Goal: Task Accomplishment & Management: Complete application form

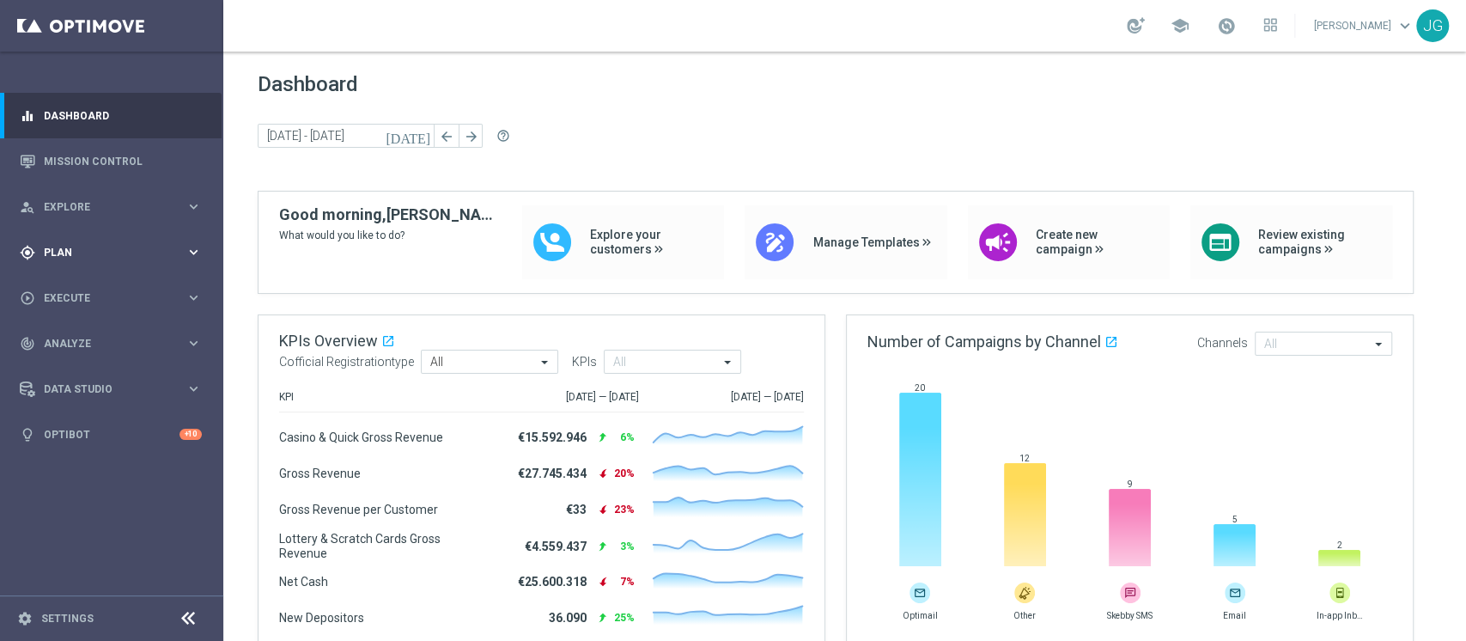
click at [123, 265] on div "gps_fixed Plan keyboard_arrow_right" at bounding box center [111, 252] width 222 height 46
click at [89, 422] on span "Execute" at bounding box center [115, 427] width 142 height 10
click at [101, 335] on link "Campaign Builder" at bounding box center [112, 333] width 134 height 14
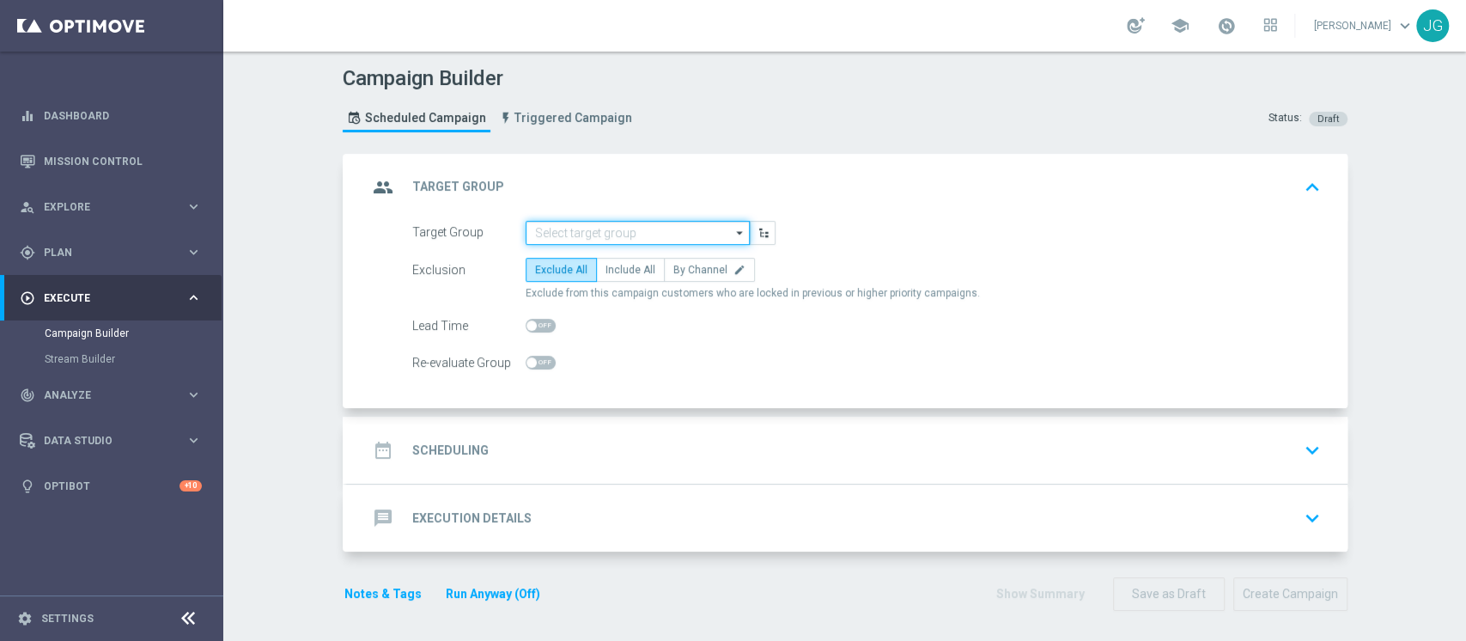
click at [564, 237] on input at bounding box center [638, 233] width 224 height 24
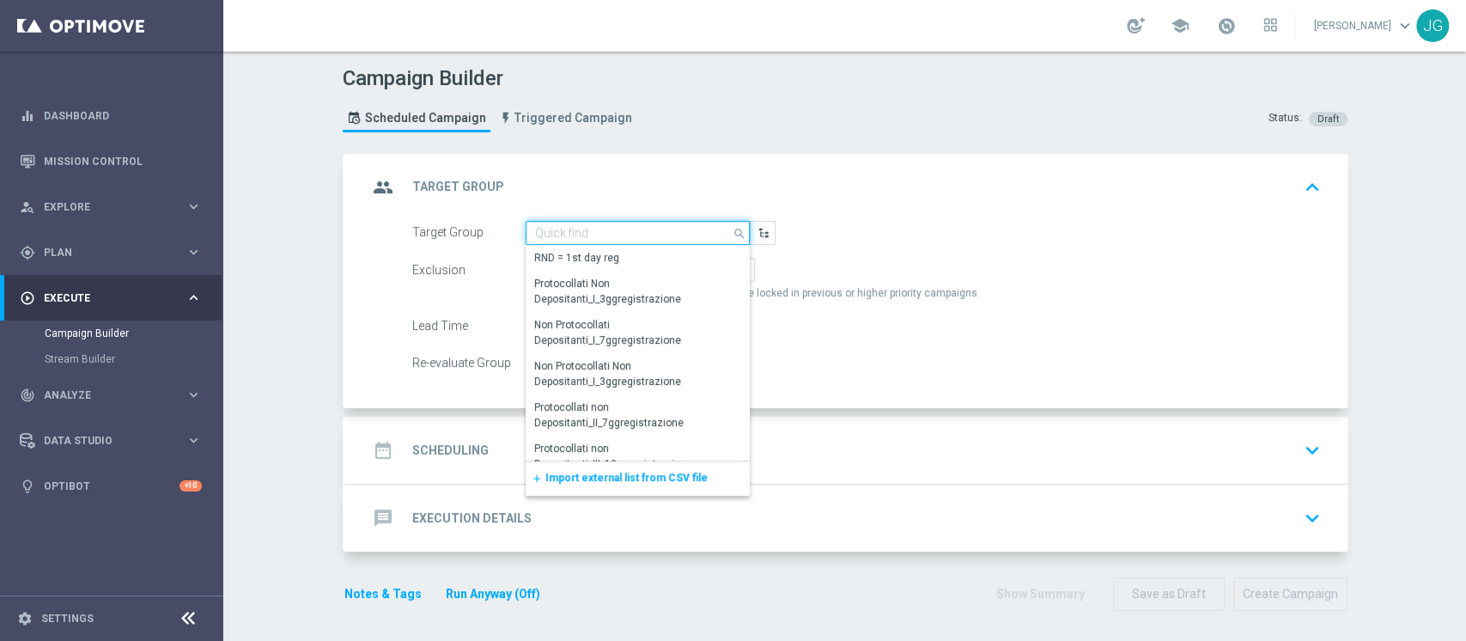
paste input "ACTIVE CASINO' - TOP 6000 M09 TARGET B (PREMIATISEMPRE)"
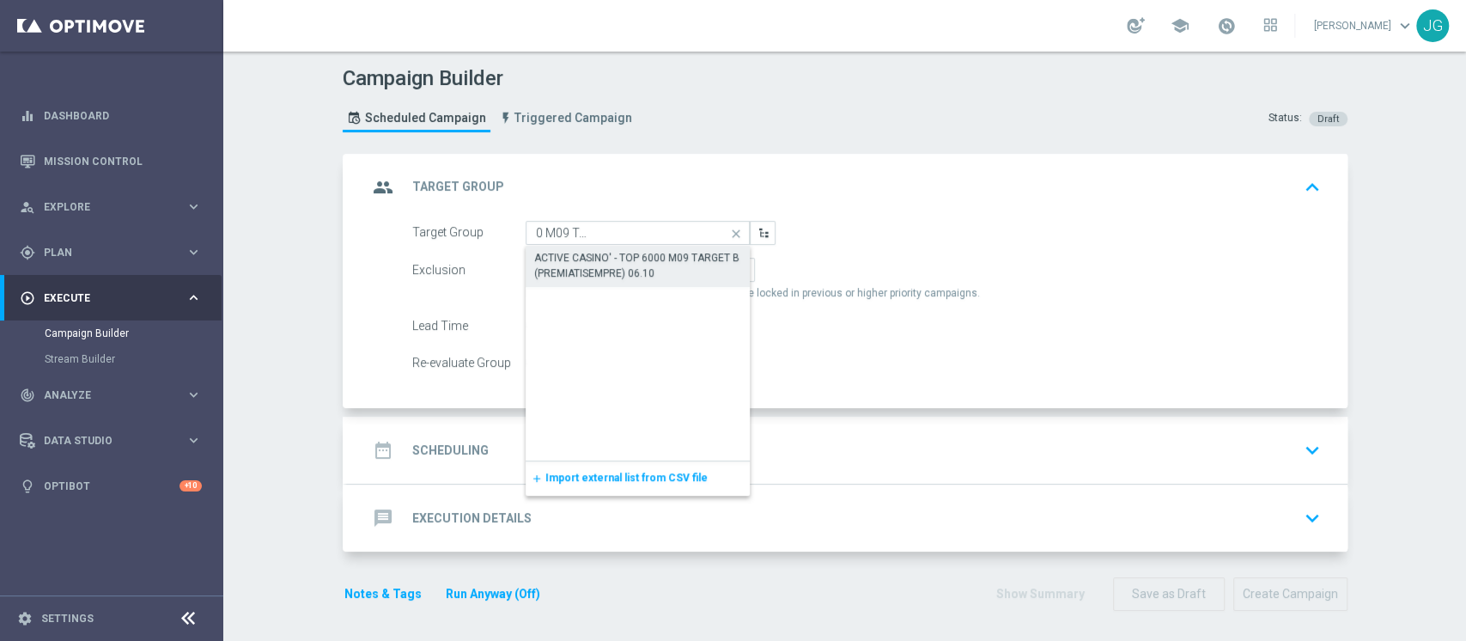
click at [612, 271] on div "ACTIVE CASINO' - TOP 6000 M09 TARGET B (PREMIATISEMPRE) 06.10" at bounding box center [638, 265] width 208 height 31
type input "ACTIVE CASINO' - TOP 6000 M09 TARGET B (PREMIATISEMPRE) 06.10"
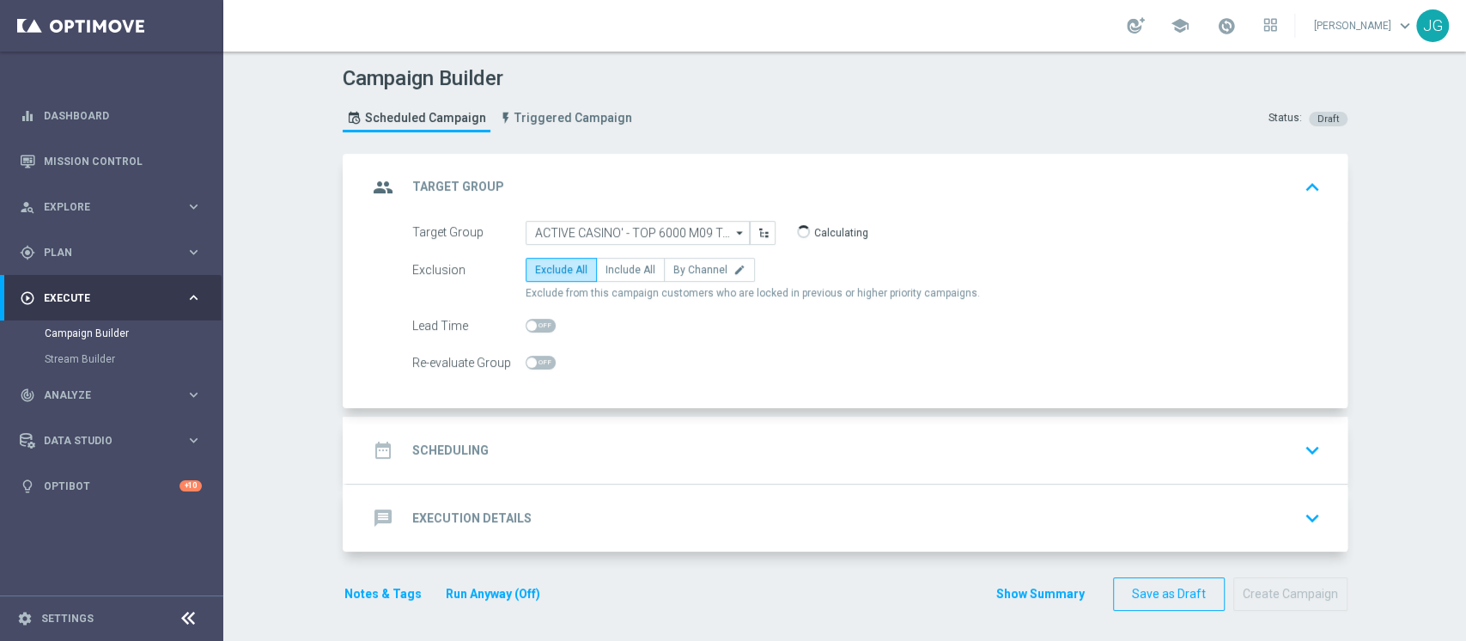
scroll to position [0, 0]
click at [632, 267] on span "Include All" at bounding box center [631, 270] width 50 height 12
click at [617, 267] on input "Include All" at bounding box center [611, 272] width 11 height 11
radio input "true"
click at [687, 439] on div "date_range Scheduling keyboard_arrow_down" at bounding box center [848, 450] width 960 height 33
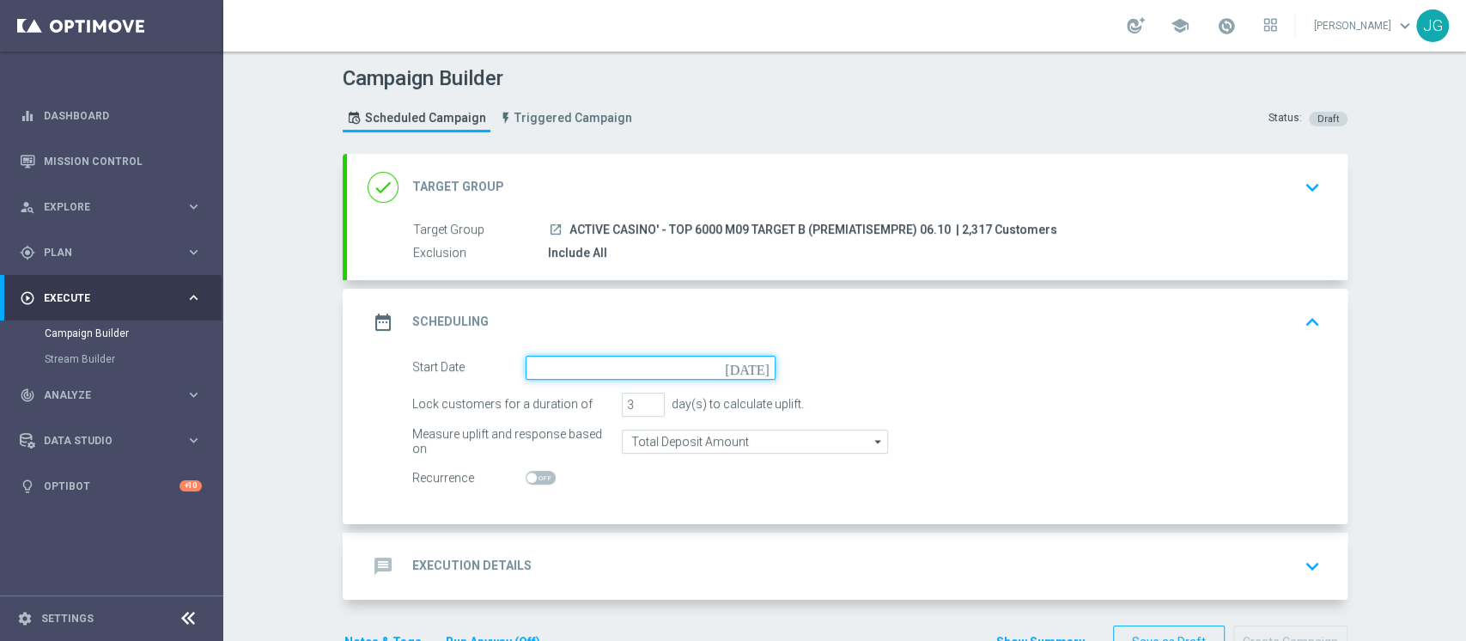
click at [611, 367] on input at bounding box center [651, 368] width 250 height 24
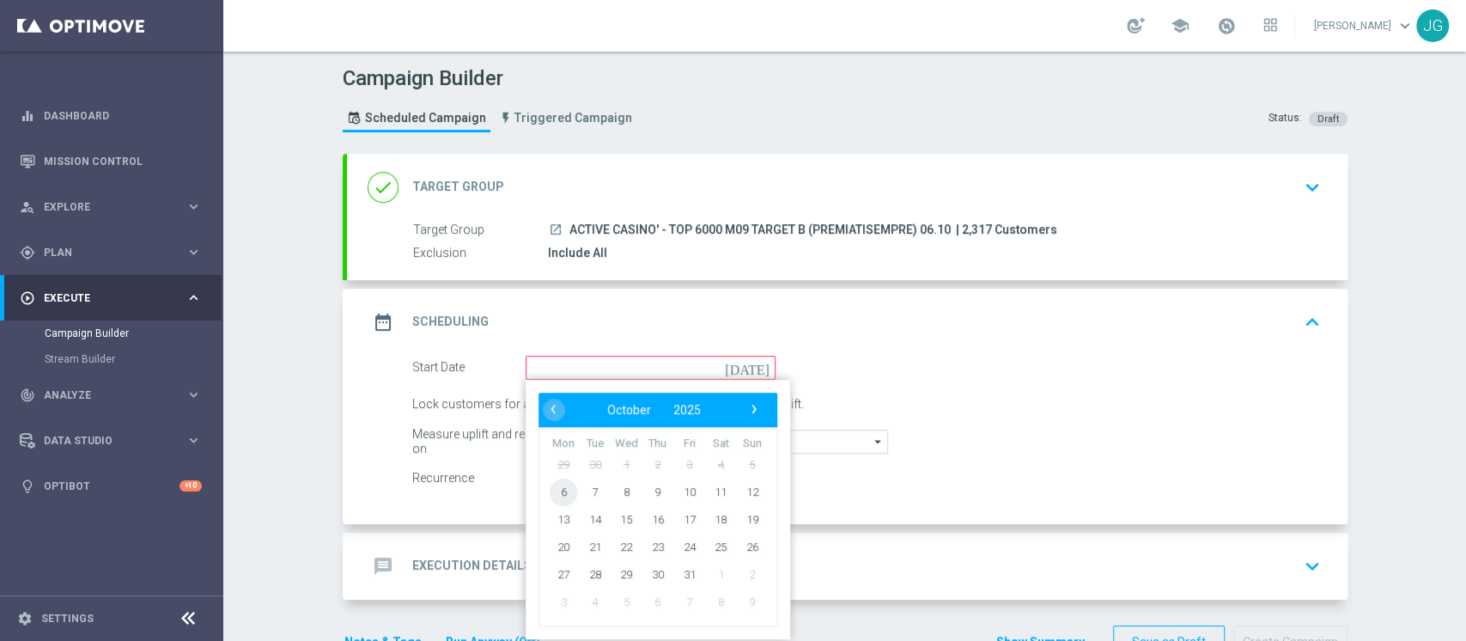
click at [552, 492] on span "6" at bounding box center [563, 491] width 27 height 27
type input "[DATE]"
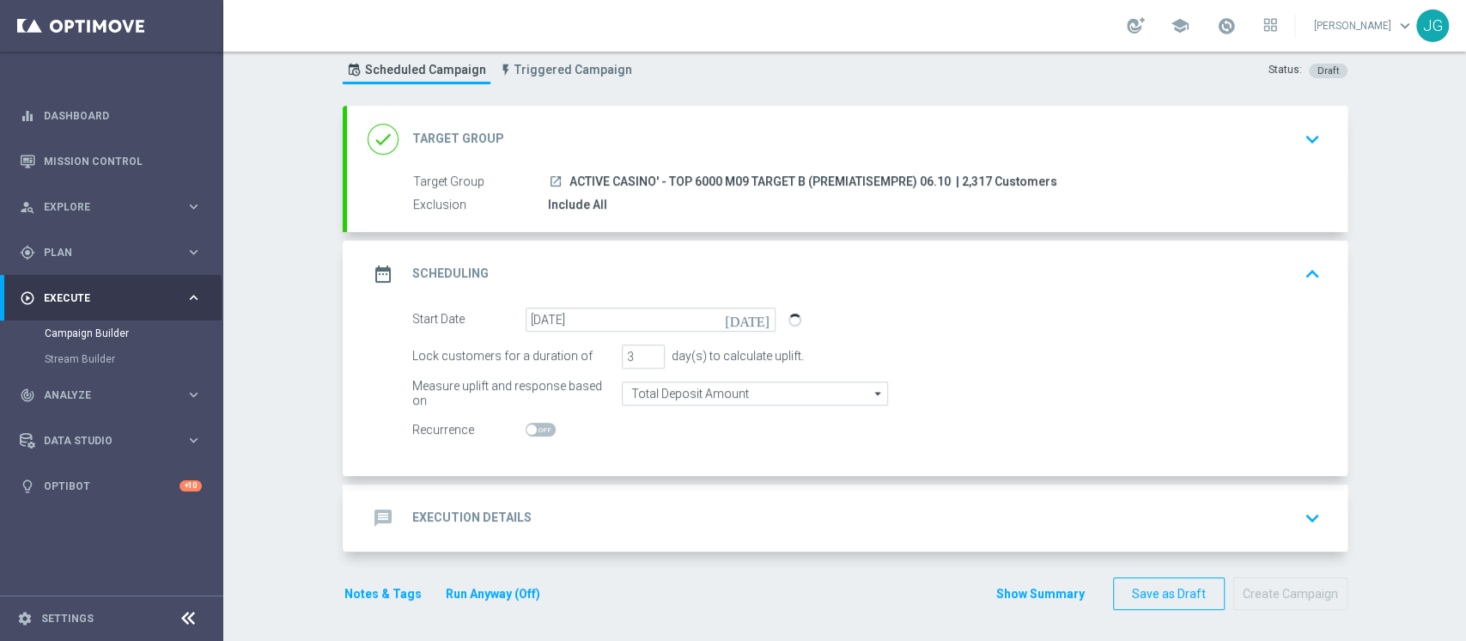
scroll to position [50, 0]
type input "4"
click at [639, 347] on input "4" at bounding box center [643, 355] width 43 height 24
click at [704, 519] on div "message Execution Details keyboard_arrow_down" at bounding box center [848, 516] width 960 height 33
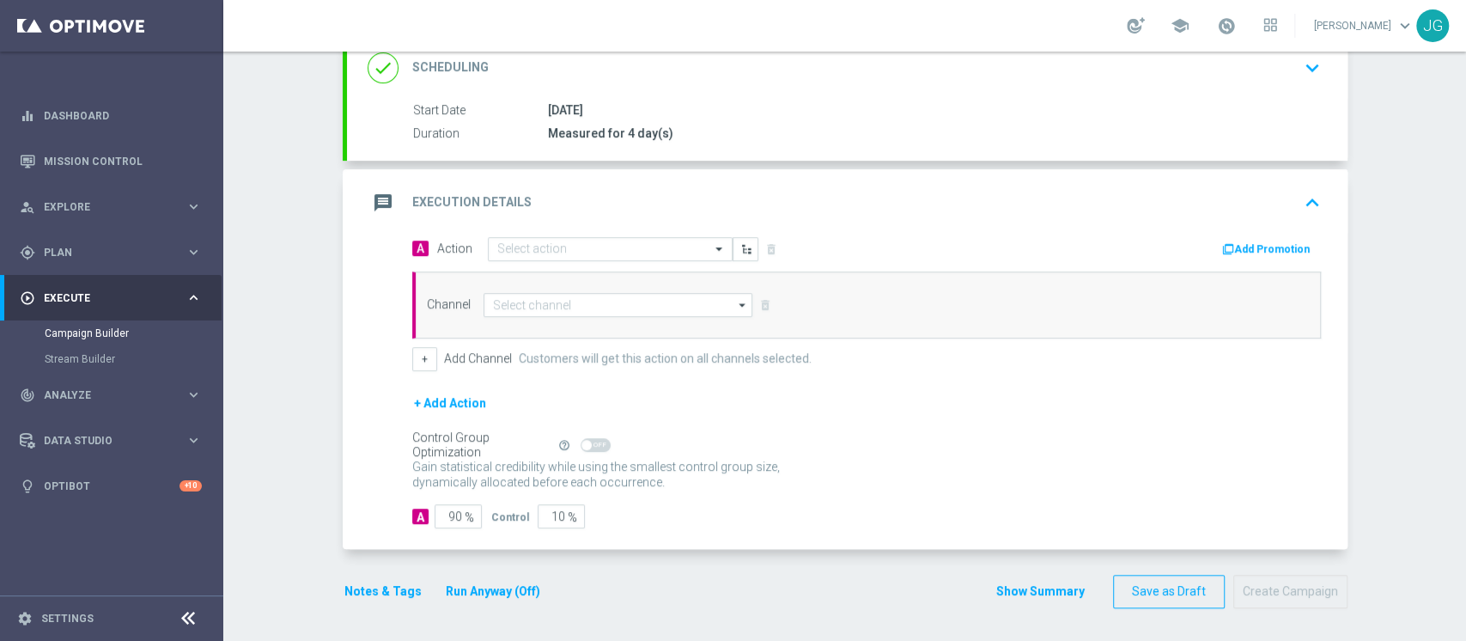
scroll to position [246, 0]
click at [572, 238] on div "Select action" at bounding box center [610, 250] width 245 height 24
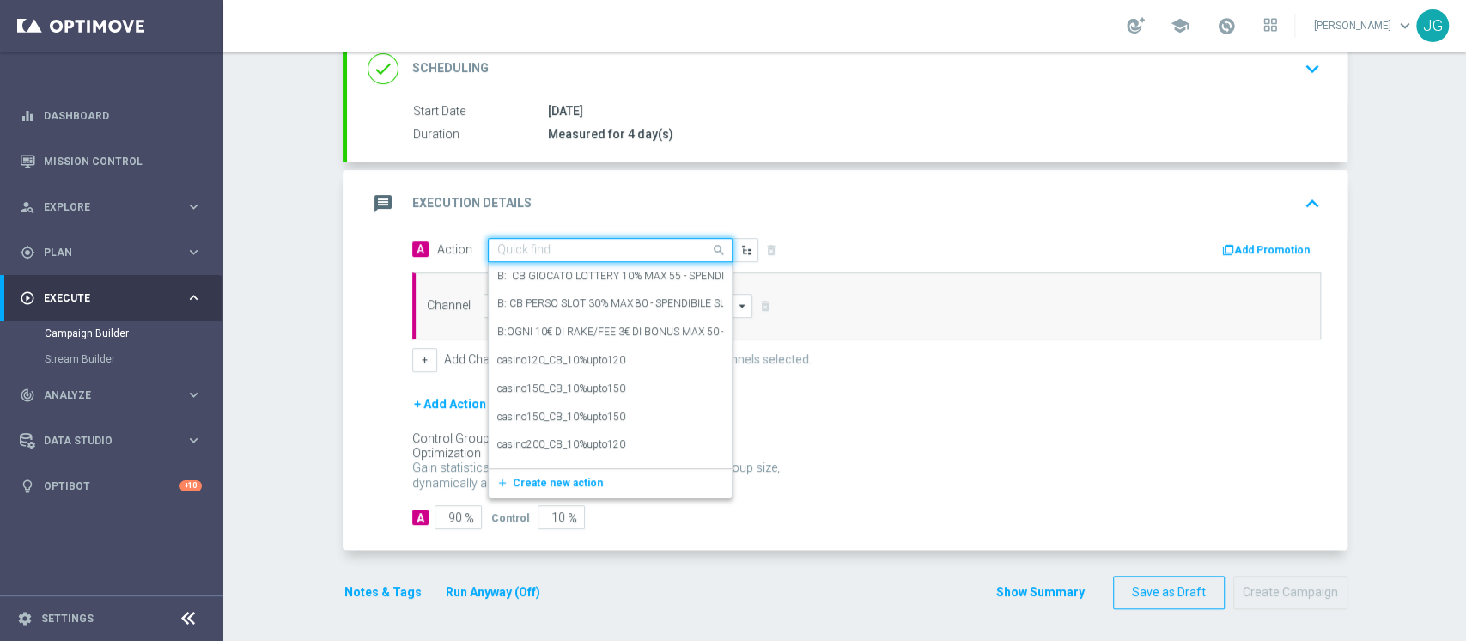
paste input "CB PERSO CASINO' 30% MAX 500 EURO O CB VINTO 10% MAX 150 EURO SPENDIBILE SLOT"
type input "CB PERSO CASINO' 30% MAX 500 EURO O CB VINTO 10% MAX 150 EURO SPENDIBILE SLOT"
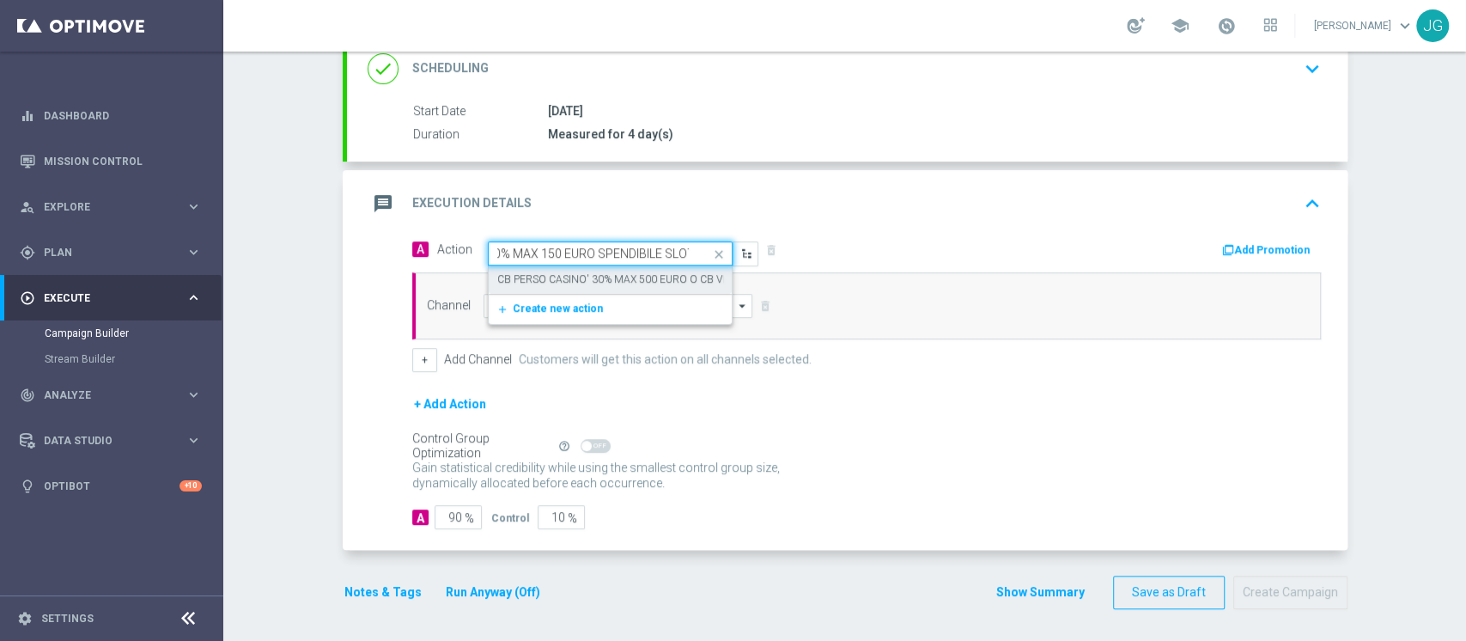
click at [570, 272] on label "CB PERSO CASINO' 30% MAX 500 EURO O CB VINTO 10% MAX 150 EURO SPENDIBILE SLOT" at bounding box center [713, 279] width 433 height 15
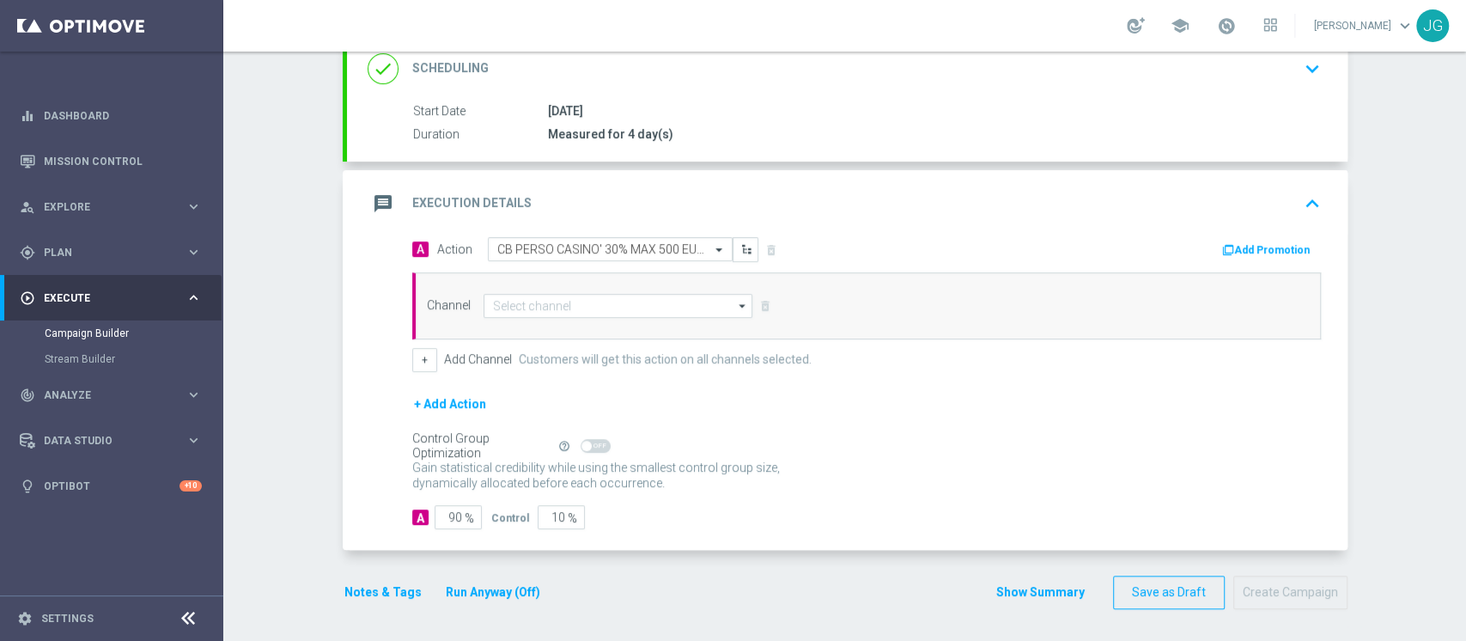
scroll to position [0, 0]
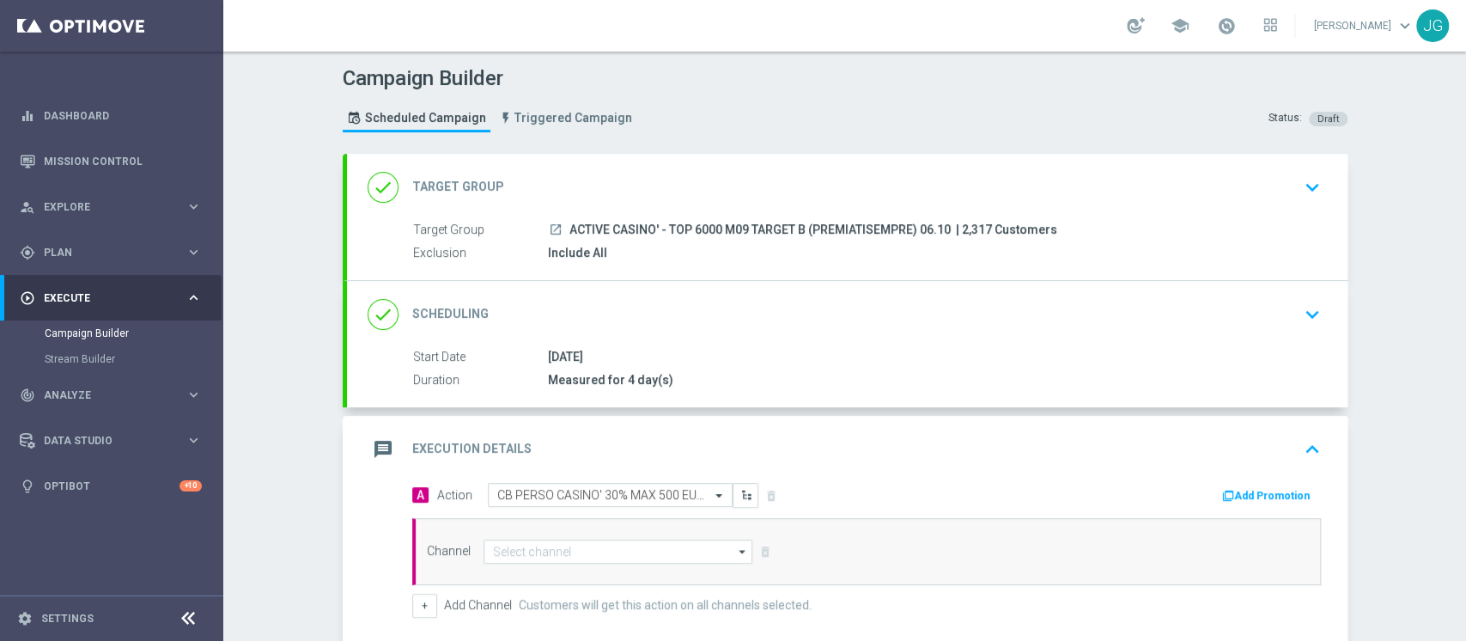
drag, startPoint x: 942, startPoint y: 223, endPoint x: 561, endPoint y: 226, distance: 381.4
click at [561, 226] on div "launch ACTIVE CASINO' - TOP 6000 M09 TARGET B (PREMIATISEMPRE) 06.10 | 2,317 Cu…" at bounding box center [931, 229] width 766 height 17
copy span "ACTIVE CASINO' - TOP 6000 M09 TARGET B (PREMIATISEMPRE) 06.10"
click at [1265, 486] on button "Add Promotion" at bounding box center [1268, 495] width 95 height 19
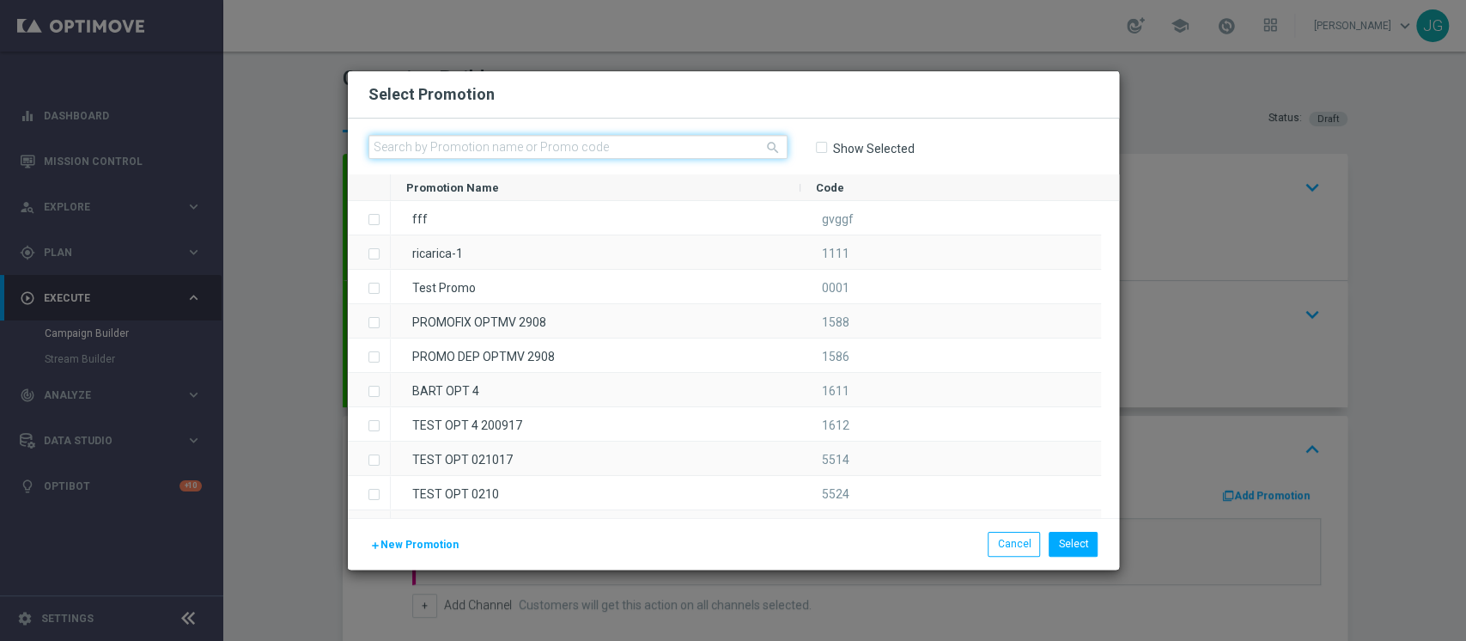
click at [661, 139] on input "text" at bounding box center [578, 147] width 419 height 24
paste input "336094"
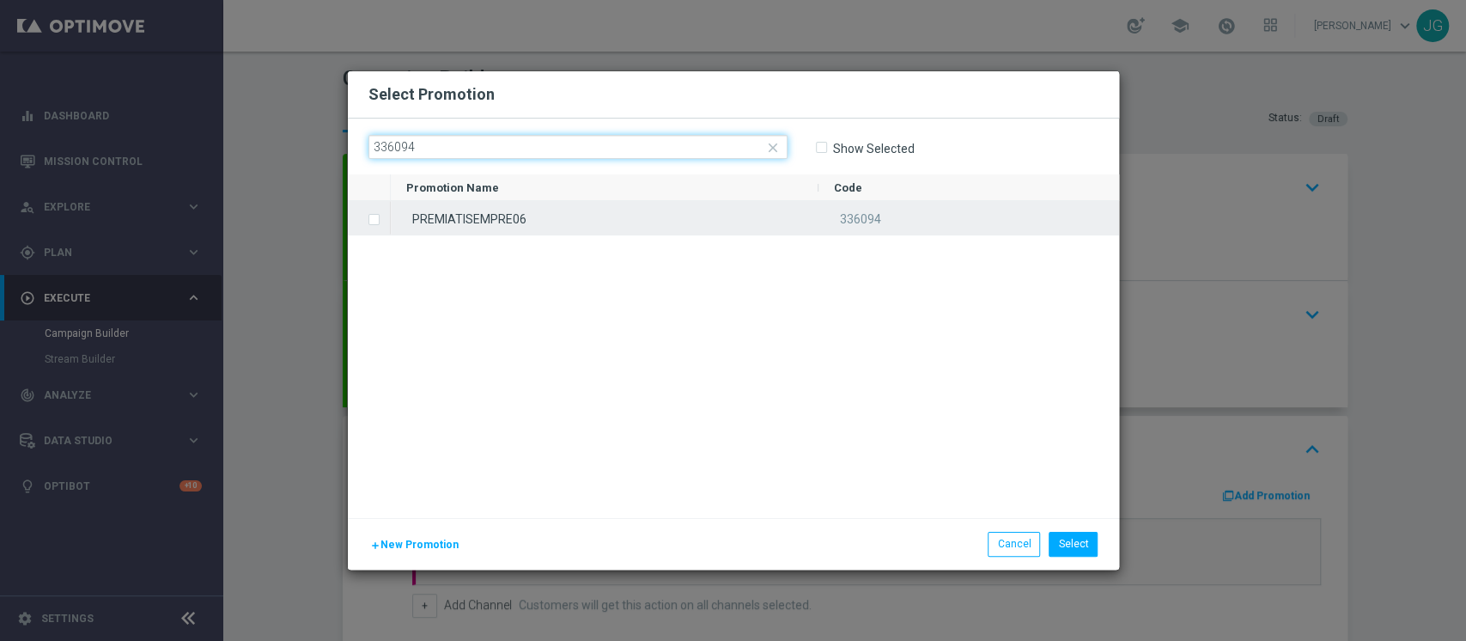
type input "336094"
click at [622, 229] on div "PREMIATISEMPRE06" at bounding box center [605, 218] width 428 height 34
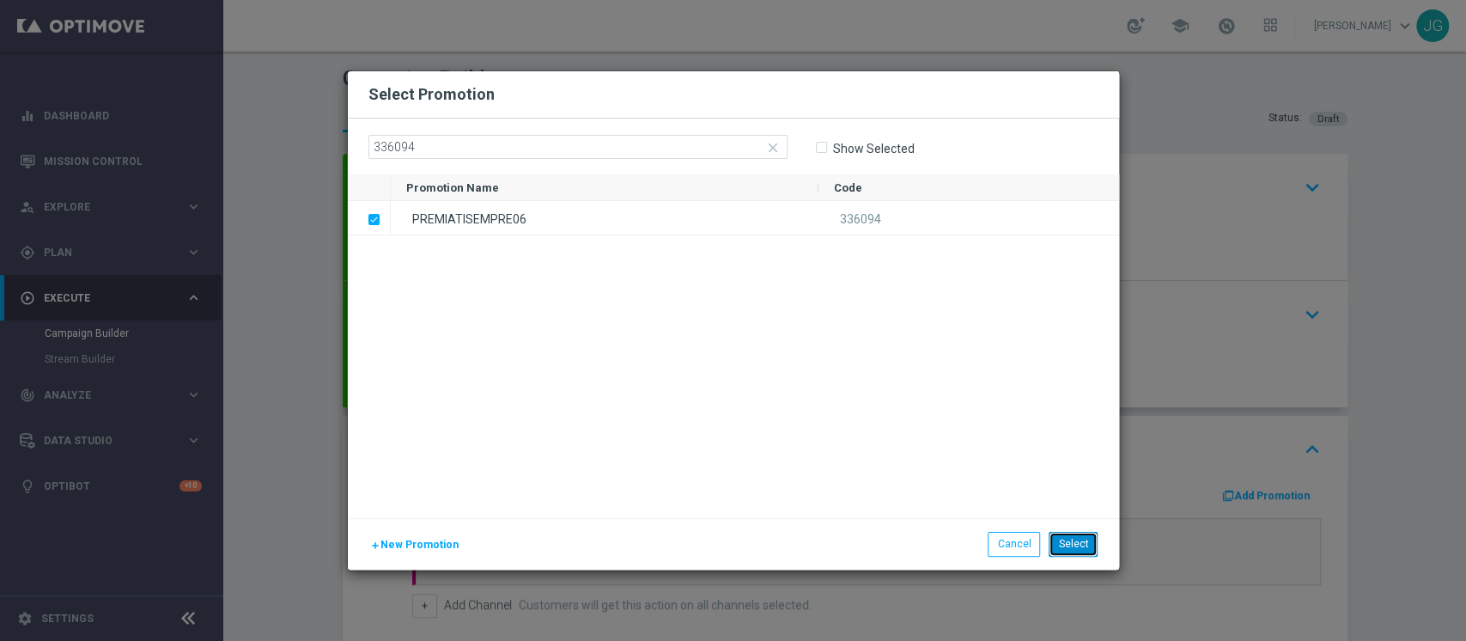
click at [1079, 542] on button "Select" at bounding box center [1073, 544] width 49 height 24
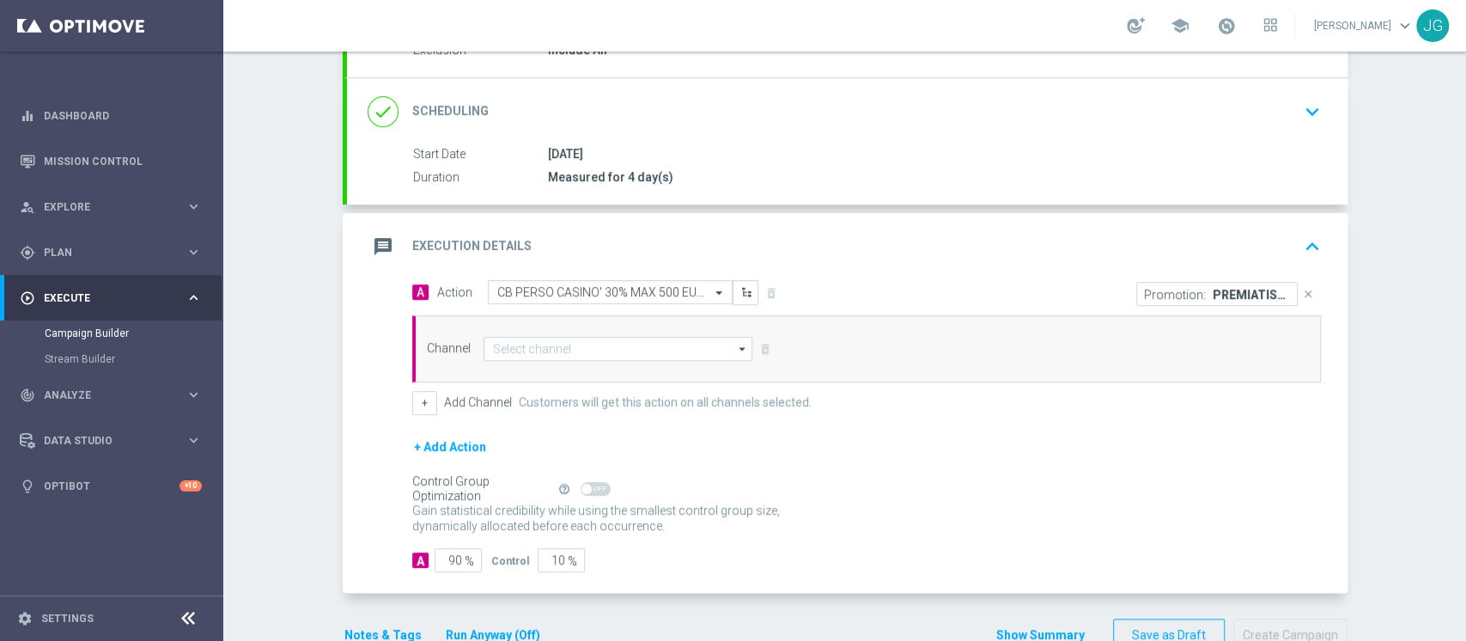
scroll to position [246, 0]
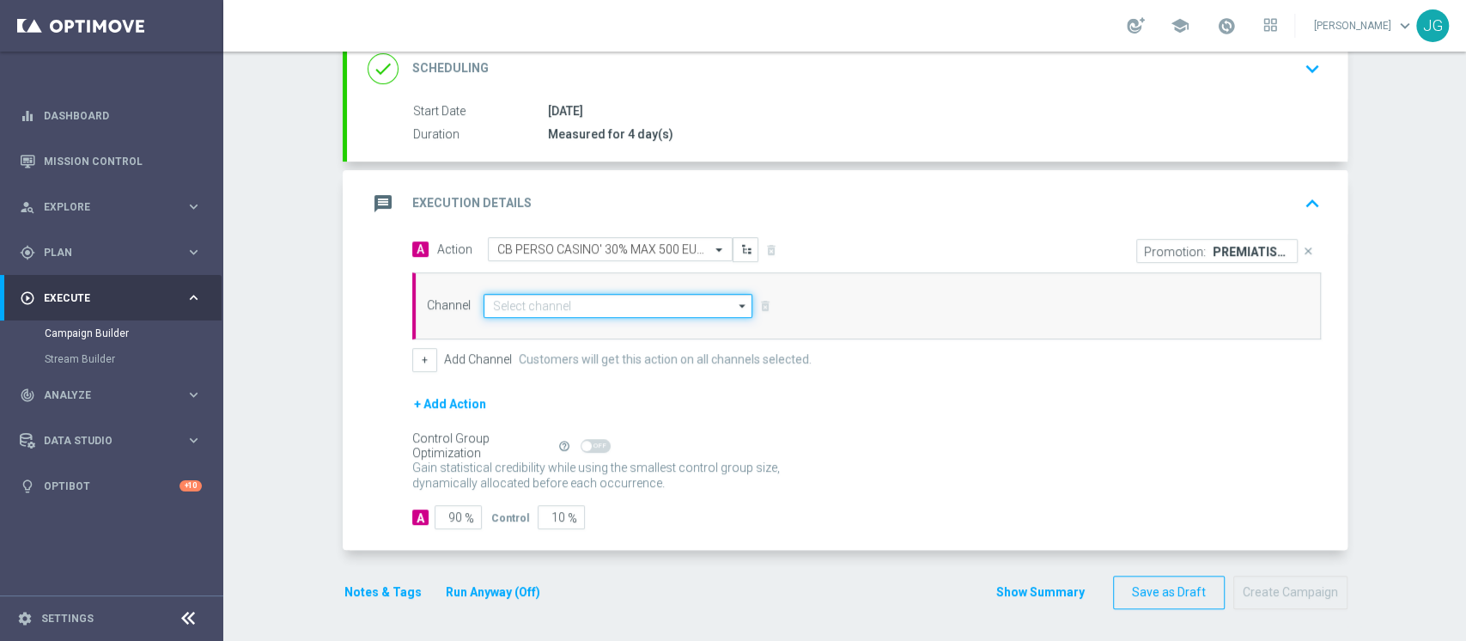
click at [632, 303] on input at bounding box center [619, 306] width 270 height 24
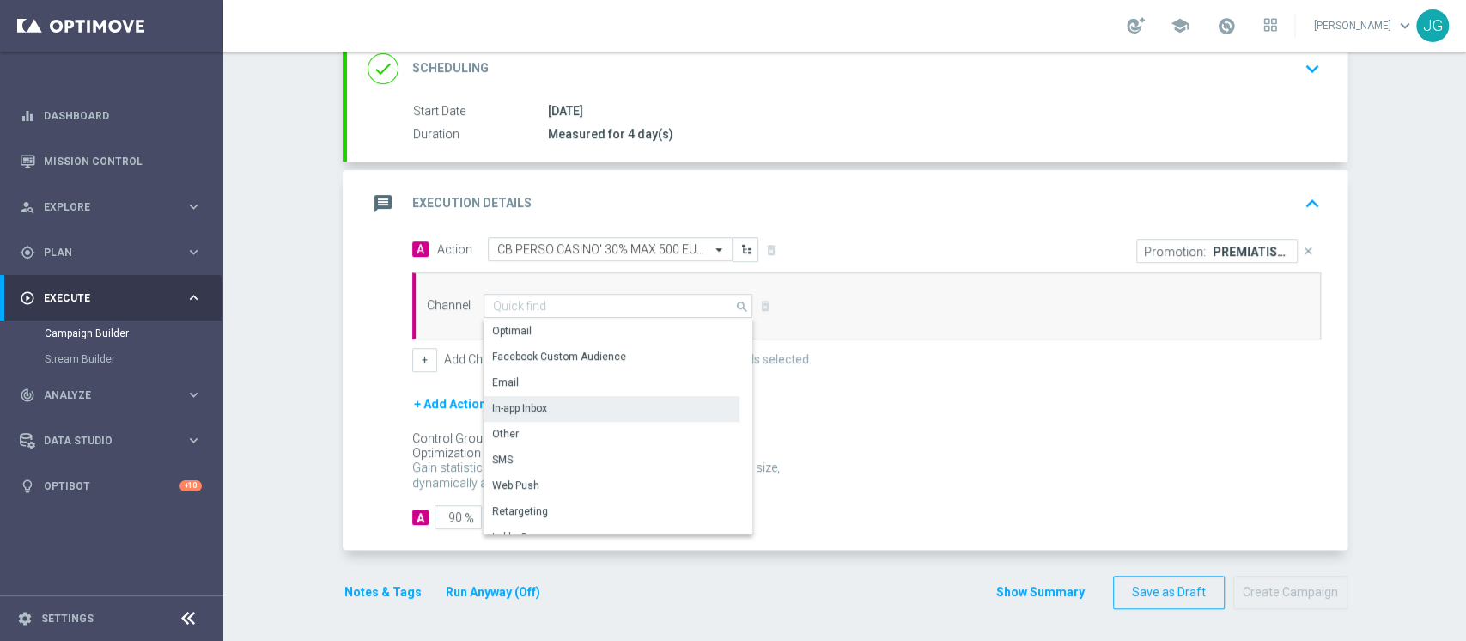
click at [536, 405] on div "In-app Inbox" at bounding box center [519, 407] width 55 height 15
type input "In-app Inbox"
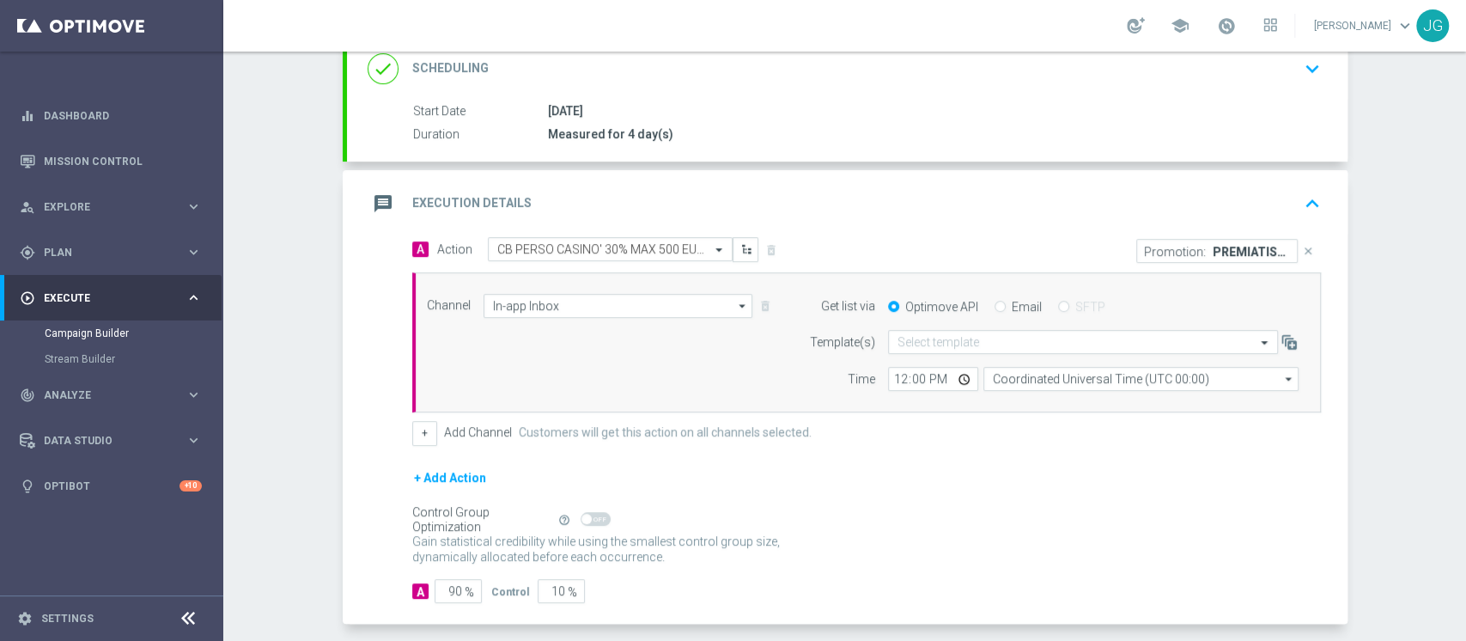
click at [995, 306] on input "Email" at bounding box center [1000, 307] width 11 height 11
radio input "true"
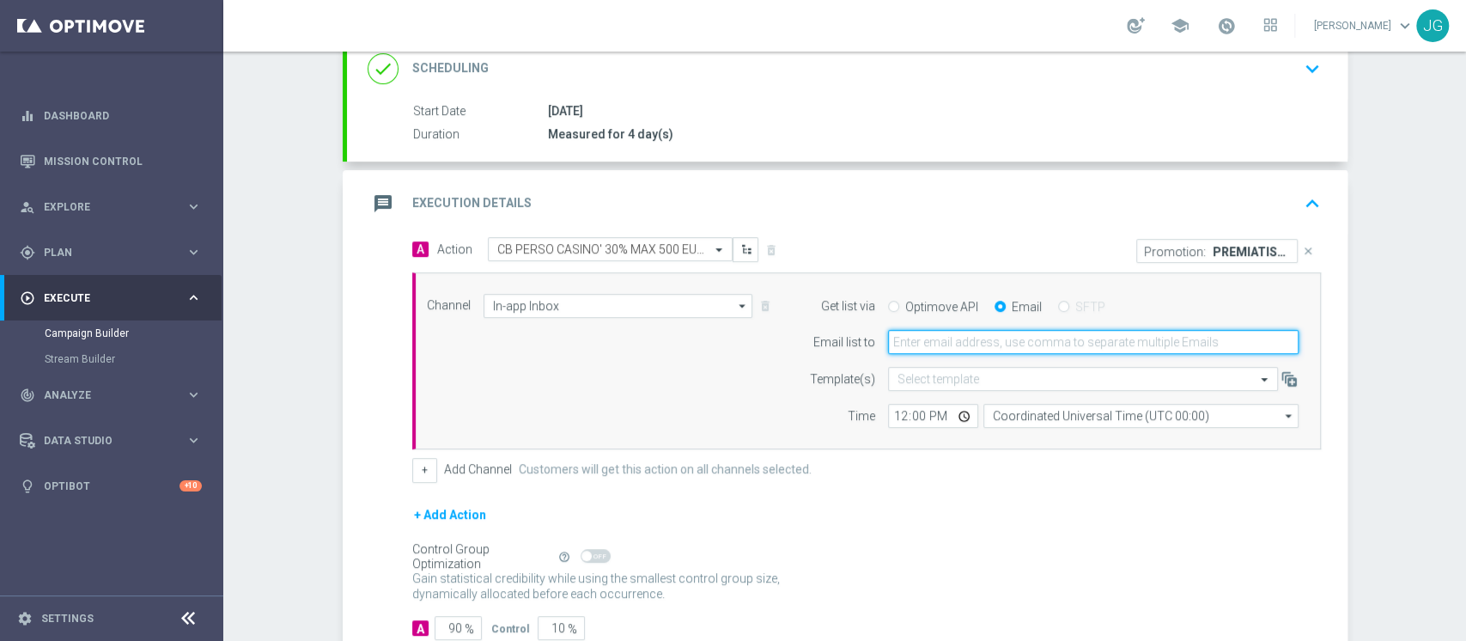
click at [923, 340] on input "email" at bounding box center [1093, 342] width 411 height 24
type input "[PERSON_NAME][EMAIL_ADDRESS][PERSON_NAME][DOMAIN_NAME]"
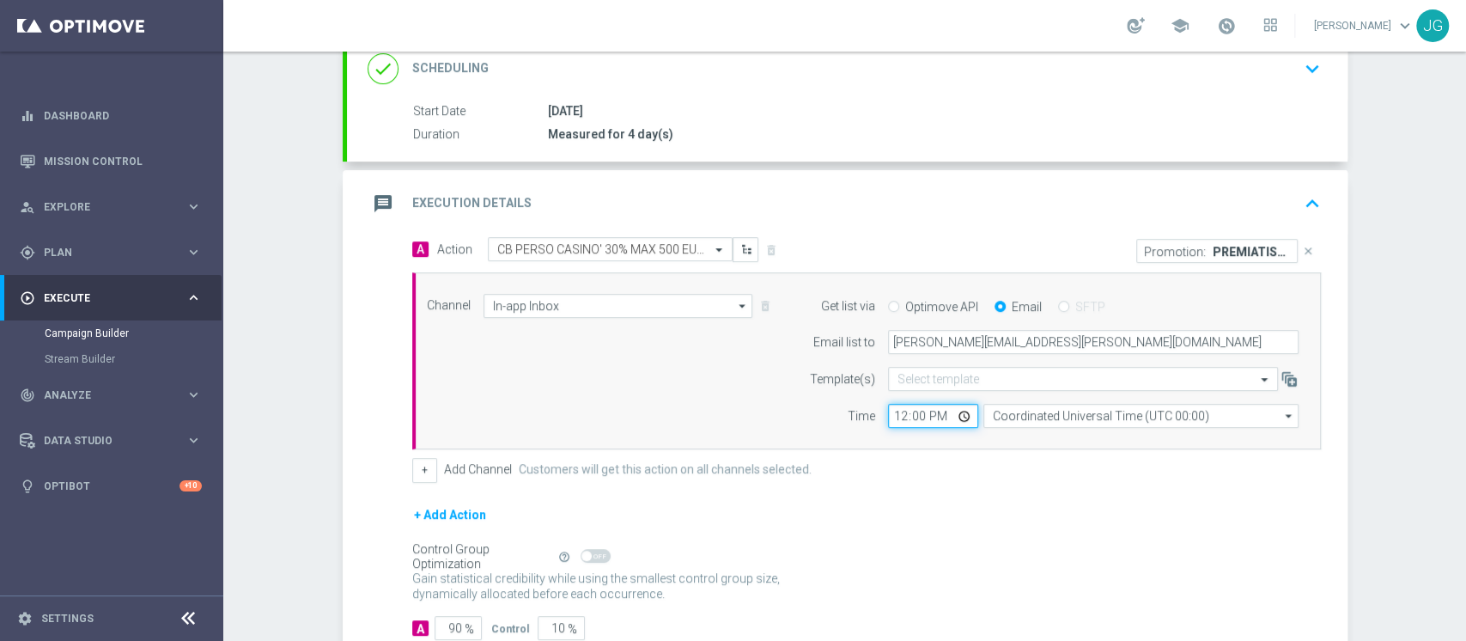
click at [958, 417] on input "12:00" at bounding box center [933, 416] width 90 height 24
type input "13:00"
click at [892, 520] on div "+ Add Action" at bounding box center [866, 525] width 909 height 43
click at [412, 475] on button "+" at bounding box center [424, 470] width 25 height 24
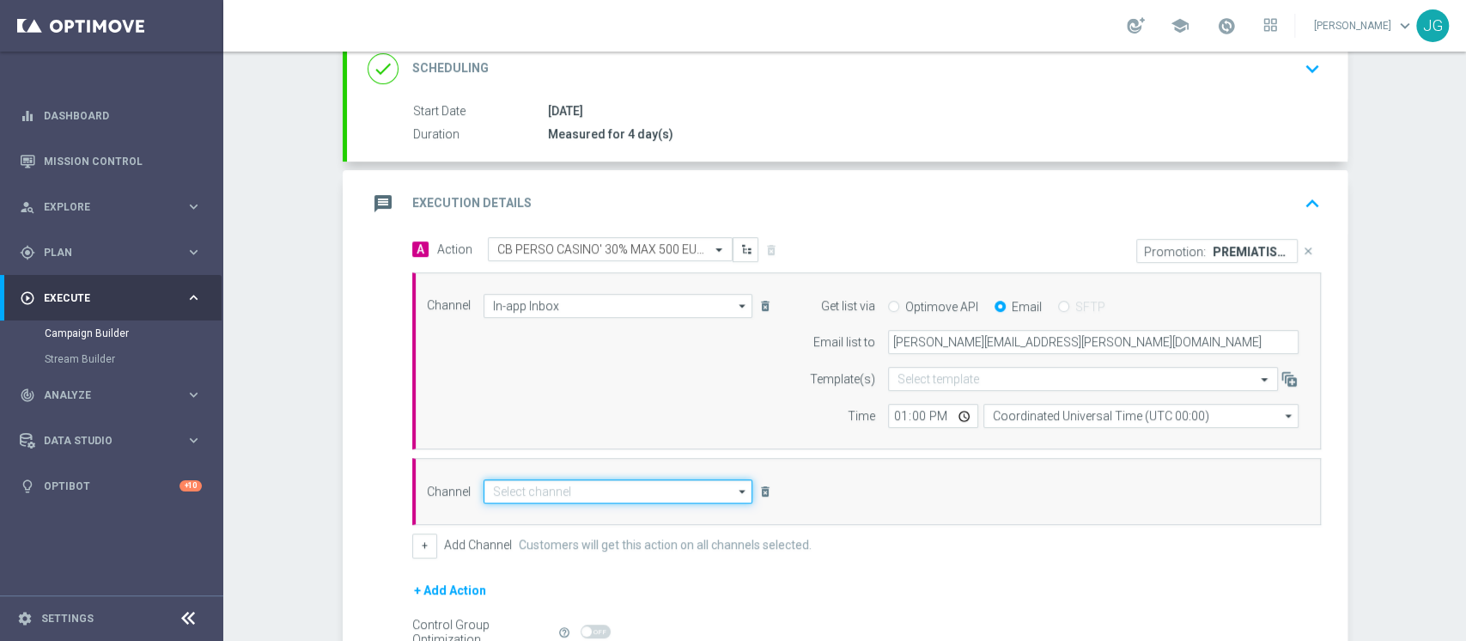
click at [558, 486] on input at bounding box center [619, 491] width 270 height 24
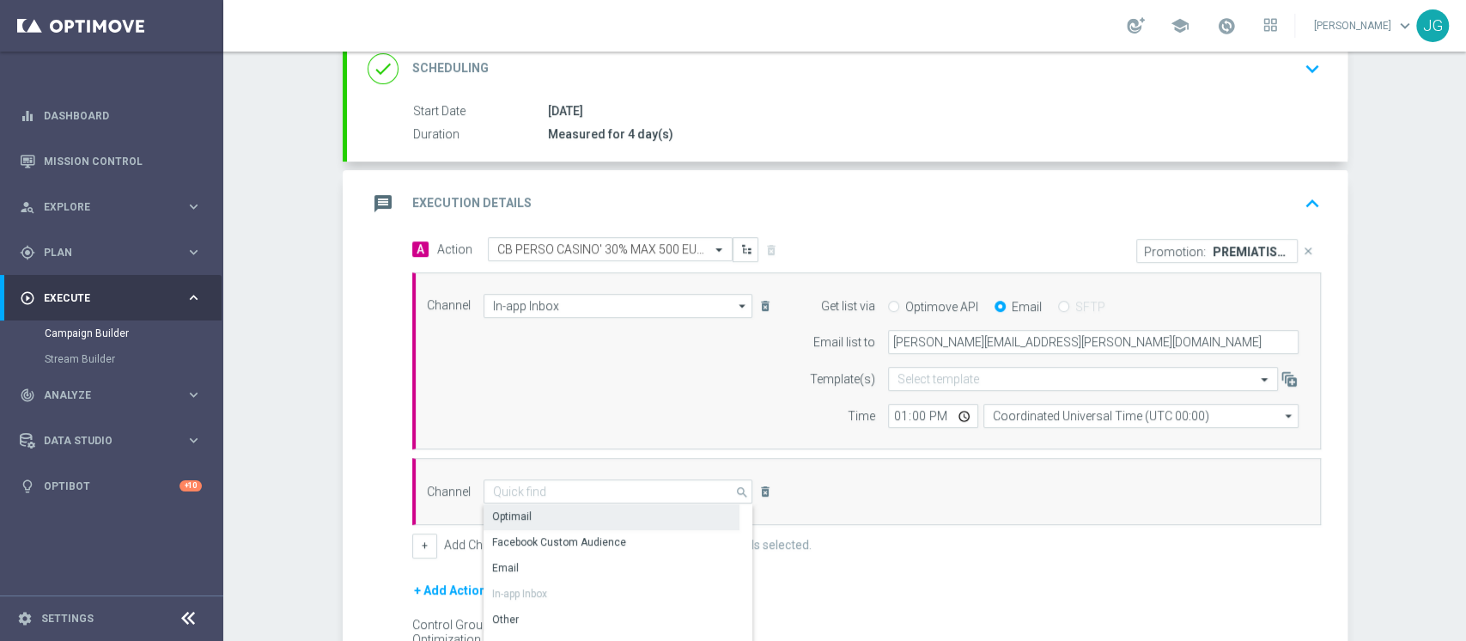
click at [574, 518] on div "Optimail" at bounding box center [612, 516] width 256 height 24
type input "Optimail"
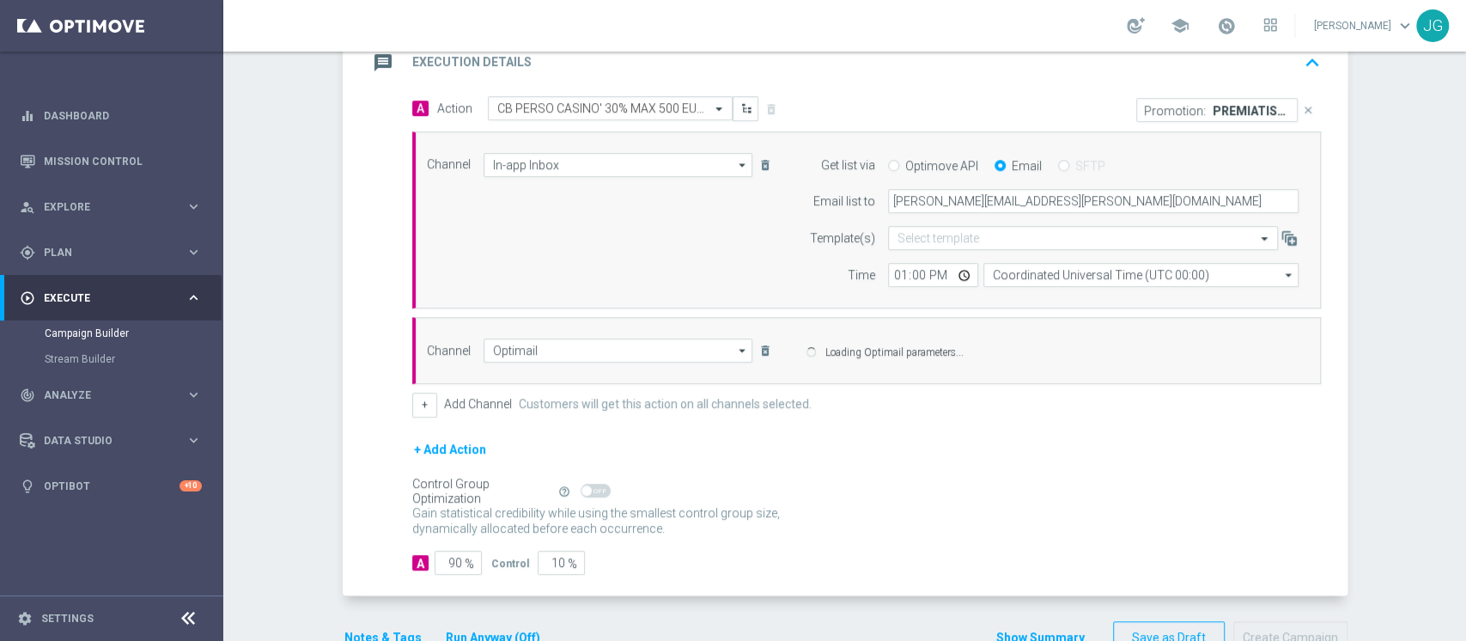
scroll to position [432, 0]
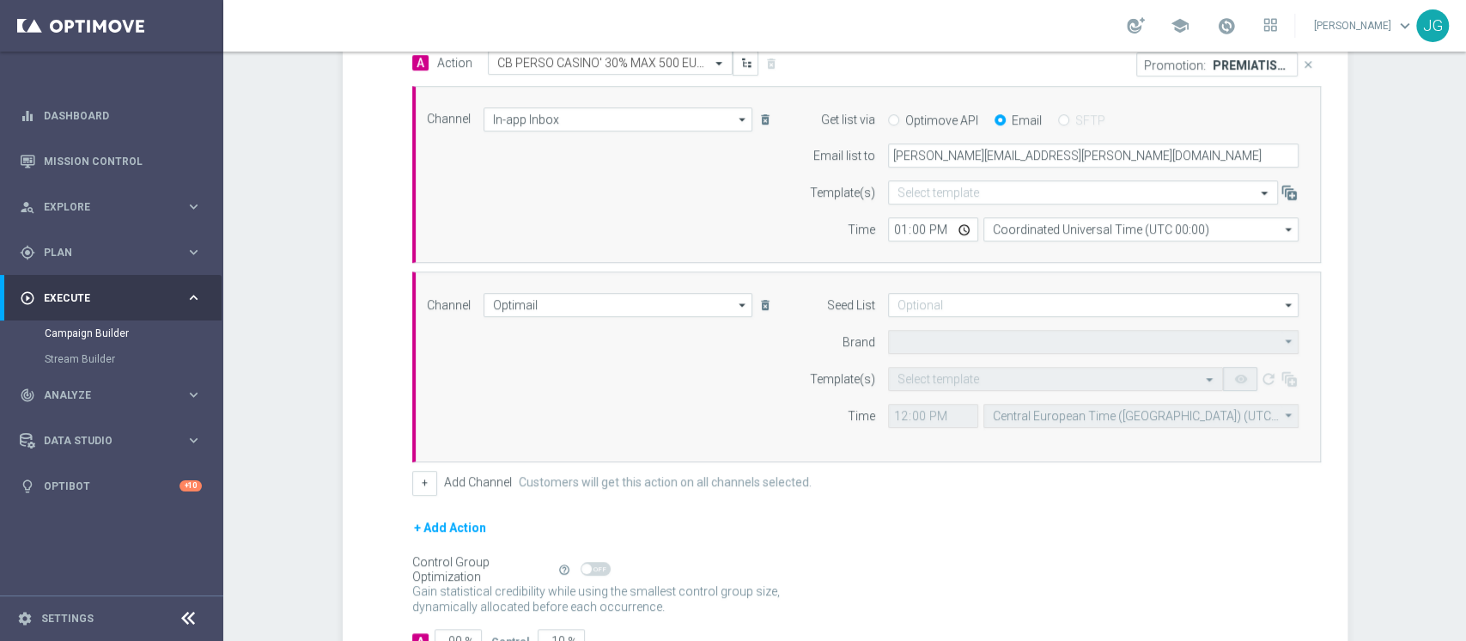
type input "Sisal Marketing"
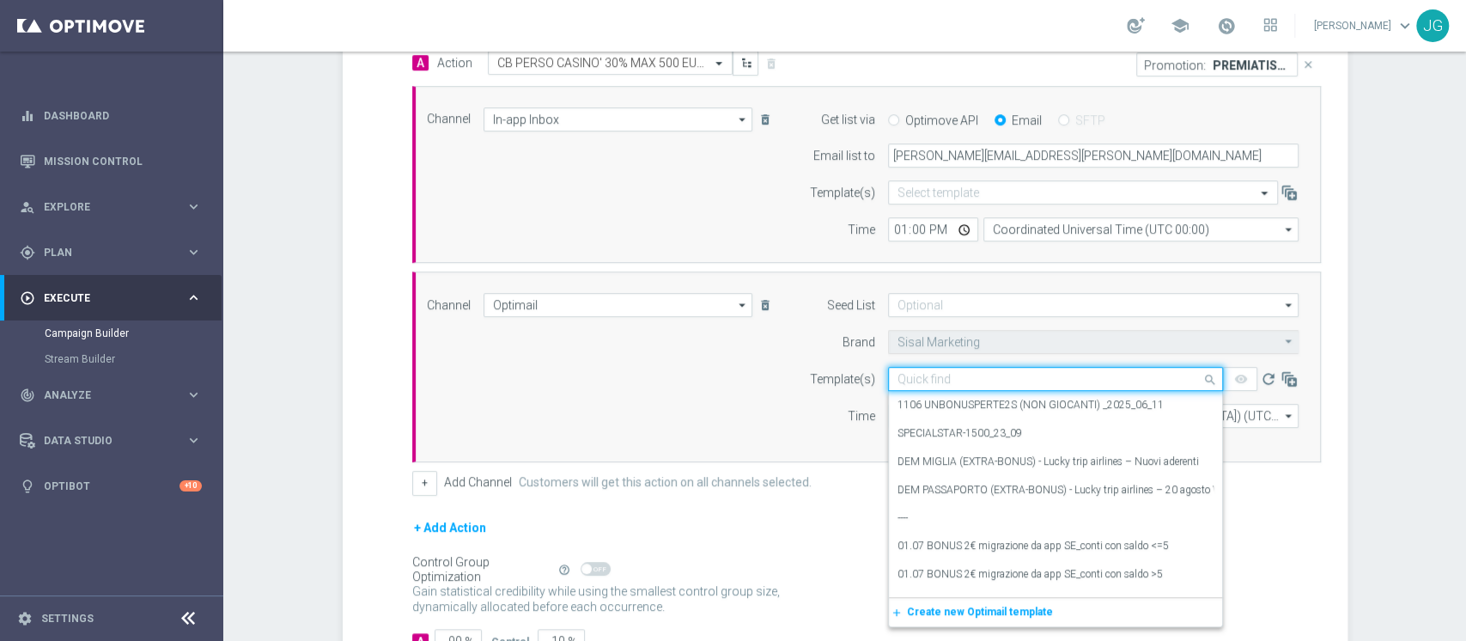
click at [940, 385] on div "Quick find" at bounding box center [1055, 379] width 335 height 24
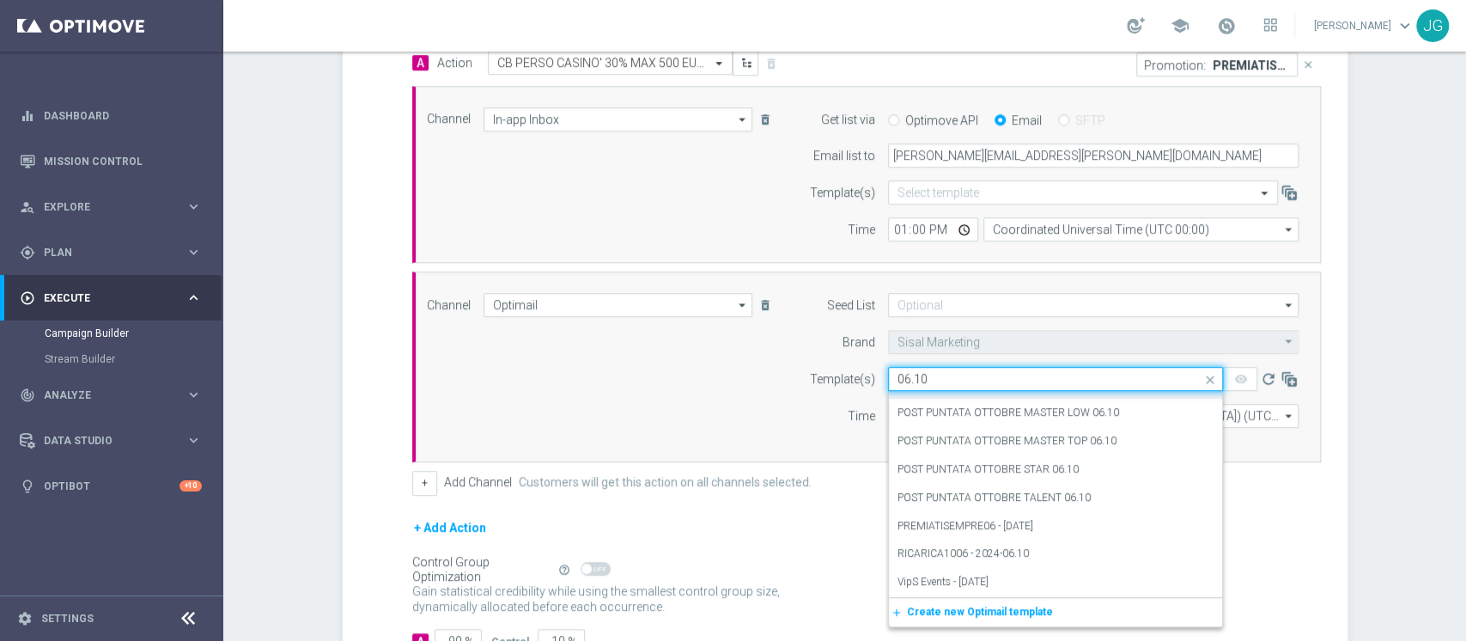
click at [935, 376] on input "06.10" at bounding box center [1039, 379] width 282 height 15
type input "0"
paste input "PREMIATISEMPRE06 - 06.10.2025"
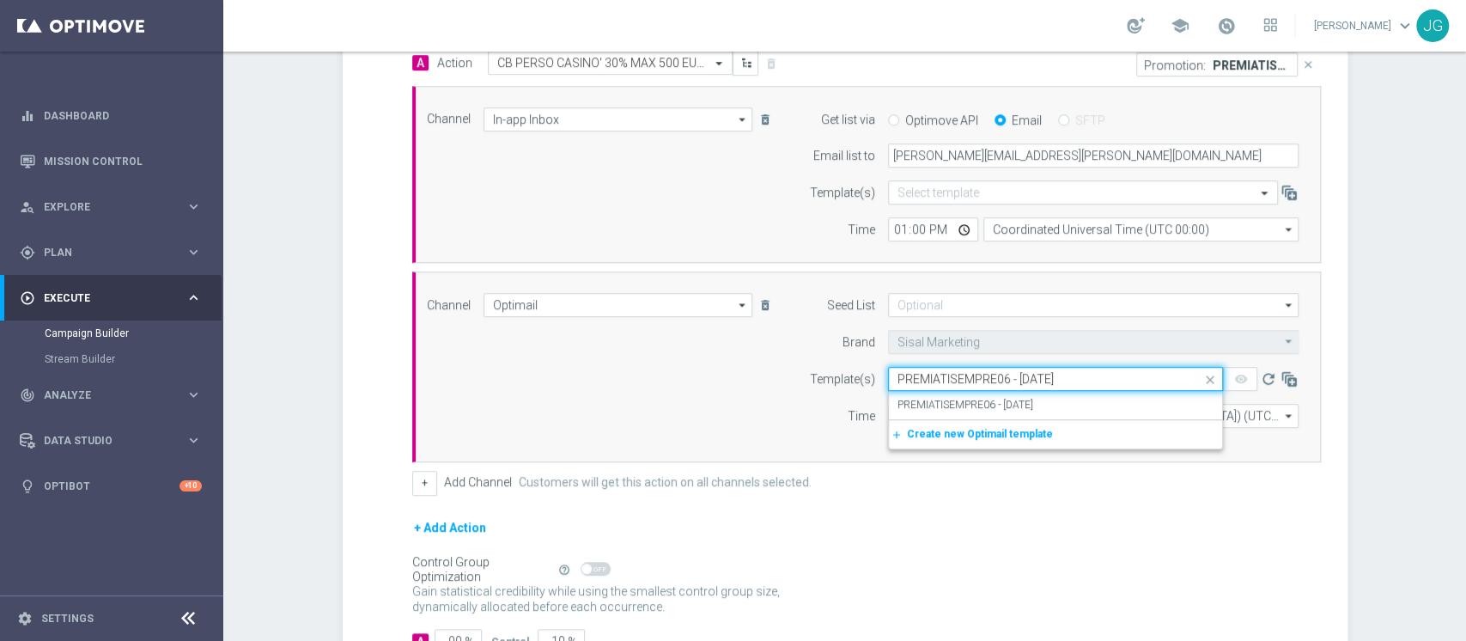
scroll to position [0, 0]
click at [995, 402] on label "PREMIATISEMPRE06 - 06.10.2025" at bounding box center [966, 405] width 136 height 15
type input "PREMIATISEMPRE06 - 06.10.2025"
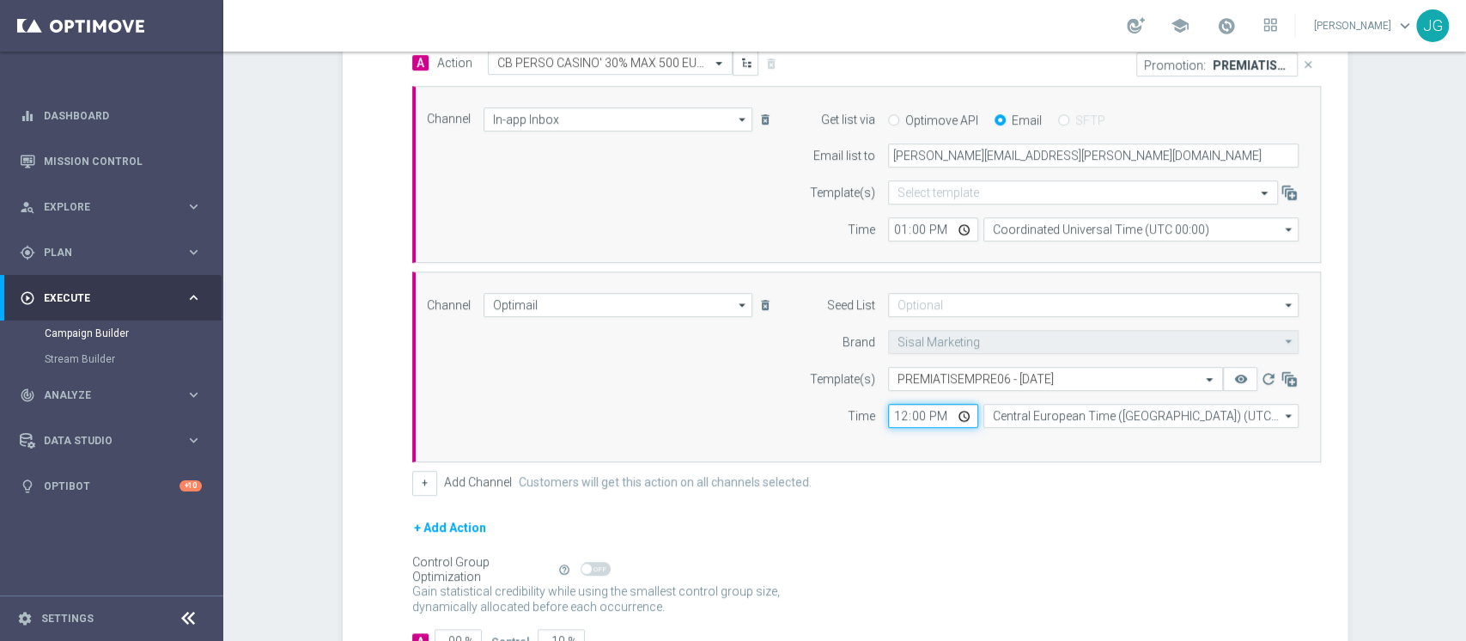
click at [952, 420] on input "12:00" at bounding box center [933, 416] width 90 height 24
type input "18:00"
click at [1010, 505] on form "A Action Select action CB PERSO CASINO' 30% MAX 500 EURO O CB VINTO 10% MAX 150…" at bounding box center [866, 352] width 909 height 602
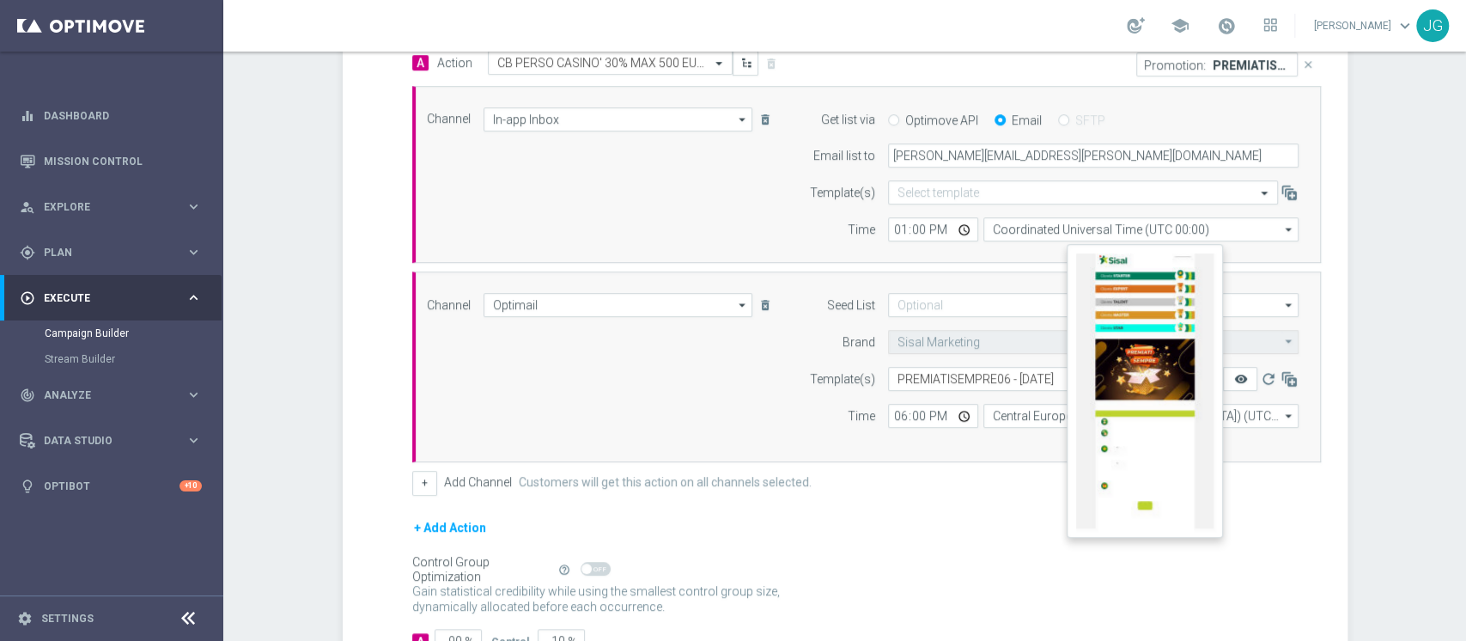
click at [1236, 381] on icon "remove_red_eye" at bounding box center [1241, 379] width 14 height 14
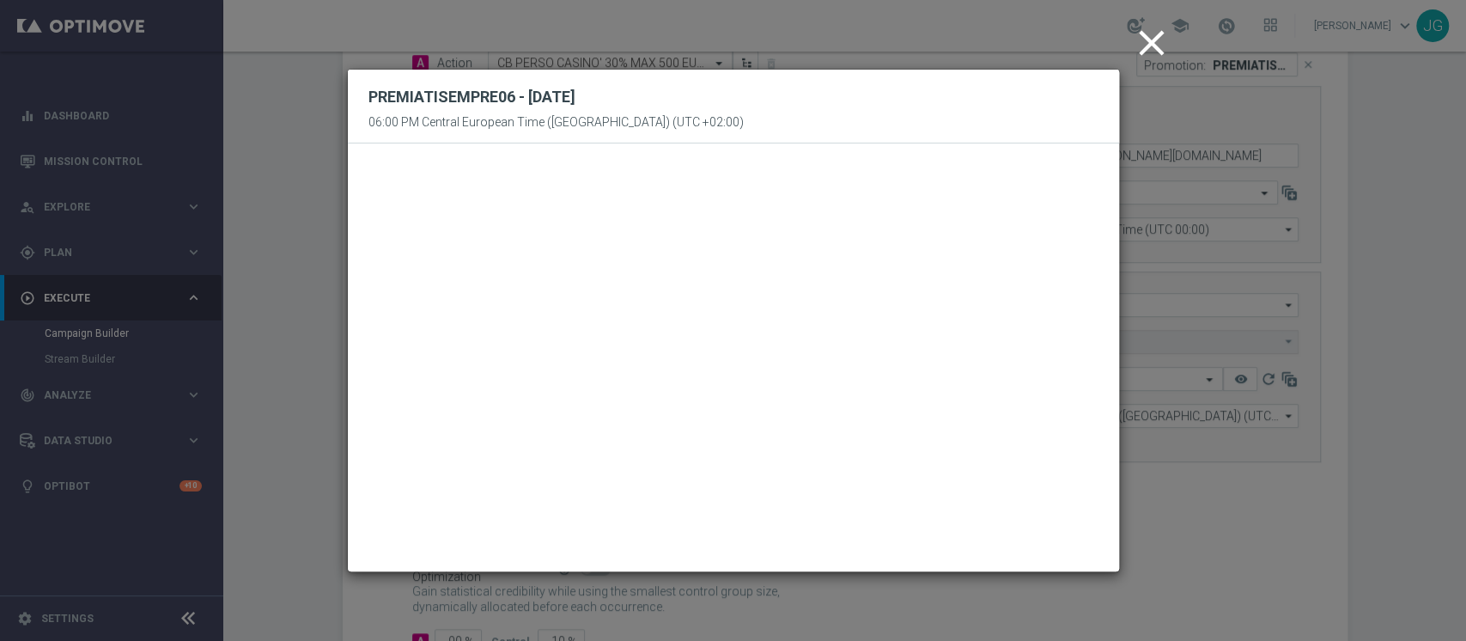
click at [1155, 42] on icon "close" at bounding box center [1152, 42] width 43 height 43
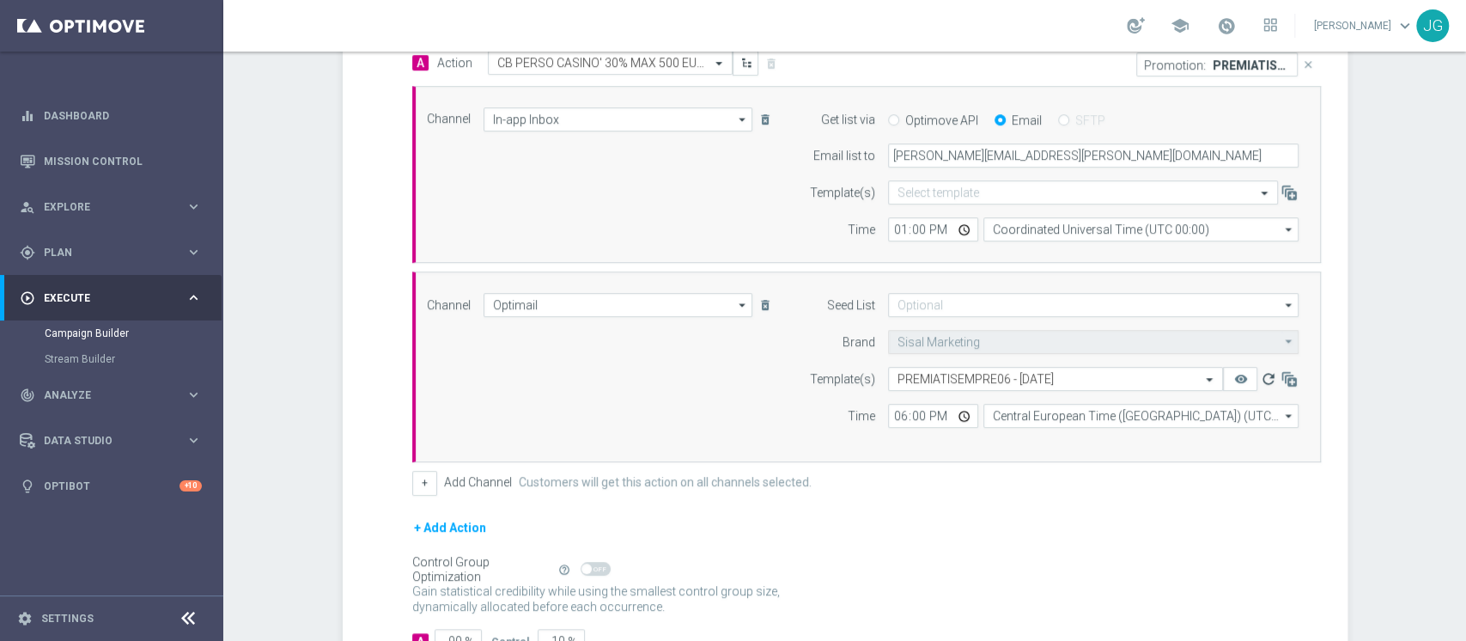
click at [1265, 380] on icon "refresh" at bounding box center [1267, 378] width 17 height 17
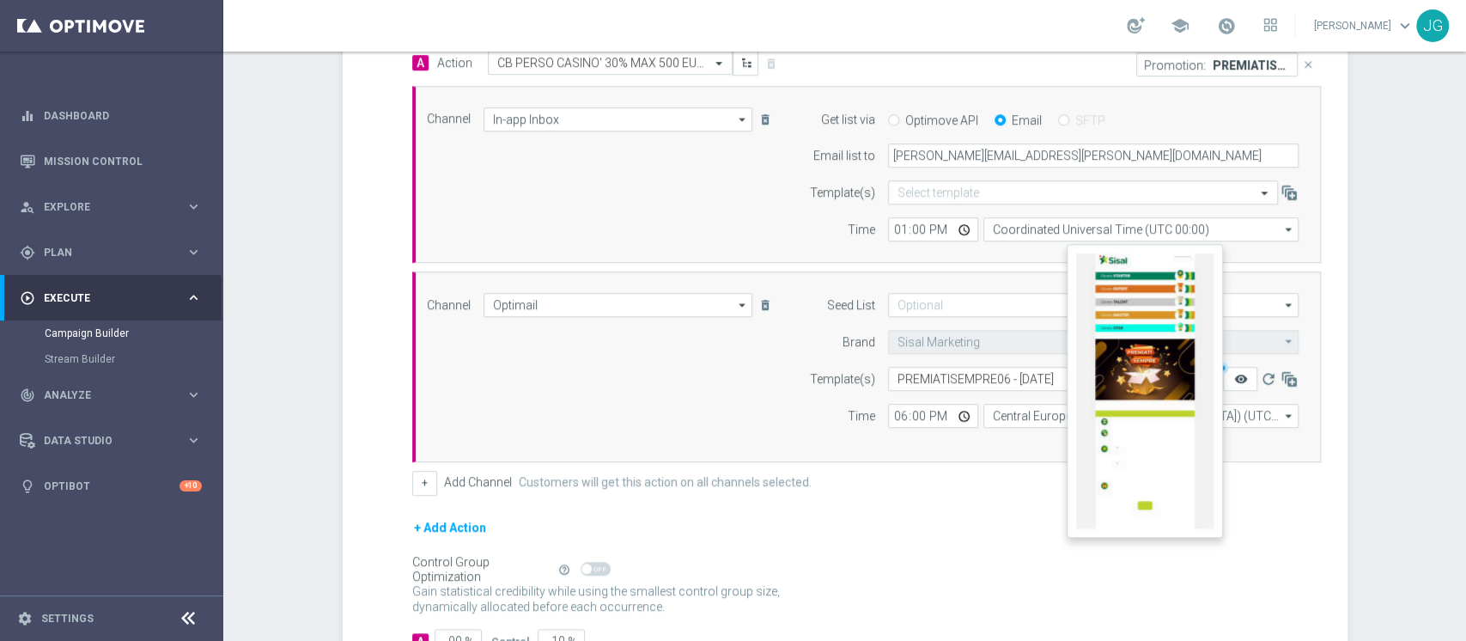
click at [1234, 377] on icon "remove_red_eye" at bounding box center [1241, 379] width 14 height 14
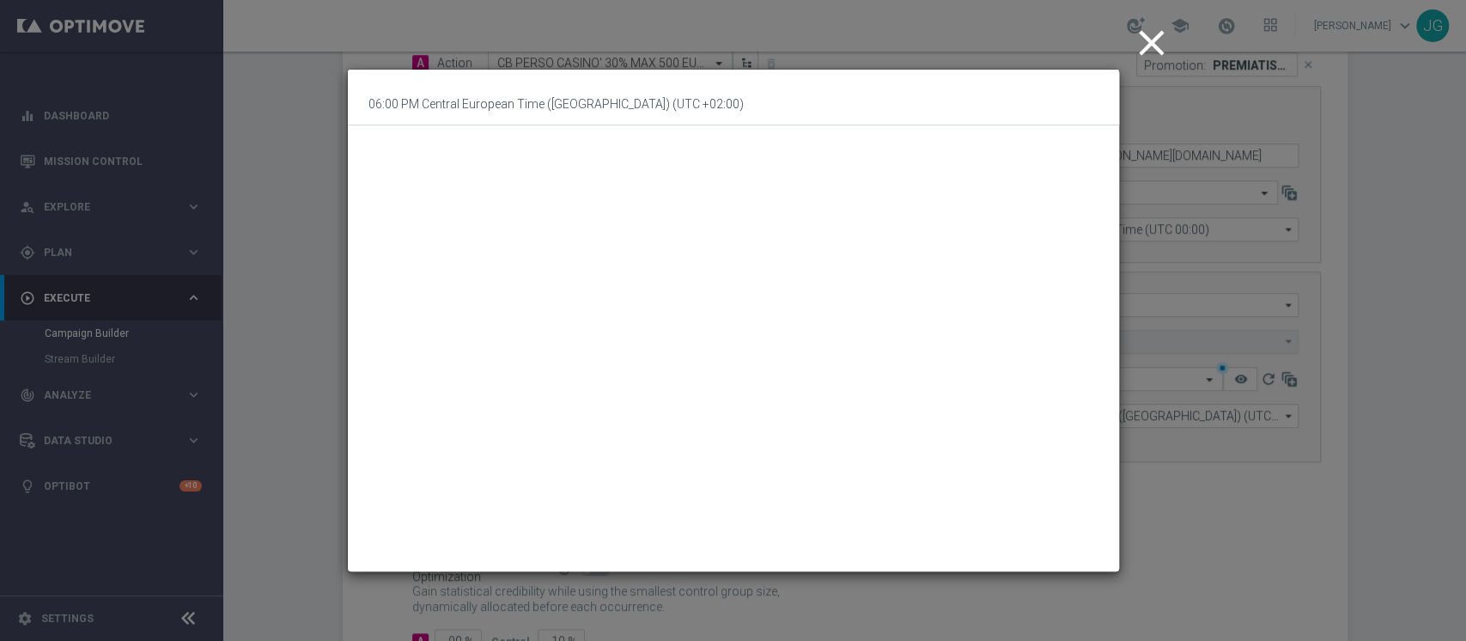
click at [1142, 47] on icon "close" at bounding box center [1152, 42] width 43 height 43
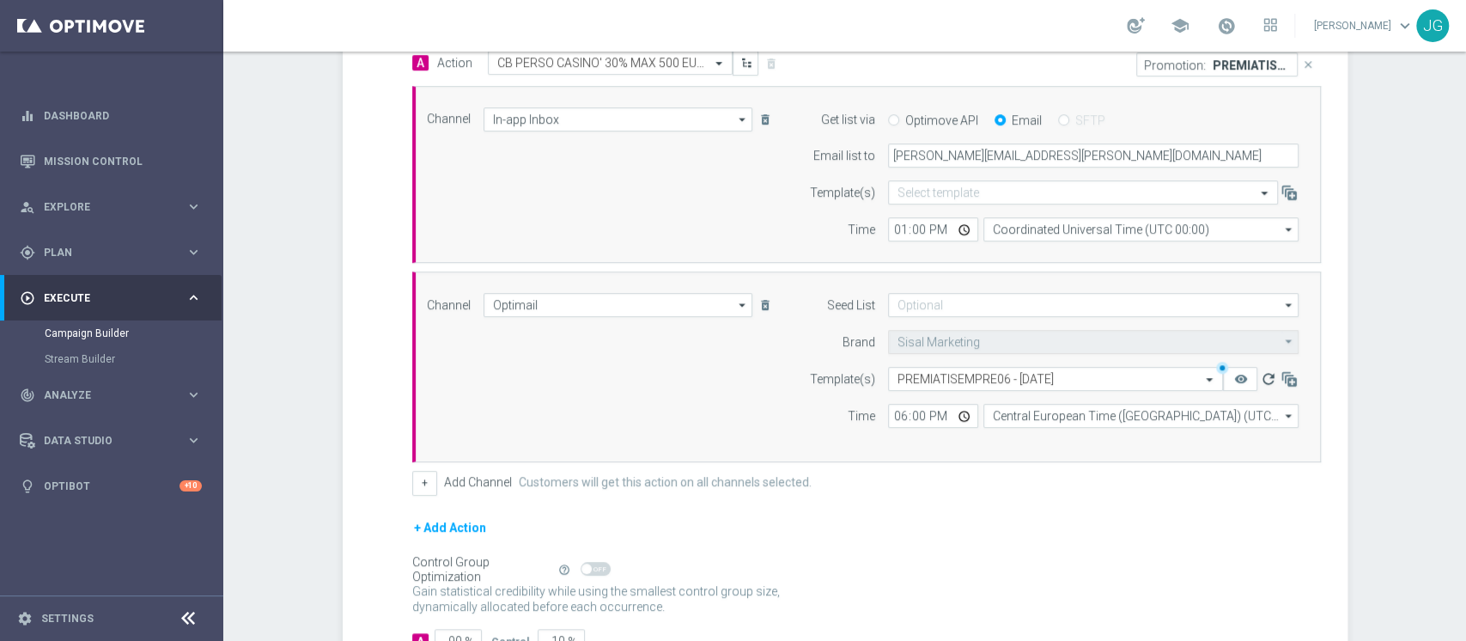
click at [1259, 383] on icon "refresh" at bounding box center [1267, 378] width 17 height 17
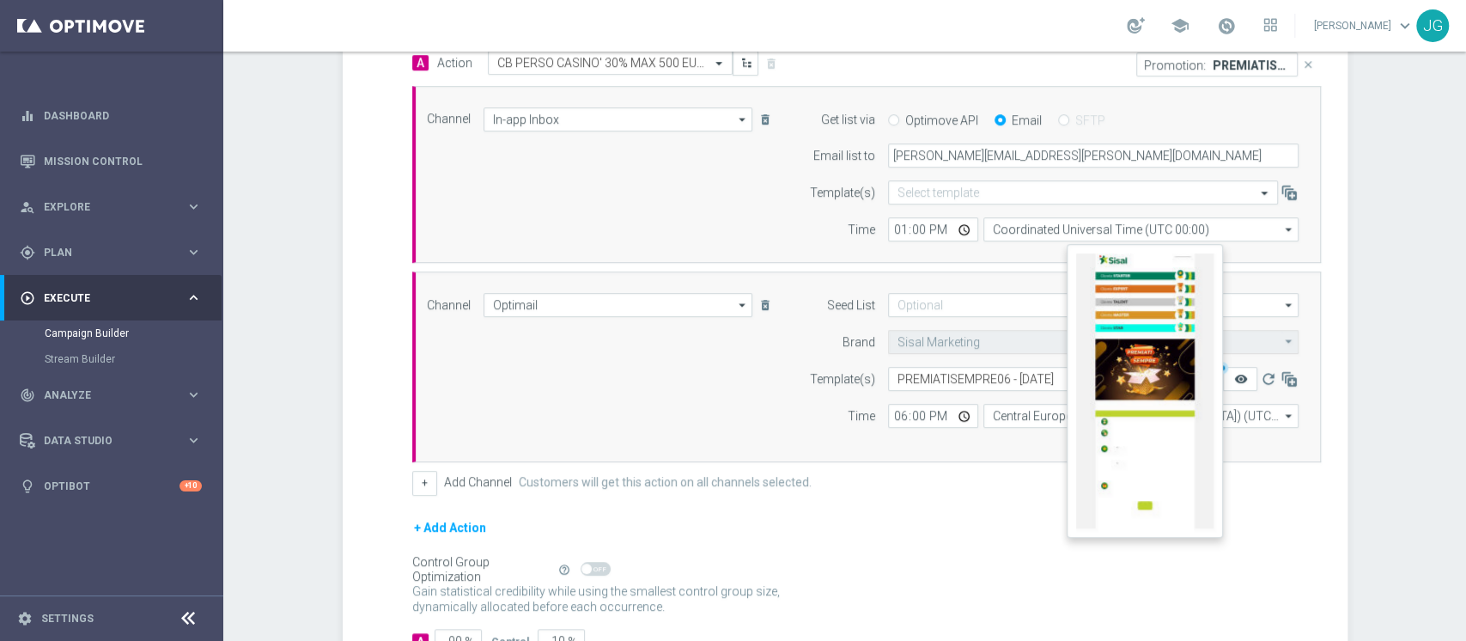
click at [1234, 375] on icon "remove_red_eye" at bounding box center [1241, 379] width 14 height 14
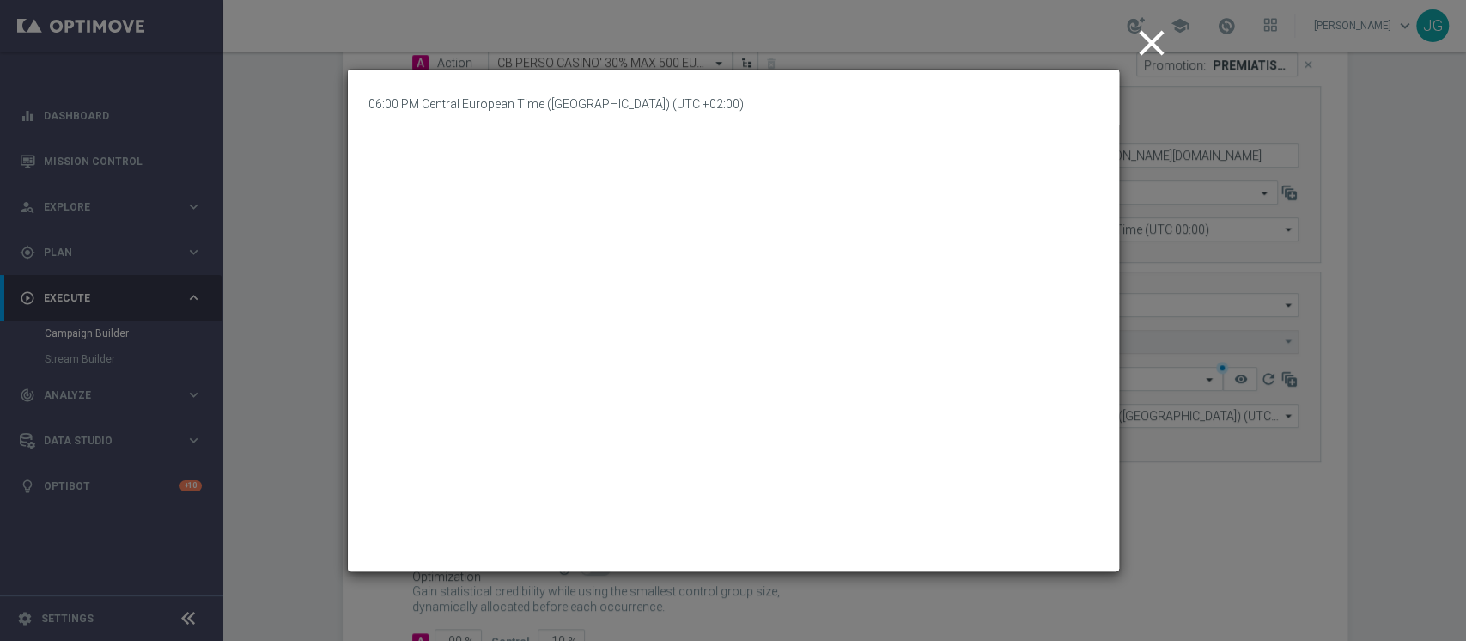
click at [1154, 40] on icon "close" at bounding box center [1152, 42] width 43 height 43
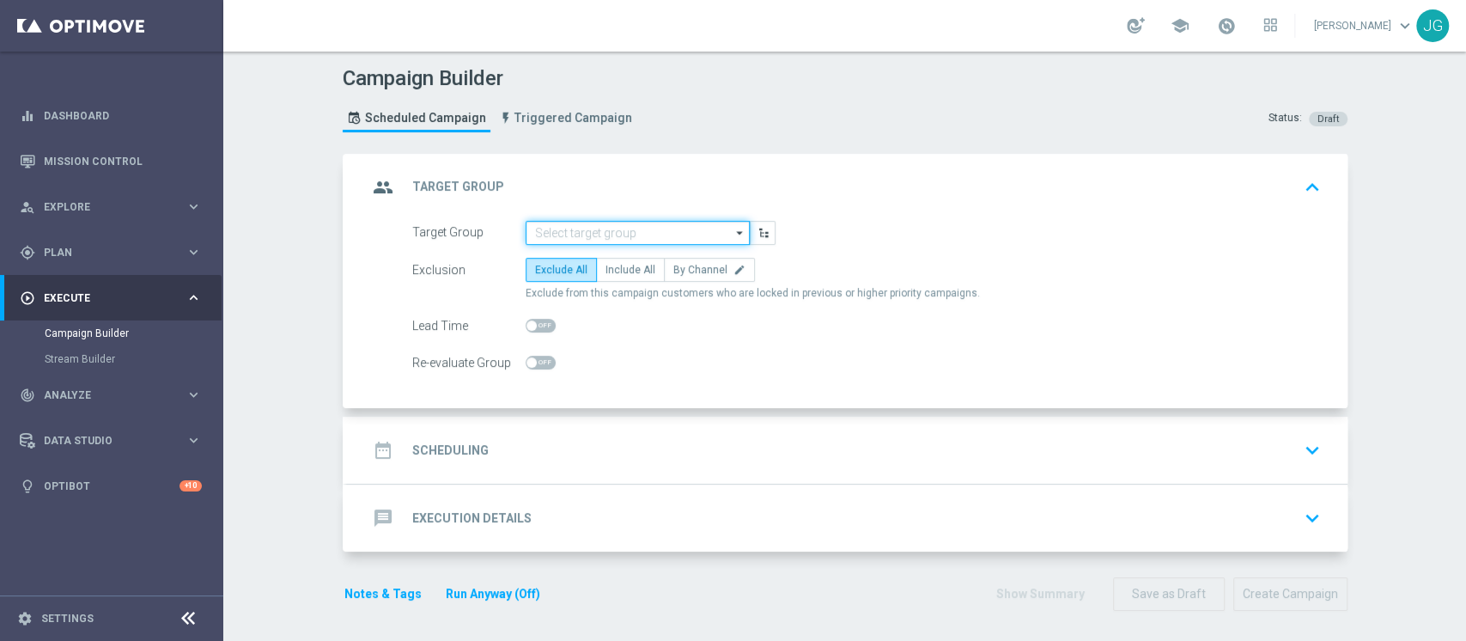
click at [616, 234] on input at bounding box center [638, 233] width 224 height 24
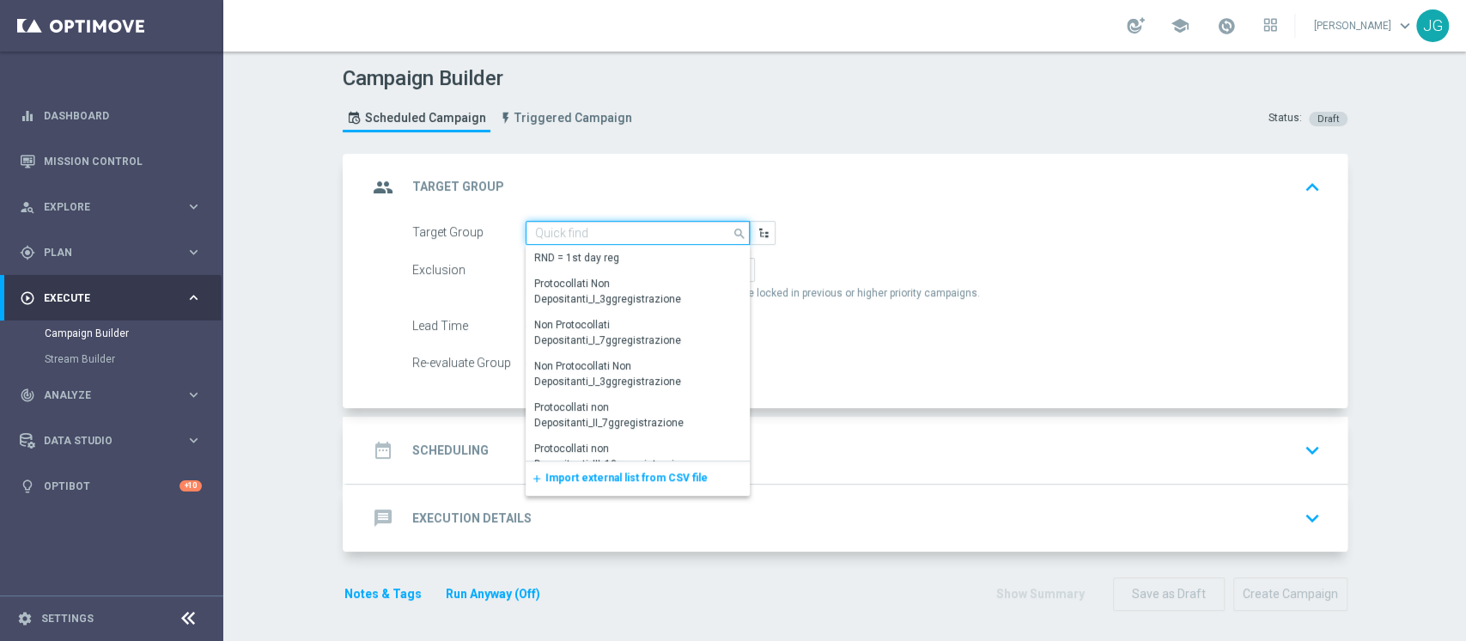
paste input "ACTIVE CASINO' - TOP 6000 M09 TARGET B (PREMIATISEMPRE) 06.10"
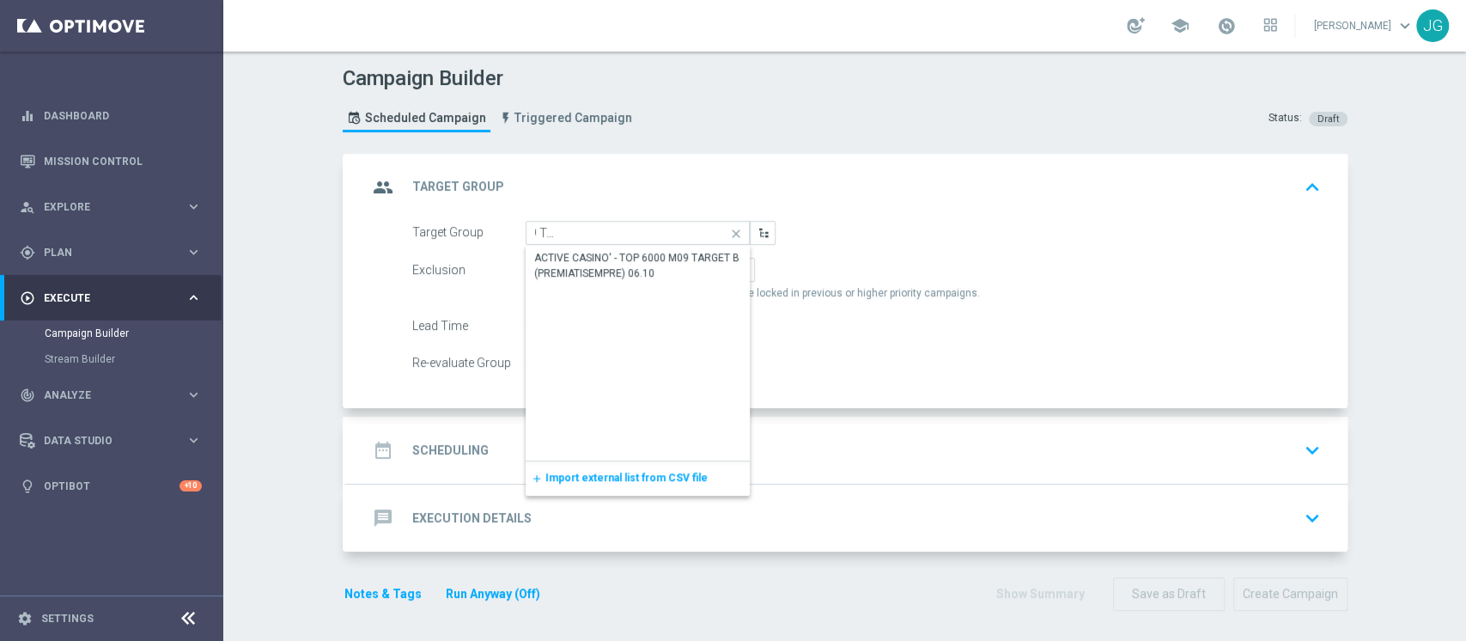
click at [625, 272] on div "ACTIVE CASINO' - TOP 6000 M09 TARGET B (PREMIATISEMPRE) 06.10" at bounding box center [638, 265] width 208 height 31
type input "ACTIVE CASINO' - TOP 6000 M09 TARGET B (PREMIATISEMPRE) 06.10"
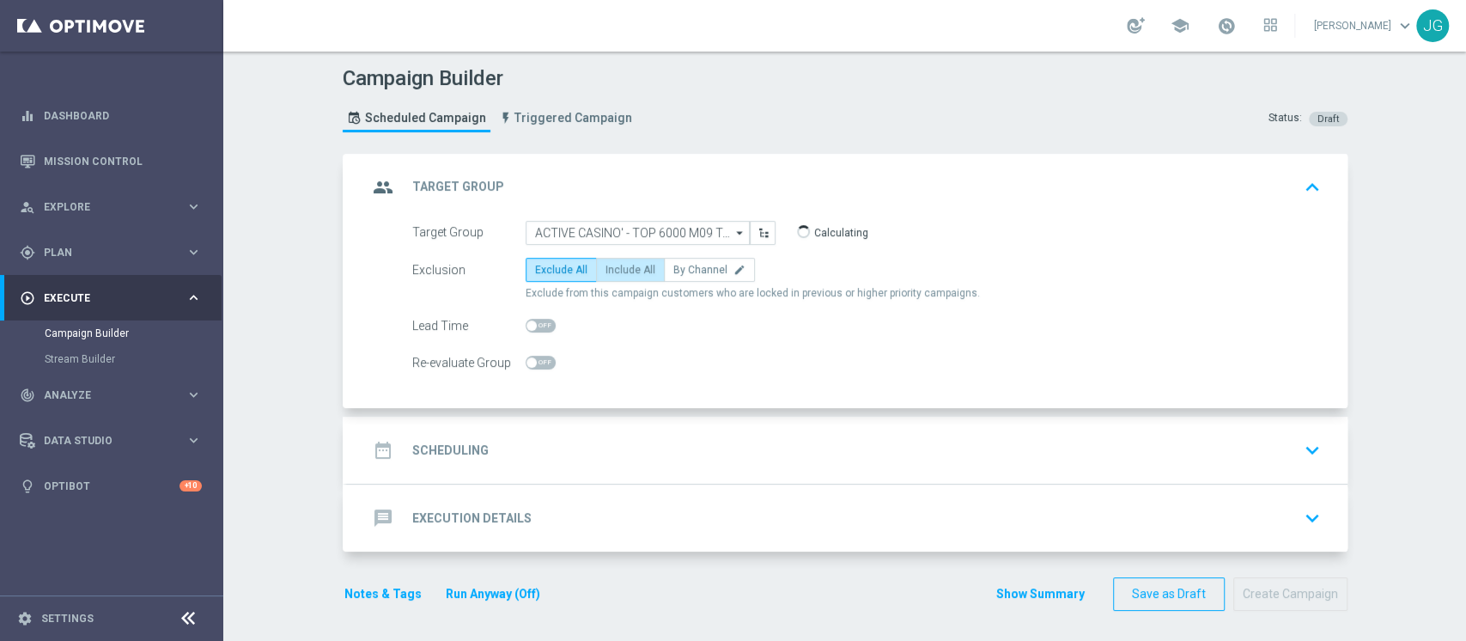
click at [617, 270] on span "Include All" at bounding box center [631, 270] width 50 height 12
click at [617, 270] on input "Include All" at bounding box center [611, 272] width 11 height 11
radio input "true"
click at [662, 454] on div "date_range Scheduling keyboard_arrow_down" at bounding box center [848, 450] width 960 height 33
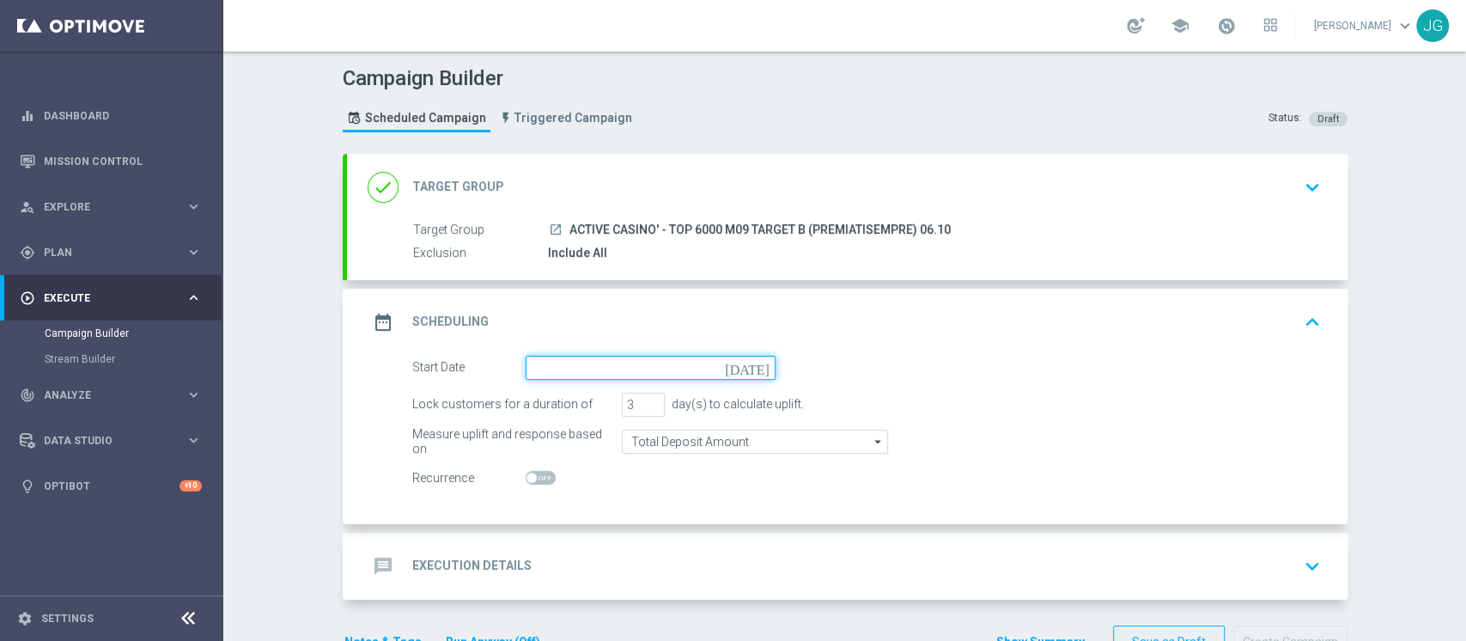
click at [643, 369] on input at bounding box center [651, 368] width 250 height 24
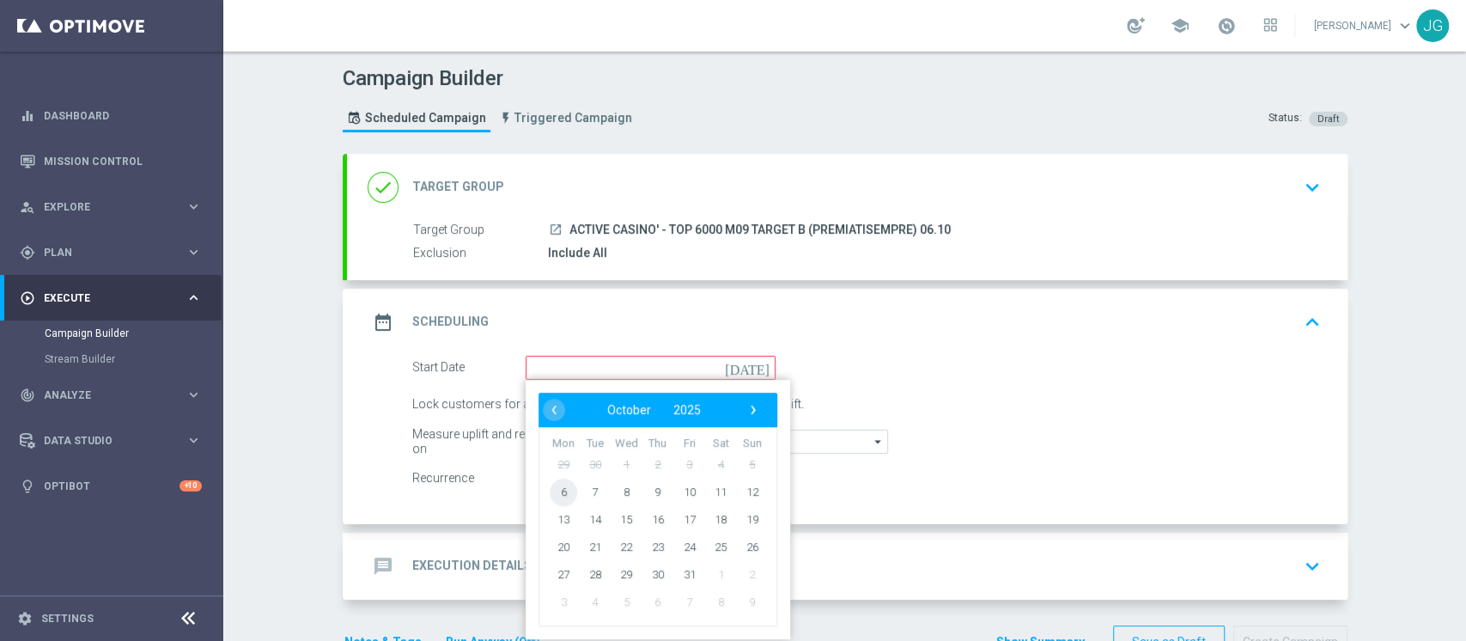
click at [550, 490] on span "6" at bounding box center [563, 491] width 27 height 27
type input "[DATE]"
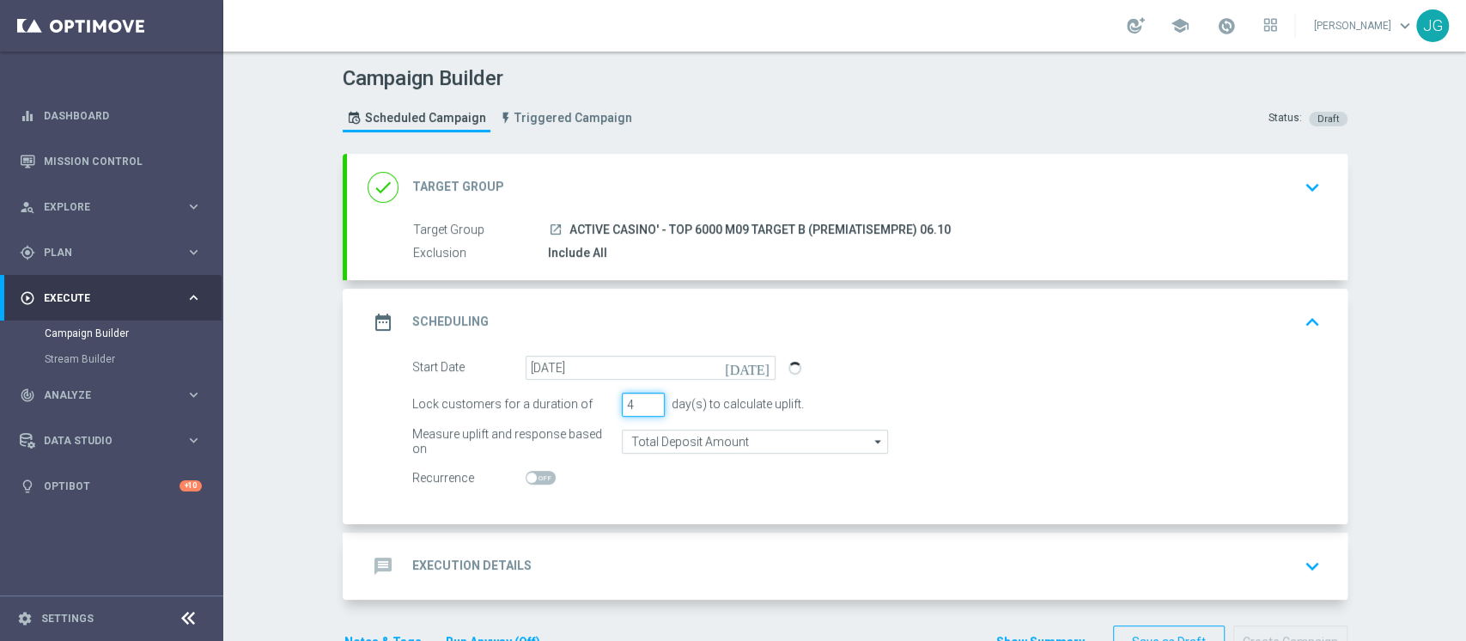
type input "4"
click at [639, 399] on input "4" at bounding box center [643, 405] width 43 height 24
click at [598, 564] on div "message Execution Details keyboard_arrow_down" at bounding box center [848, 566] width 960 height 33
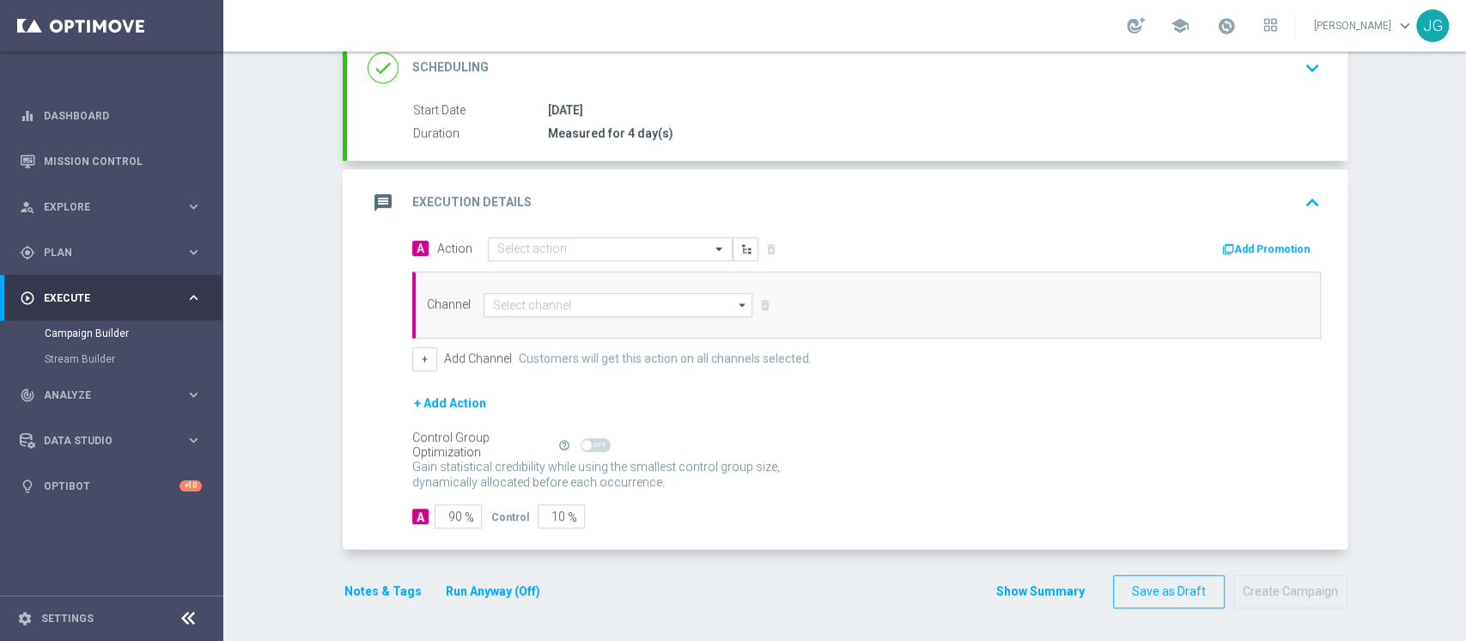
scroll to position [246, 0]
click at [594, 251] on input "text" at bounding box center [593, 250] width 192 height 15
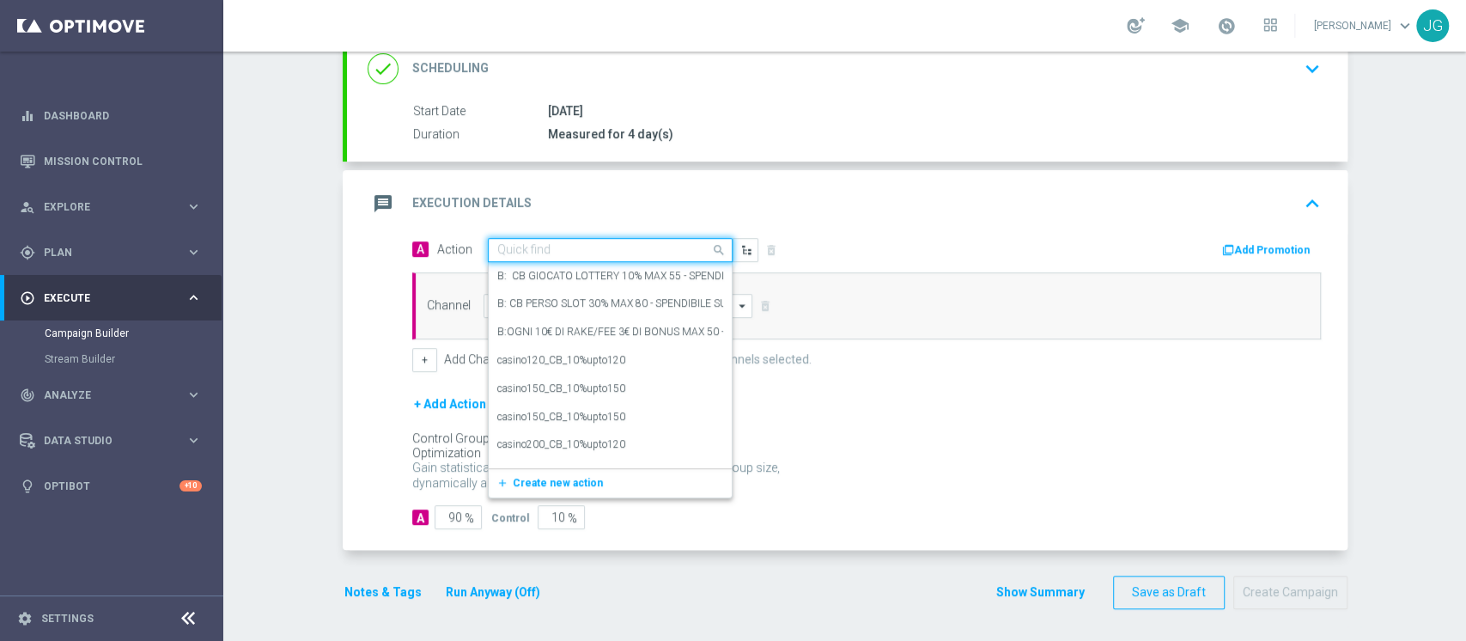
paste input "ACTIVE CASINO' - TOP 6000 M09 TARGET B (PREMIATISEMPRE) 06.10"
type input "ACTIVE CASINO' - TOP 6000 M09 TARGET B (PREMIATISEMPRE) 06.10"
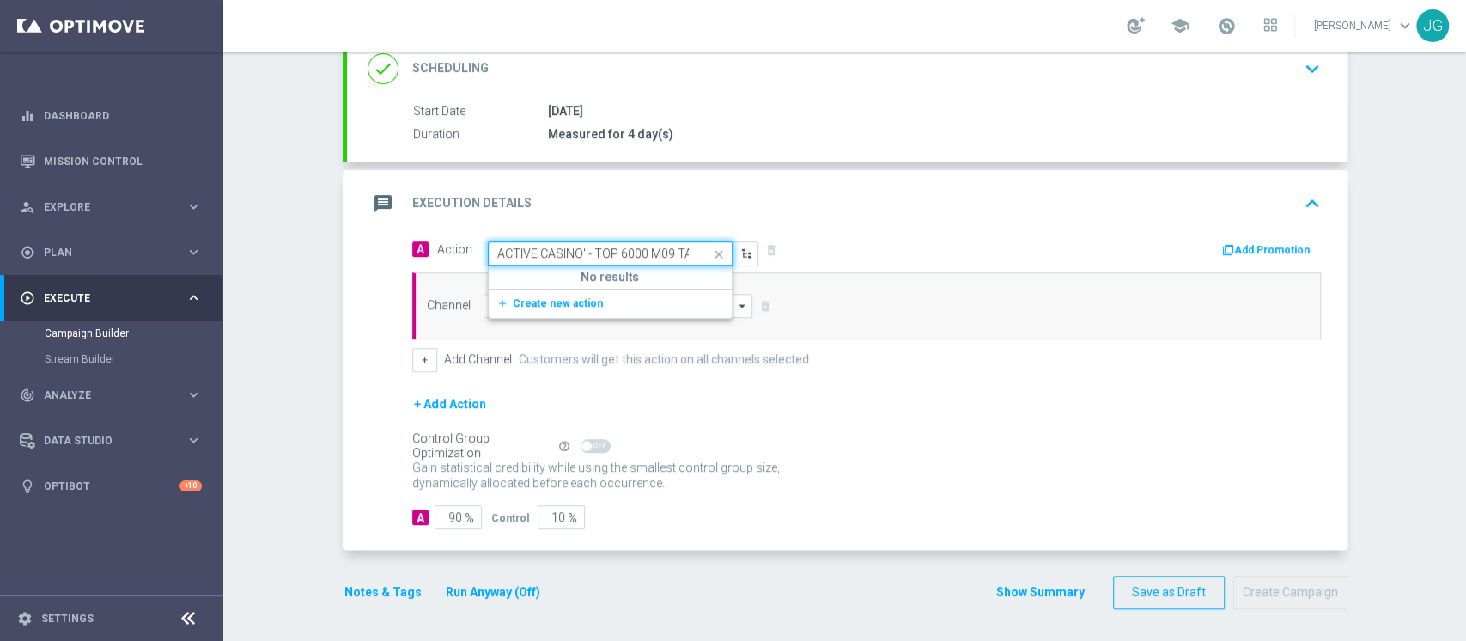
scroll to position [0, 182]
click at [656, 274] on h5 "No results" at bounding box center [610, 277] width 243 height 15
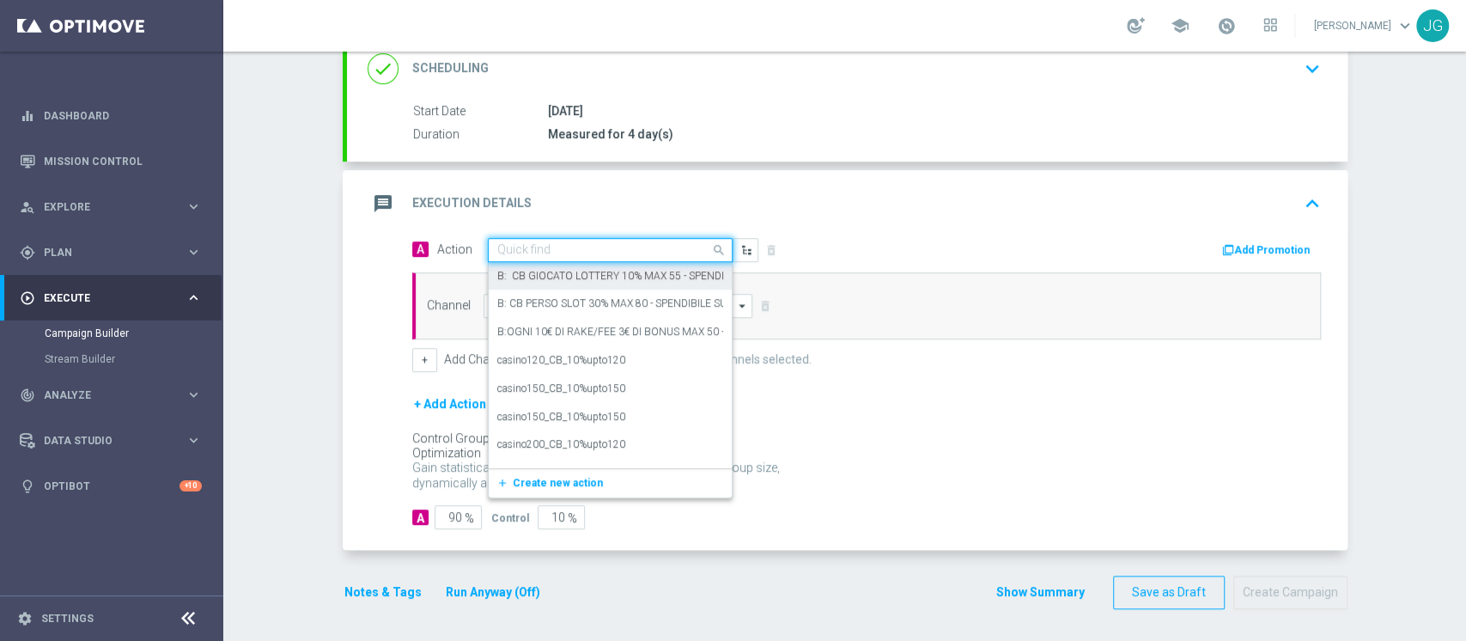
scroll to position [0, 0]
paste input "CB PERSO CASINO' 30% MAX 500 EURO O CB VINTO 10% MAX 150 EURO SPENDIBILE SLOT"
type input "CB PERSO CASINO' 30% MAX 500 EURO O CB VINTO 10% MAX 150 EURO SPENDIBILE SLOT"
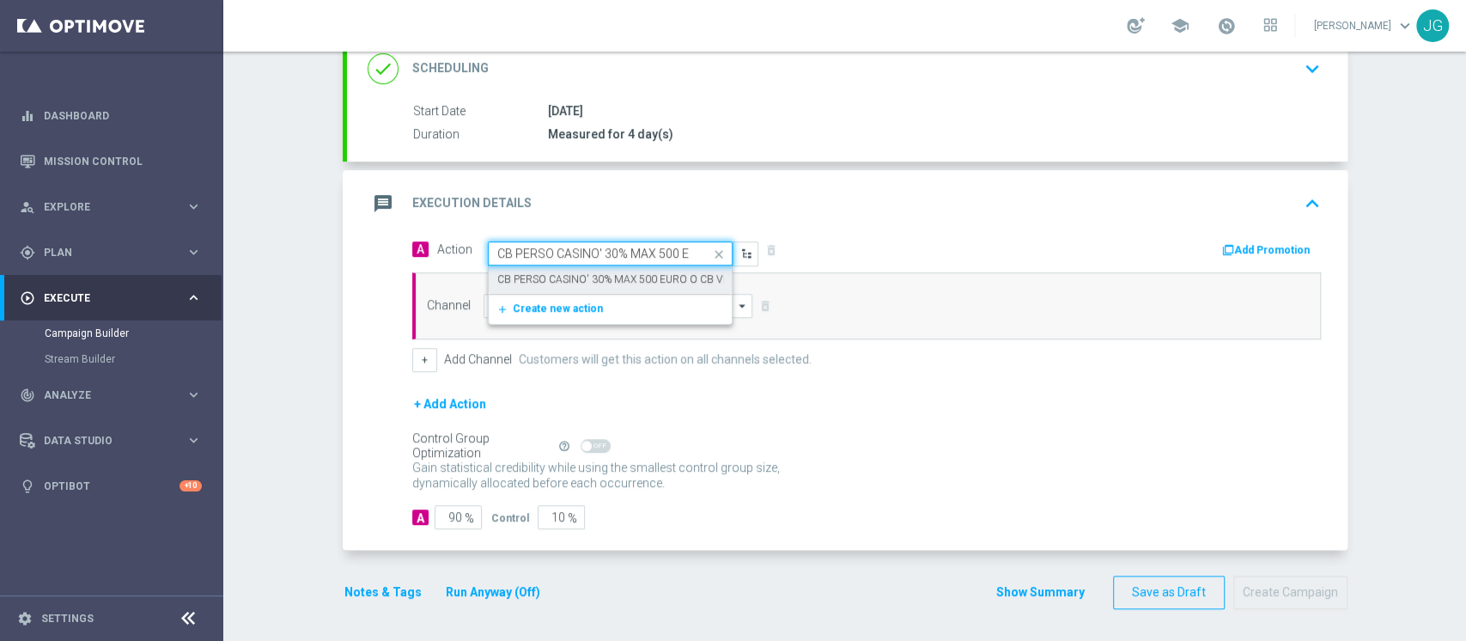
scroll to position [0, 296]
click at [619, 272] on label "CB PERSO CASINO' 30% MAX 500 EURO O CB VINTO 10% MAX 150 EURO SPENDIBILE SLOT" at bounding box center [713, 279] width 433 height 15
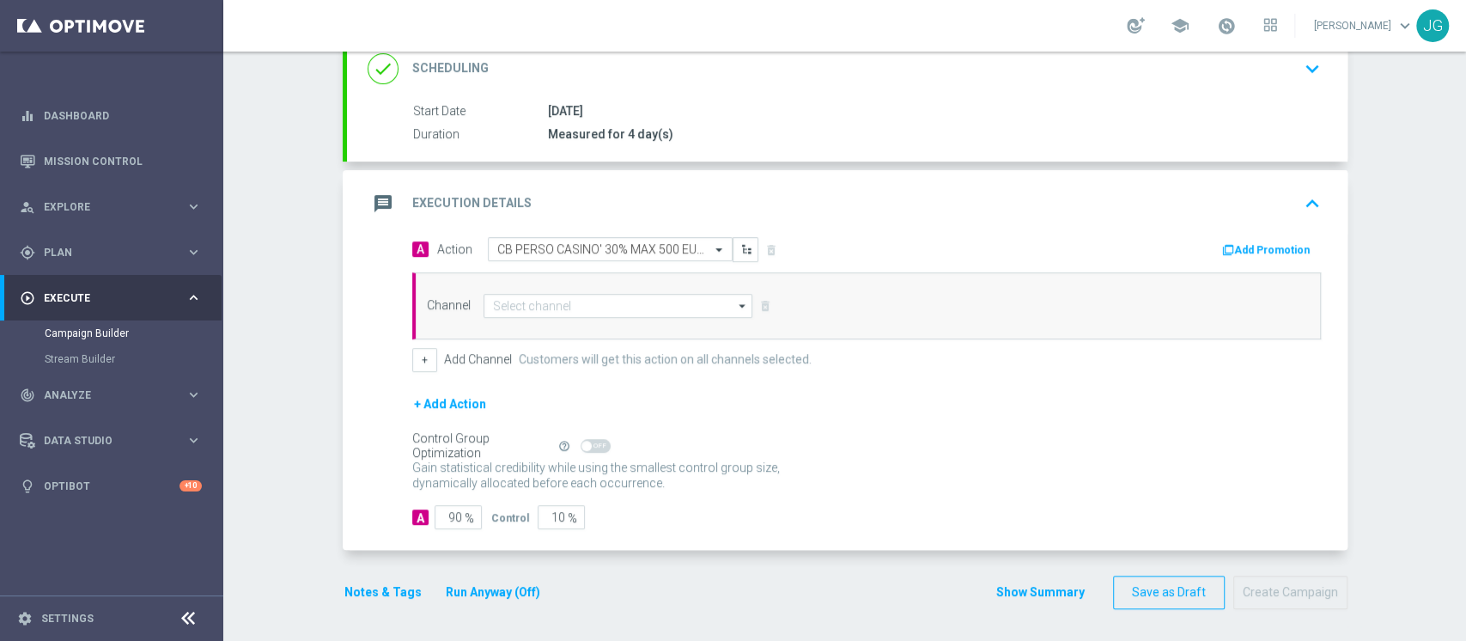
scroll to position [0, 0]
click at [1271, 248] on button "Add Promotion" at bounding box center [1268, 250] width 95 height 19
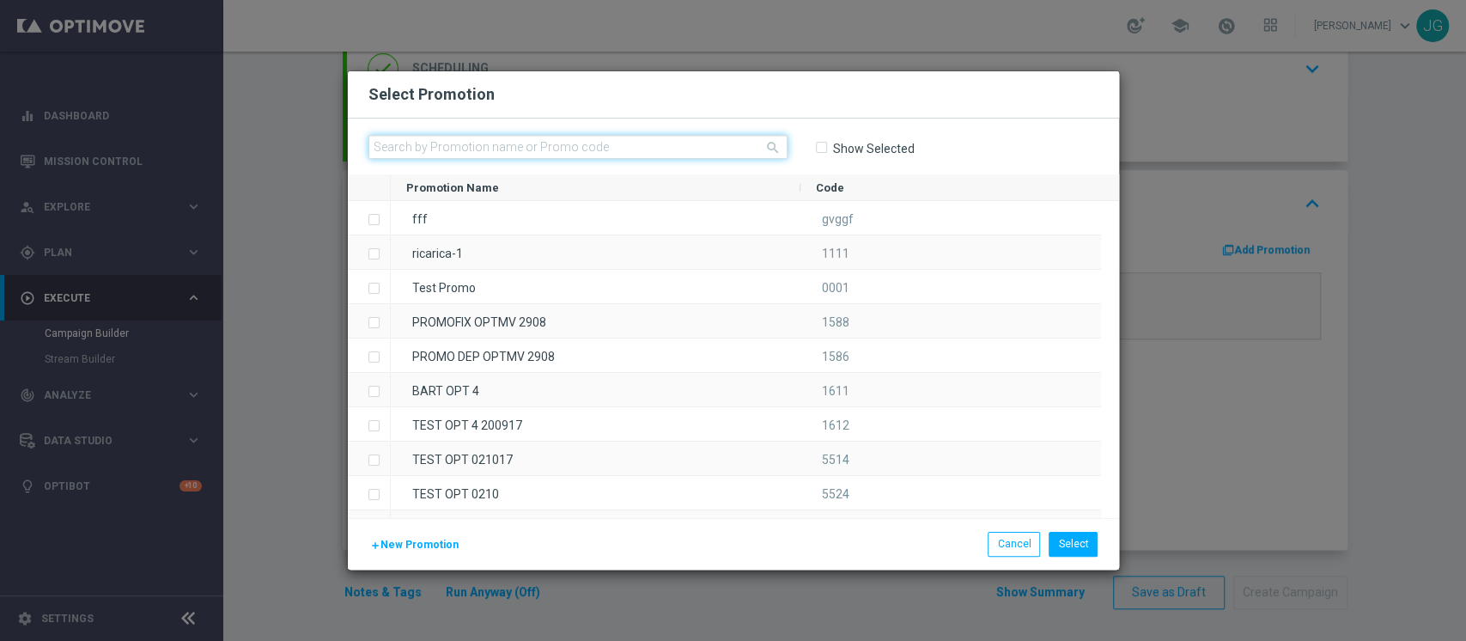
click at [723, 146] on input "text" at bounding box center [578, 147] width 419 height 24
paste input "336094"
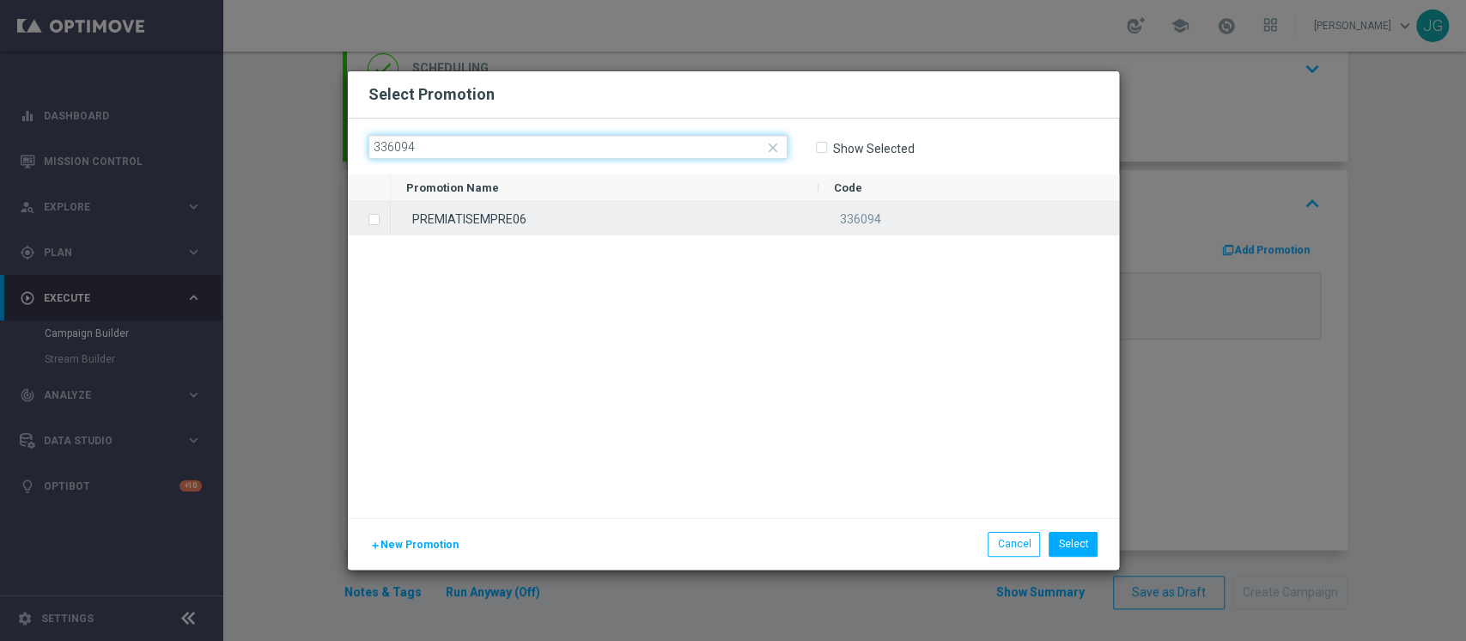
type input "336094"
click at [602, 230] on div "PREMIATISEMPRE06" at bounding box center [605, 218] width 428 height 34
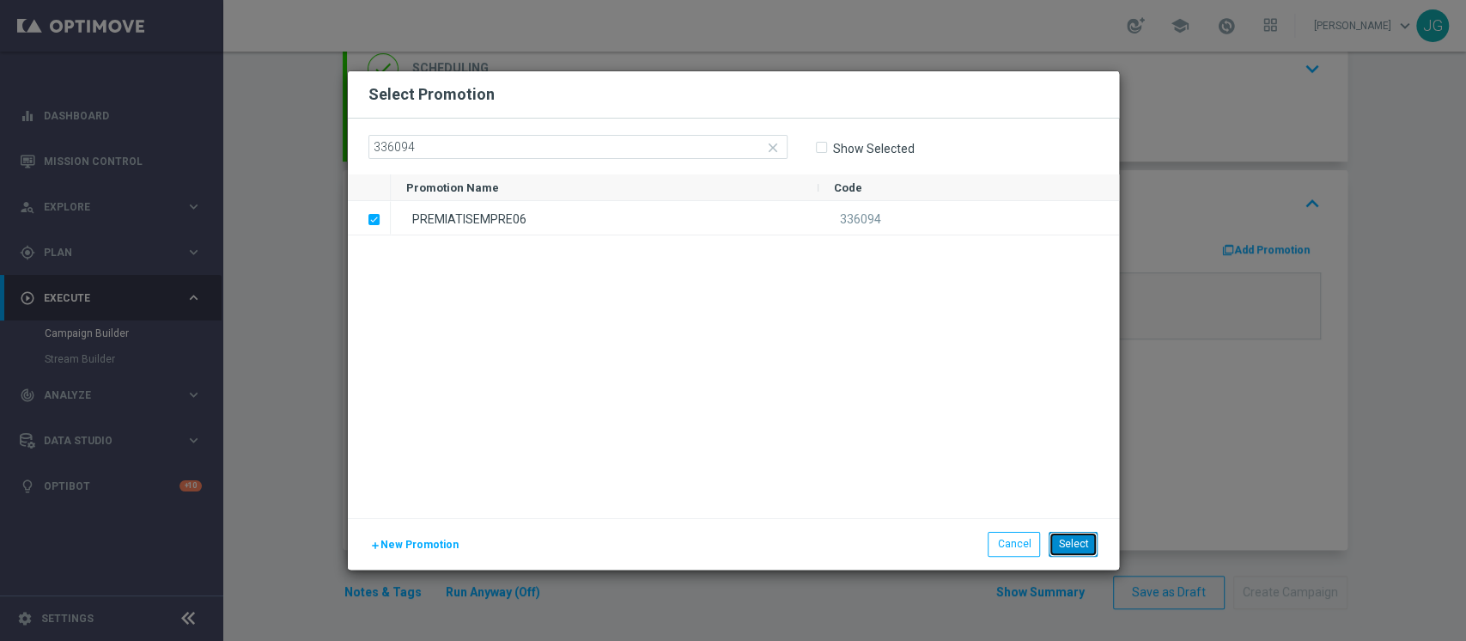
click at [1076, 547] on button "Select" at bounding box center [1073, 544] width 49 height 24
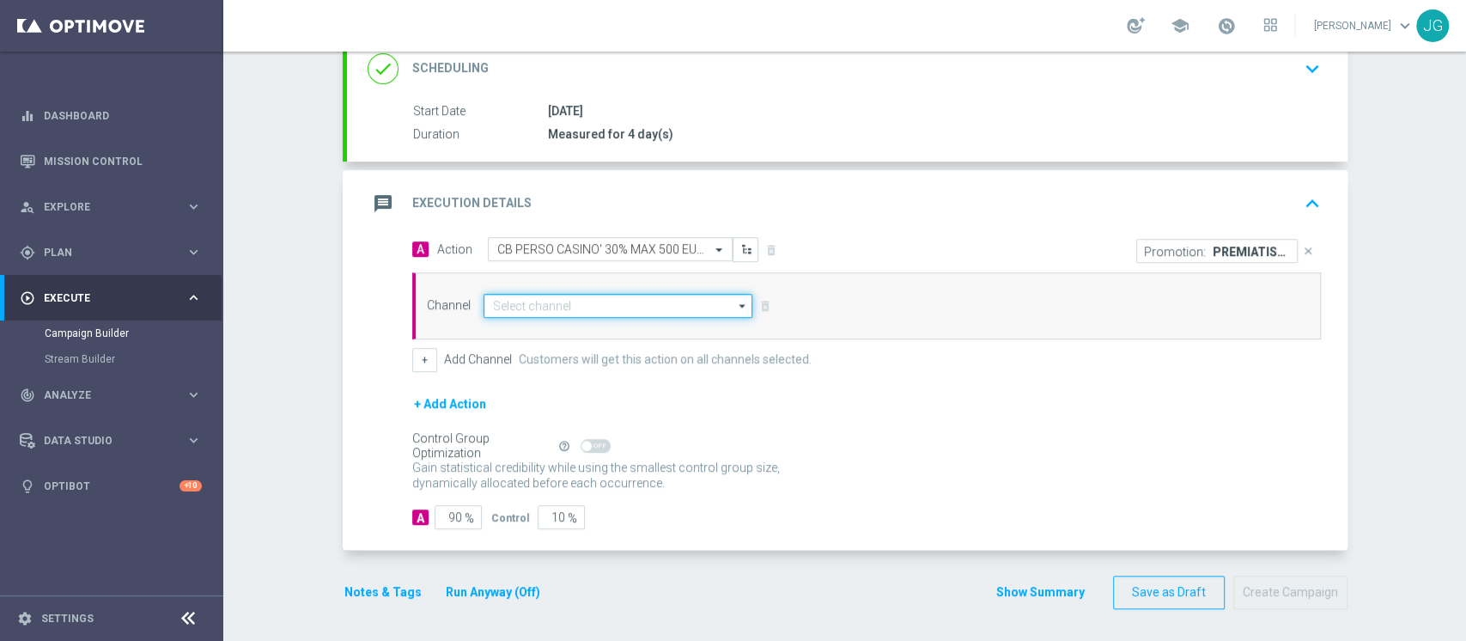
click at [646, 300] on input at bounding box center [619, 306] width 270 height 24
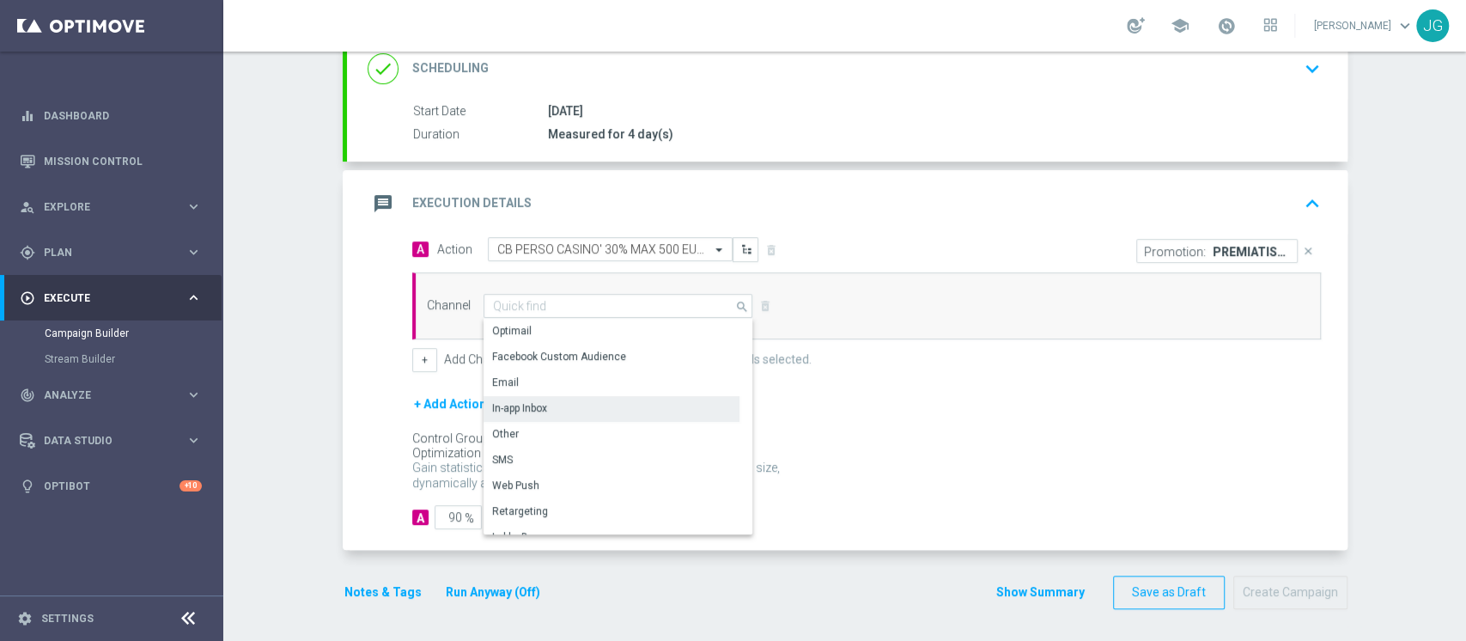
click at [539, 413] on div "In-app Inbox" at bounding box center [612, 408] width 256 height 24
type input "In-app Inbox"
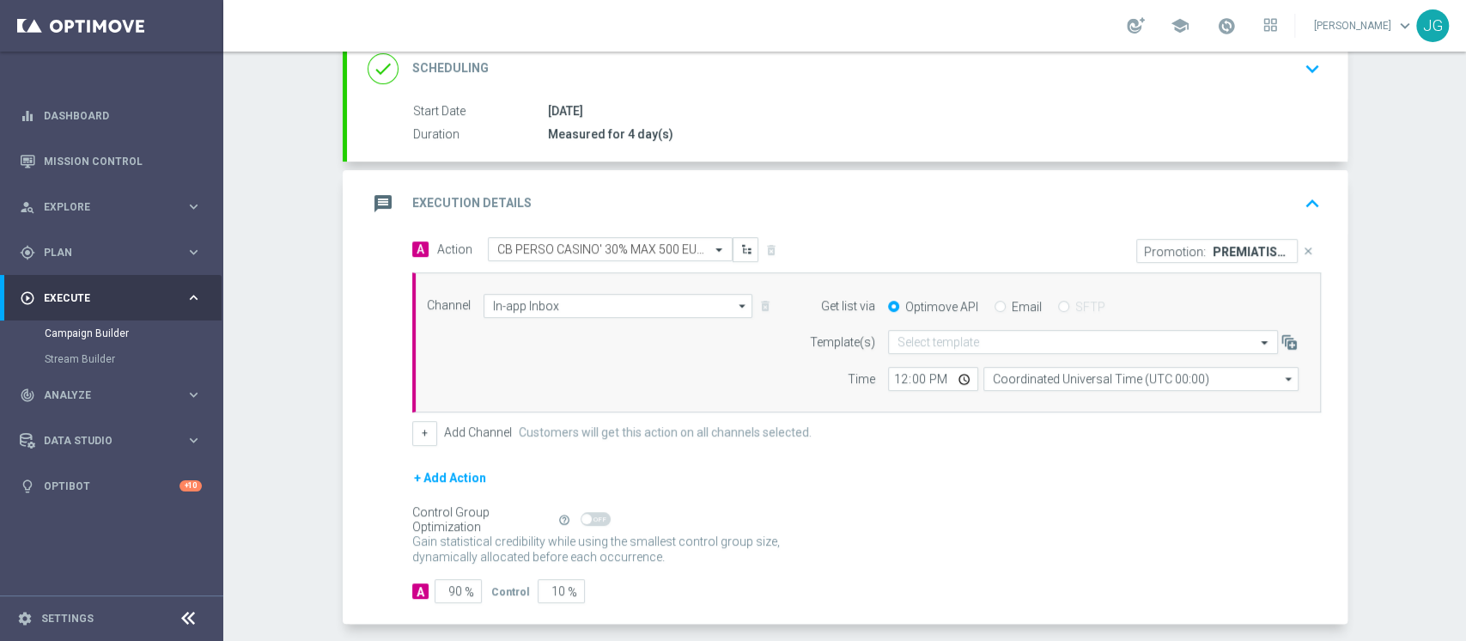
click at [995, 303] on input "Email" at bounding box center [1000, 307] width 11 height 11
radio input "true"
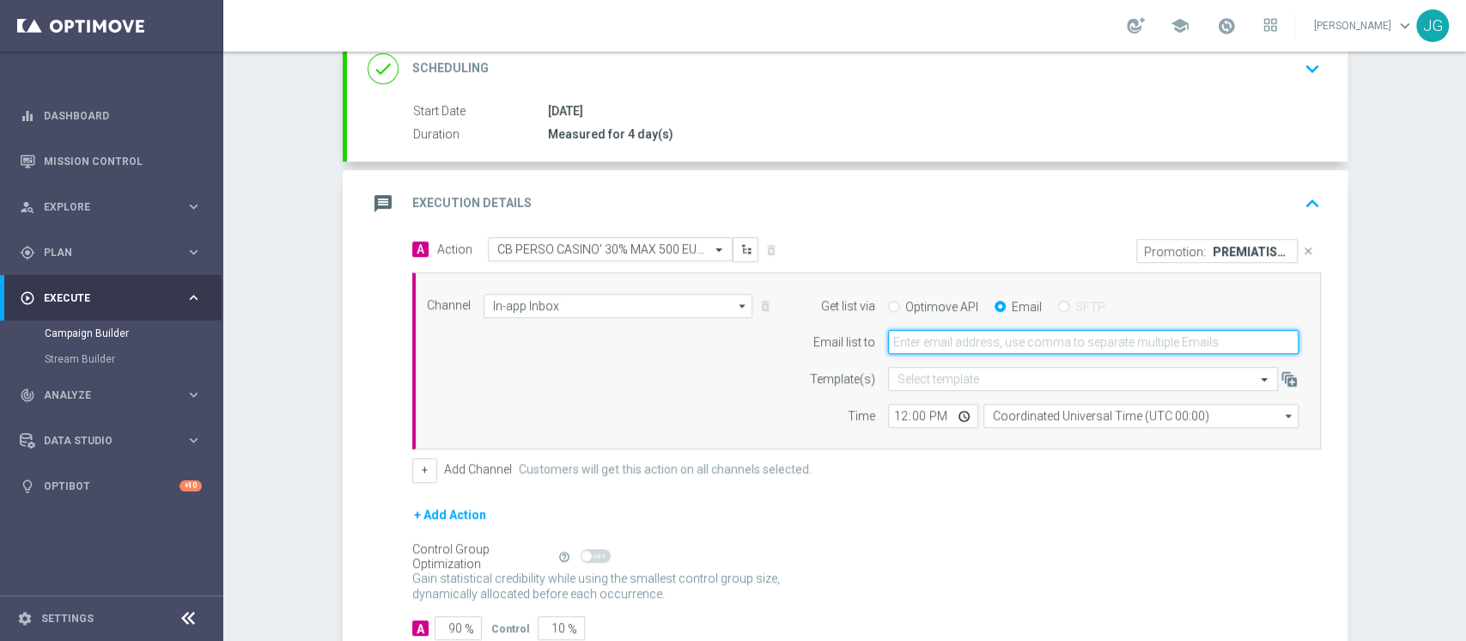
click at [935, 344] on input "email" at bounding box center [1093, 342] width 411 height 24
type input "[PERSON_NAME][EMAIL_ADDRESS][PERSON_NAME][DOMAIN_NAME]"
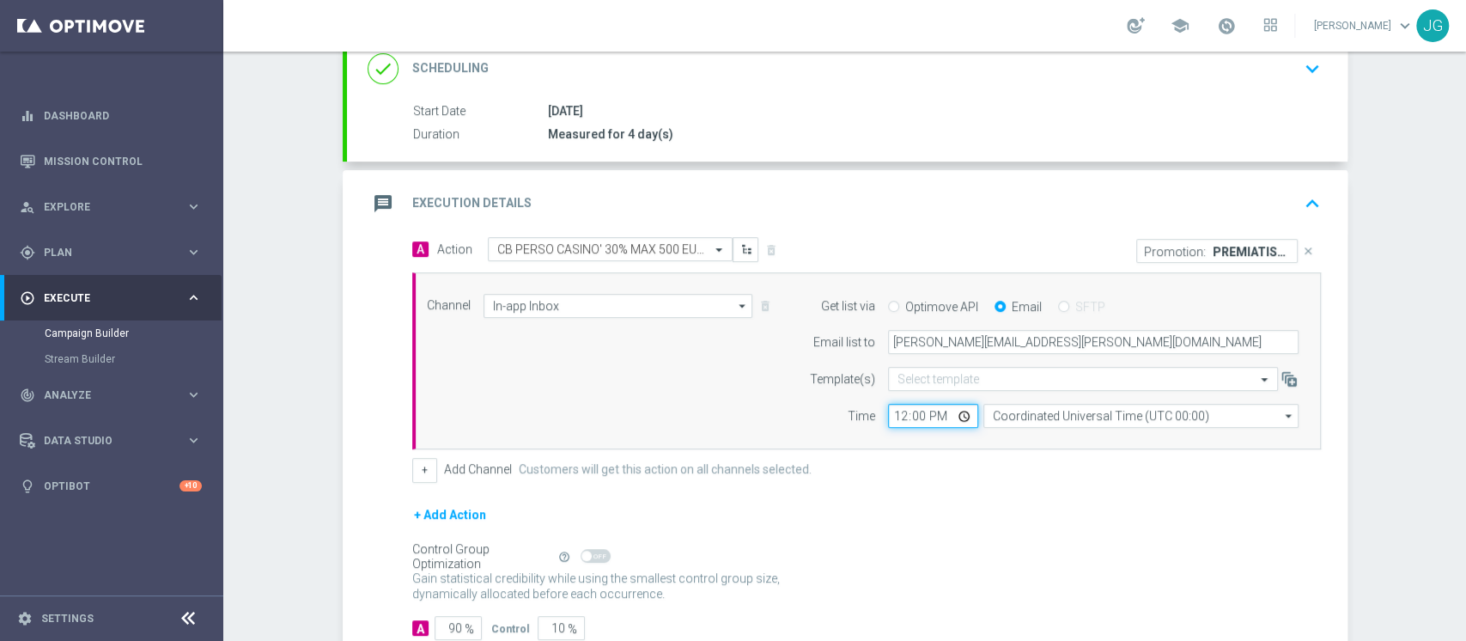
click at [948, 416] on input "12:00" at bounding box center [933, 416] width 90 height 24
type input "18:00"
click at [941, 490] on form "A Action Select action CB PERSO CASINO' 30% MAX 500 EURO O CB VINTO 10% MAX 150…" at bounding box center [866, 438] width 909 height 403
click at [424, 476] on button "+" at bounding box center [424, 470] width 25 height 24
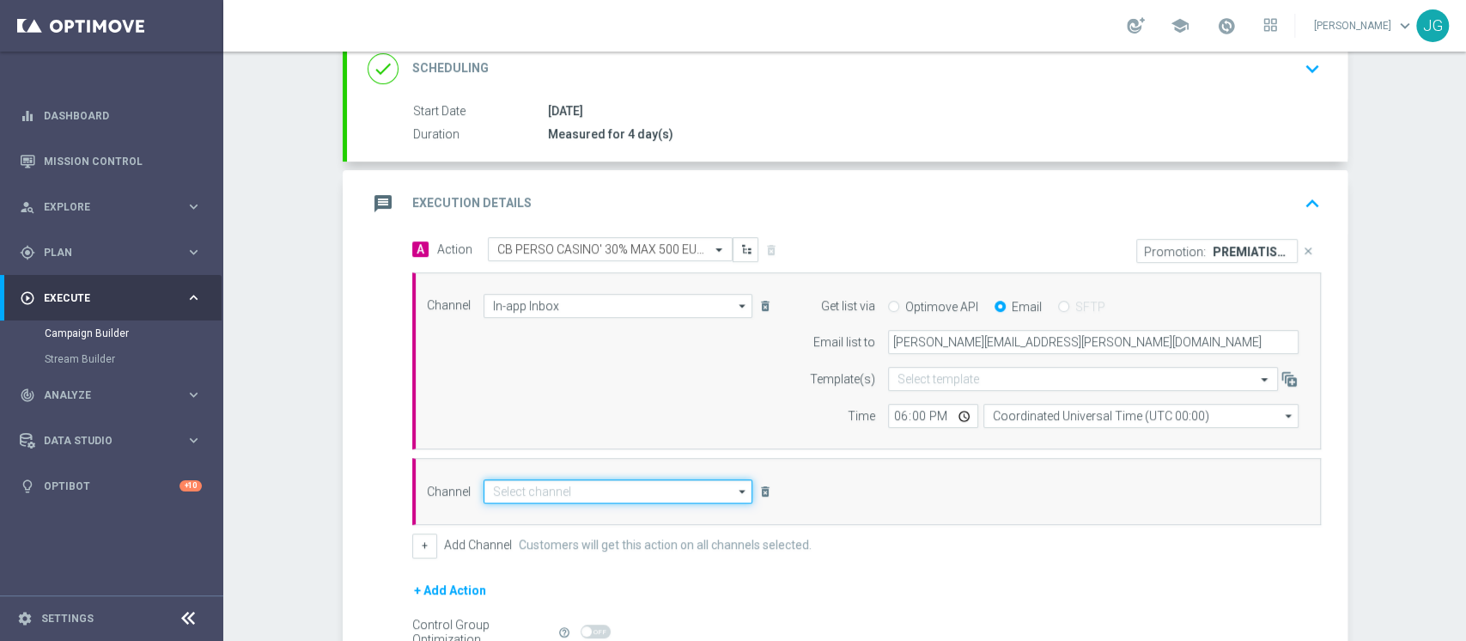
click at [548, 485] on input at bounding box center [619, 491] width 270 height 24
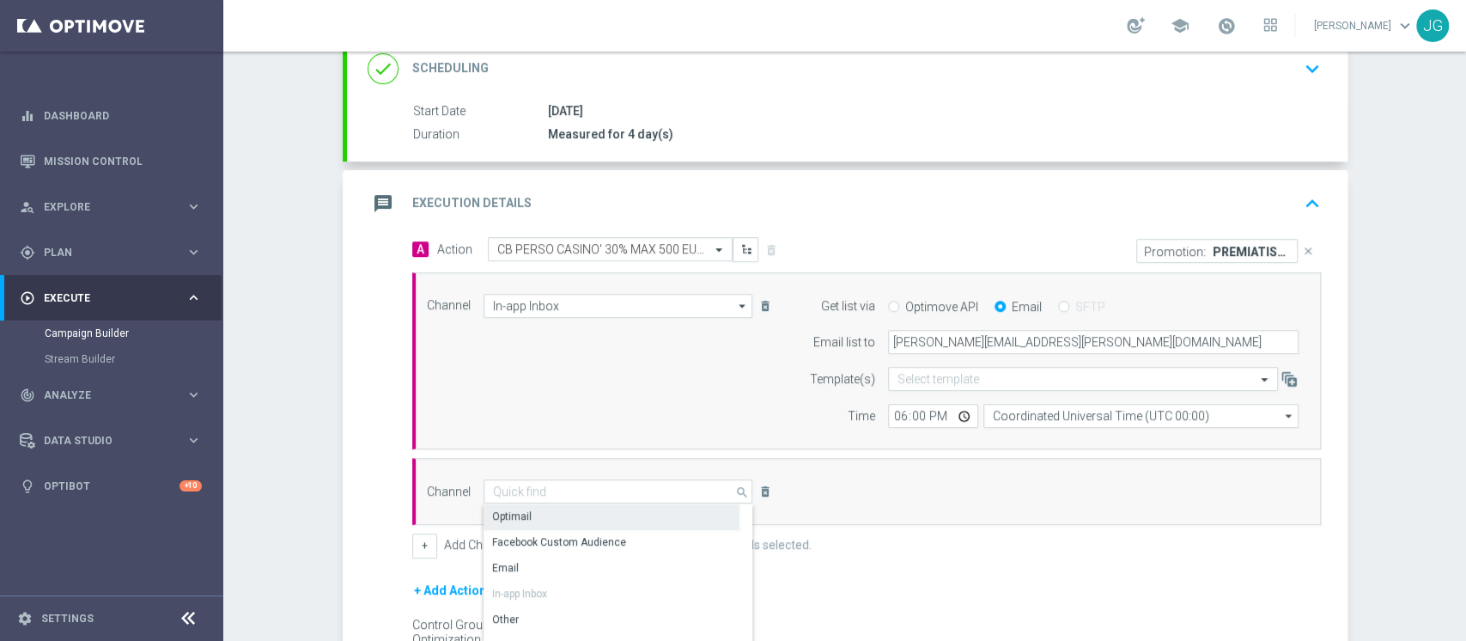
click at [522, 514] on div "Optimail" at bounding box center [612, 516] width 256 height 24
type input "Optimail"
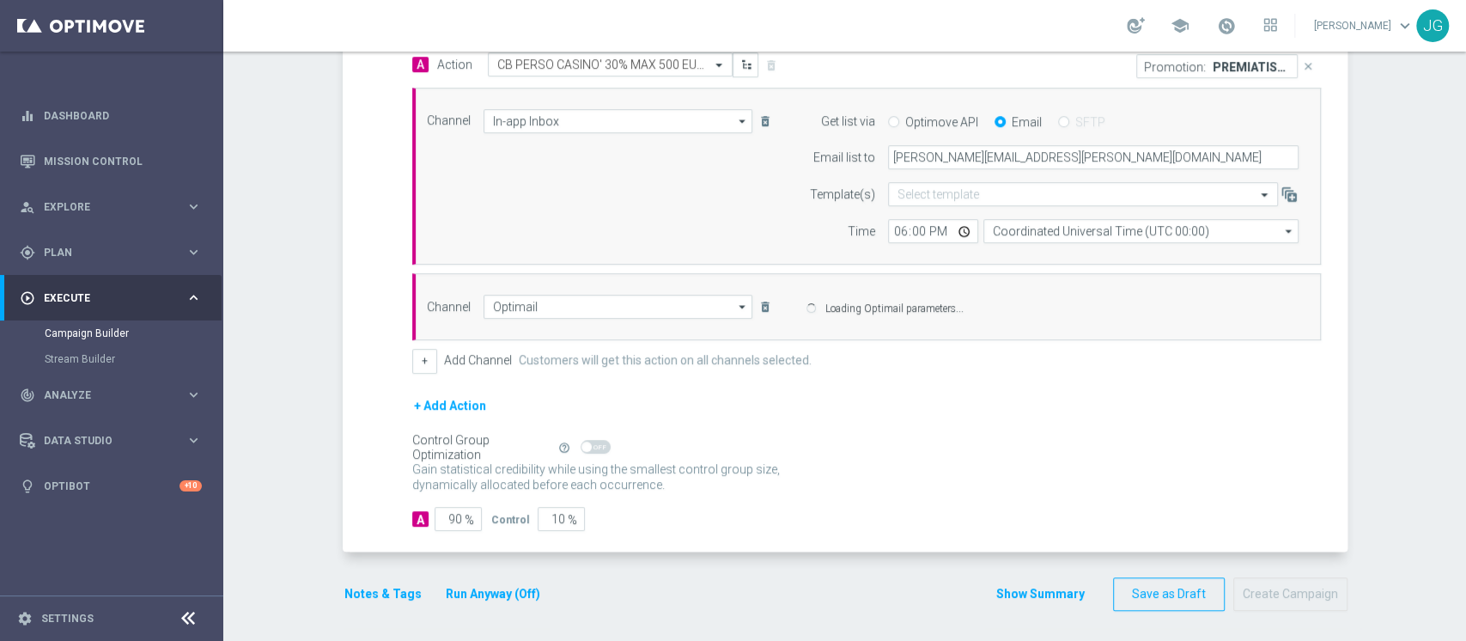
scroll to position [432, 0]
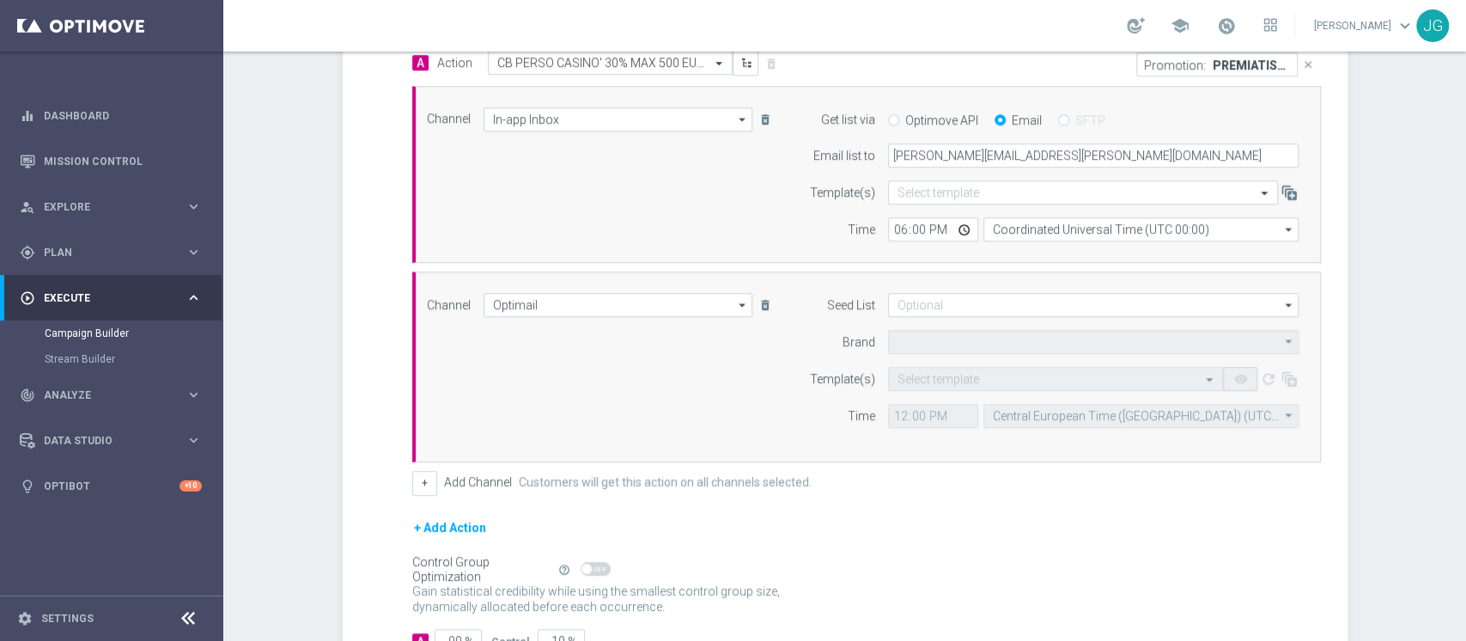
type input "Sisal Marketing"
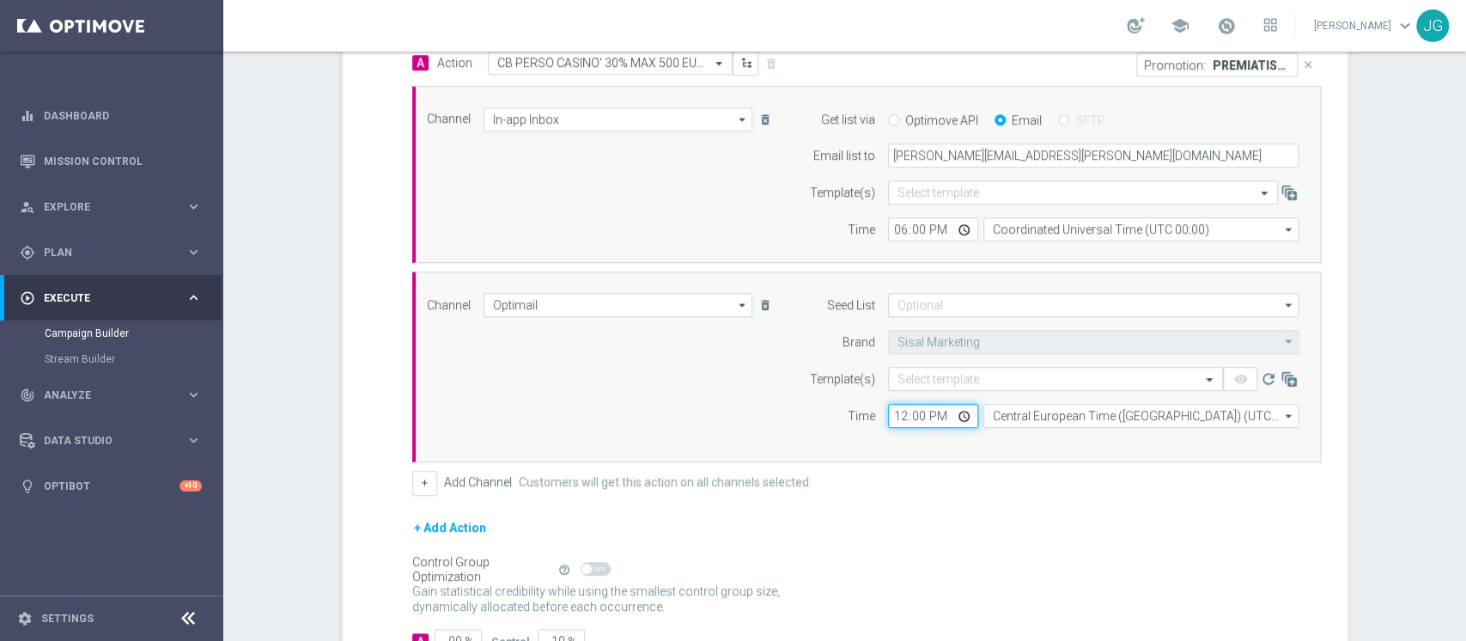
click at [955, 413] on input "12:00" at bounding box center [933, 416] width 90 height 24
type input "18:00"
click at [926, 474] on div "+ Add Channel Customers will get this action on all channels selected." at bounding box center [866, 483] width 909 height 24
click at [968, 381] on input "text" at bounding box center [1039, 379] width 282 height 15
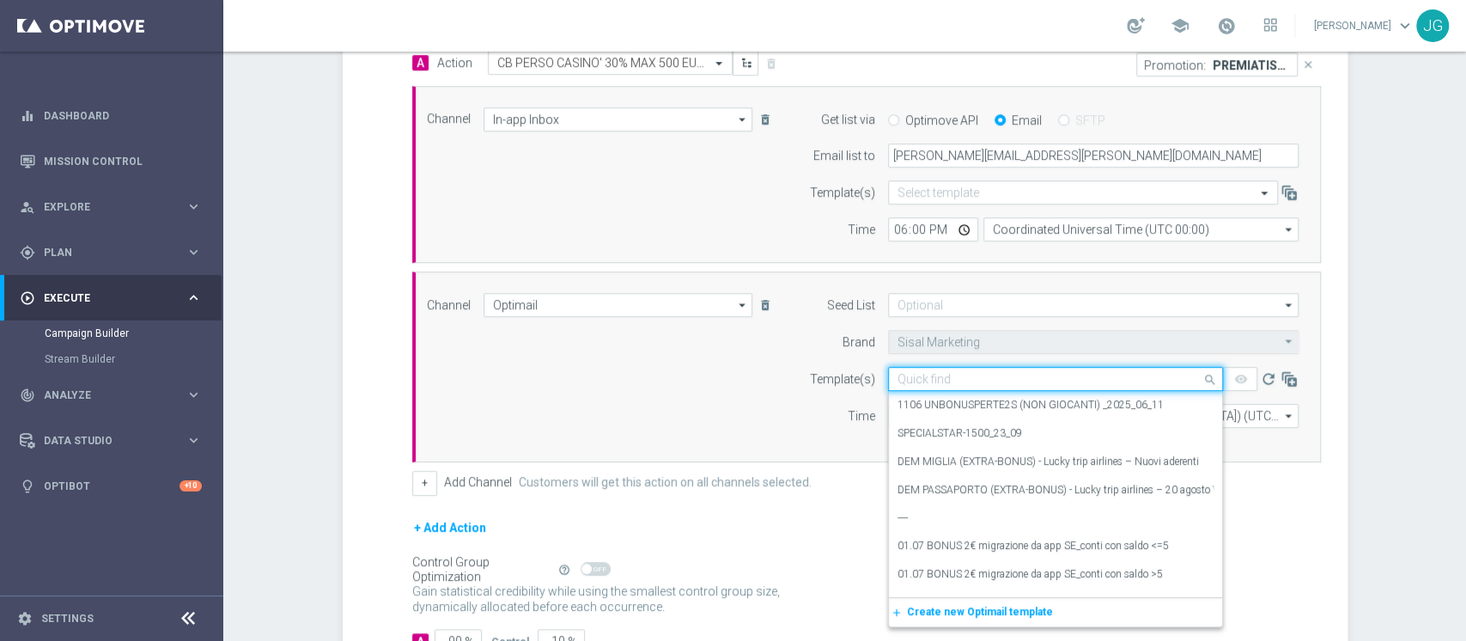
paste input "PREMIATISEMPRE06 - [DATE]"
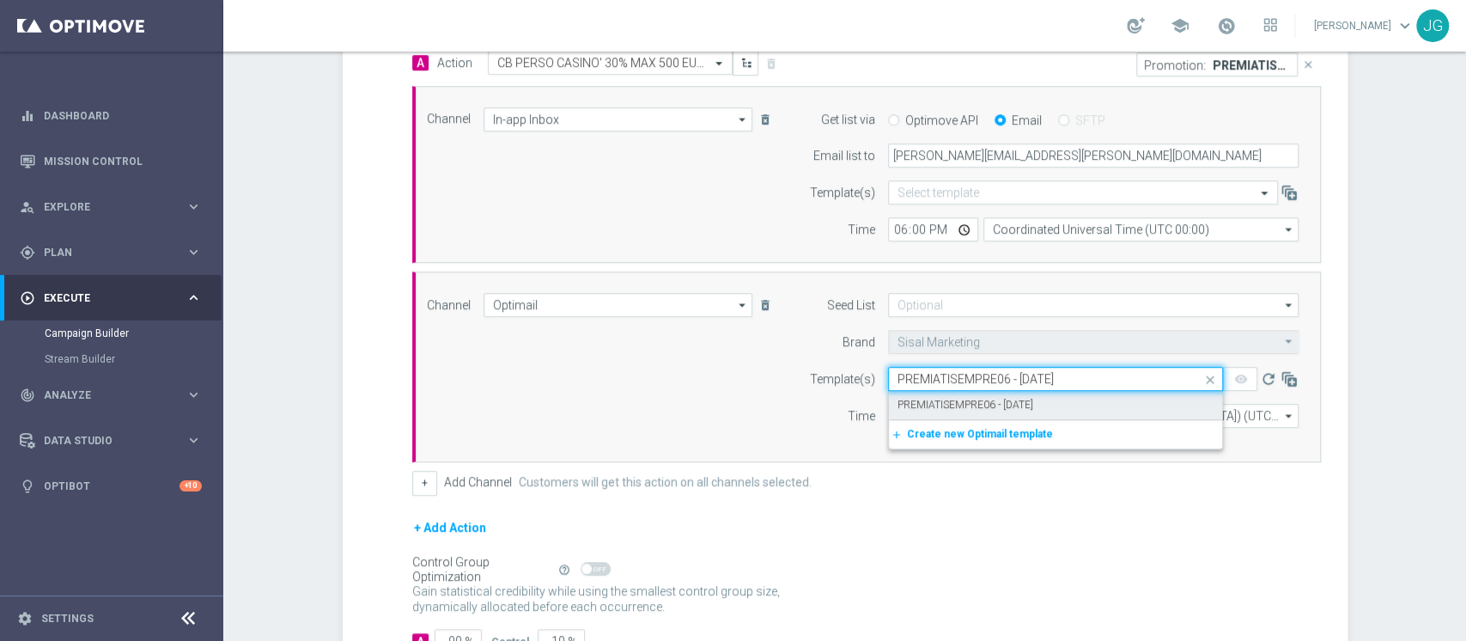
click at [974, 401] on label "PREMIATISEMPRE06 - [DATE]" at bounding box center [966, 405] width 136 height 15
type input "PREMIATISEMPRE06 - [DATE]"
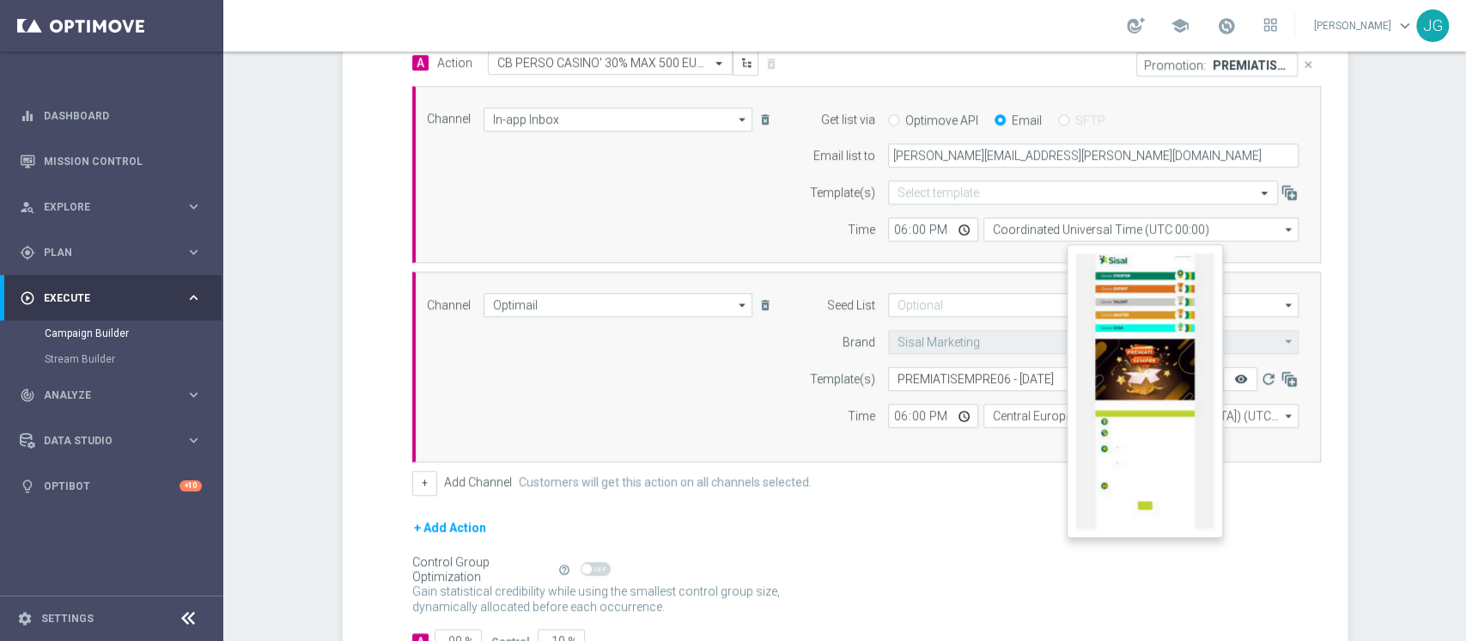
click at [1235, 380] on icon "remove_red_eye" at bounding box center [1241, 379] width 14 height 14
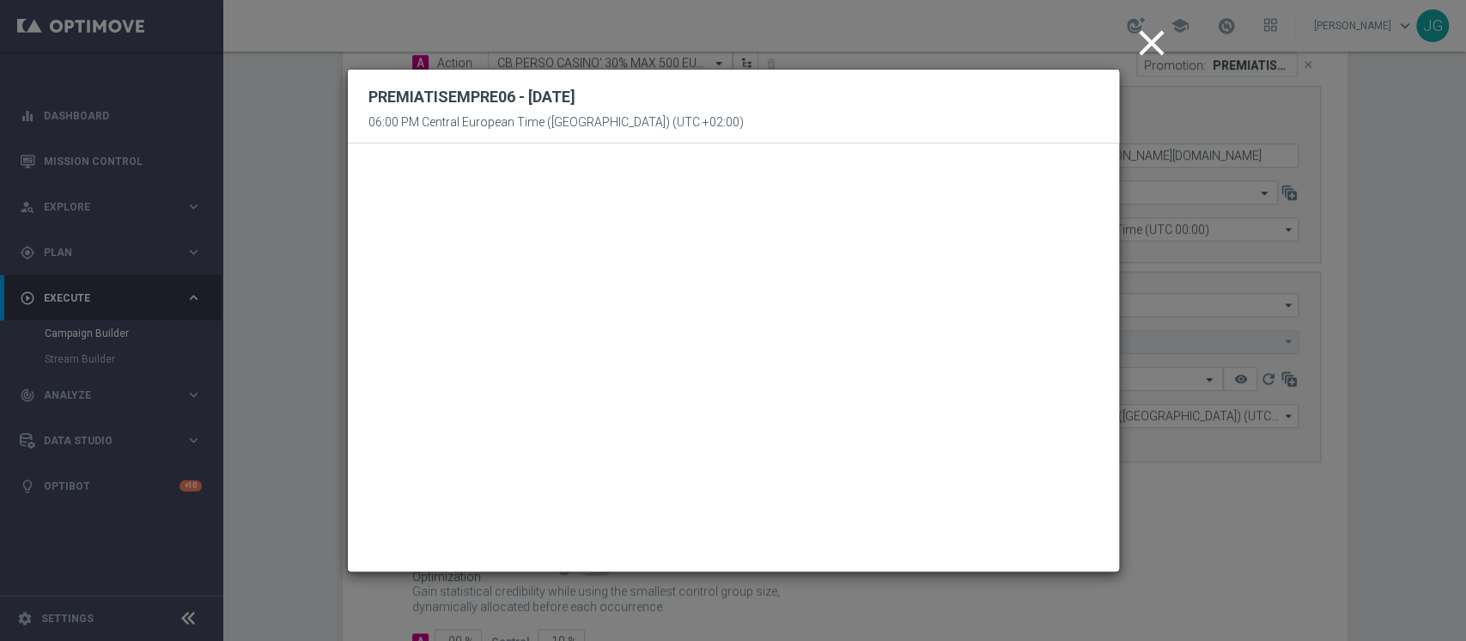
click at [1152, 44] on icon "close" at bounding box center [1152, 42] width 43 height 43
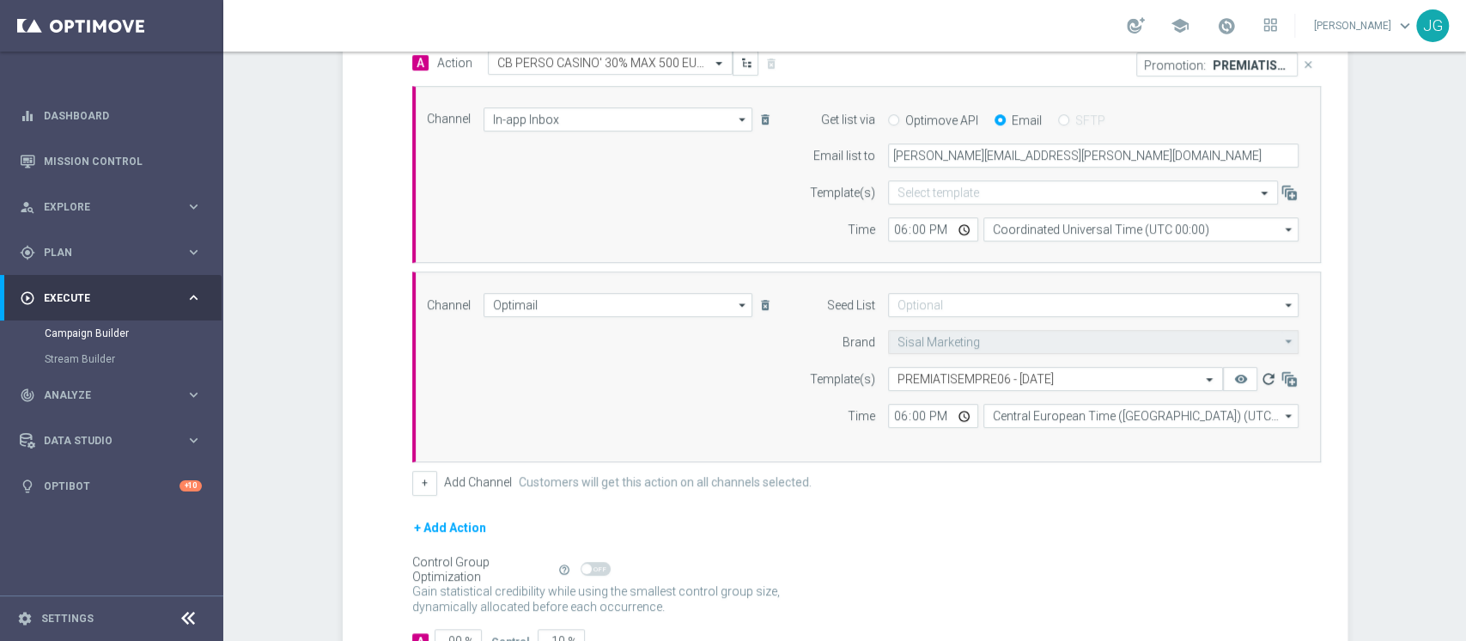
click at [1259, 375] on icon "refresh" at bounding box center [1267, 378] width 17 height 17
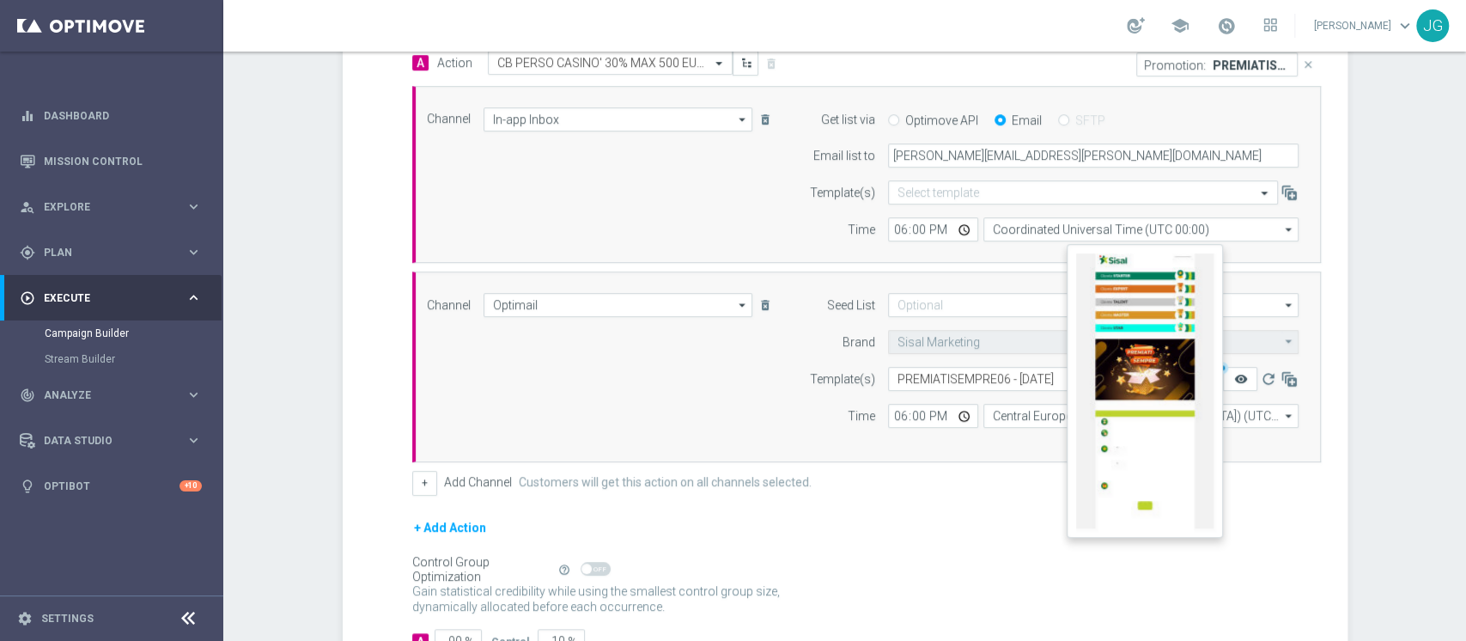
click at [1234, 372] on icon "remove_red_eye" at bounding box center [1241, 379] width 14 height 14
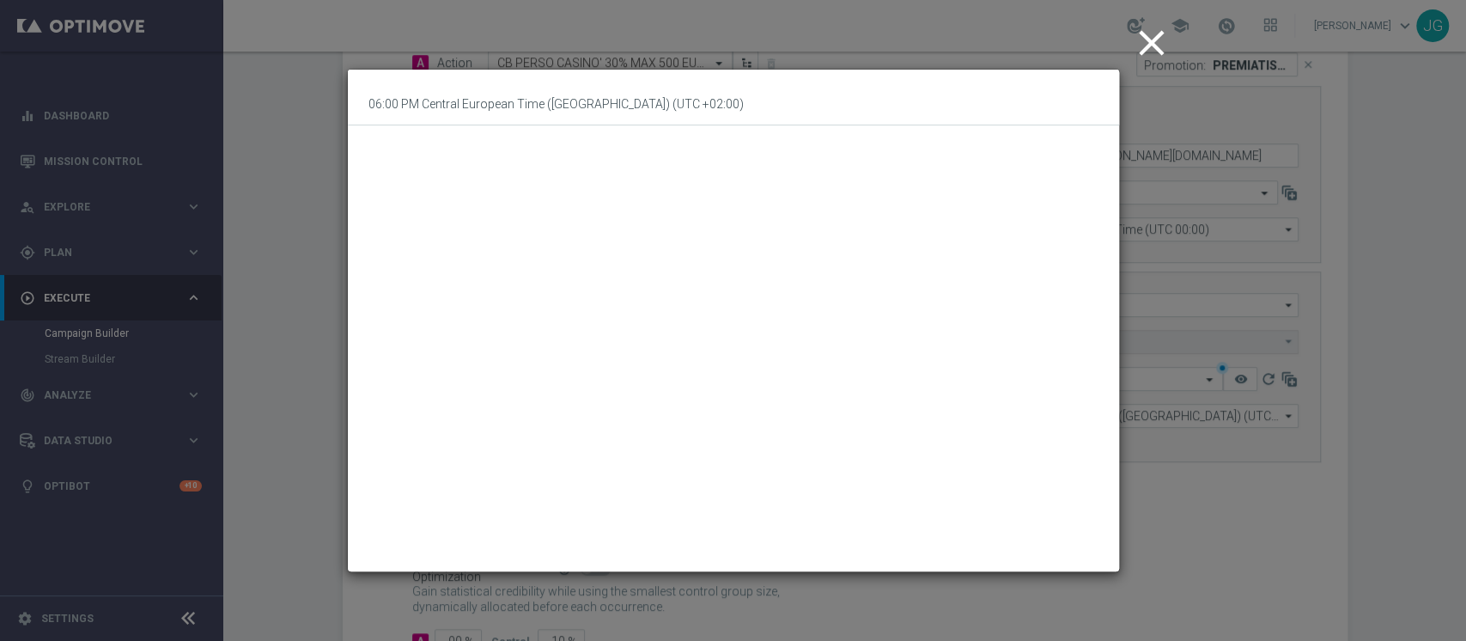
click at [1148, 41] on icon "close" at bounding box center [1152, 42] width 43 height 43
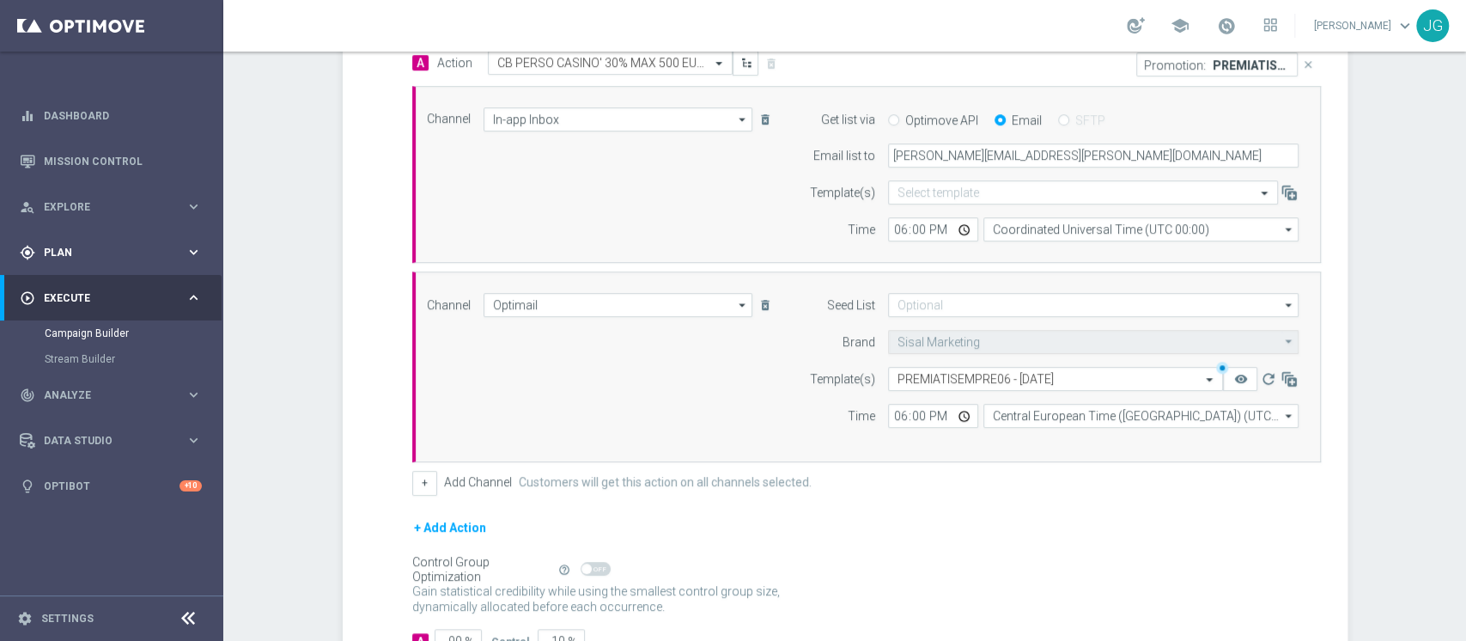
click at [95, 247] on span "Plan" at bounding box center [115, 252] width 142 height 10
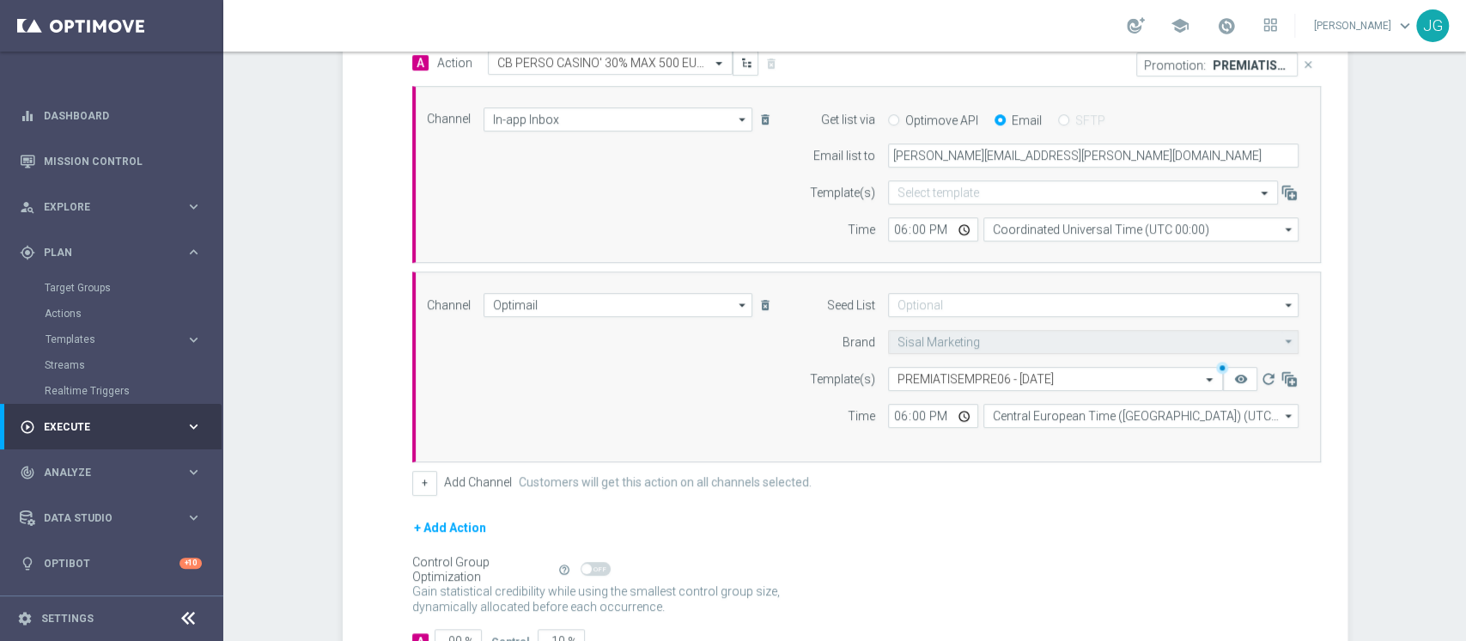
click at [79, 348] on accordion "Templates keyboard_arrow_right Optimail OptiMobile In-App OptiMobile Push Optip…" at bounding box center [133, 339] width 177 height 26
click at [103, 344] on button "Templates keyboard_arrow_right" at bounding box center [124, 339] width 158 height 14
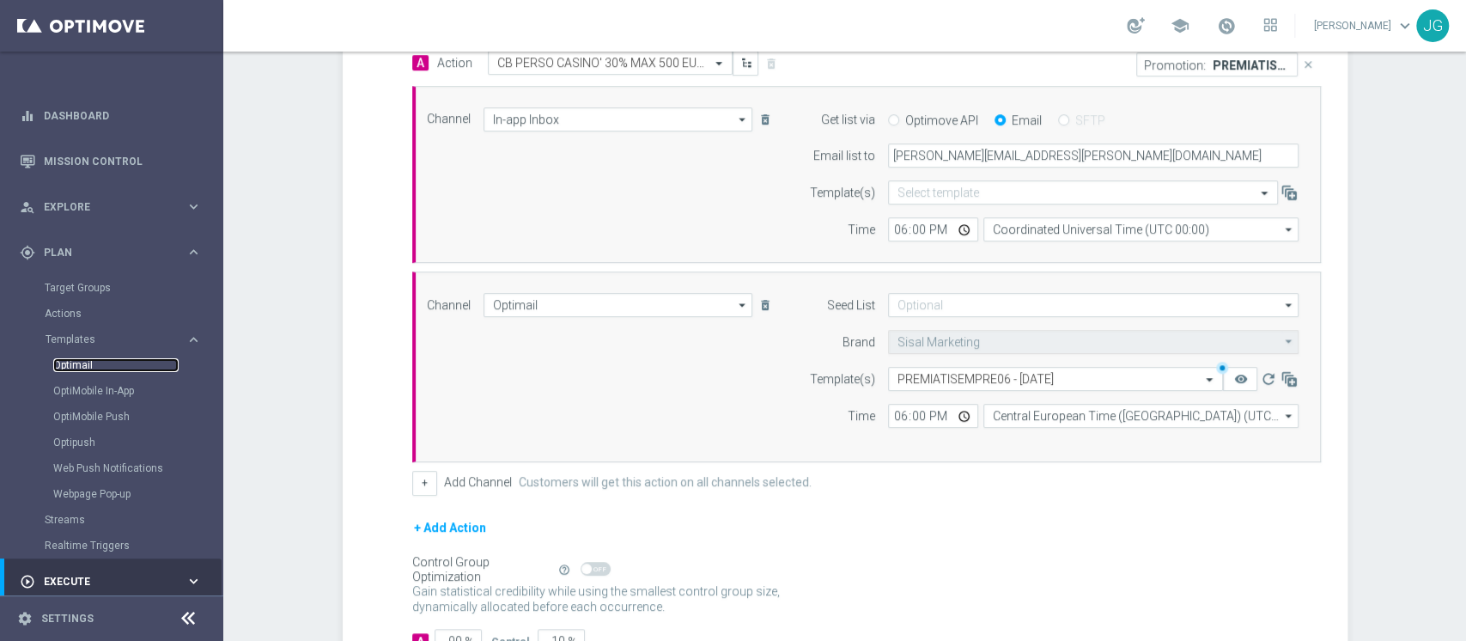
click at [76, 363] on link "Optimail" at bounding box center [115, 365] width 125 height 14
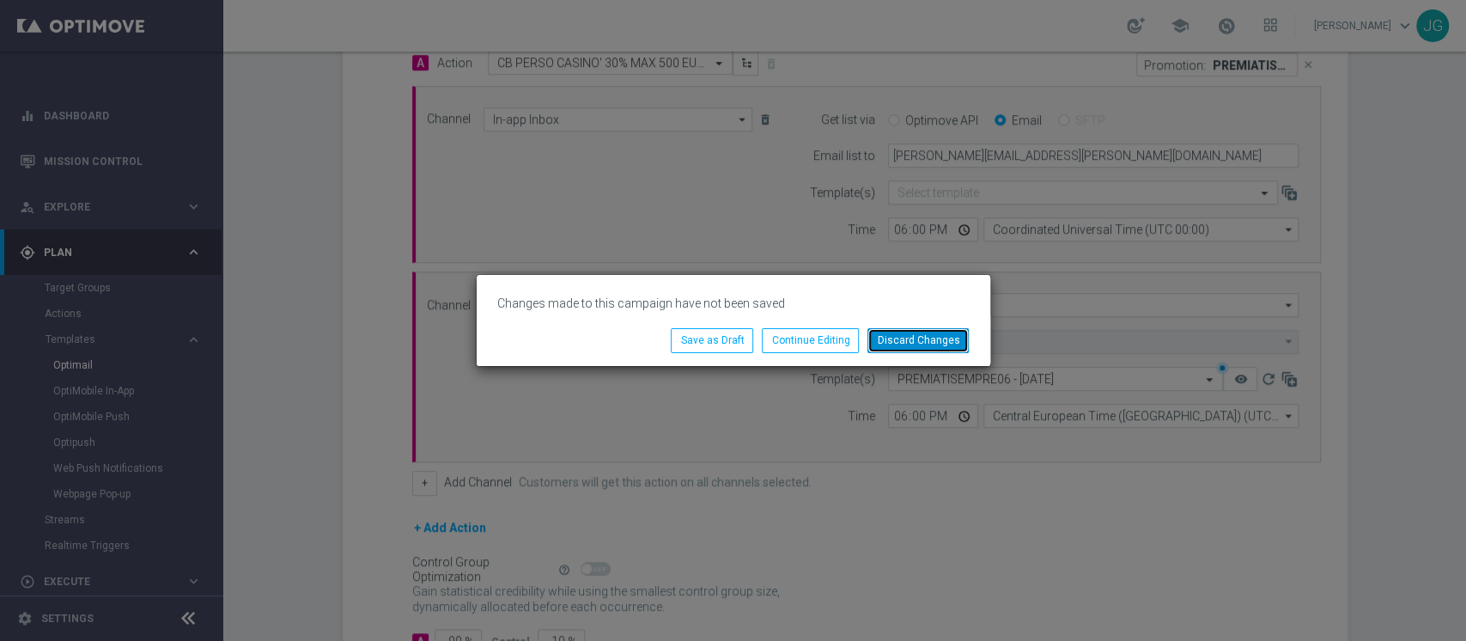
click at [927, 334] on button "Discard Changes" at bounding box center [918, 340] width 101 height 24
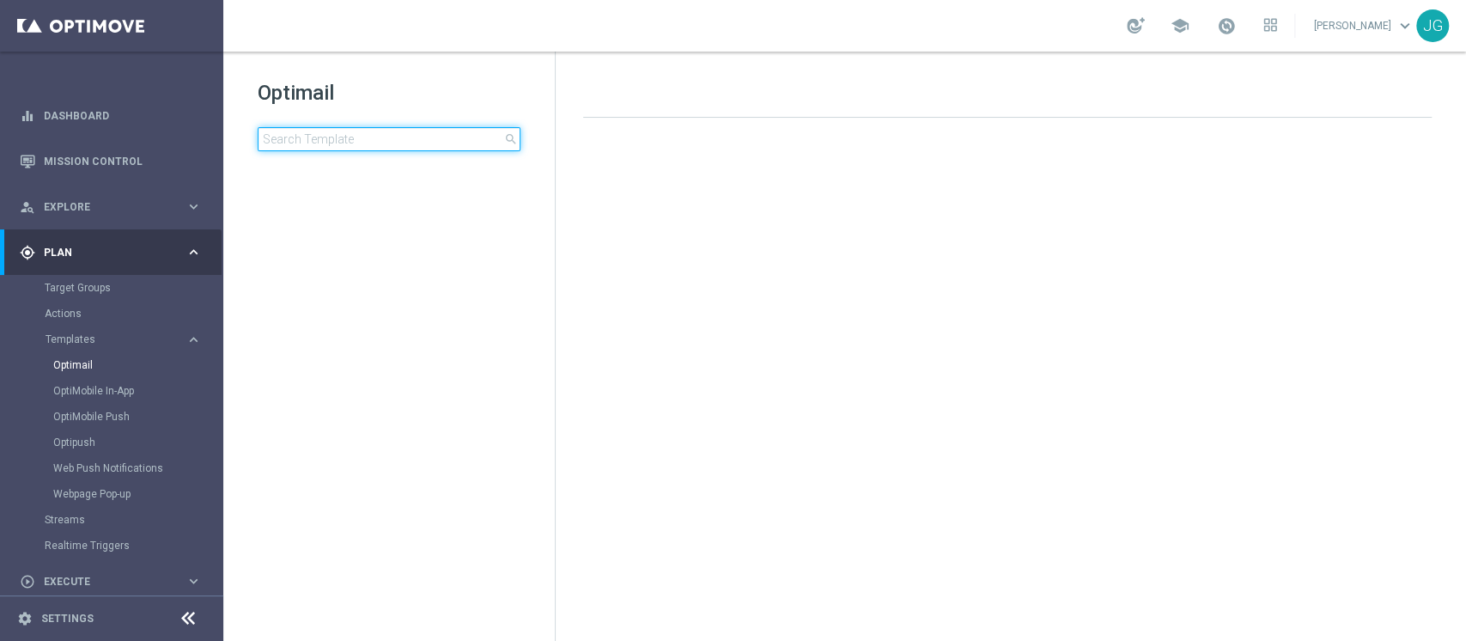
click at [381, 137] on input at bounding box center [389, 139] width 263 height 24
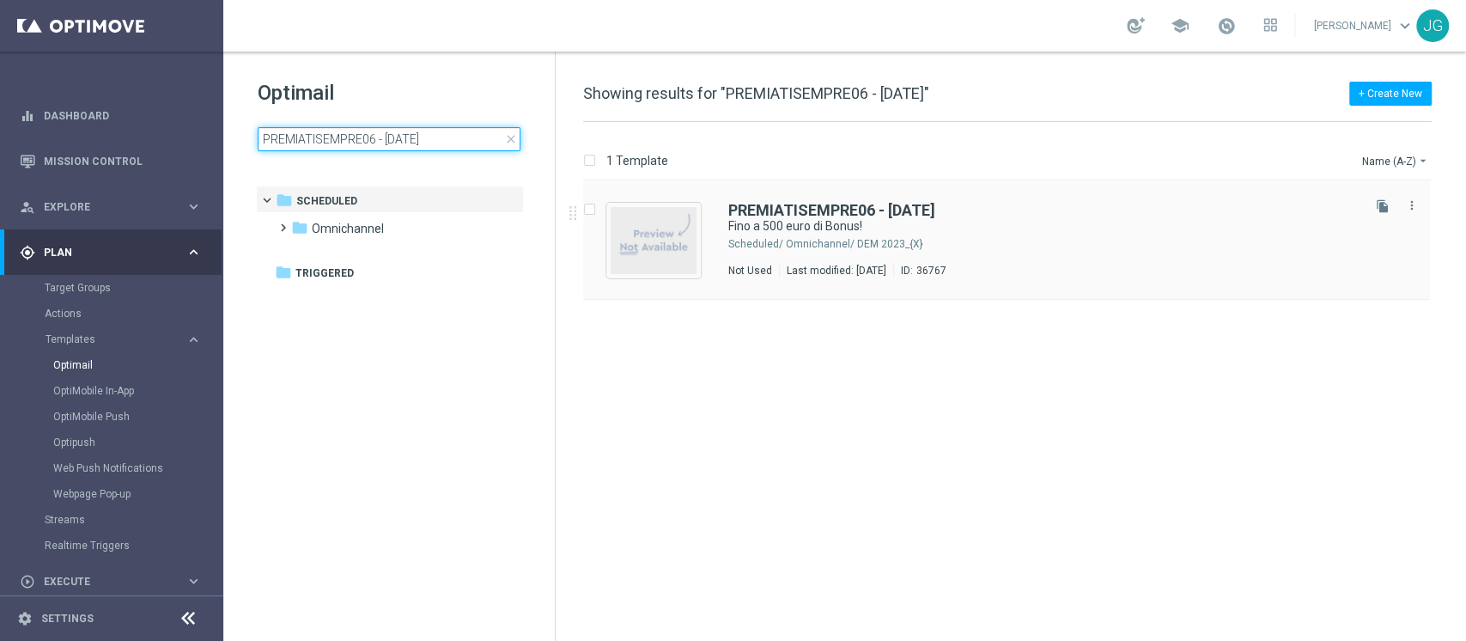
type input "PREMIATISEMPRE06 - 06.10.2025"
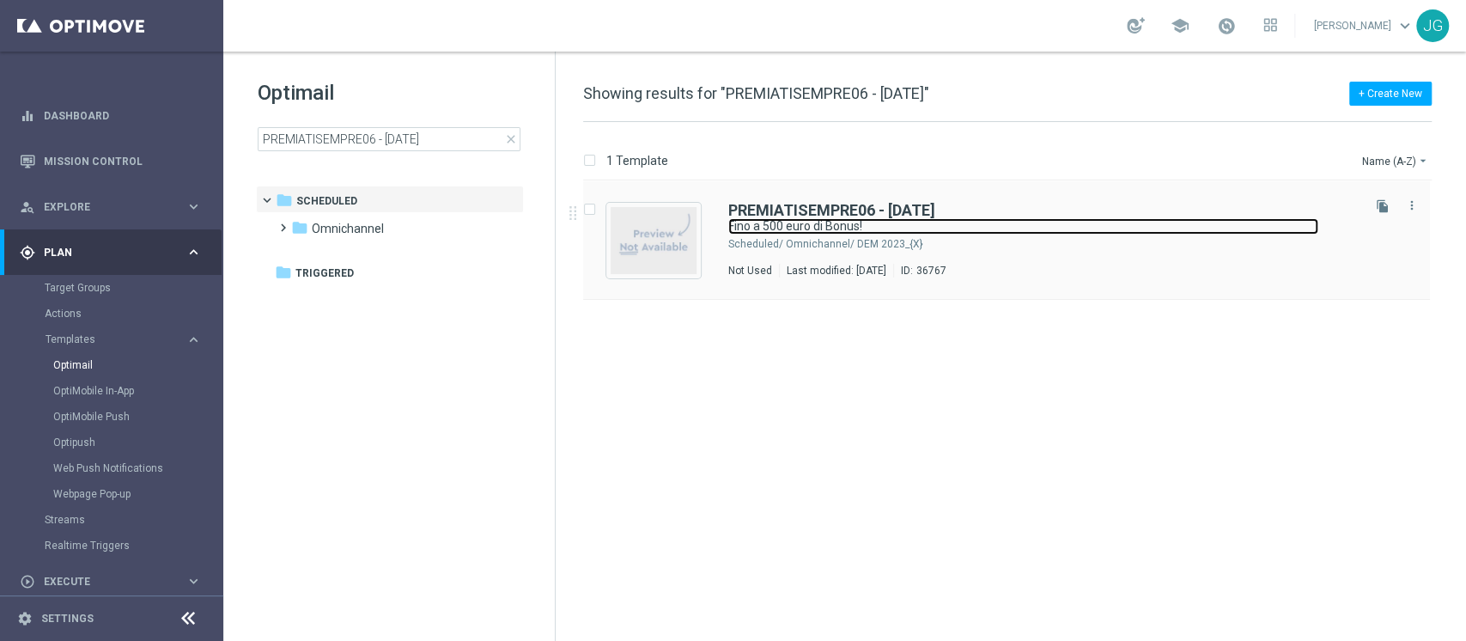
click at [933, 219] on link "Fino a 500 euro di Bonus!" at bounding box center [1023, 226] width 590 height 16
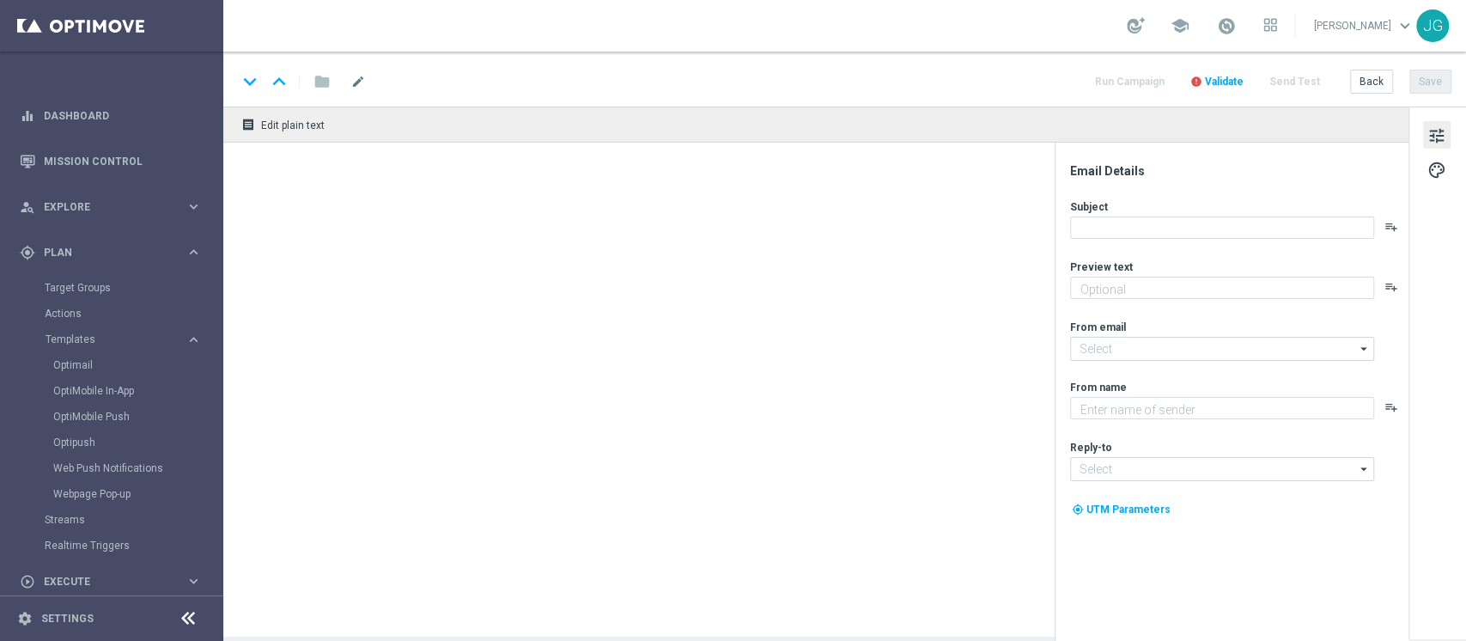
type textarea "Scopri cosa ti abbiamo riservato!"
type input "newsletter@comunicazioni.sisal.it"
type textarea "Sisal"
type input "info@sisal.it"
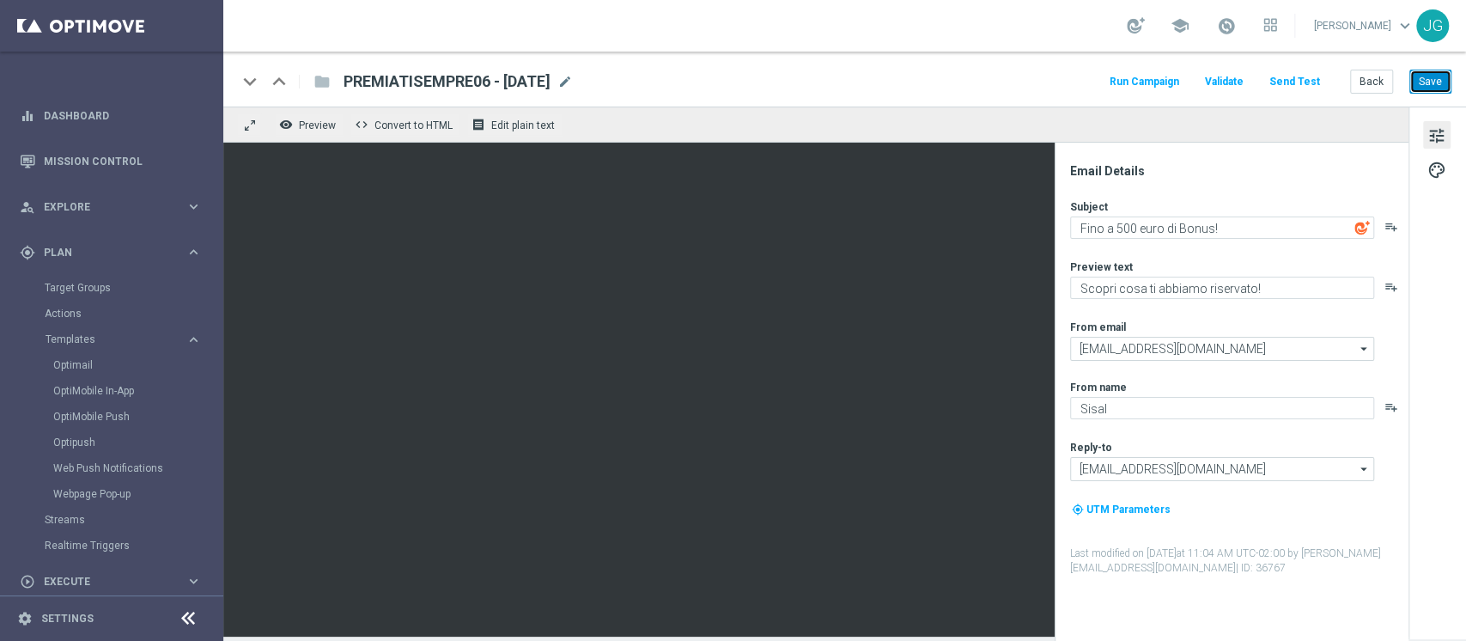
click at [1437, 70] on button "Save" at bounding box center [1431, 82] width 42 height 24
click at [75, 367] on link "Optimail" at bounding box center [115, 365] width 125 height 14
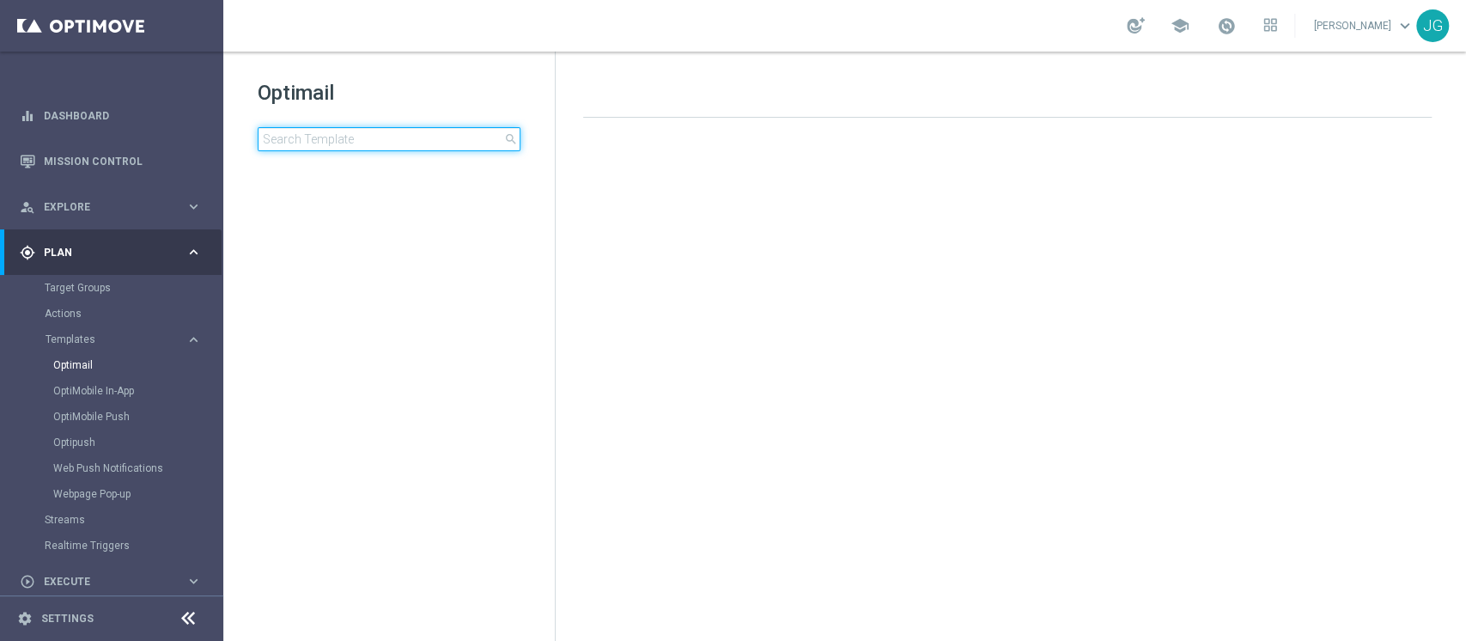
click at [383, 138] on input at bounding box center [389, 139] width 263 height 24
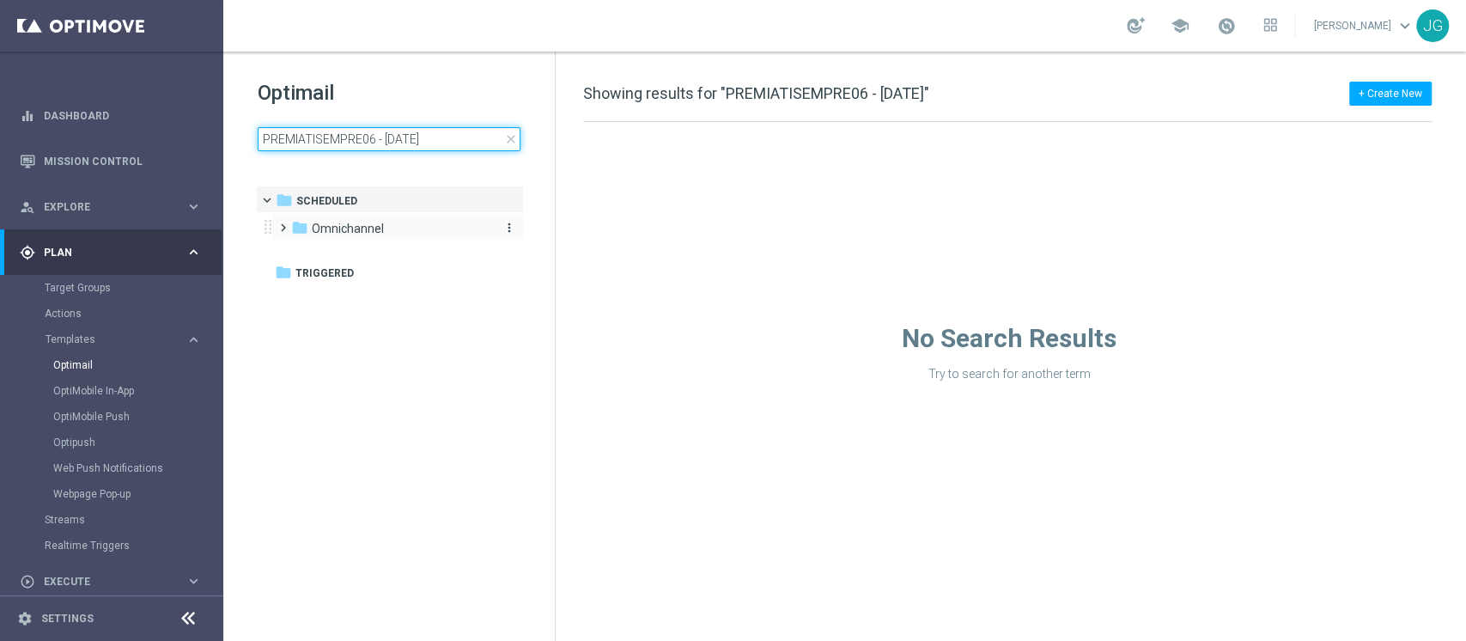
type input "PREMIATISEMPRE06 - 06.10.2025"
click at [416, 220] on div "folder Omnichannel" at bounding box center [390, 229] width 198 height 20
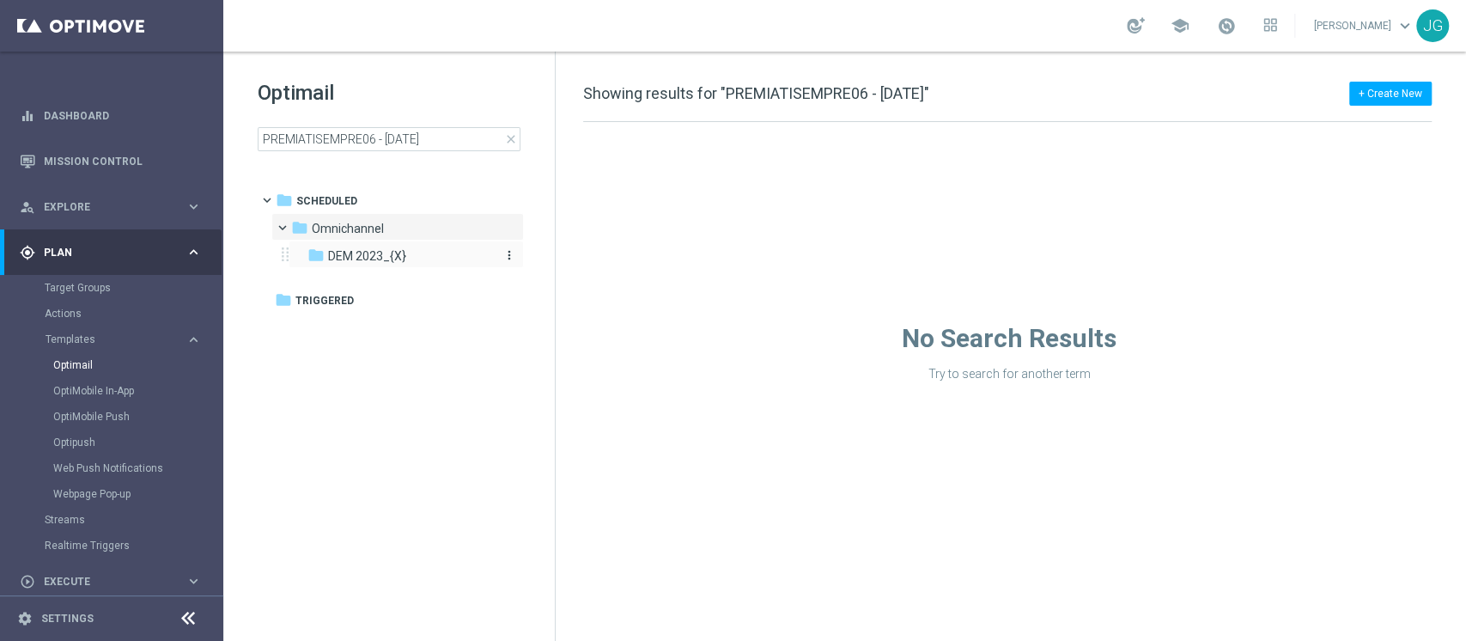
click at [399, 253] on span "DEM 2023_{X}" at bounding box center [367, 255] width 78 height 15
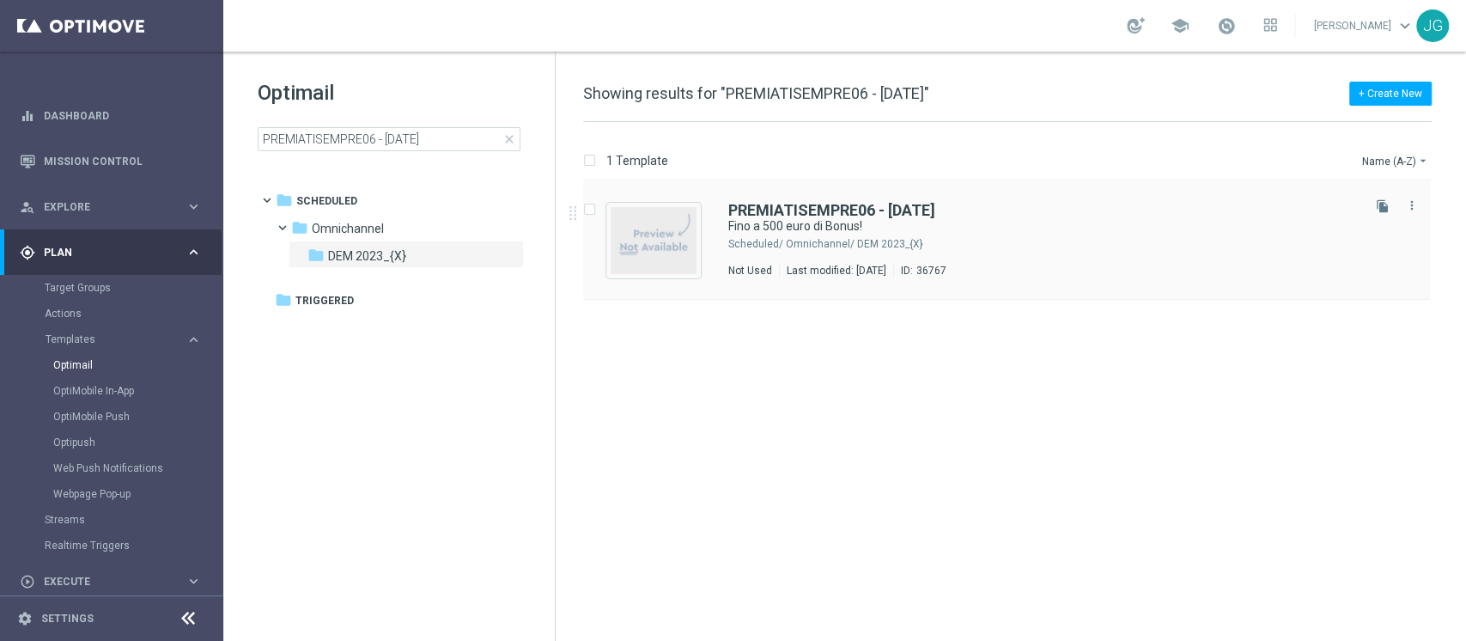
click at [585, 216] on input "Press SPACE to select this row." at bounding box center [588, 211] width 11 height 11
checkbox input "true"
click at [1134, 162] on icon "file_copy" at bounding box center [1129, 161] width 12 height 14
checkbox input "false"
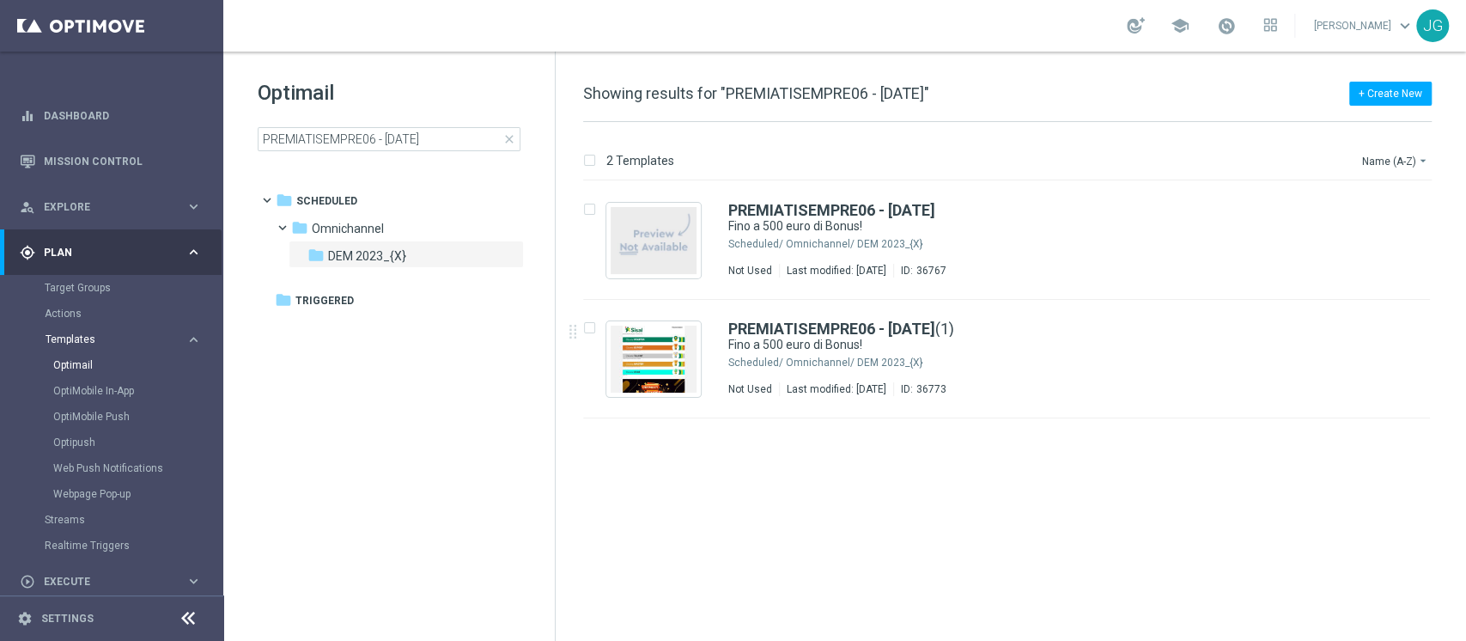
scroll to position [149, 0]
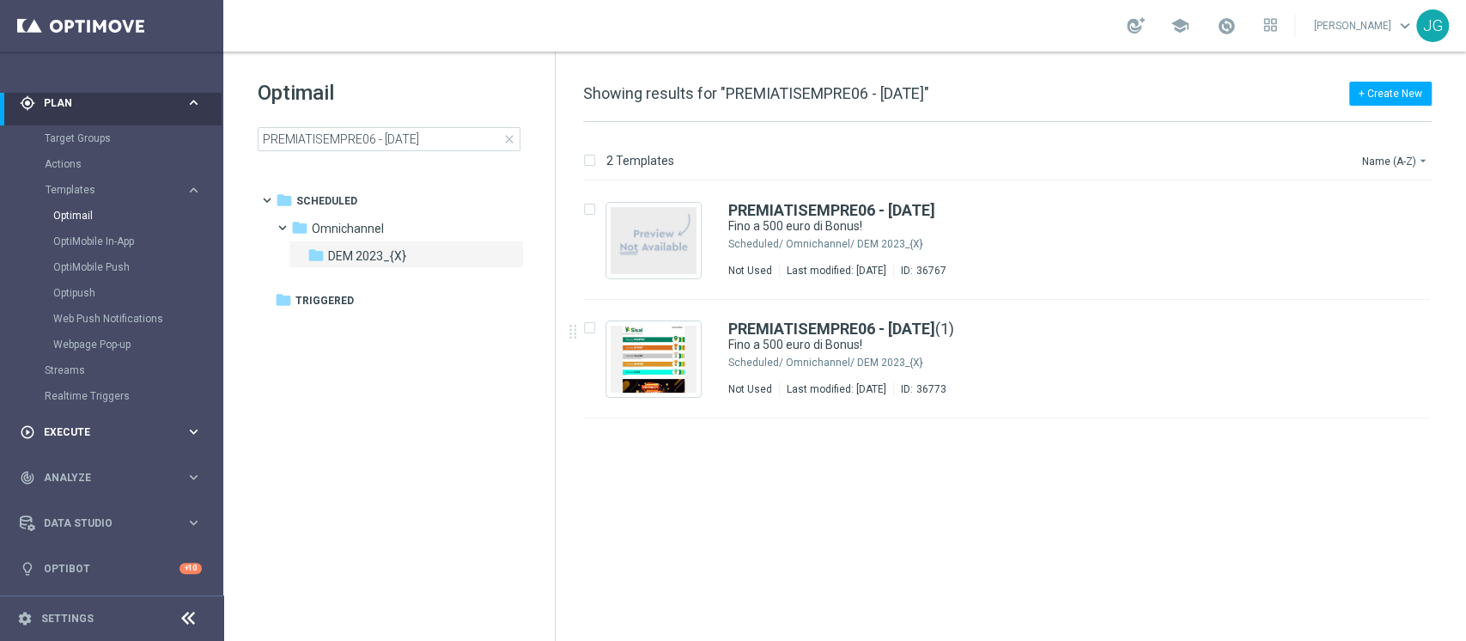
click at [95, 436] on div "play_circle_outline Execute" at bounding box center [103, 431] width 166 height 15
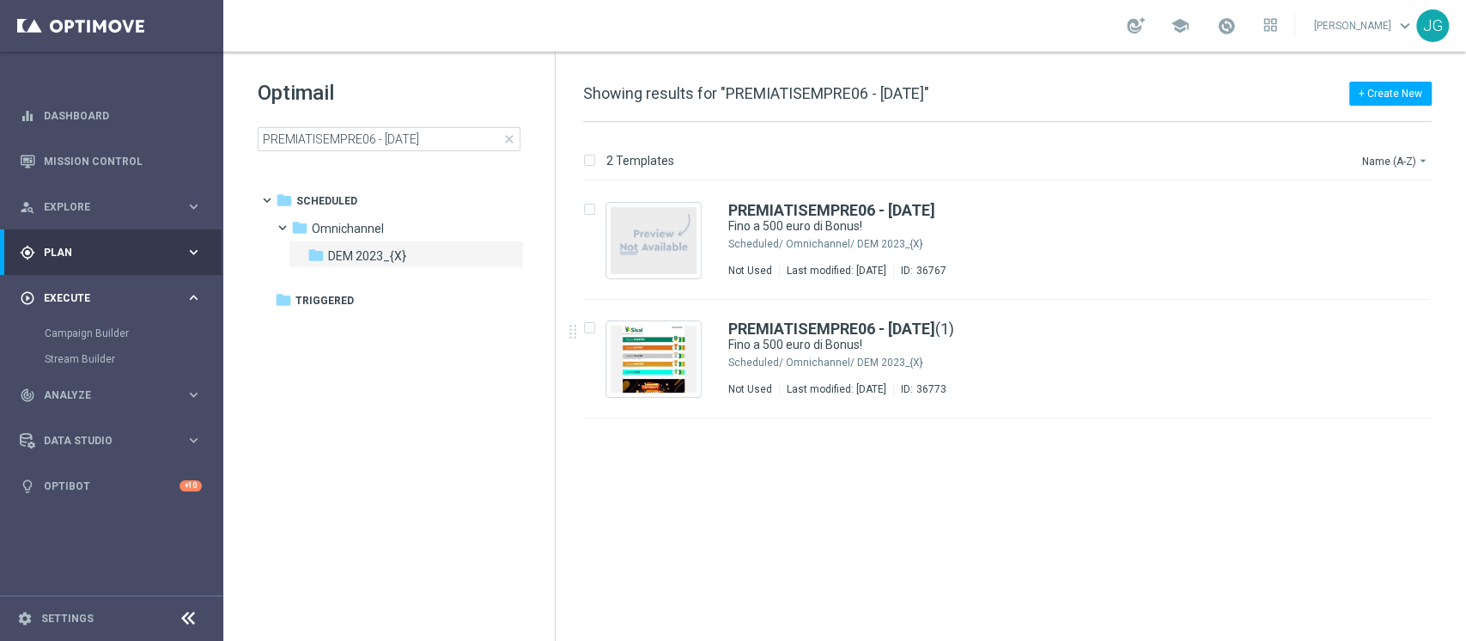
scroll to position [0, 0]
click at [100, 332] on link "Campaign Builder" at bounding box center [112, 333] width 134 height 14
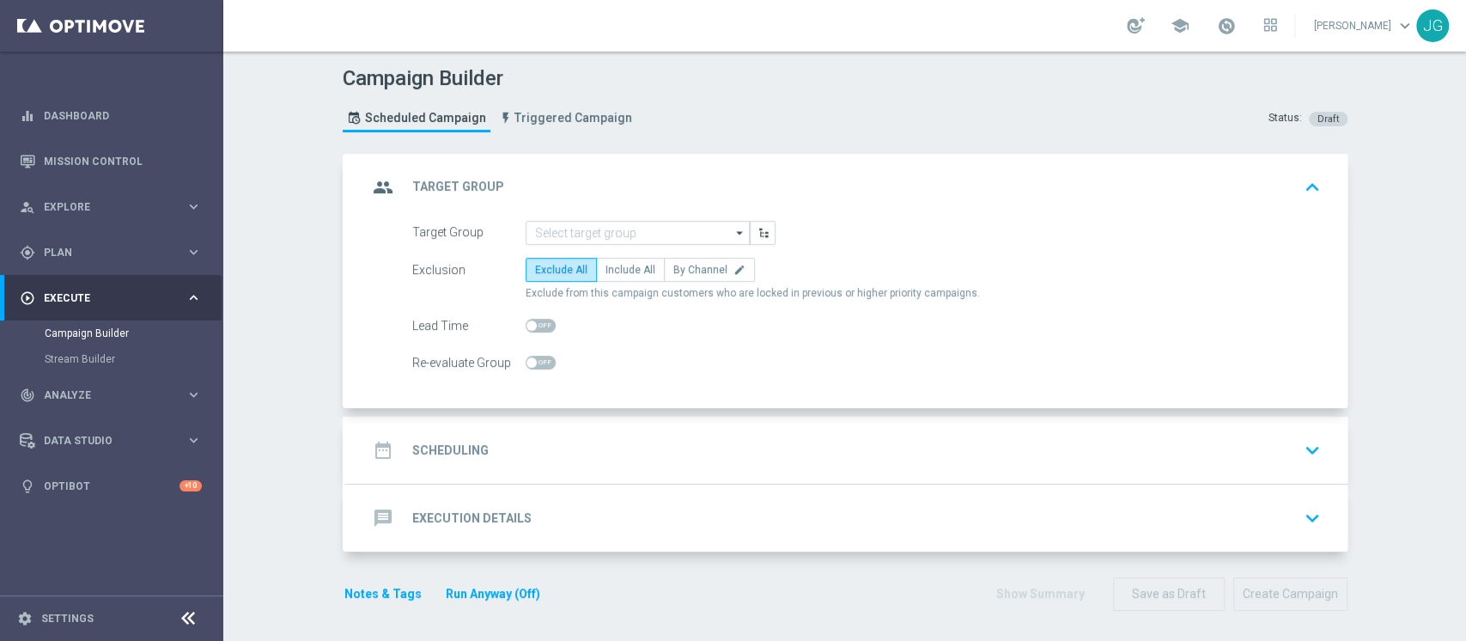
click at [612, 246] on form "Target Group arrow_drop_down Drag here to set row groups Drag here to set colum…" at bounding box center [866, 298] width 909 height 155
click at [619, 242] on input at bounding box center [638, 233] width 224 height 24
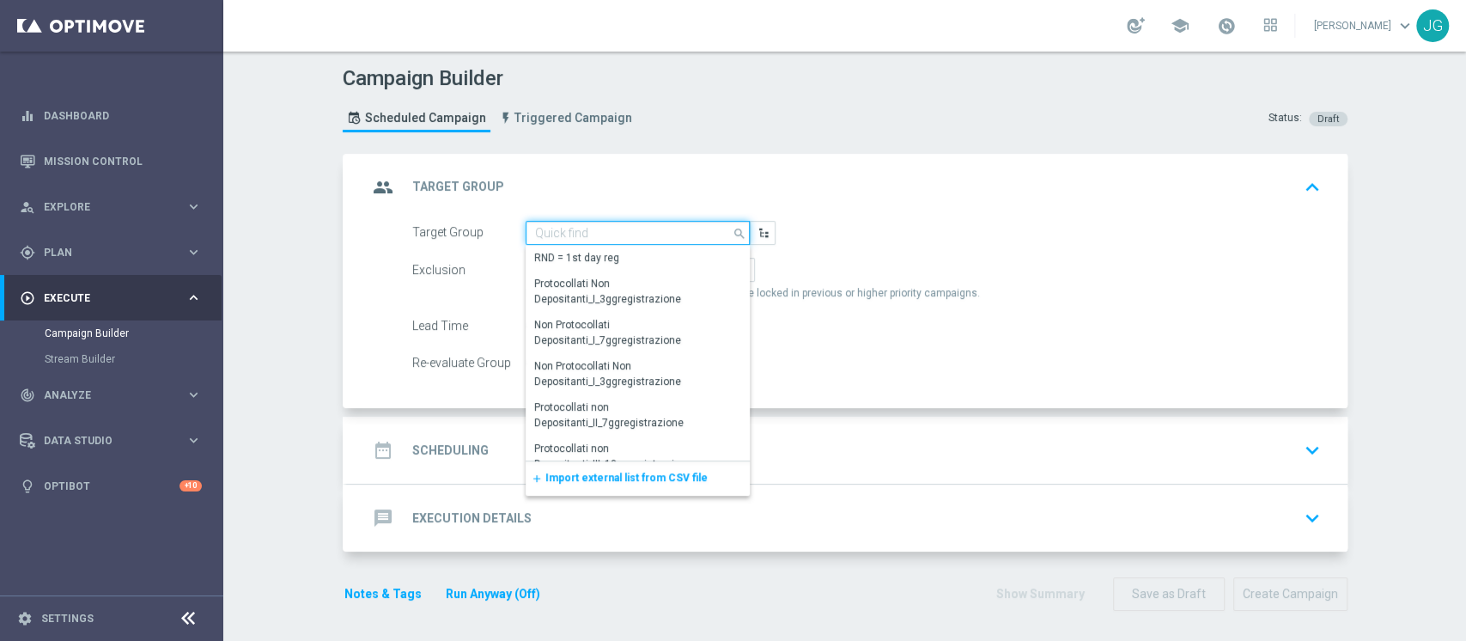
paste input "ACTIVE CASINO' - TOP 6000 M09 TARGET B (PREMIATISEMPRE) 06.10"
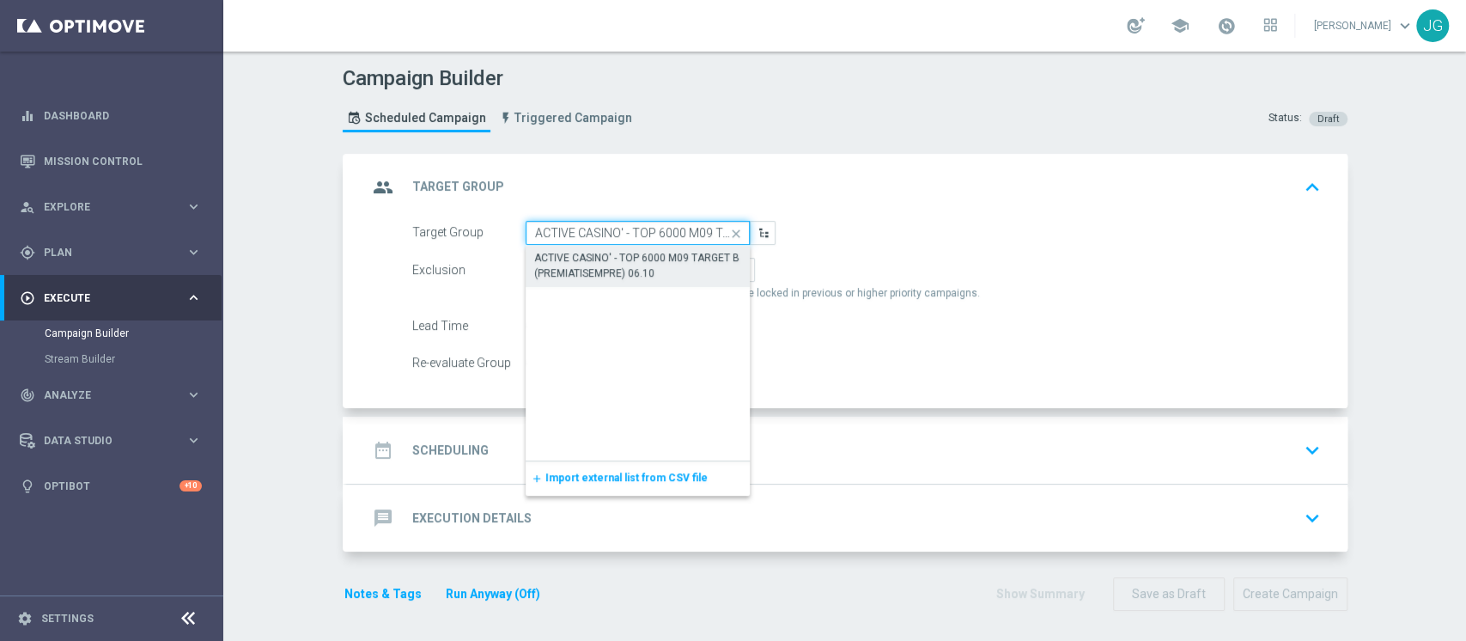
scroll to position [0, 176]
click at [604, 266] on div "ACTIVE CASINO' - TOP 6000 M09 TARGET B (PREMIATISEMPRE) 06.10" at bounding box center [638, 265] width 208 height 31
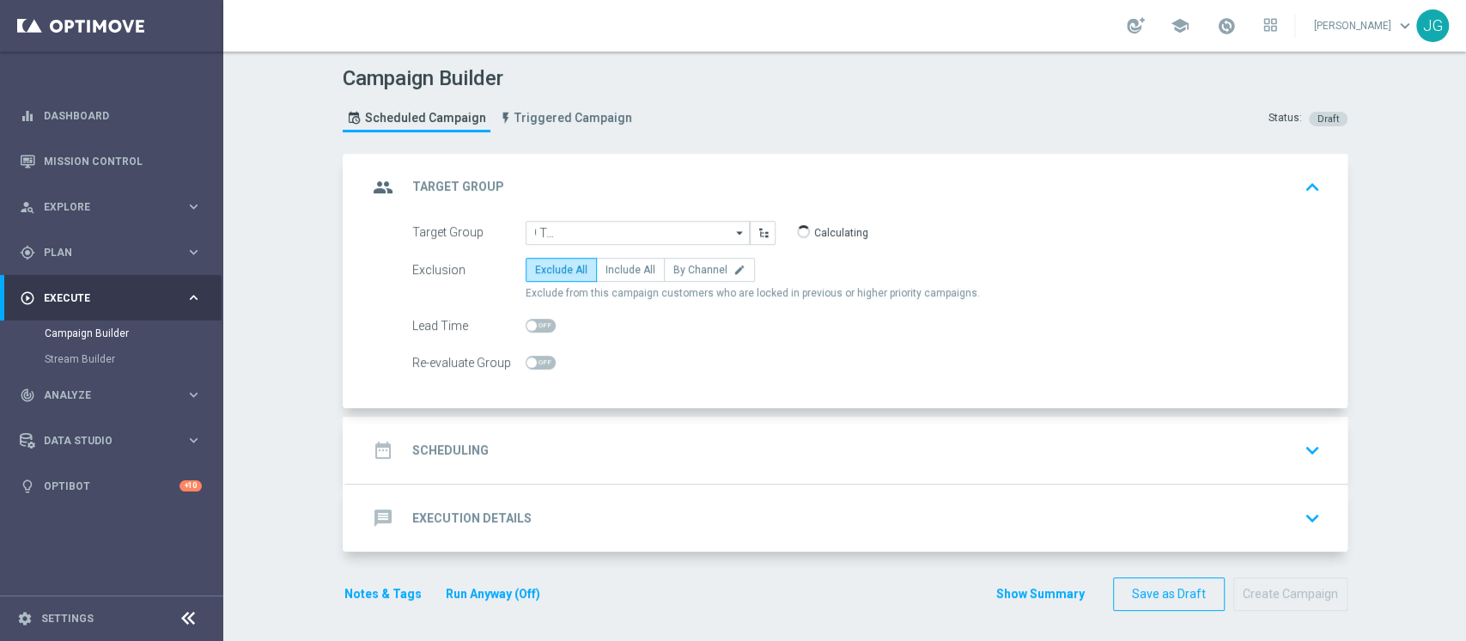
type input "ACTIVE CASINO' - TOP 6000 M09 TARGET B (PREMIATISEMPRE) 06.10"
click at [624, 273] on span "Include All" at bounding box center [631, 270] width 50 height 12
click at [617, 273] on input "Include All" at bounding box center [611, 272] width 11 height 11
radio input "true"
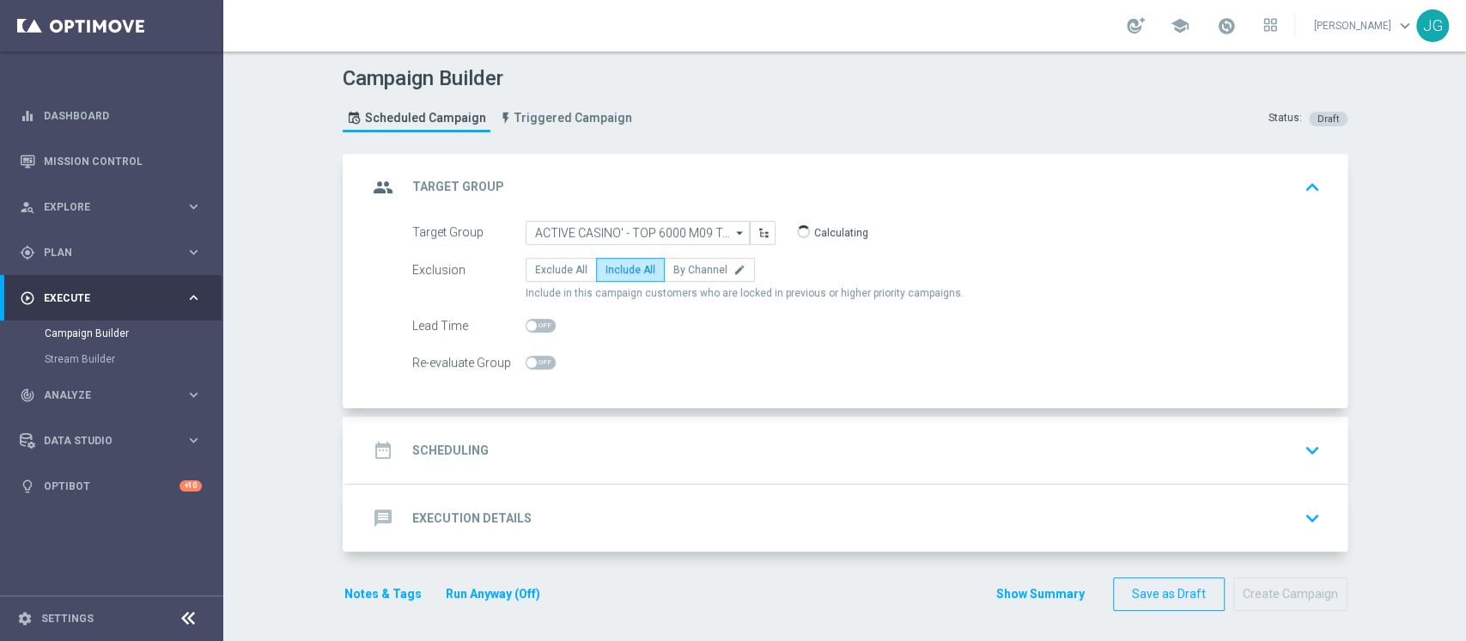
click at [635, 445] on div "date_range Scheduling keyboard_arrow_down" at bounding box center [848, 450] width 960 height 33
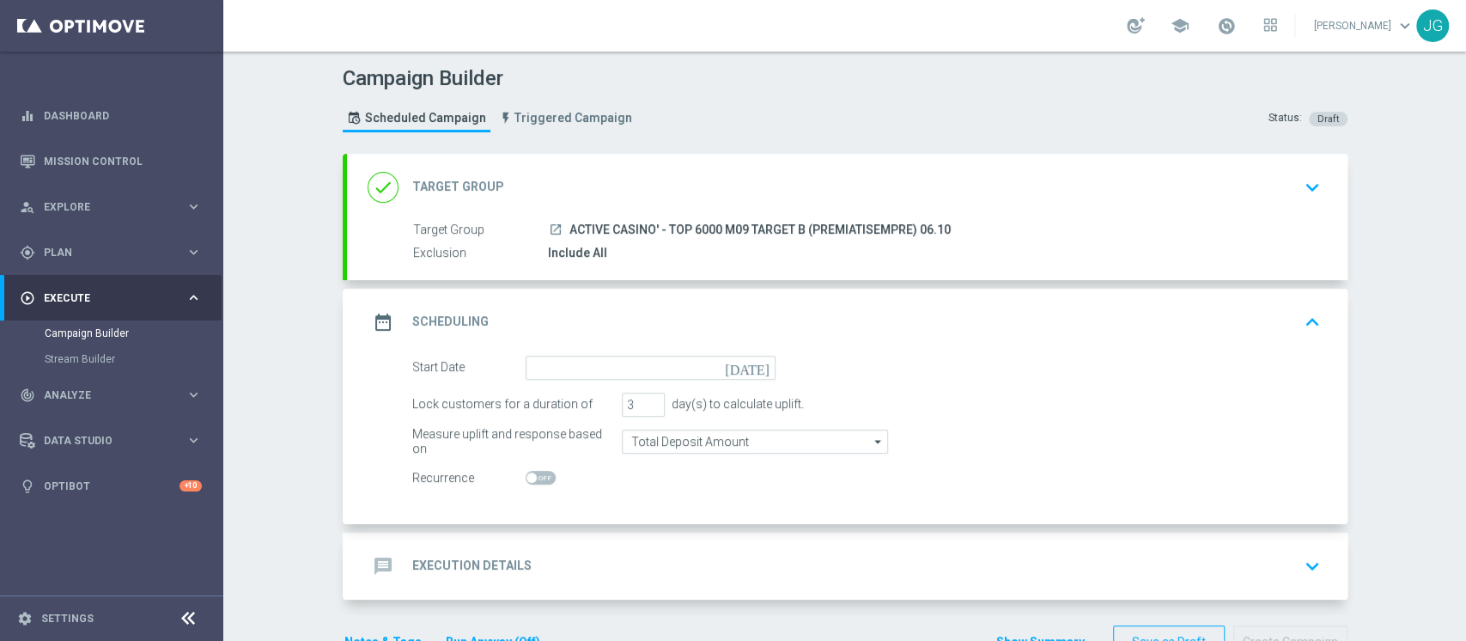
scroll to position [50, 0]
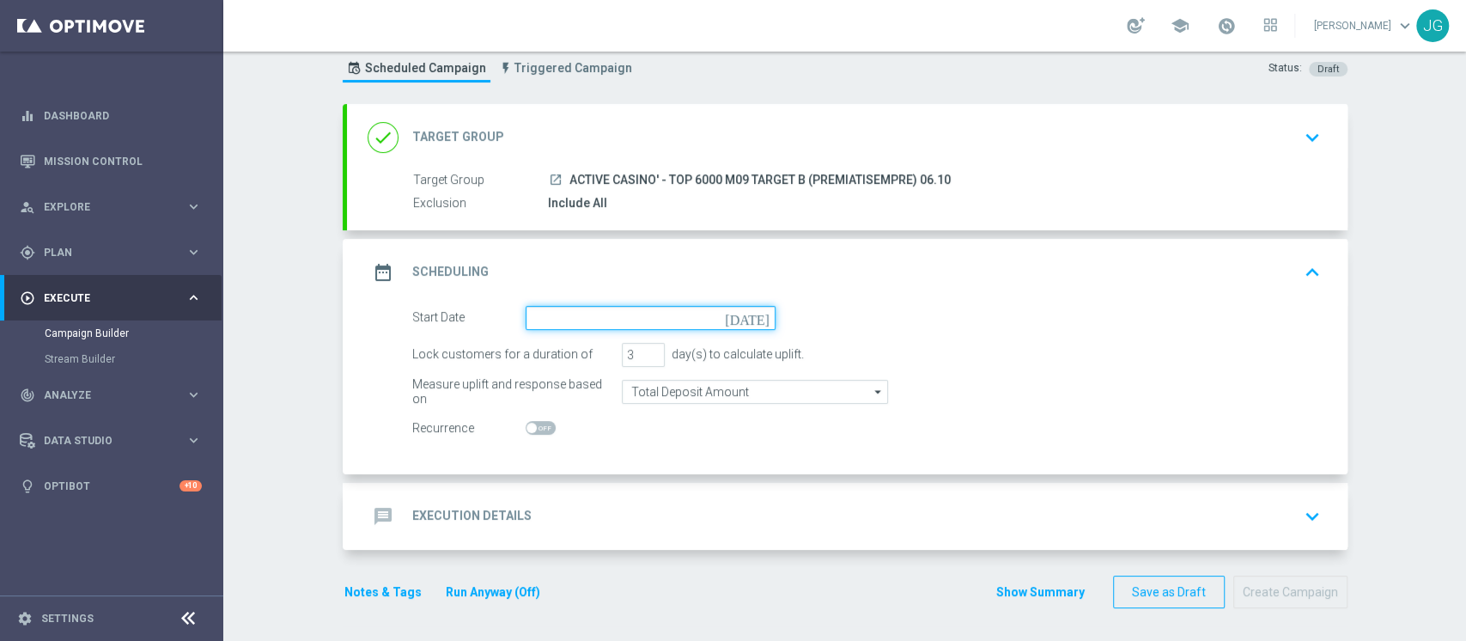
click at [598, 324] on input at bounding box center [651, 318] width 250 height 24
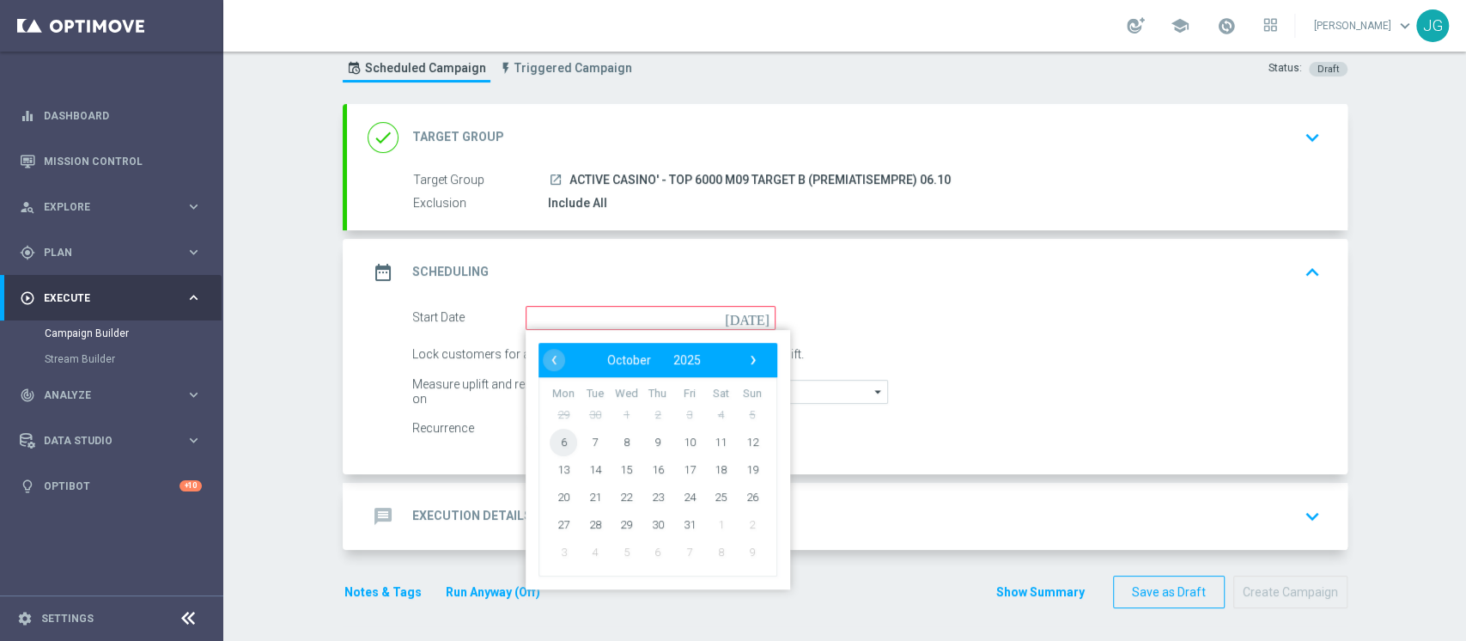
click at [557, 442] on span "6" at bounding box center [563, 441] width 27 height 27
type input "[DATE]"
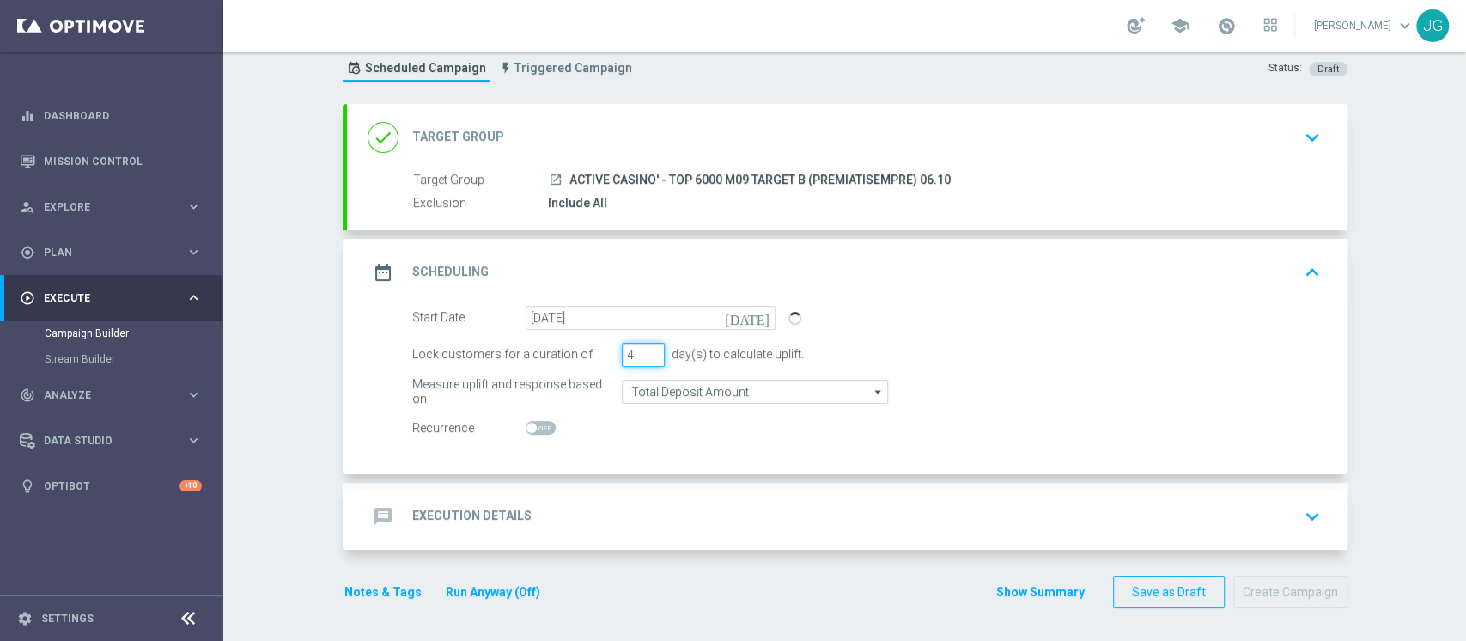
type input "4"
click at [643, 347] on input "4" at bounding box center [643, 355] width 43 height 24
click at [655, 485] on div "message Execution Details keyboard_arrow_down" at bounding box center [847, 516] width 1001 height 67
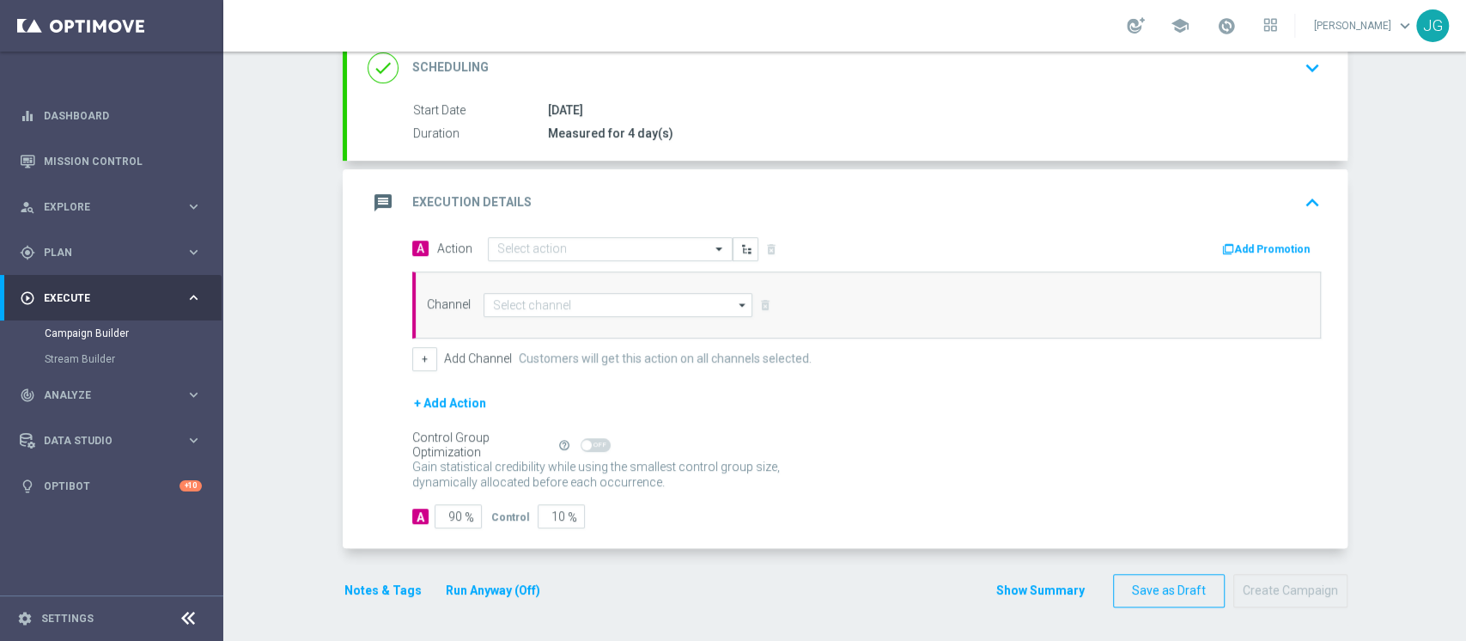
scroll to position [246, 0]
click at [629, 249] on input "text" at bounding box center [593, 250] width 192 height 15
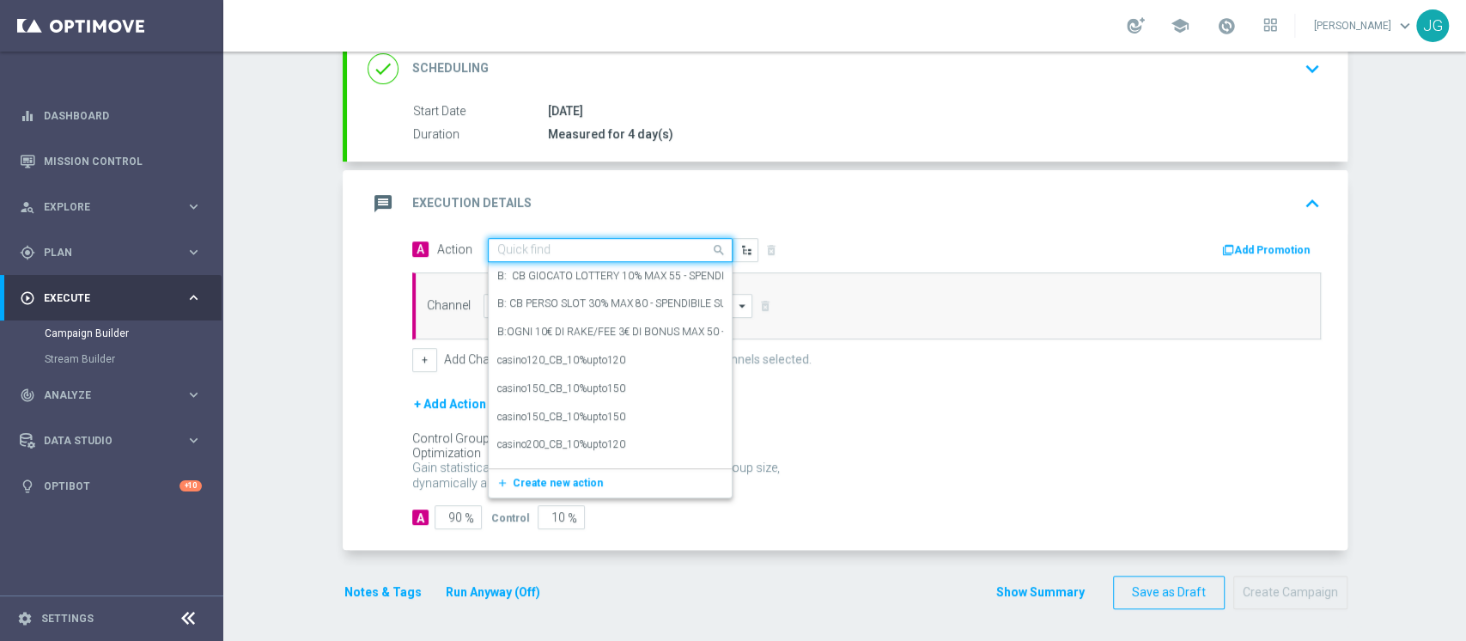
paste input "CB PERSO CASINO' 30% MAX 500 EURO O CB VINTO 10% MAX 150 EURO SPENDIBILE SLOT"
type input "CB PERSO CASINO' 30% MAX 500 EURO O CB VINTO 10% MAX 150 EURO SPENDIBILE SLOT"
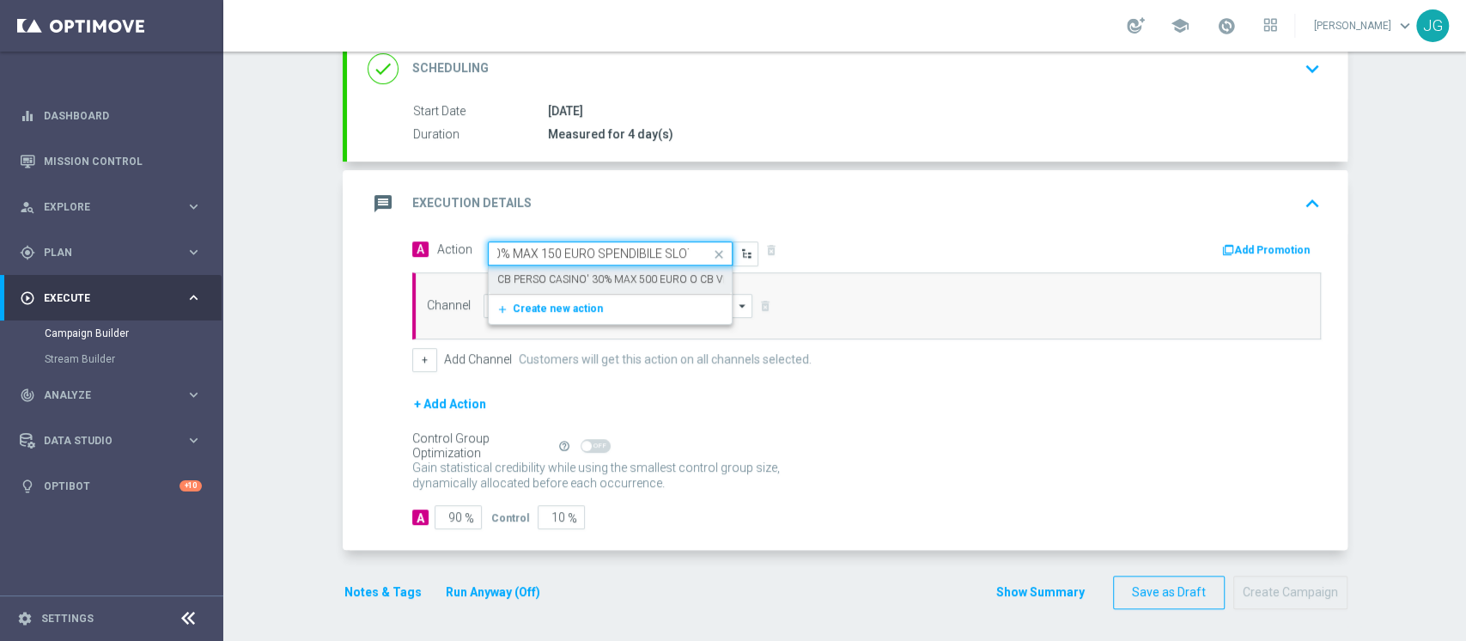
click at [635, 278] on label "CB PERSO CASINO' 30% MAX 500 EURO O CB VINTO 10% MAX 150 EURO SPENDIBILE SLOT" at bounding box center [713, 279] width 433 height 15
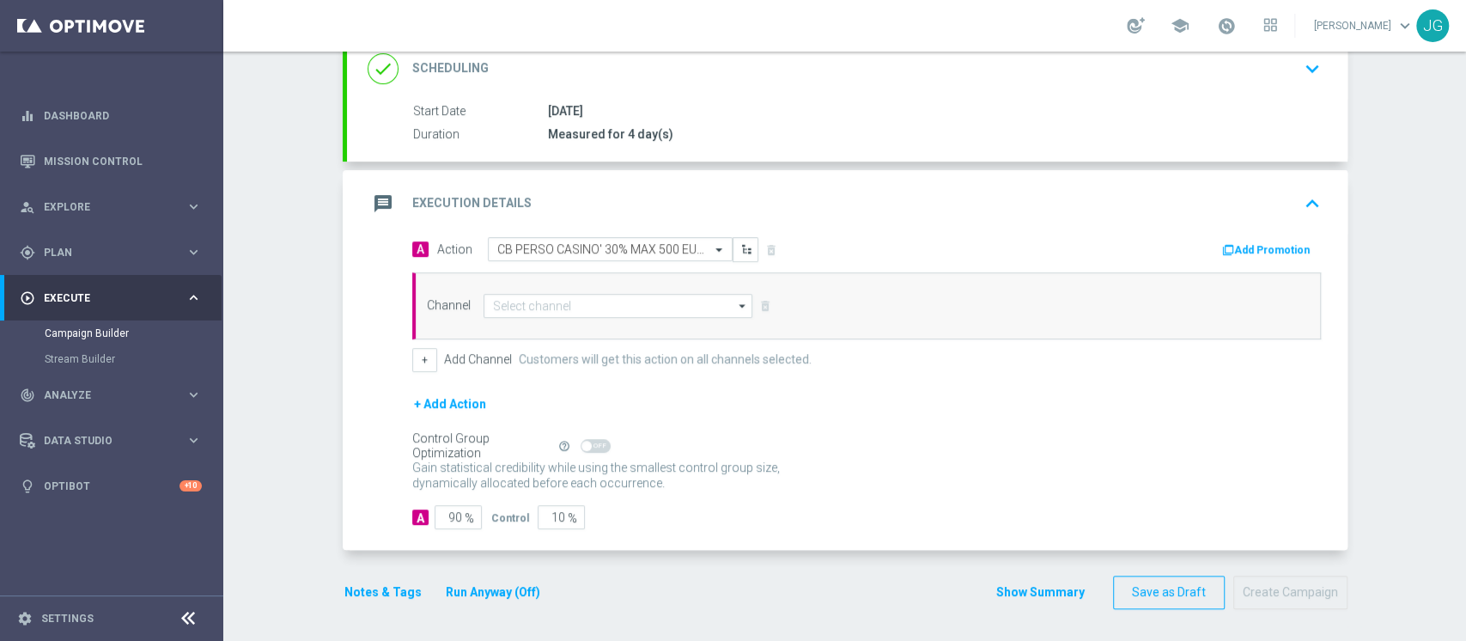
click at [1258, 251] on button "Add Promotion" at bounding box center [1268, 250] width 95 height 19
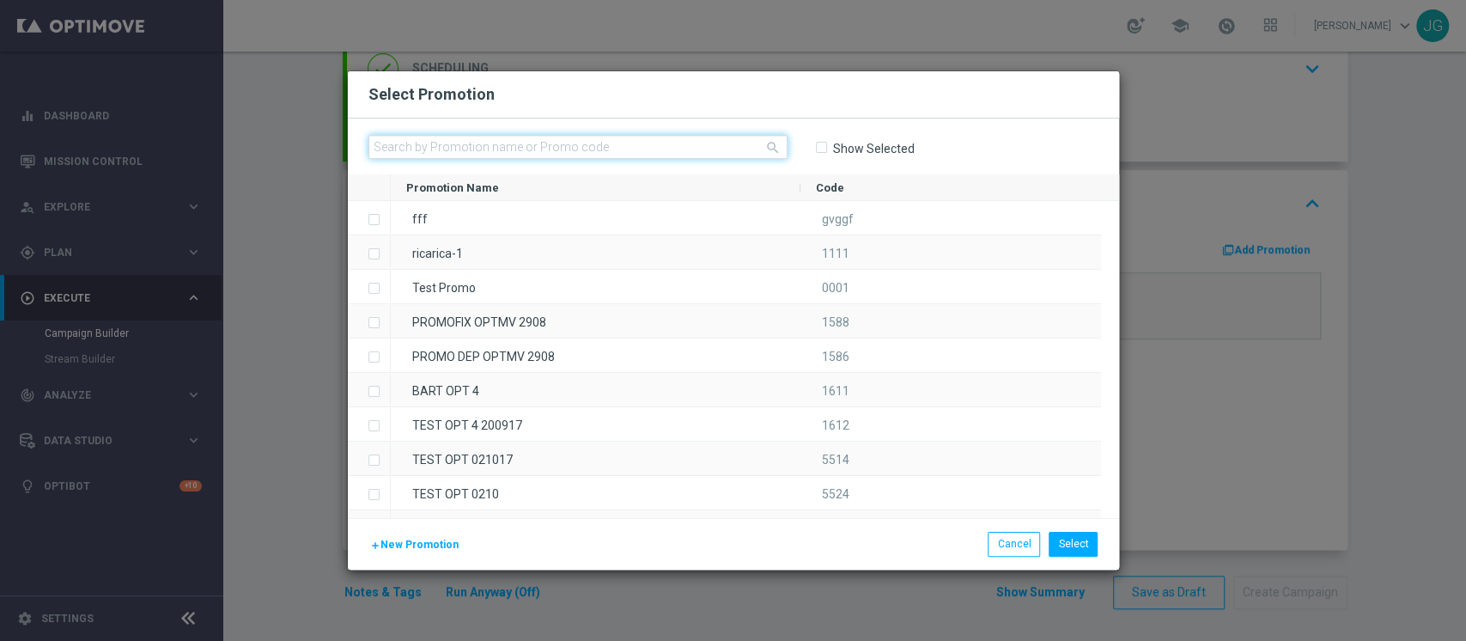
click at [694, 144] on input "text" at bounding box center [578, 147] width 419 height 24
paste input "336094"
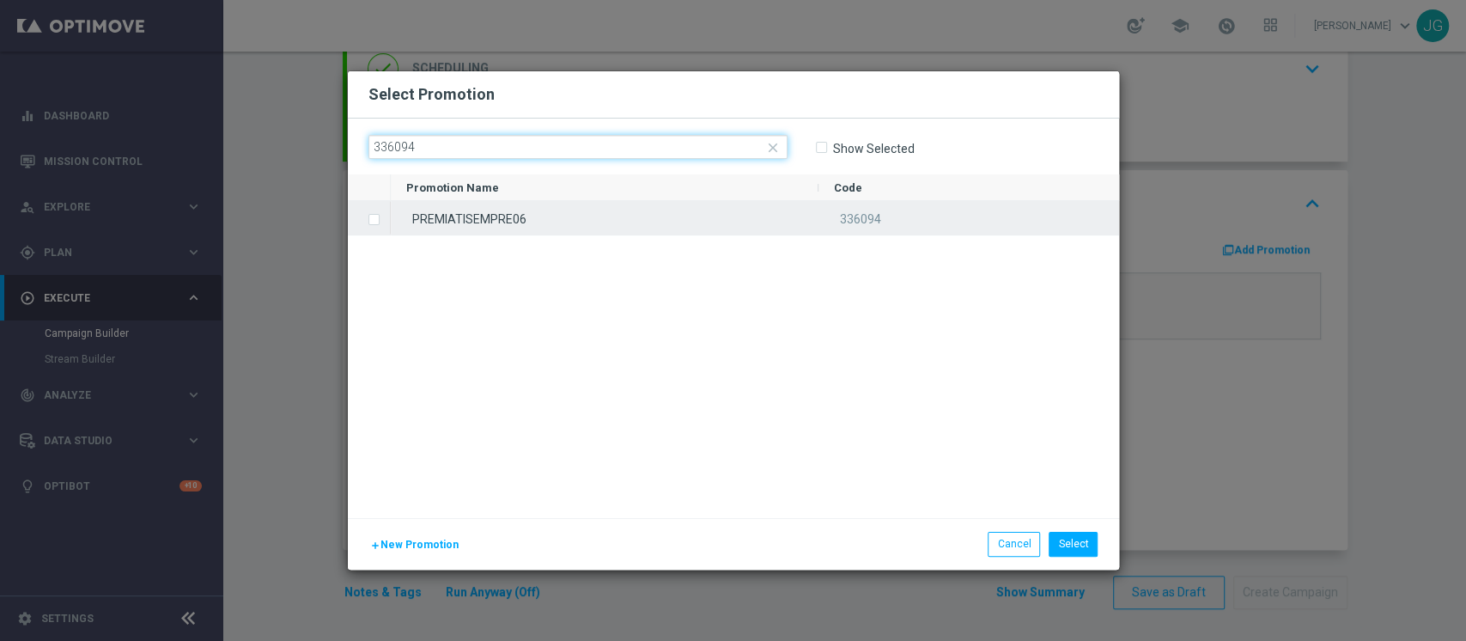
type input "336094"
click at [783, 220] on div "PREMIATISEMPRE06" at bounding box center [605, 218] width 428 height 34
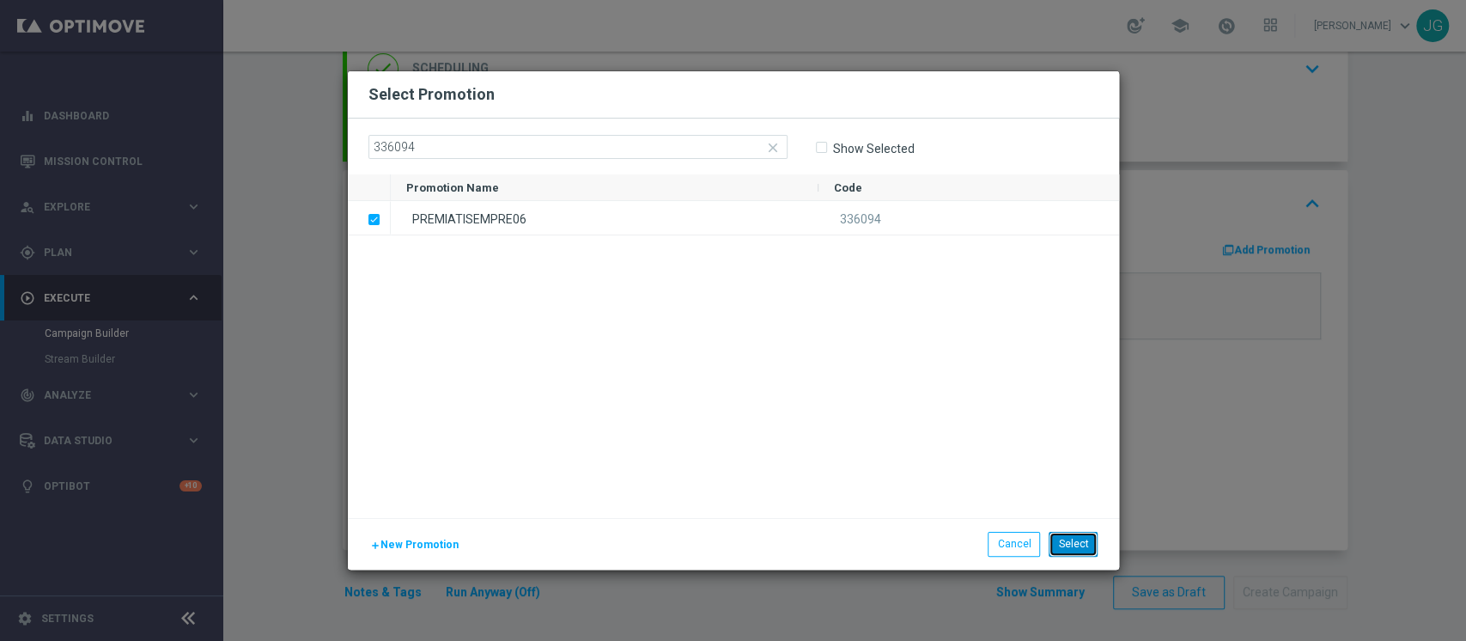
click at [1075, 540] on button "Select" at bounding box center [1073, 544] width 49 height 24
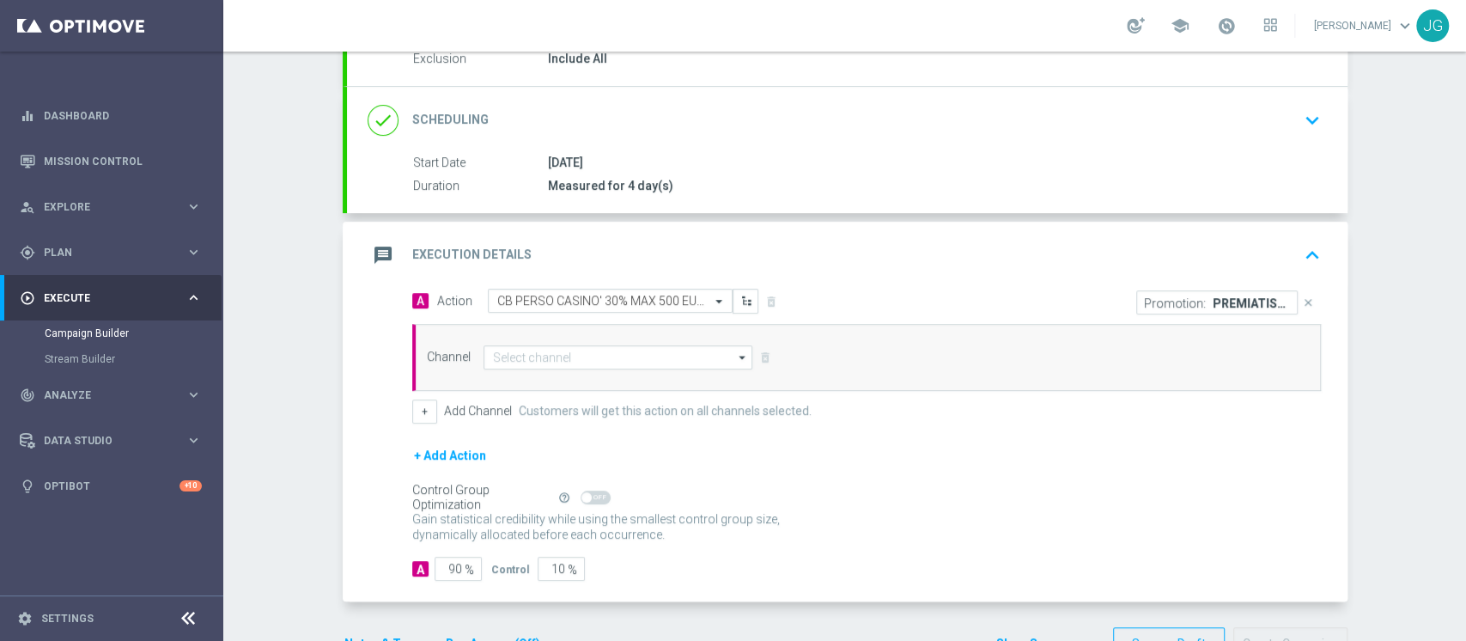
scroll to position [246, 0]
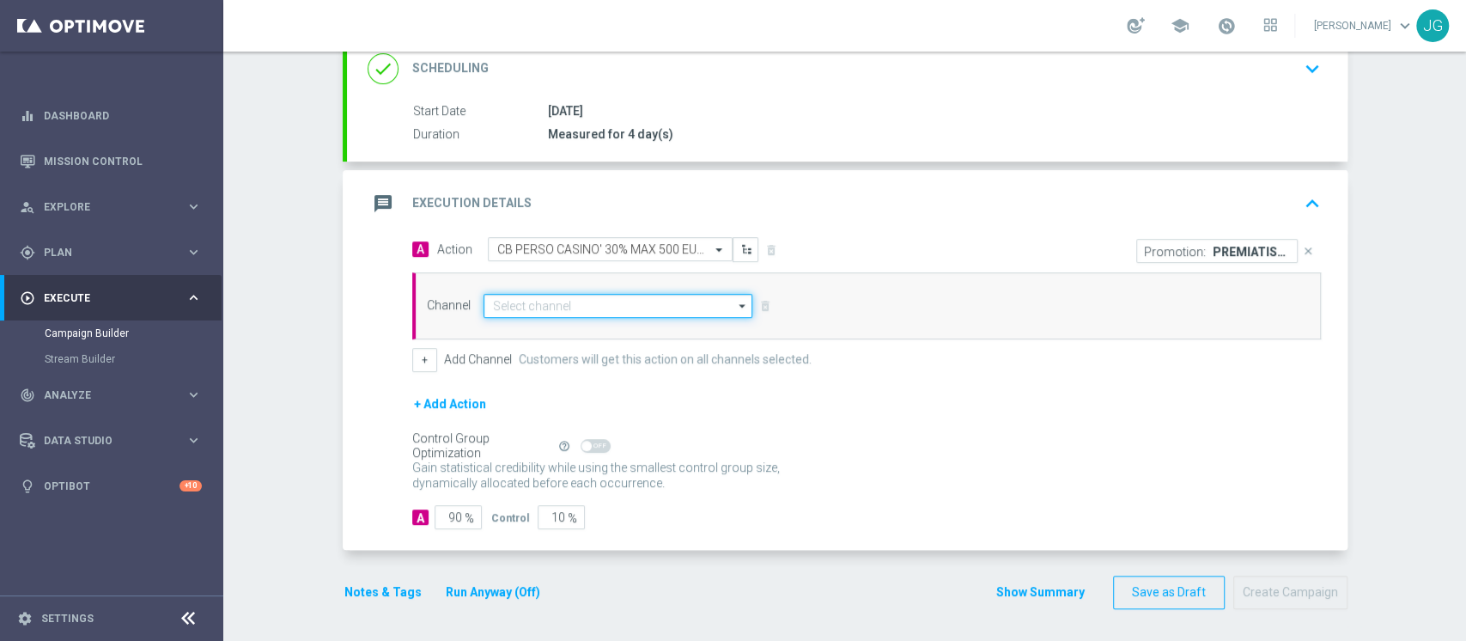
click at [609, 309] on input at bounding box center [619, 306] width 270 height 24
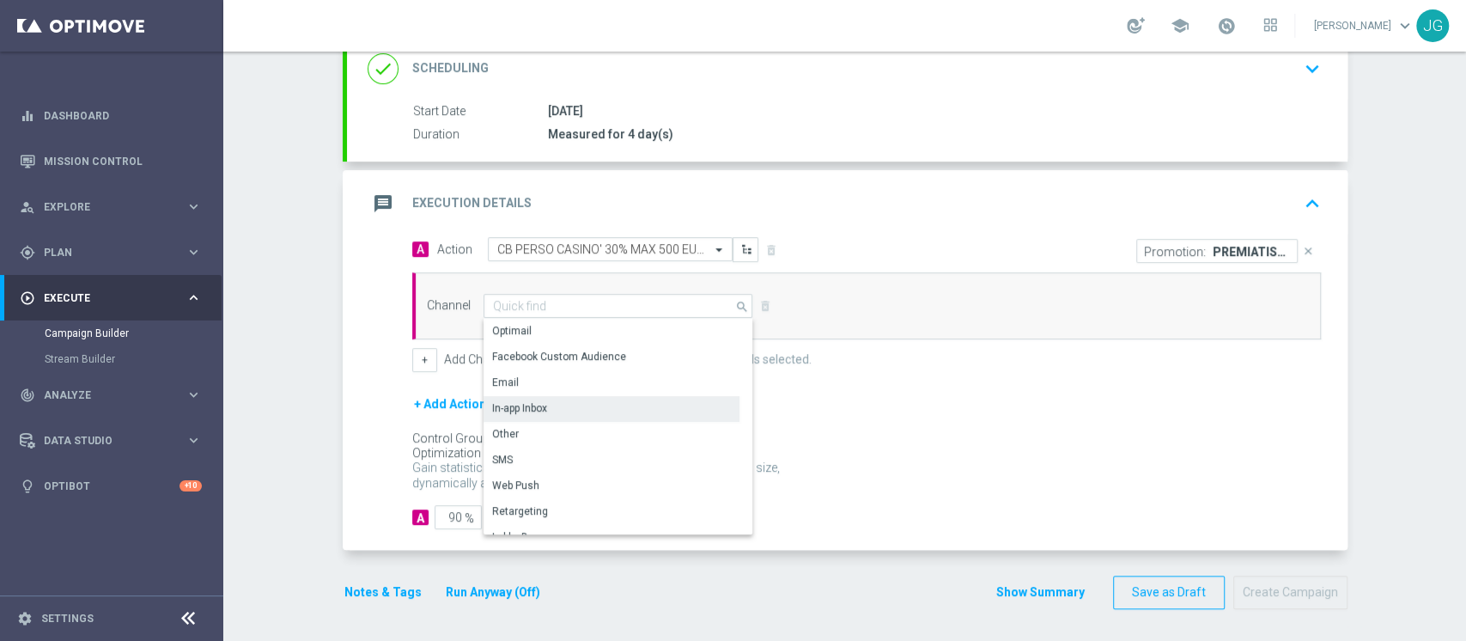
click at [550, 409] on div "In-app Inbox" at bounding box center [612, 408] width 256 height 24
type input "In-app Inbox"
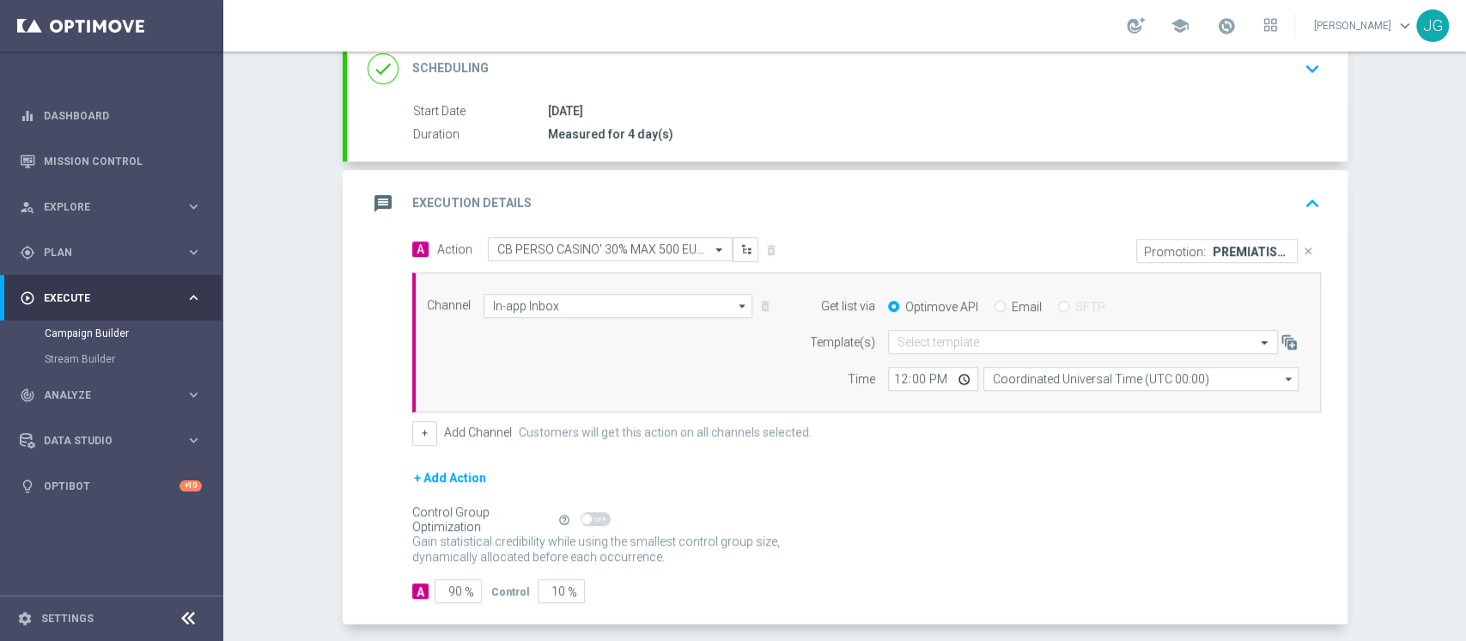
click at [995, 306] on input "Email" at bounding box center [1000, 307] width 11 height 11
radio input "true"
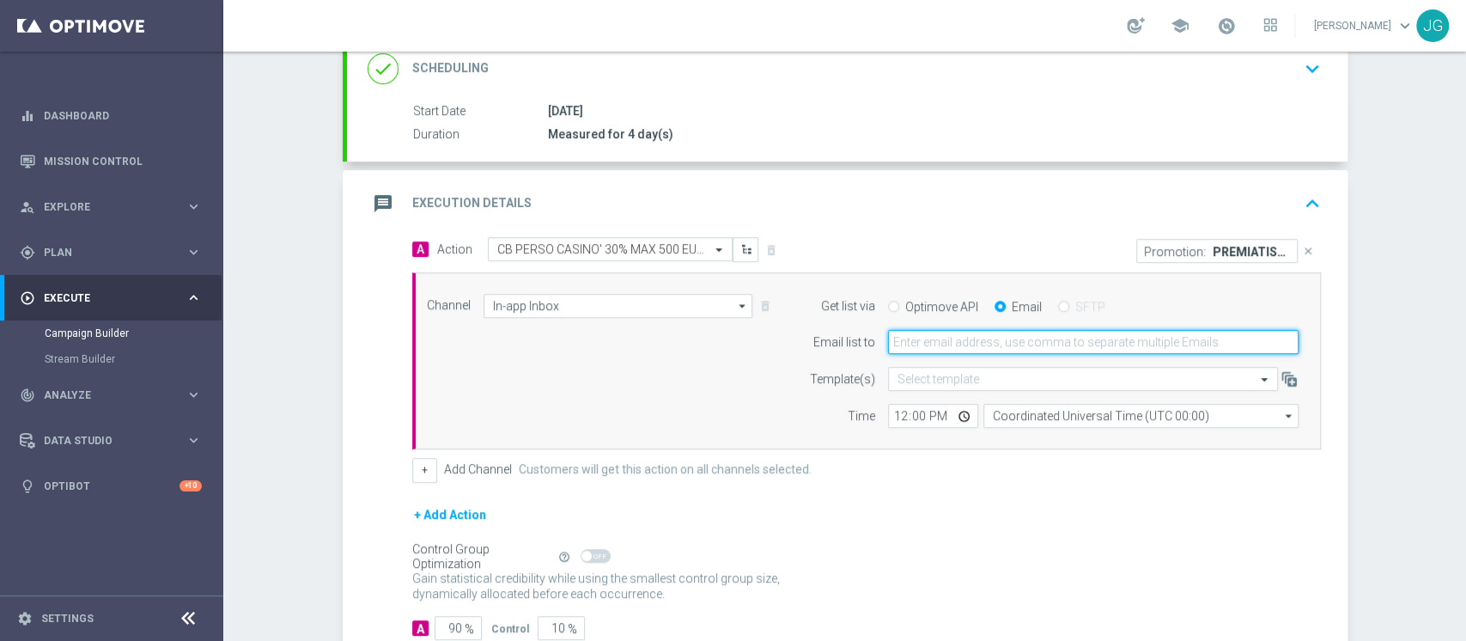
click at [964, 351] on input "email" at bounding box center [1093, 342] width 411 height 24
type input "jennyffer.gonzalez@sisal.it"
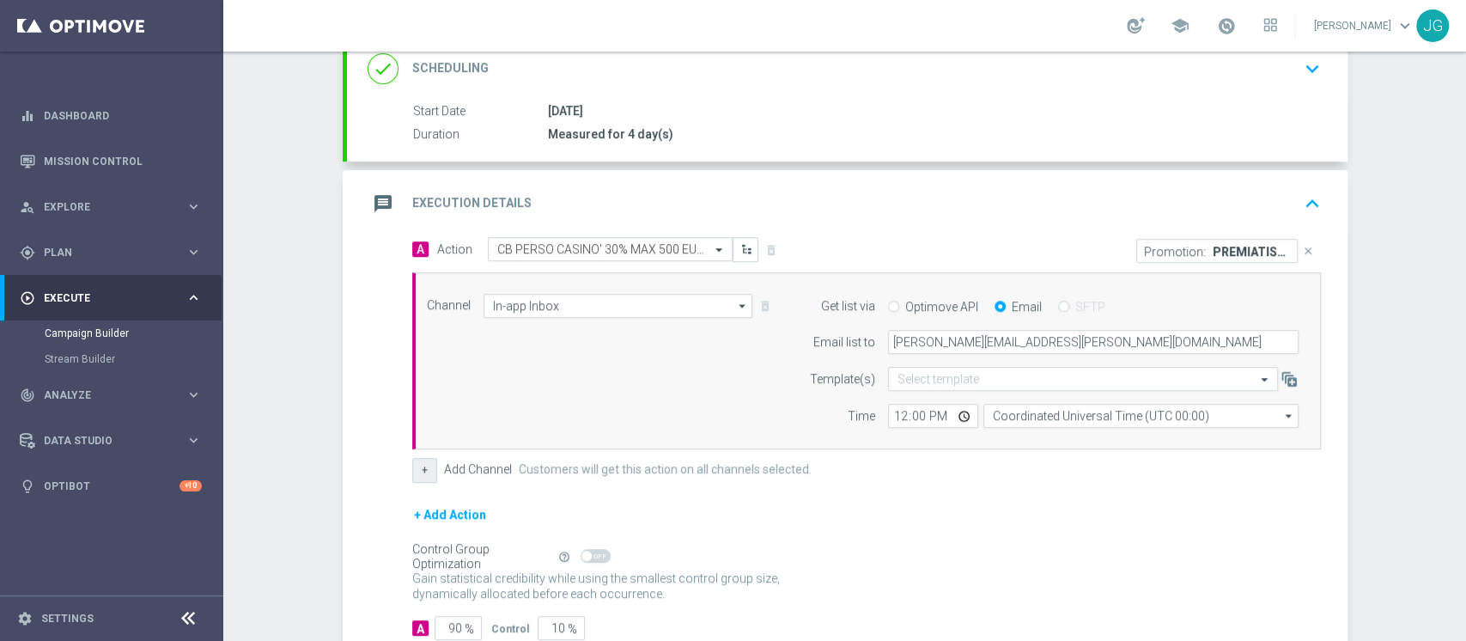
click at [422, 471] on button "+" at bounding box center [424, 470] width 25 height 24
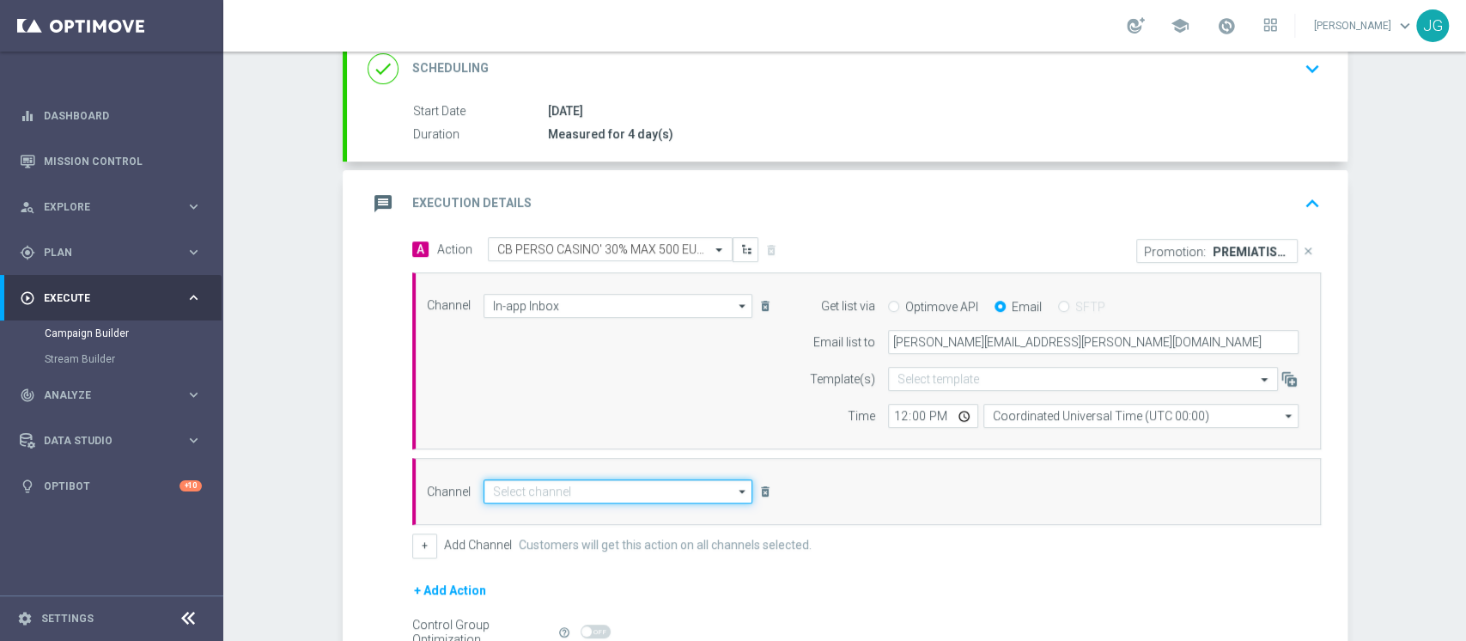
click at [543, 488] on input at bounding box center [619, 491] width 270 height 24
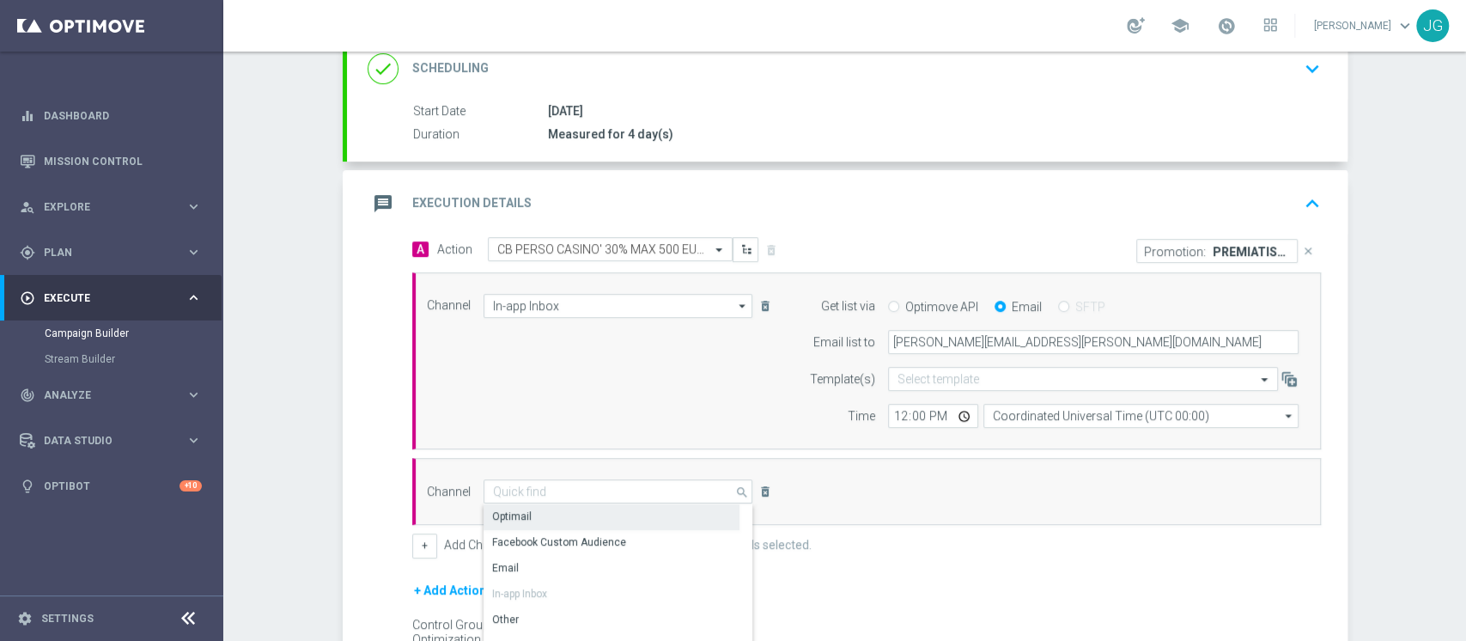
click at [525, 514] on div "Optimail" at bounding box center [612, 516] width 256 height 24
type input "Optimail"
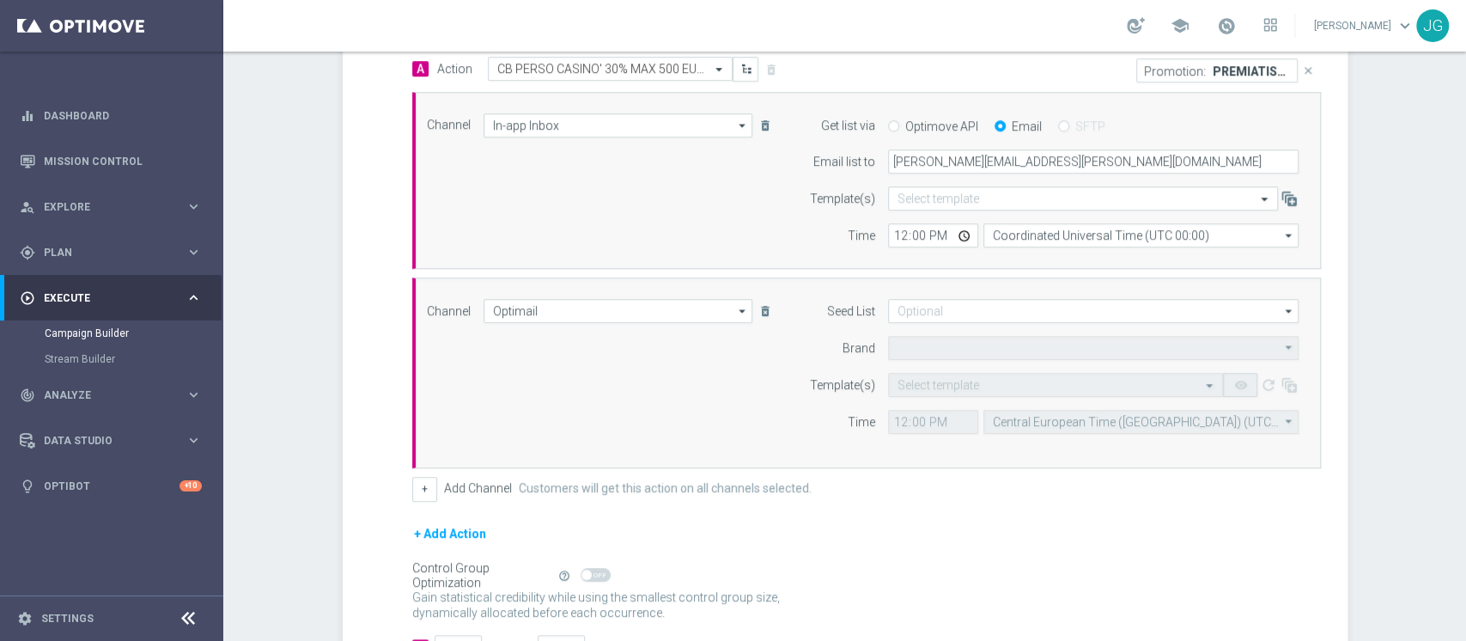
type input "Sisal Marketing"
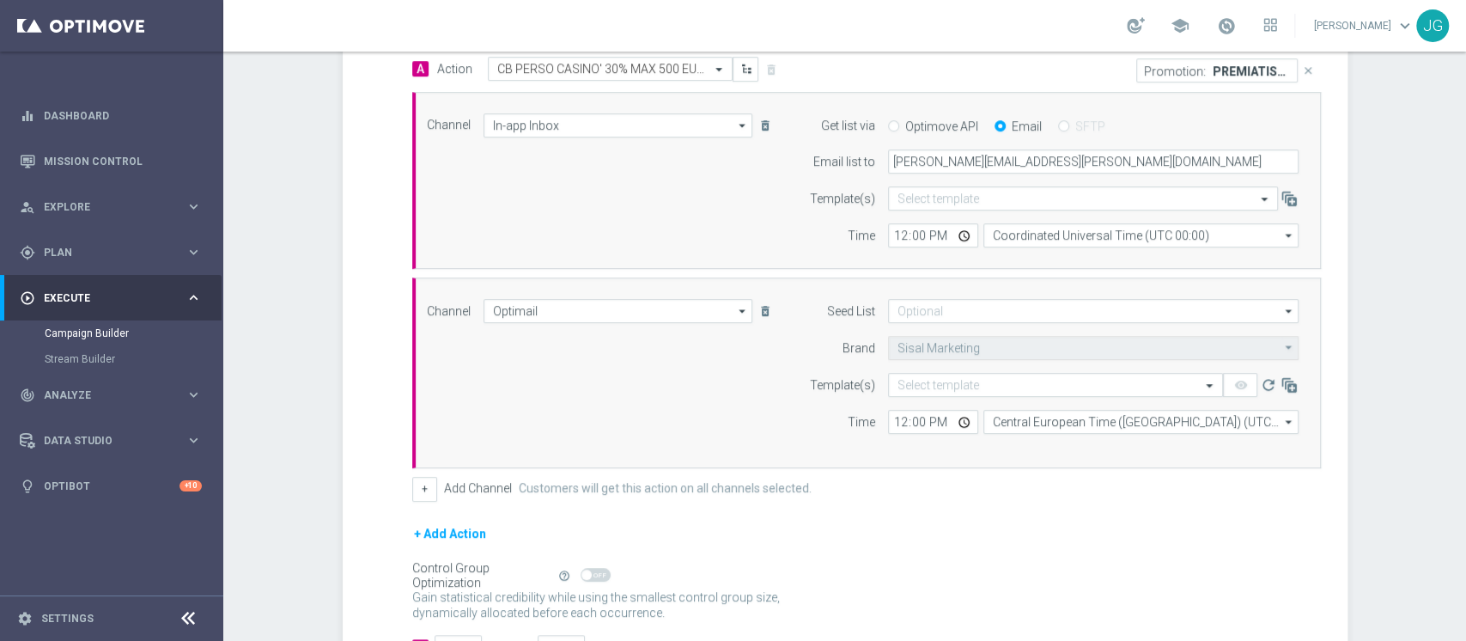
scroll to position [426, 0]
click at [973, 382] on input "text" at bounding box center [1039, 385] width 282 height 15
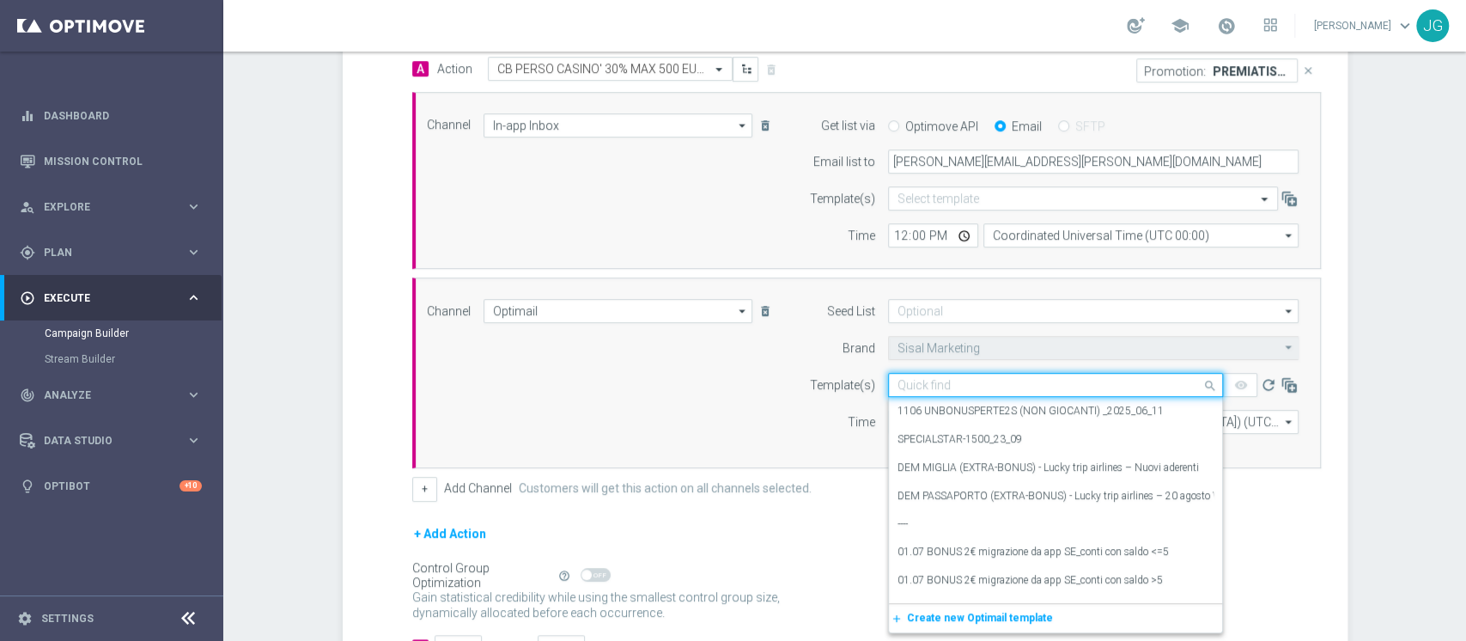
paste input "PREMIATISEMPRE06 - 06.10.2025"
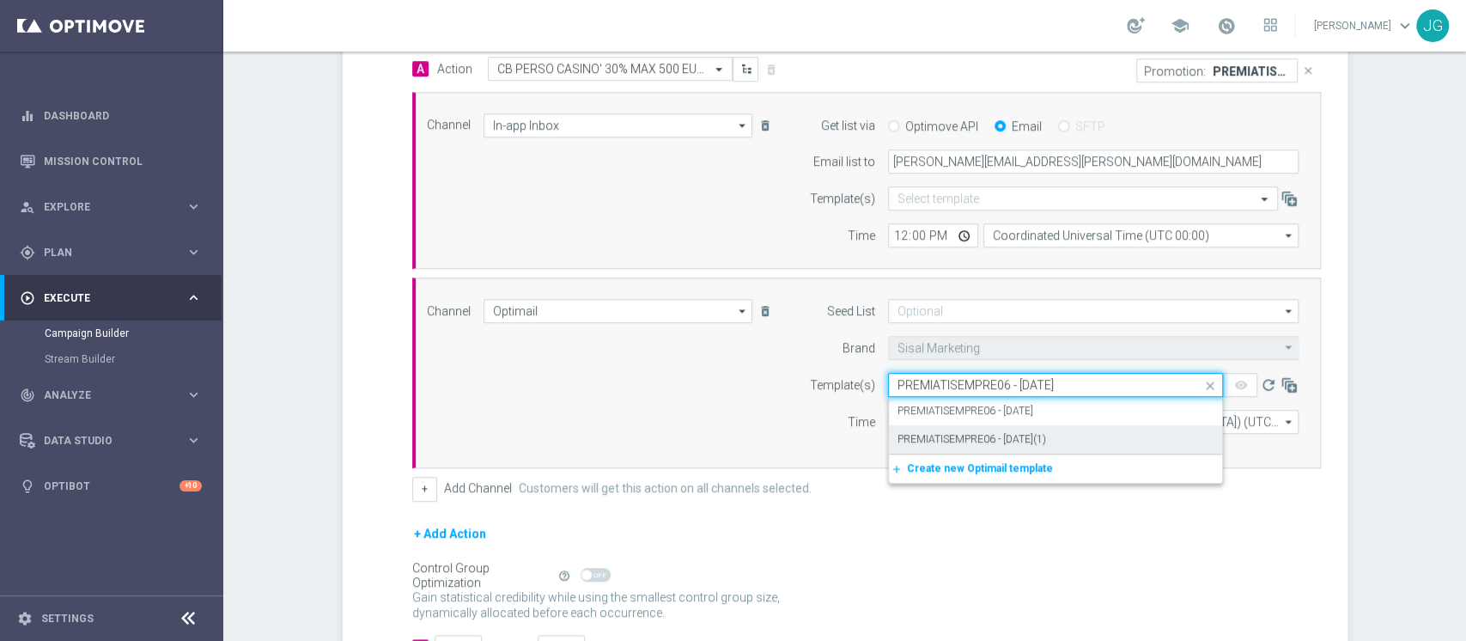
click at [1005, 443] on label "PREMIATISEMPRE06 - 06.10.2025(1)" at bounding box center [972, 439] width 149 height 15
type input "PREMIATISEMPRE06 - 06.10.2025"
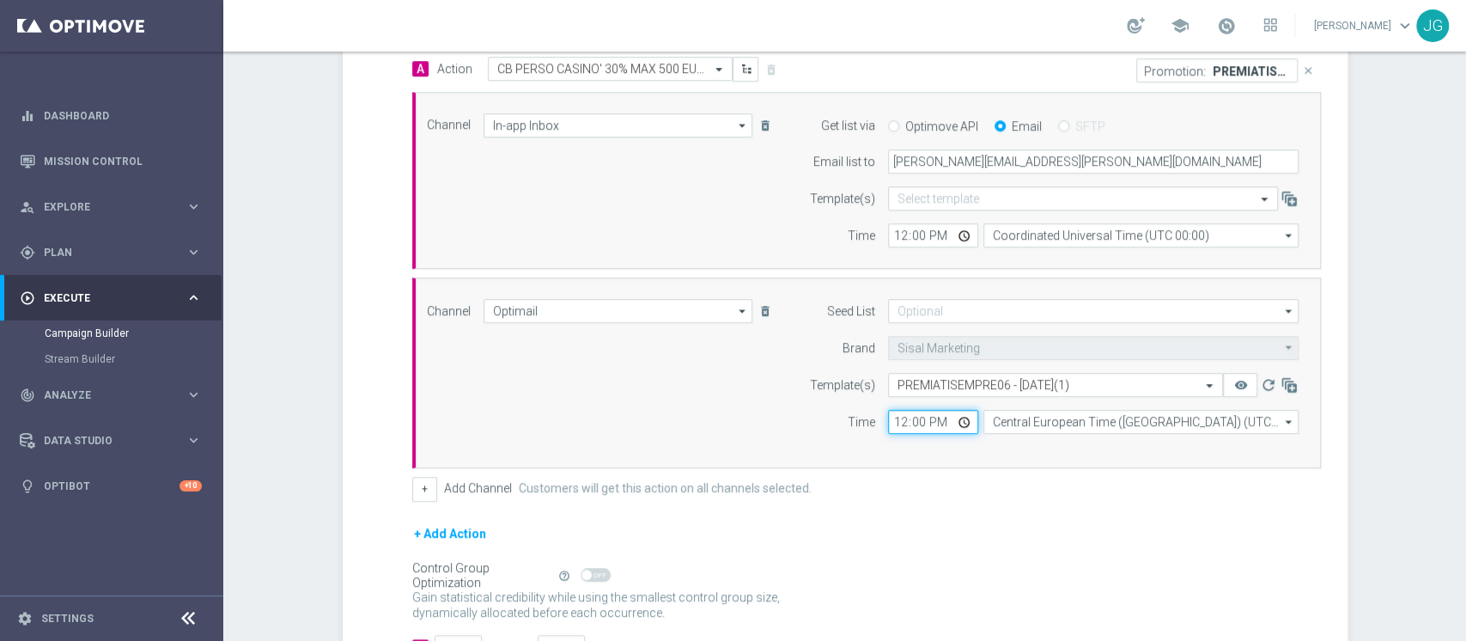
click at [952, 417] on input "12:00" at bounding box center [933, 422] width 90 height 24
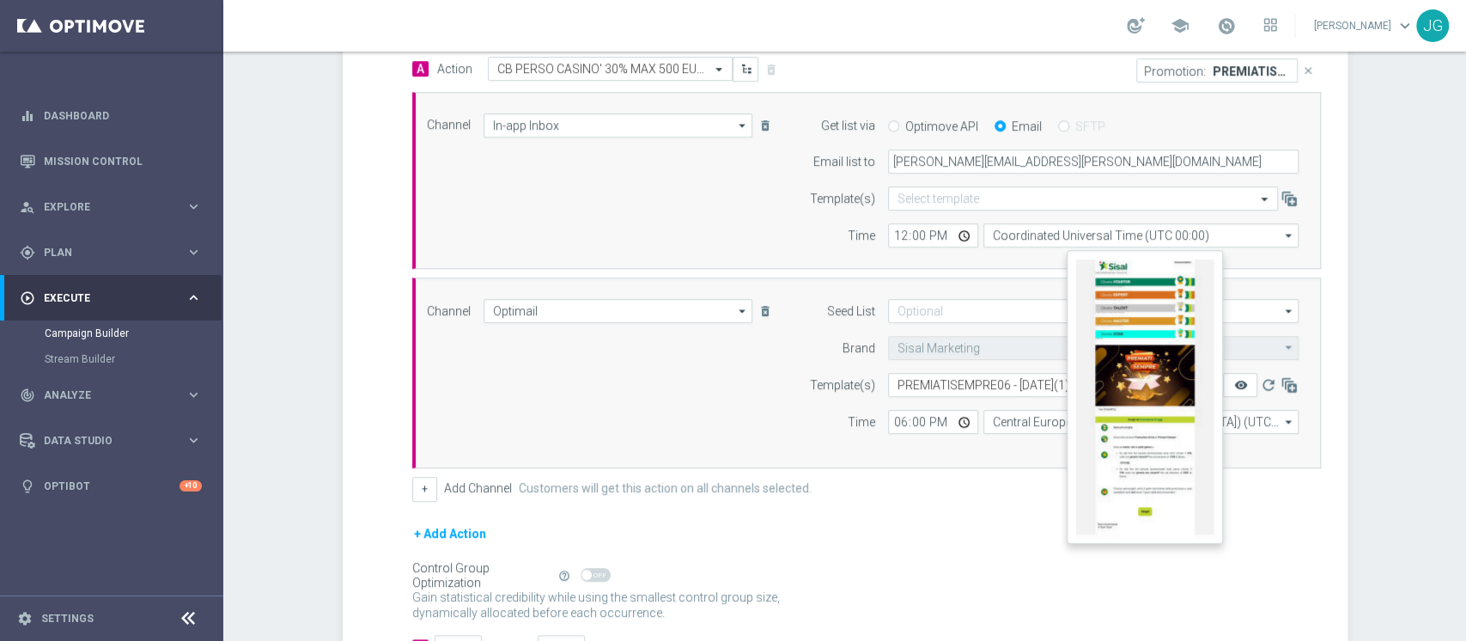
type input "18:00"
click at [1234, 386] on icon "remove_red_eye" at bounding box center [1241, 385] width 14 height 14
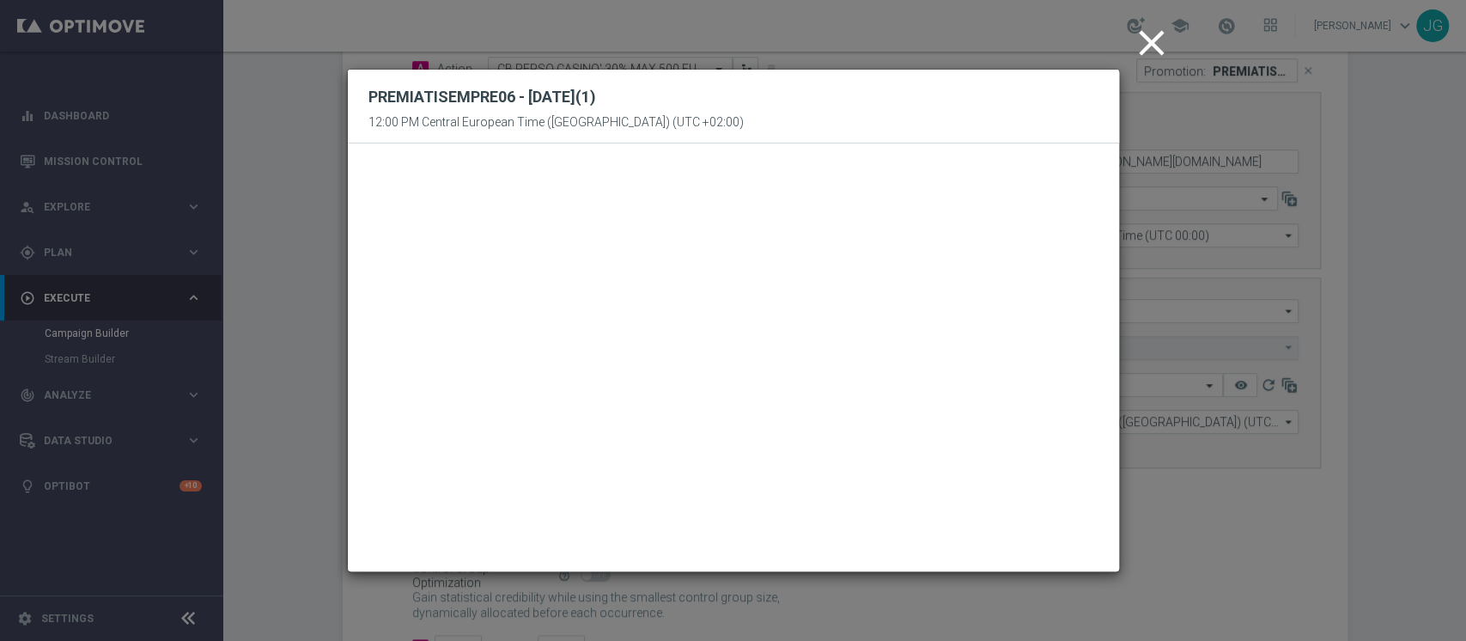
click at [1149, 32] on icon "close" at bounding box center [1152, 42] width 43 height 43
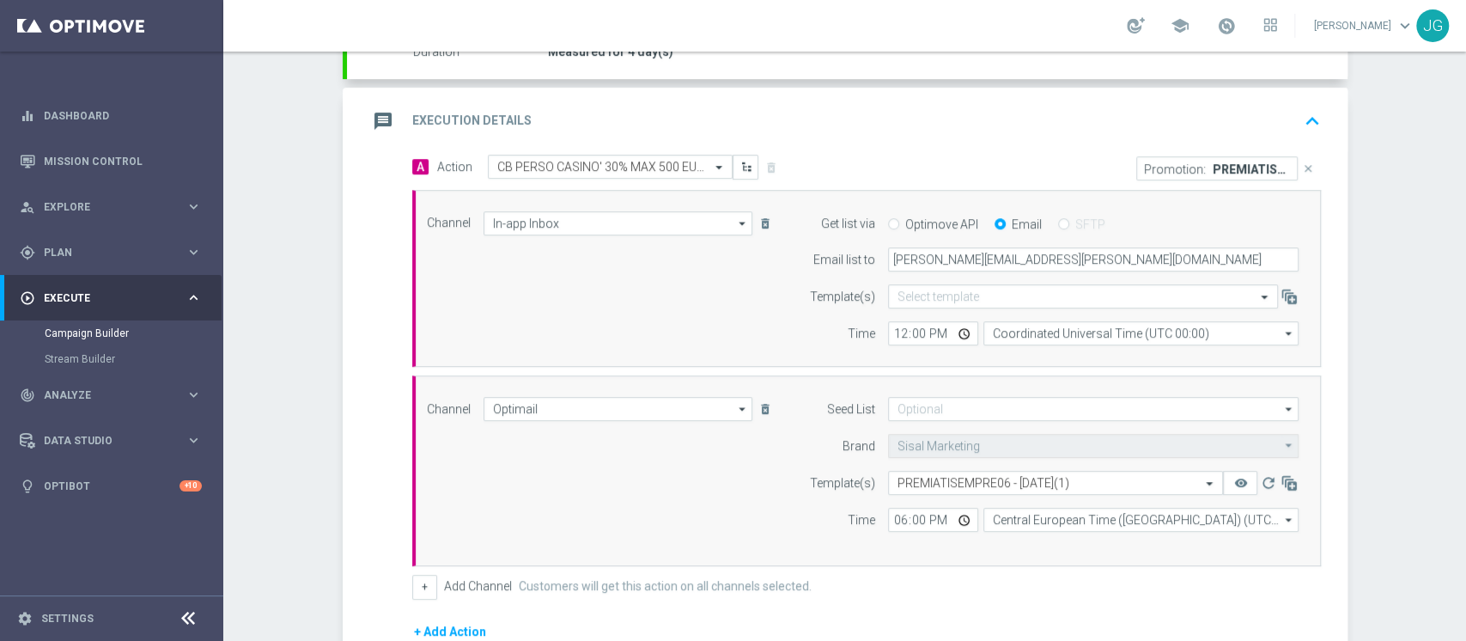
click at [868, 118] on div "message Execution Details keyboard_arrow_up" at bounding box center [848, 121] width 960 height 33
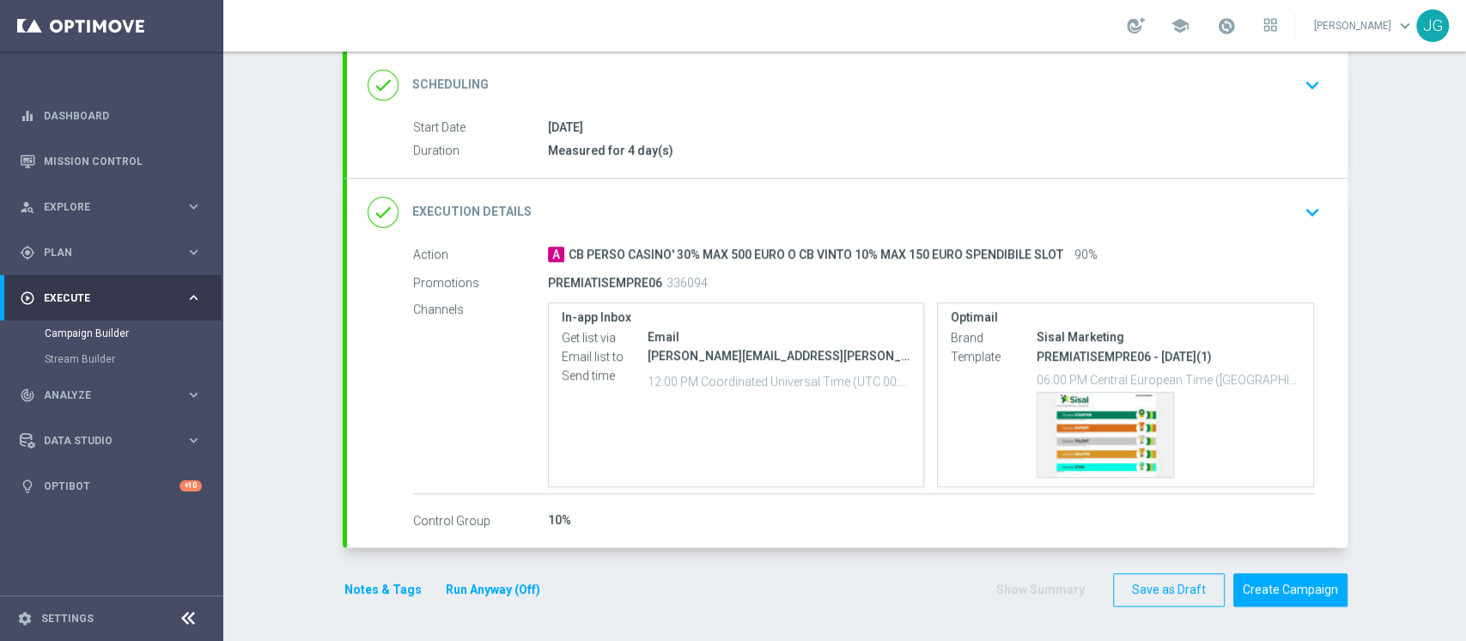
scroll to position [227, 0]
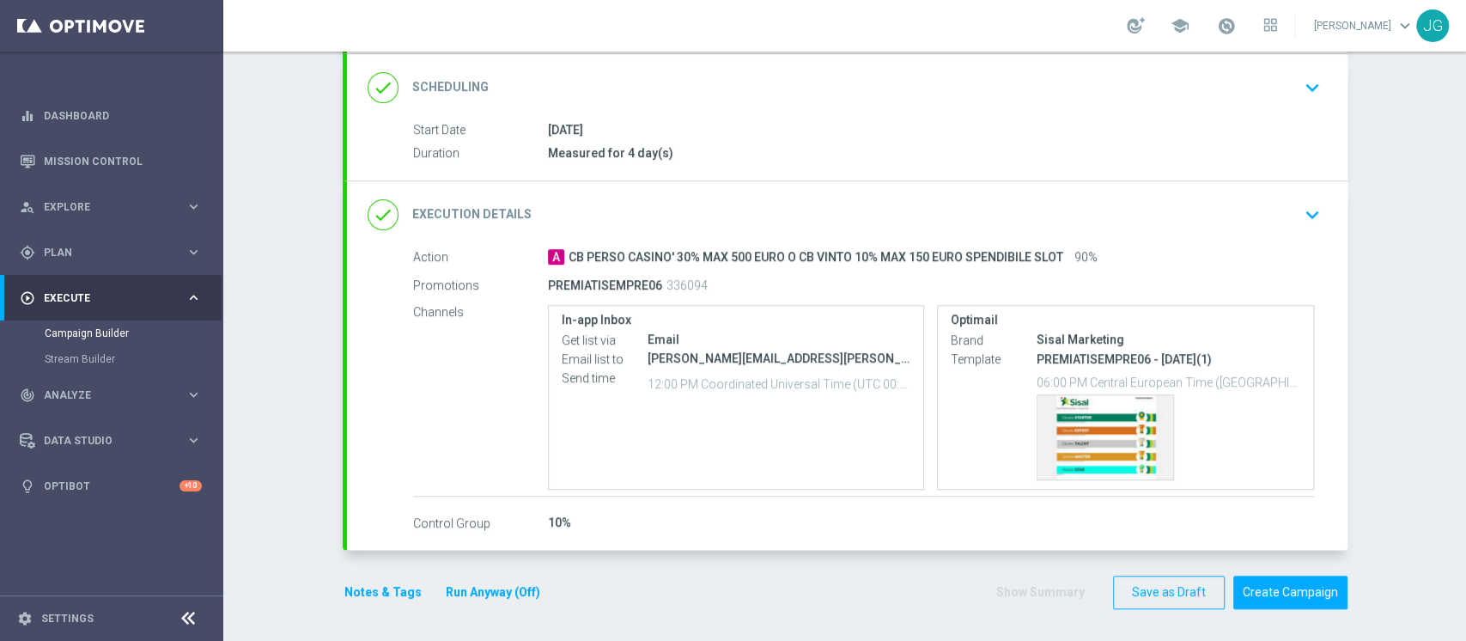
click at [657, 198] on div "done Execution Details keyboard_arrow_down" at bounding box center [848, 214] width 960 height 33
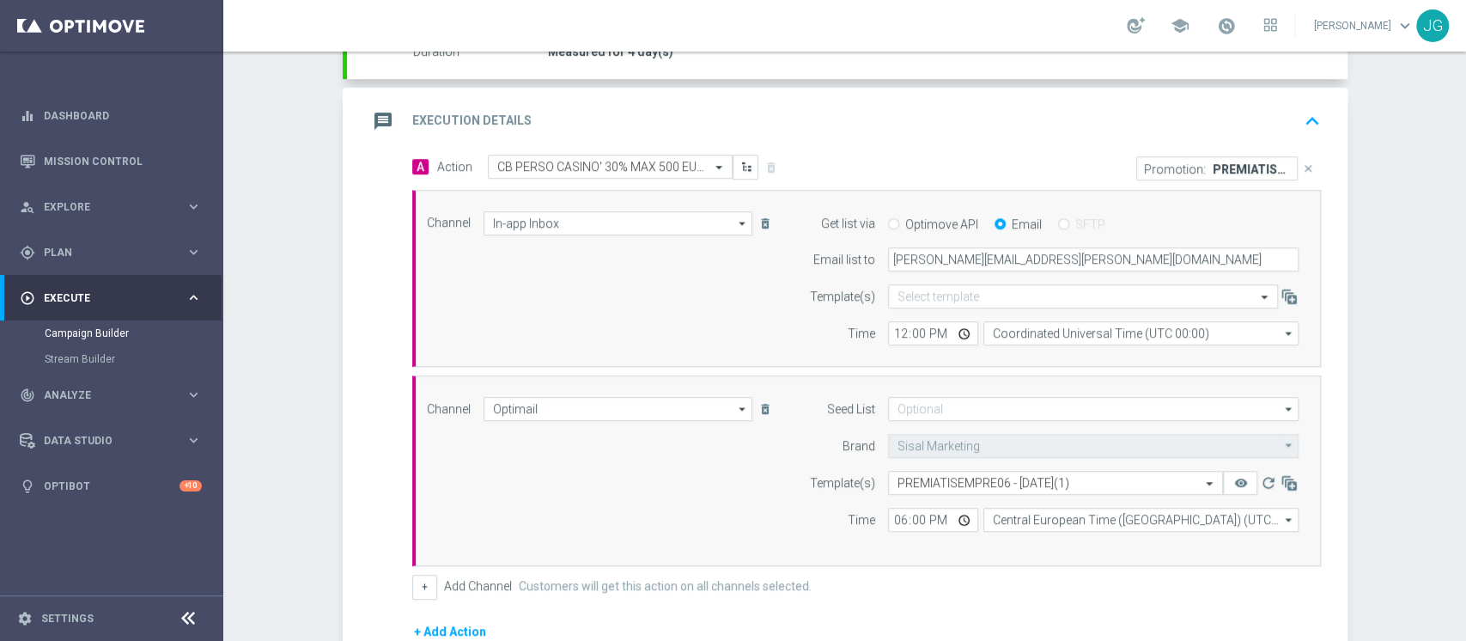
scroll to position [556, 0]
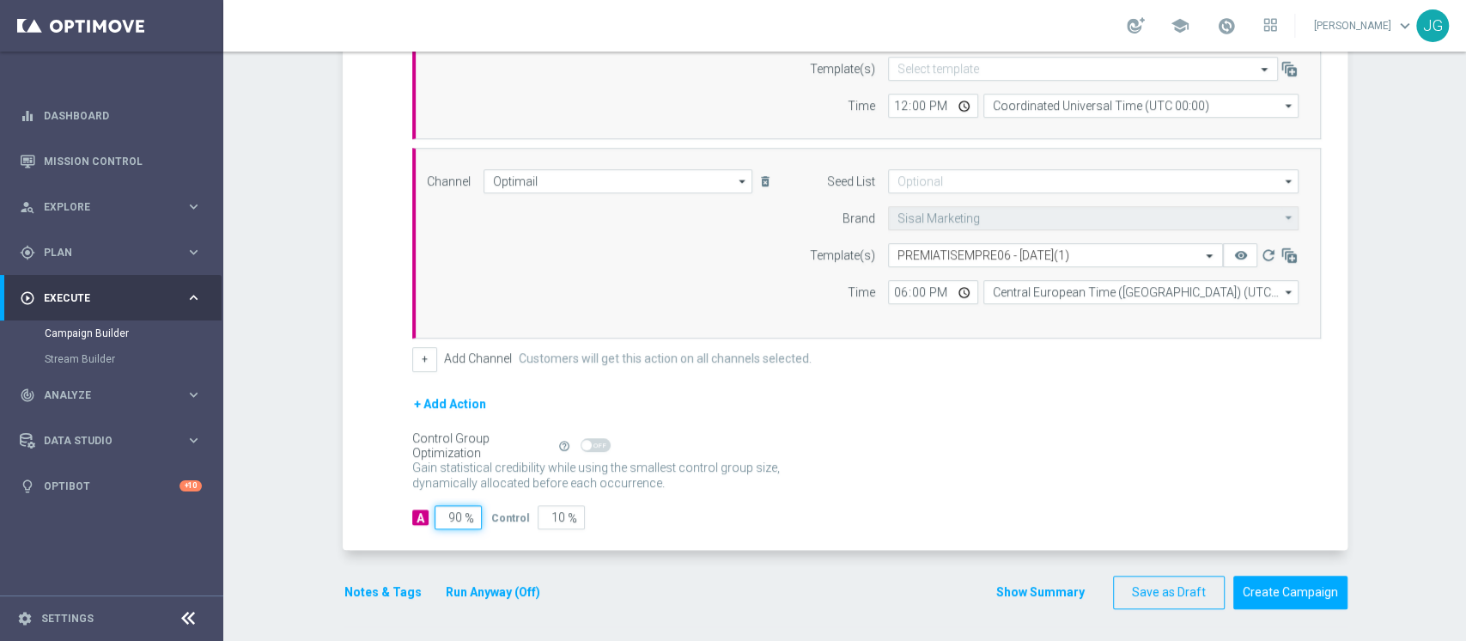
click at [448, 512] on input "90" at bounding box center [458, 517] width 47 height 24
type input "0"
type input "100"
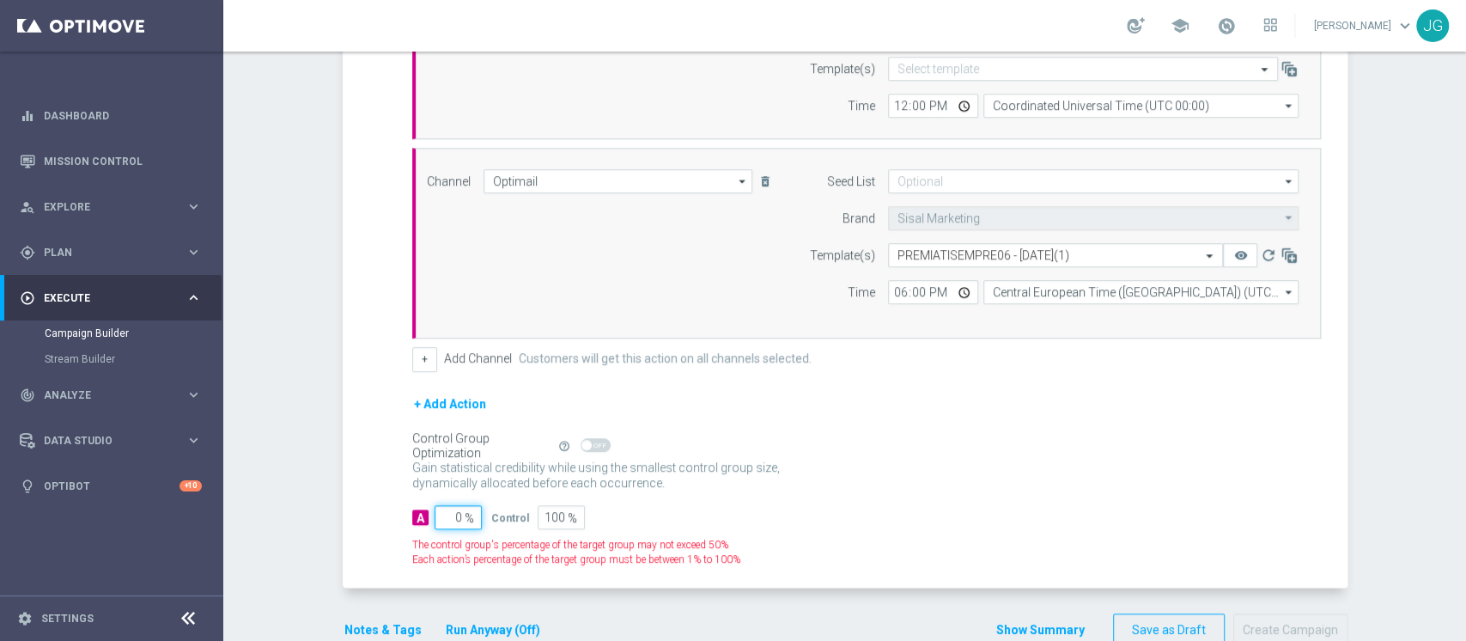
type input "10"
type input "90"
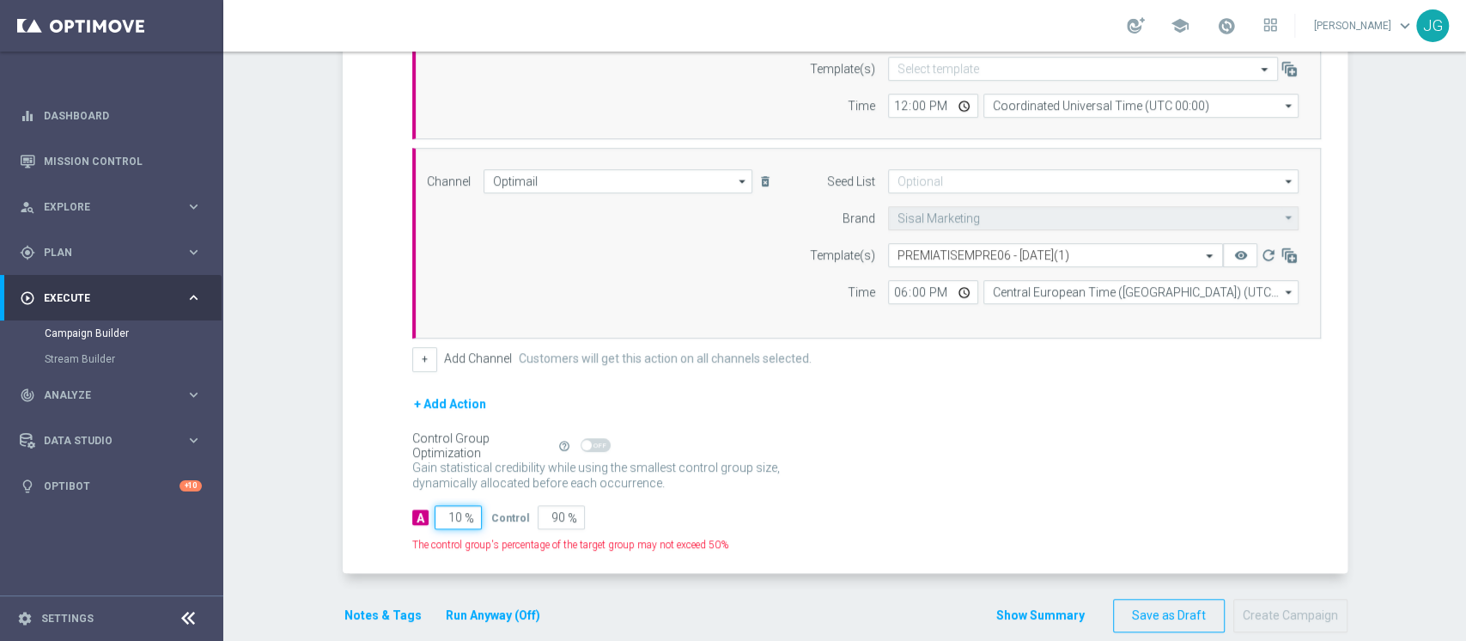
type input "100"
type input "0"
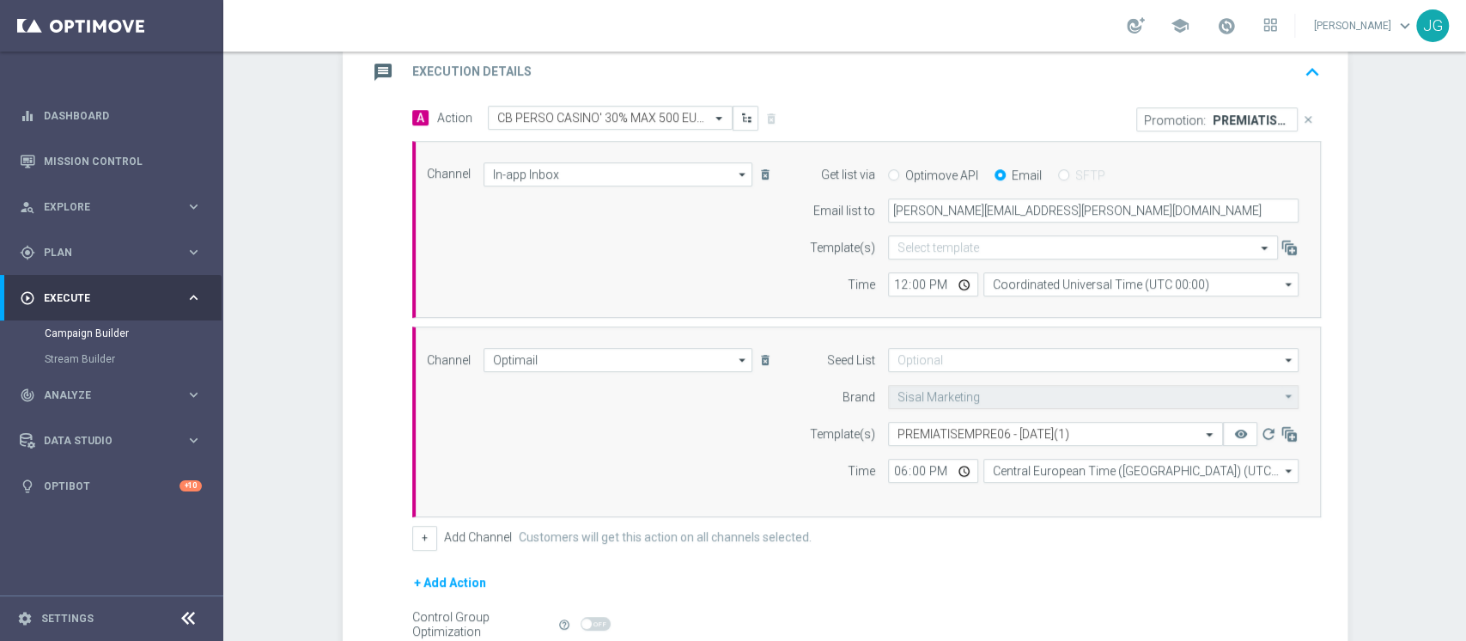
scroll to position [370, 0]
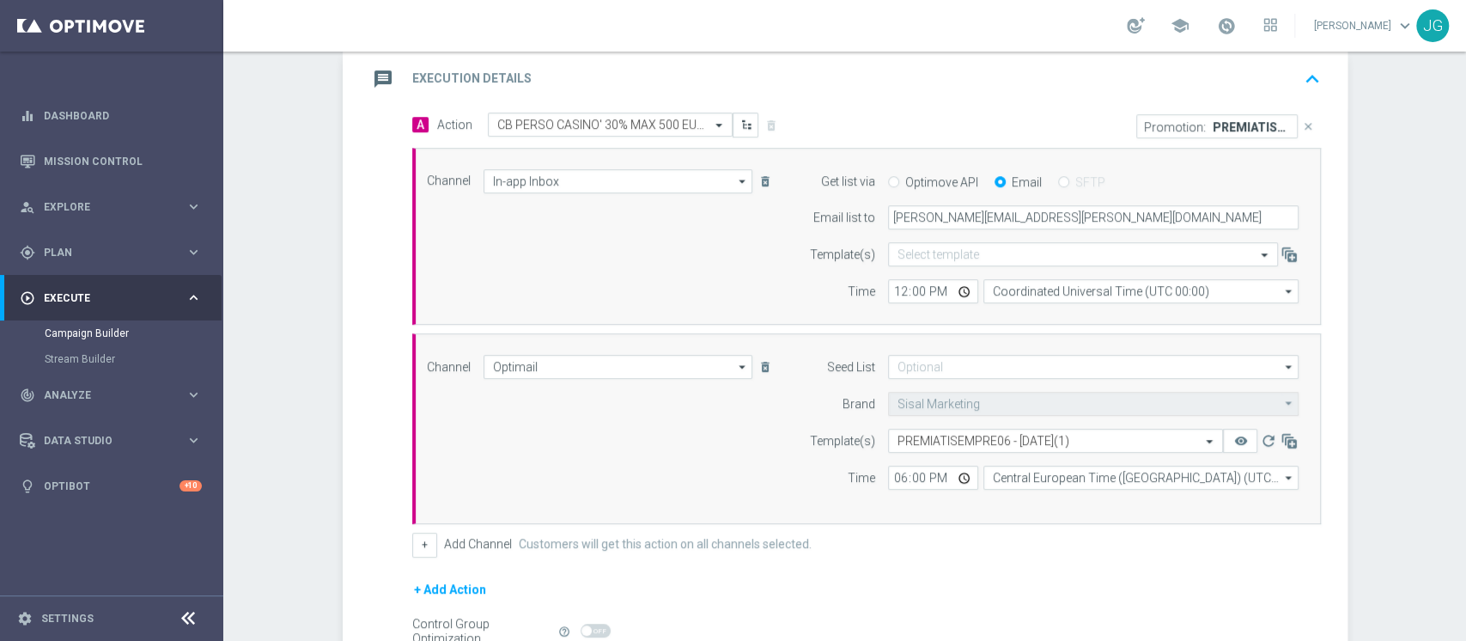
type input "100"
click at [850, 74] on div "message Execution Details keyboard_arrow_up" at bounding box center [848, 79] width 960 height 33
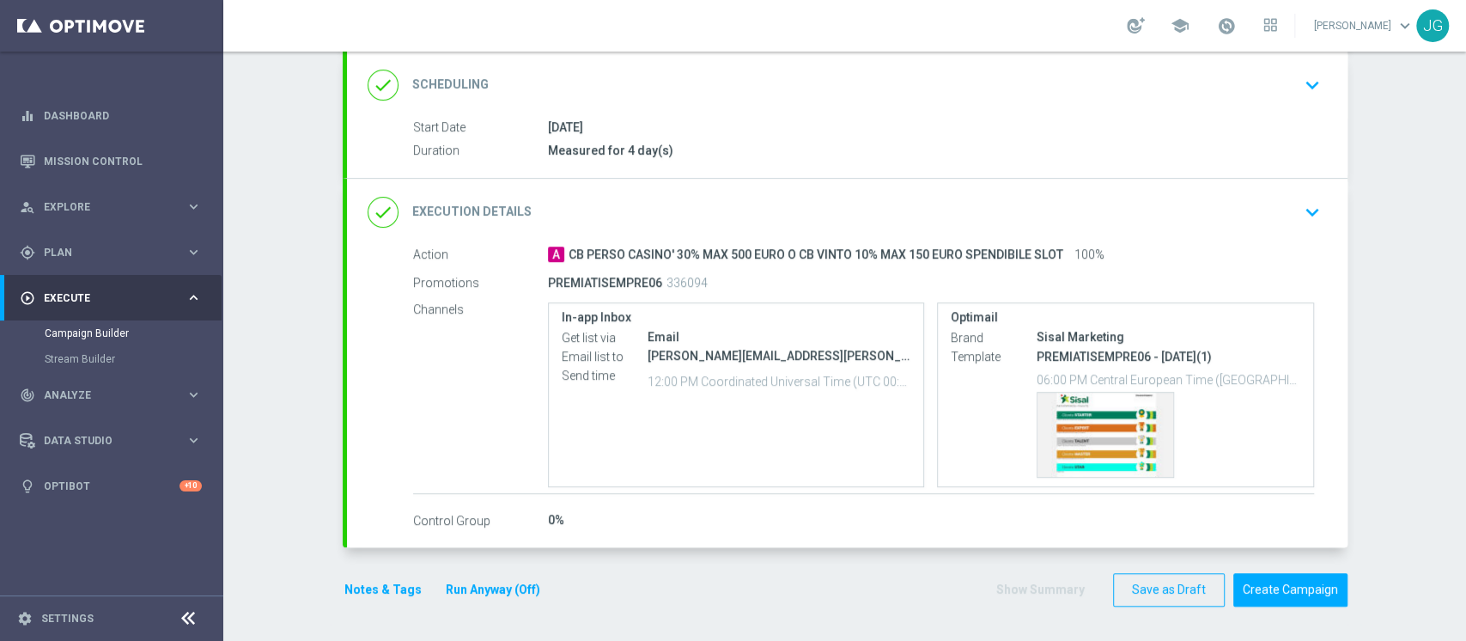
scroll to position [227, 0]
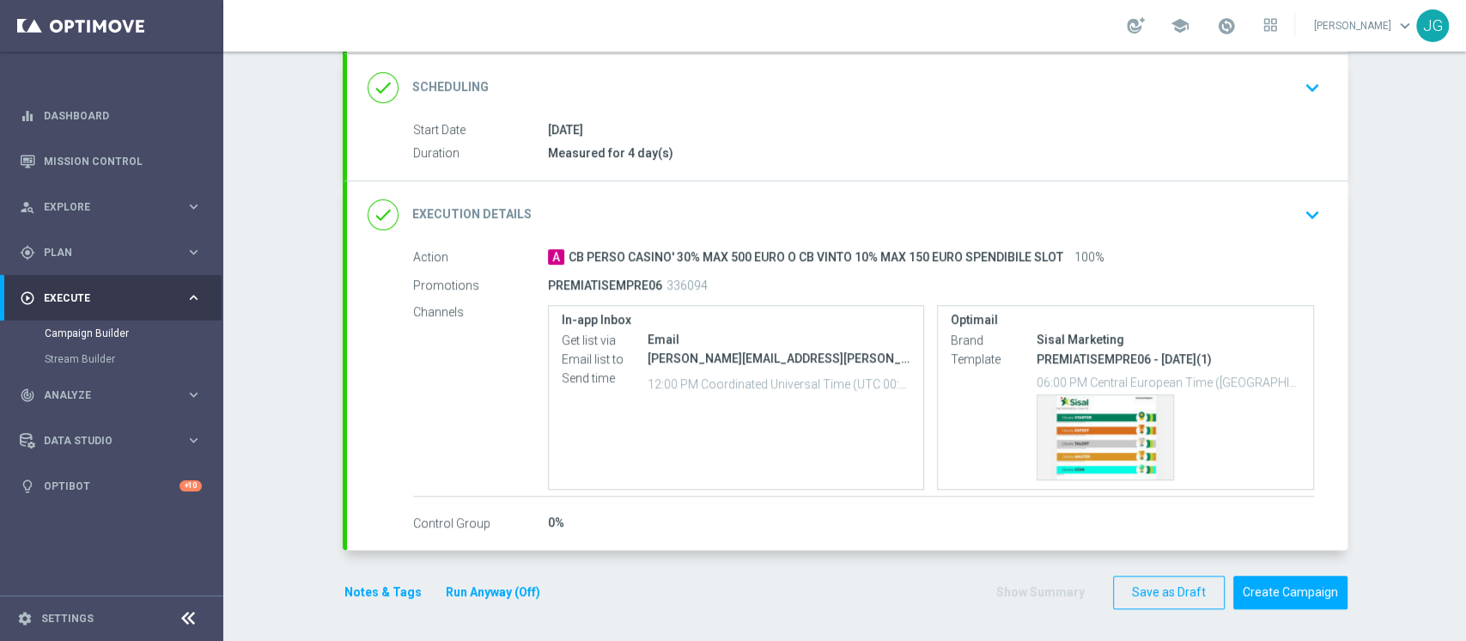
click at [367, 589] on button "Notes & Tags" at bounding box center [383, 592] width 81 height 21
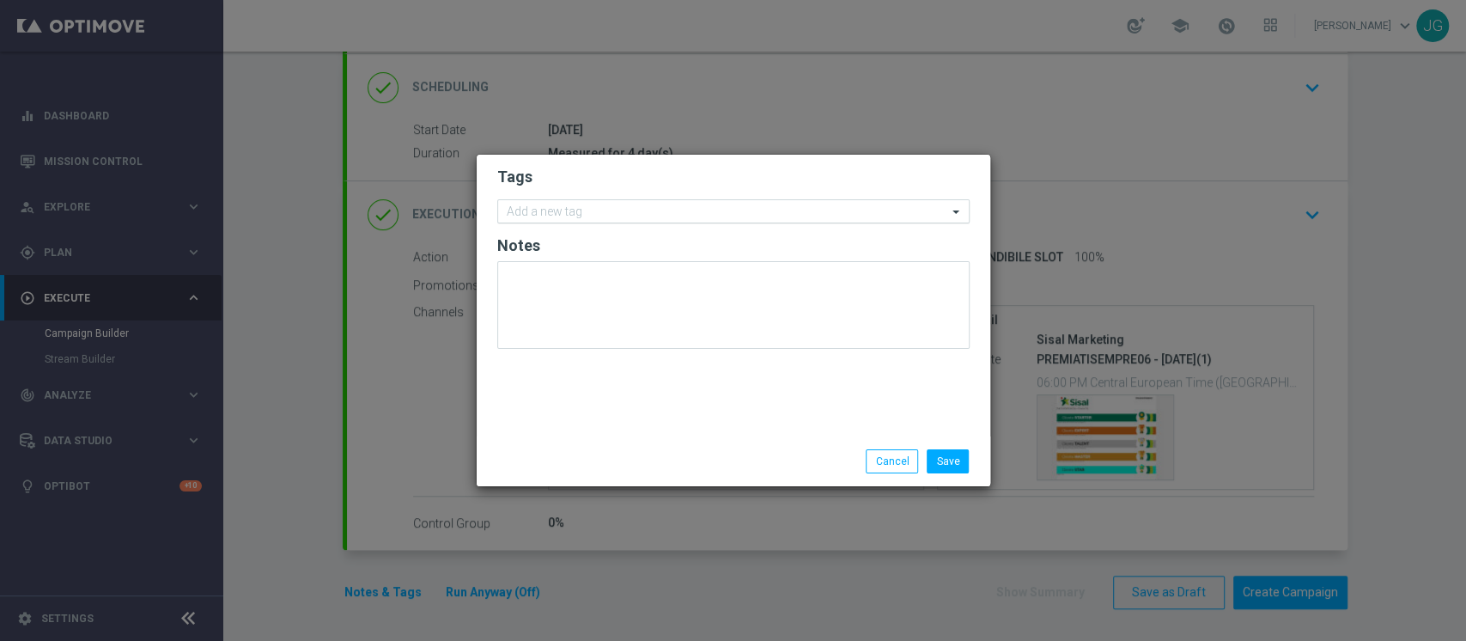
click at [552, 205] on input "text" at bounding box center [727, 212] width 441 height 15
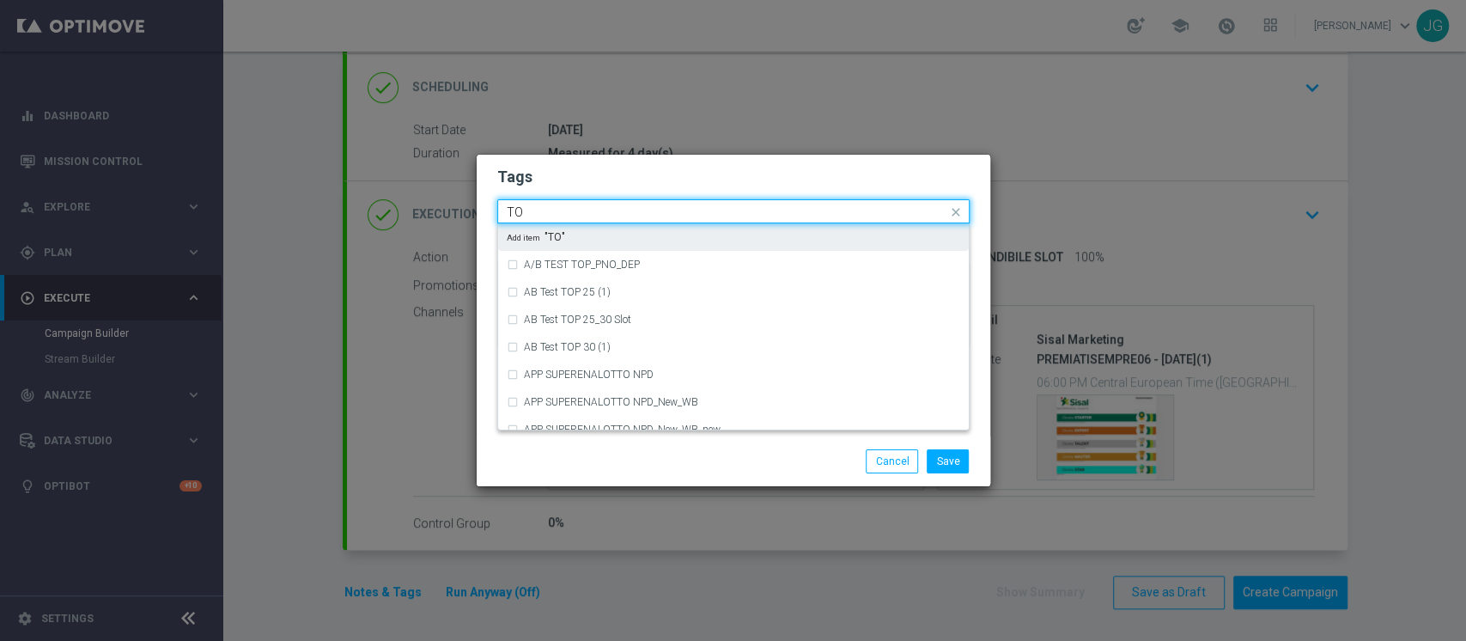
type input "T"
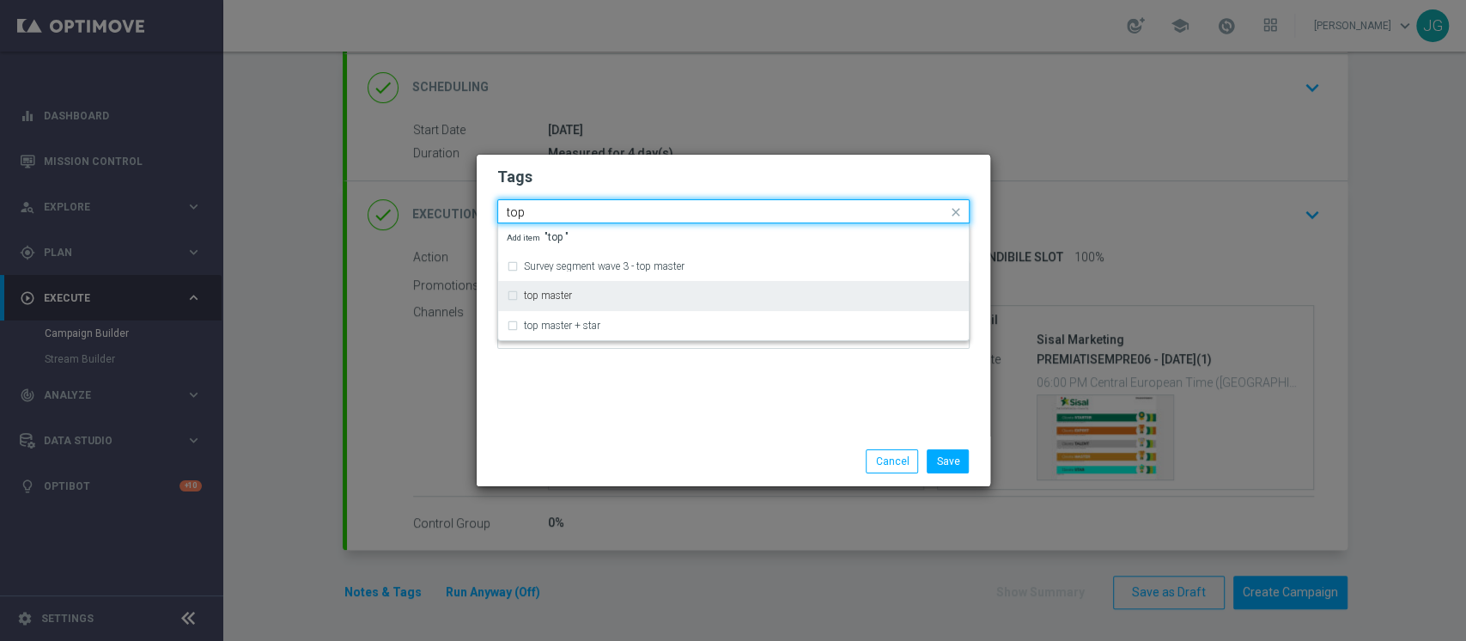
click at [540, 296] on label "top master" at bounding box center [548, 295] width 48 height 10
type input "top"
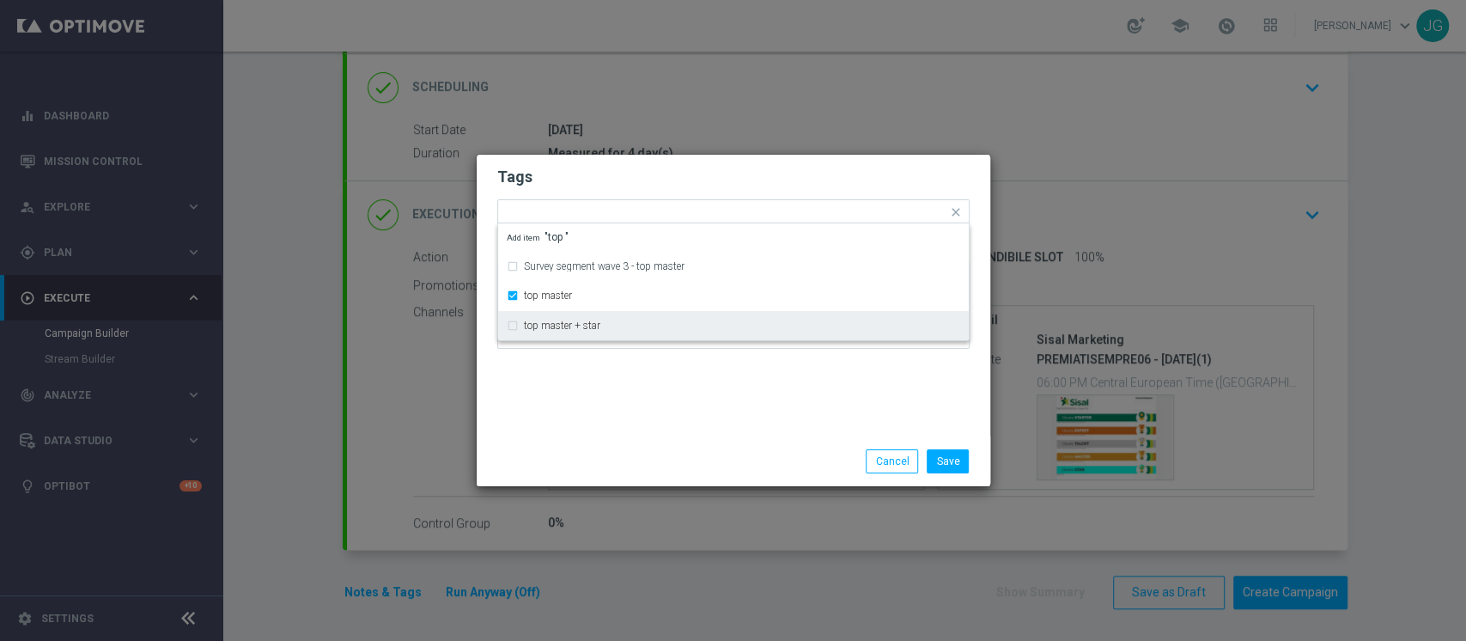
click at [565, 402] on div "Tags Quick find × top master Survey segment wave 3 - top master top master top …" at bounding box center [734, 296] width 514 height 282
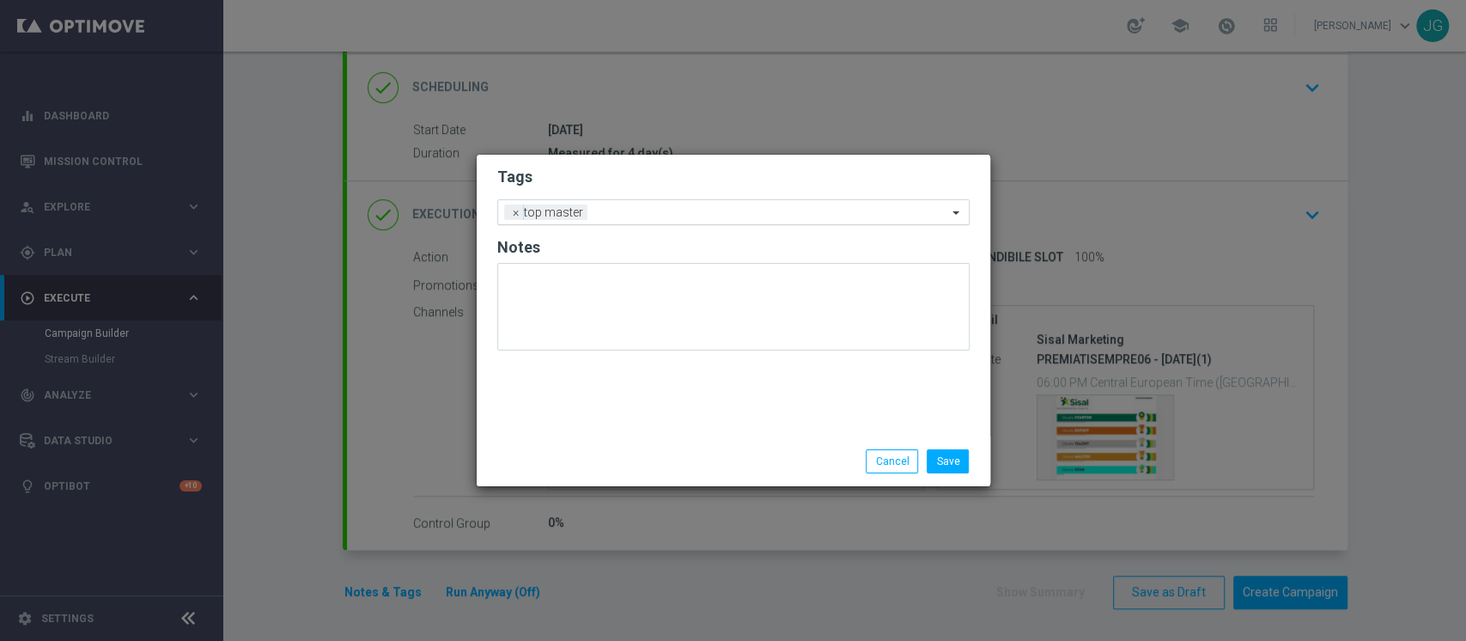
click at [636, 223] on ng-select "Add a new tag × top master" at bounding box center [733, 212] width 472 height 26
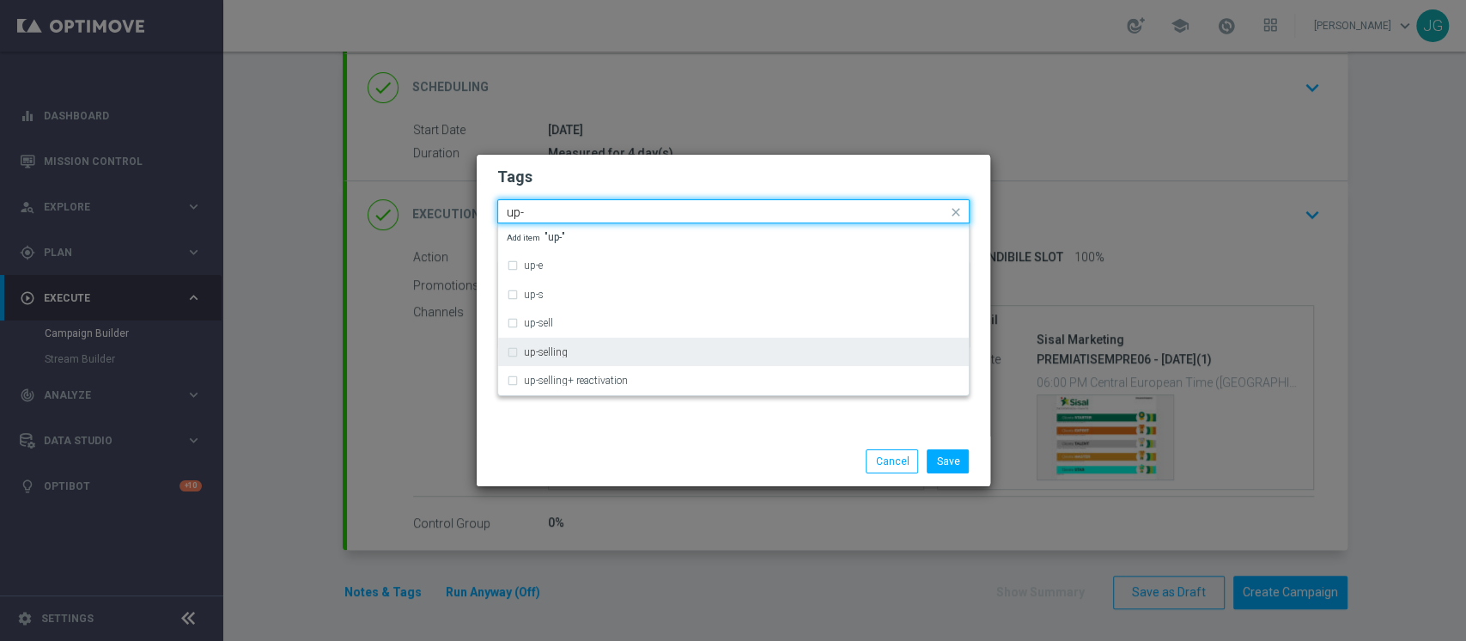
click at [582, 340] on div "up-selling" at bounding box center [734, 351] width 454 height 27
type input "up-"
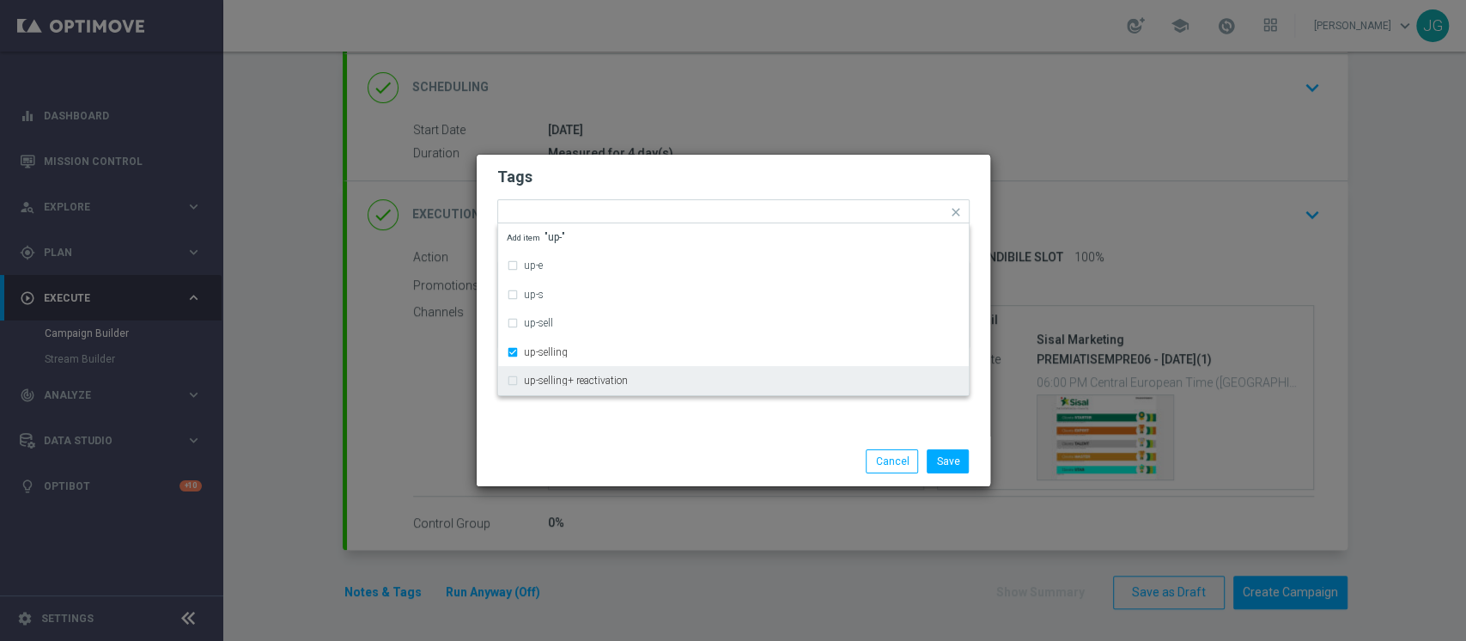
click at [584, 462] on div "Save Cancel" at bounding box center [734, 461] width 498 height 24
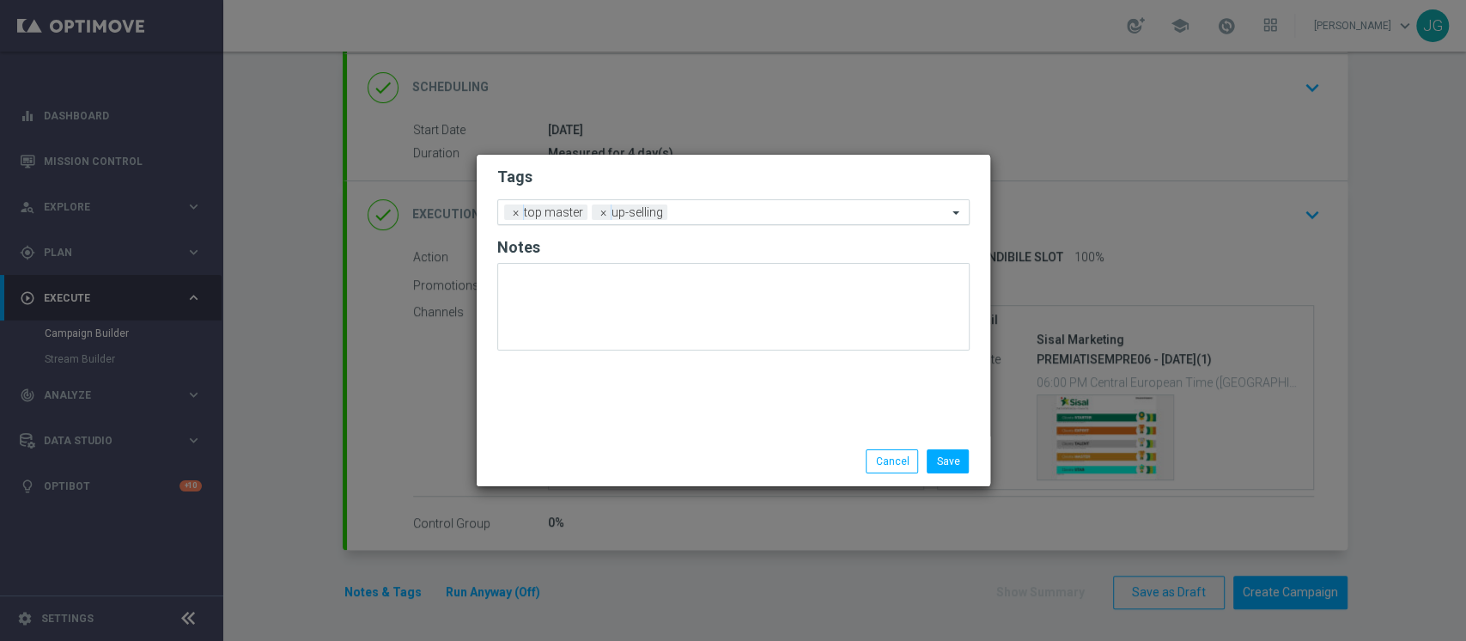
click at [722, 216] on input "text" at bounding box center [810, 213] width 273 height 15
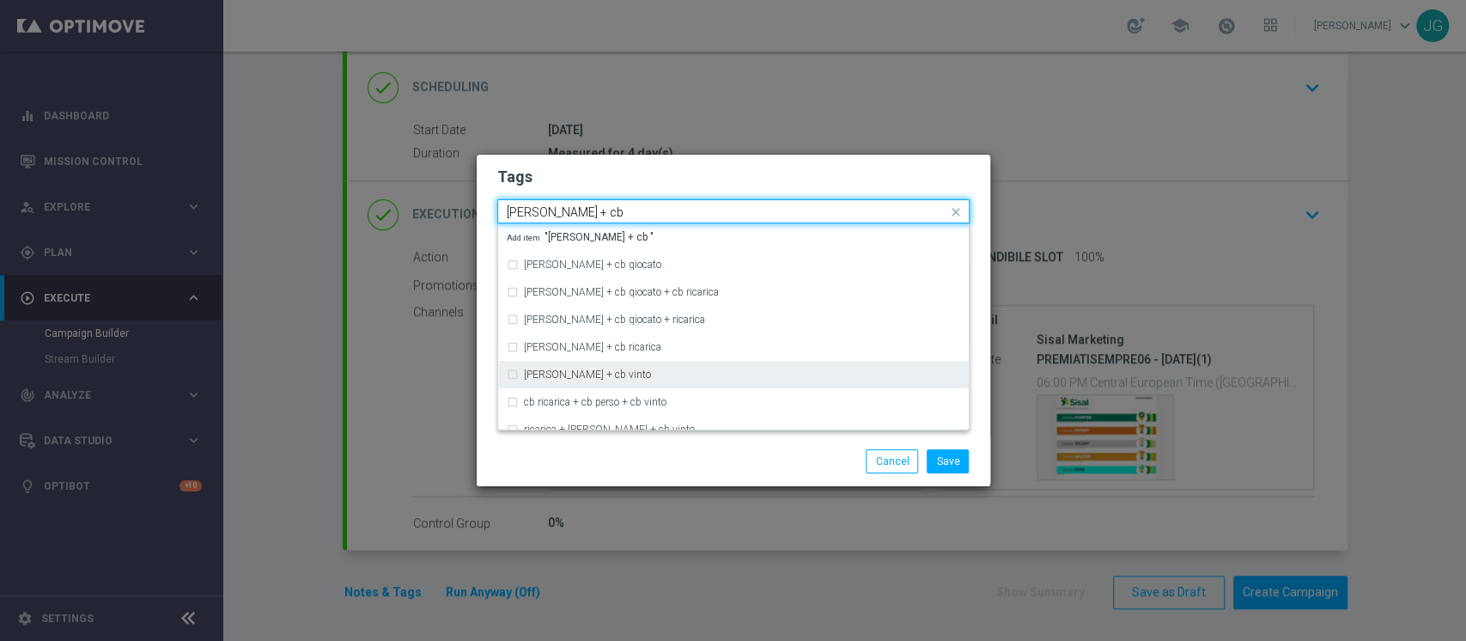
click at [622, 366] on div "cb perso + cb vinto" at bounding box center [734, 374] width 454 height 27
type input "cb perso + cb"
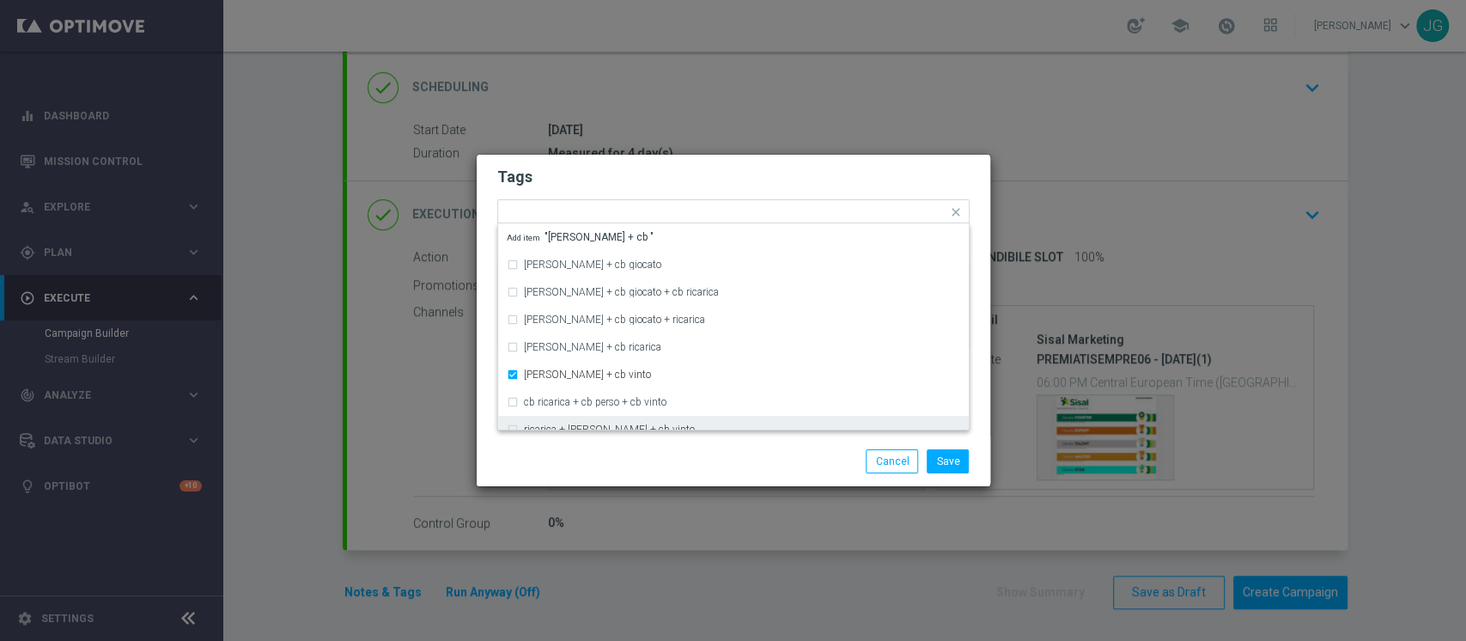
click at [662, 455] on div "Save Cancel" at bounding box center [816, 461] width 332 height 24
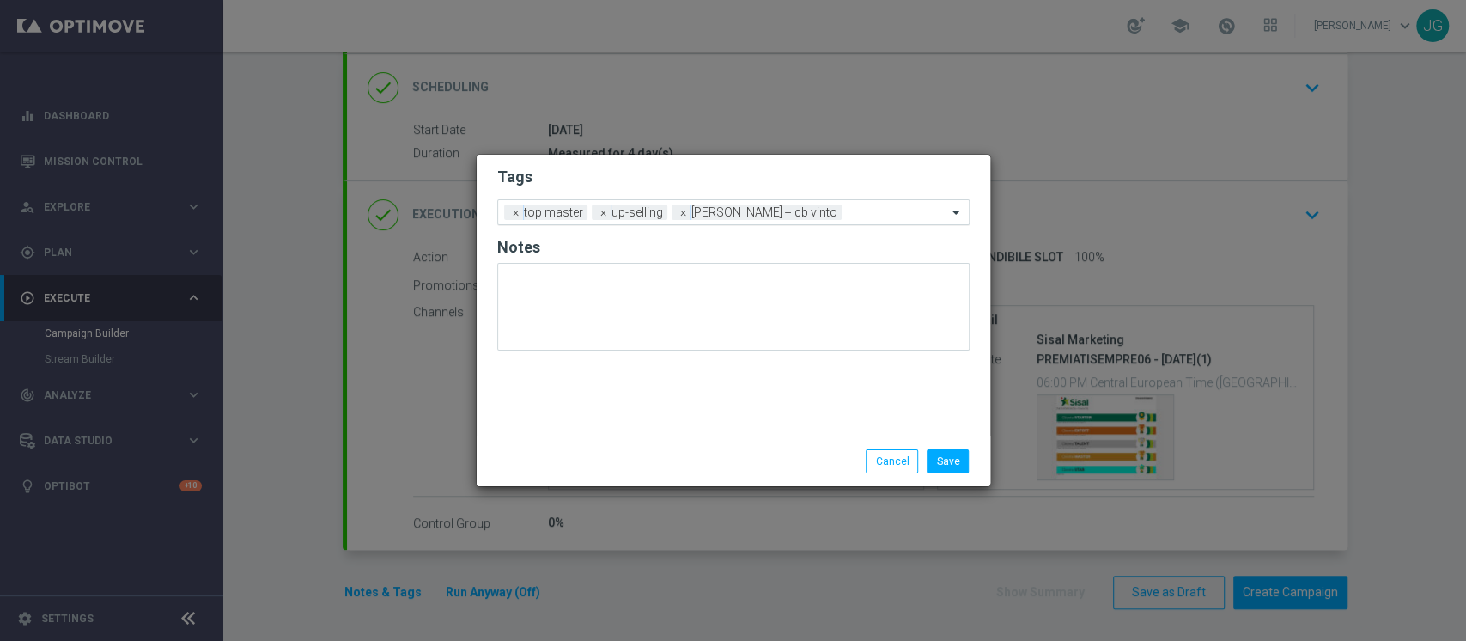
click at [849, 208] on input "text" at bounding box center [898, 213] width 99 height 15
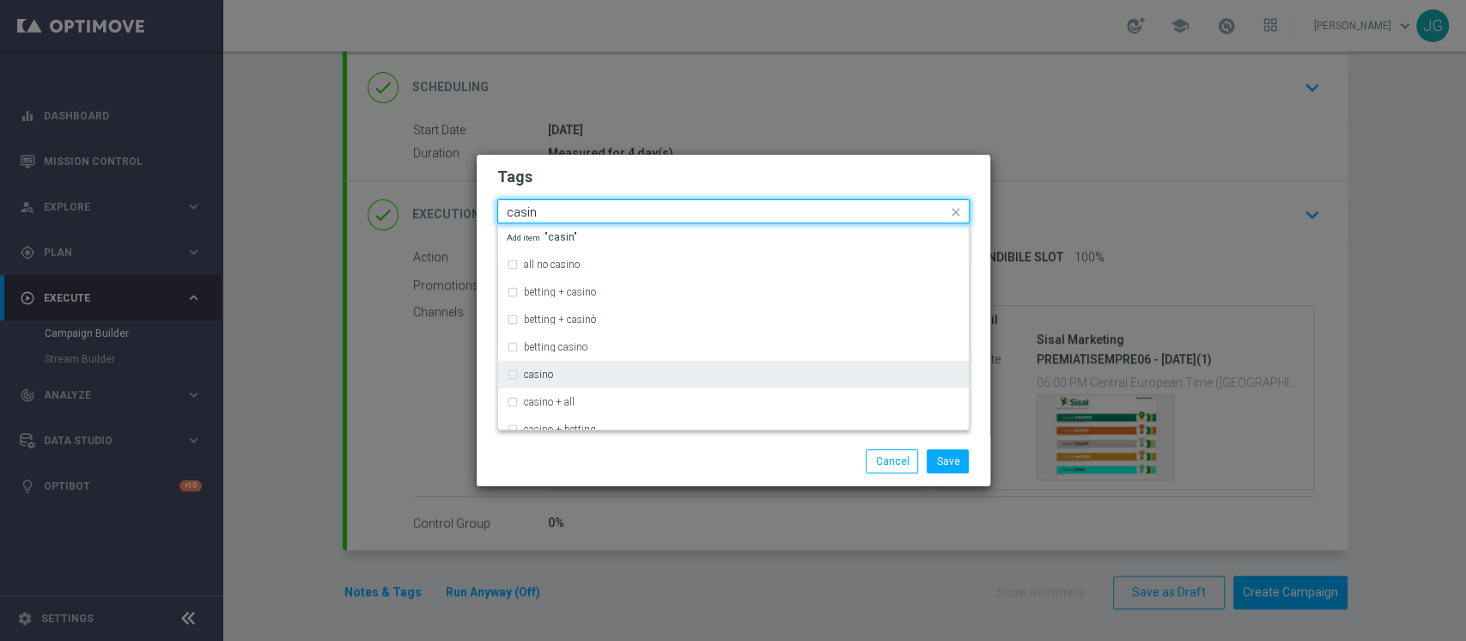
click at [619, 367] on div "casino" at bounding box center [734, 374] width 454 height 27
type input "casin"
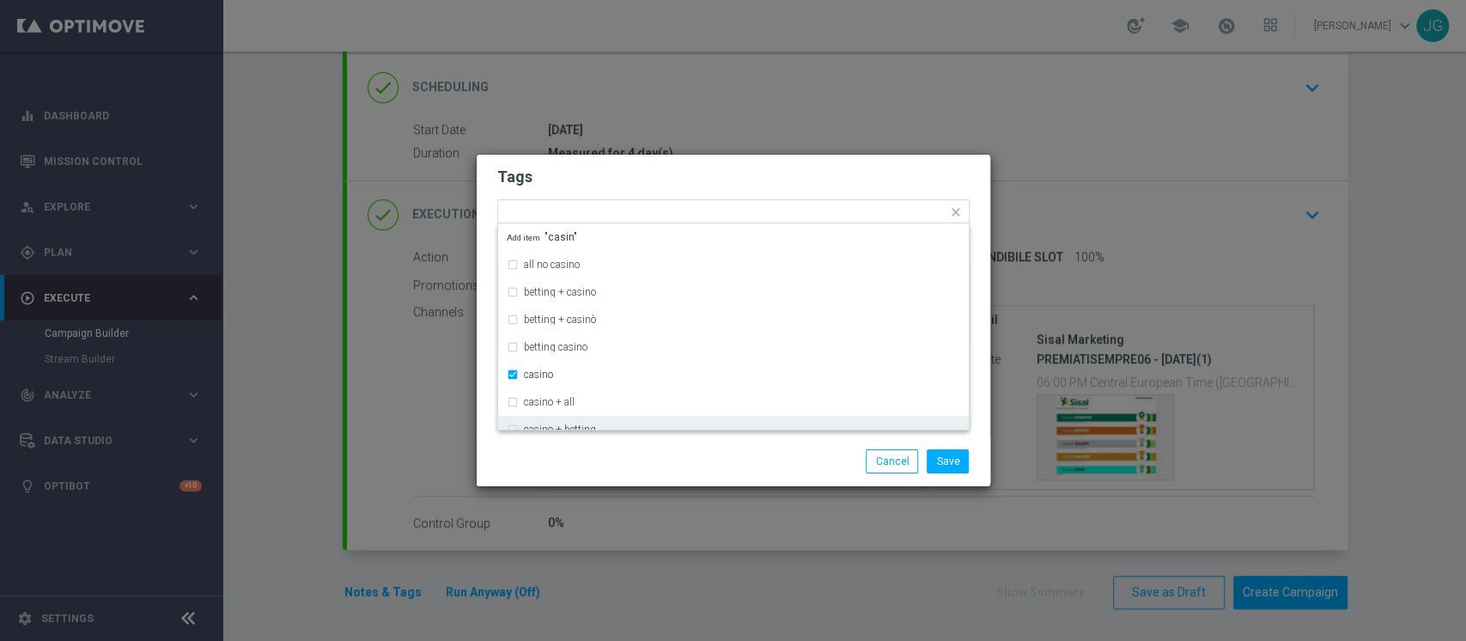
click at [673, 469] on div "Save Cancel" at bounding box center [816, 461] width 332 height 24
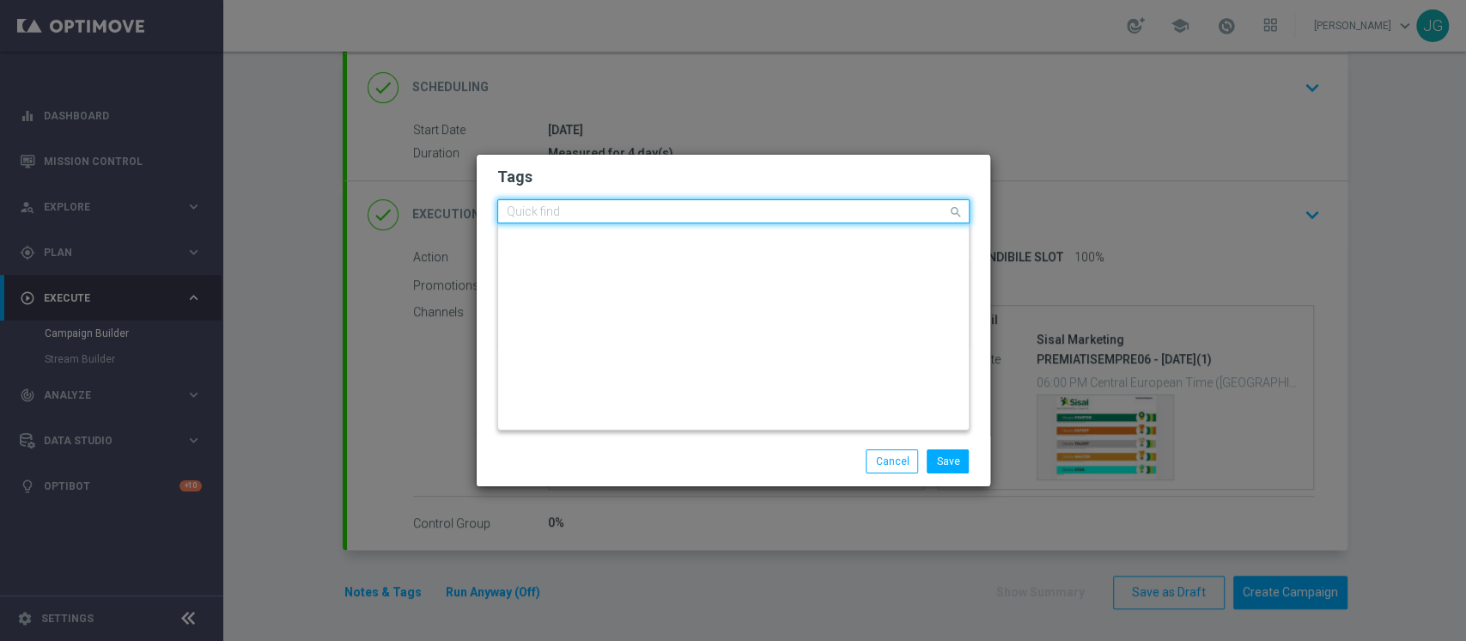
click at [884, 215] on input "text" at bounding box center [727, 212] width 441 height 15
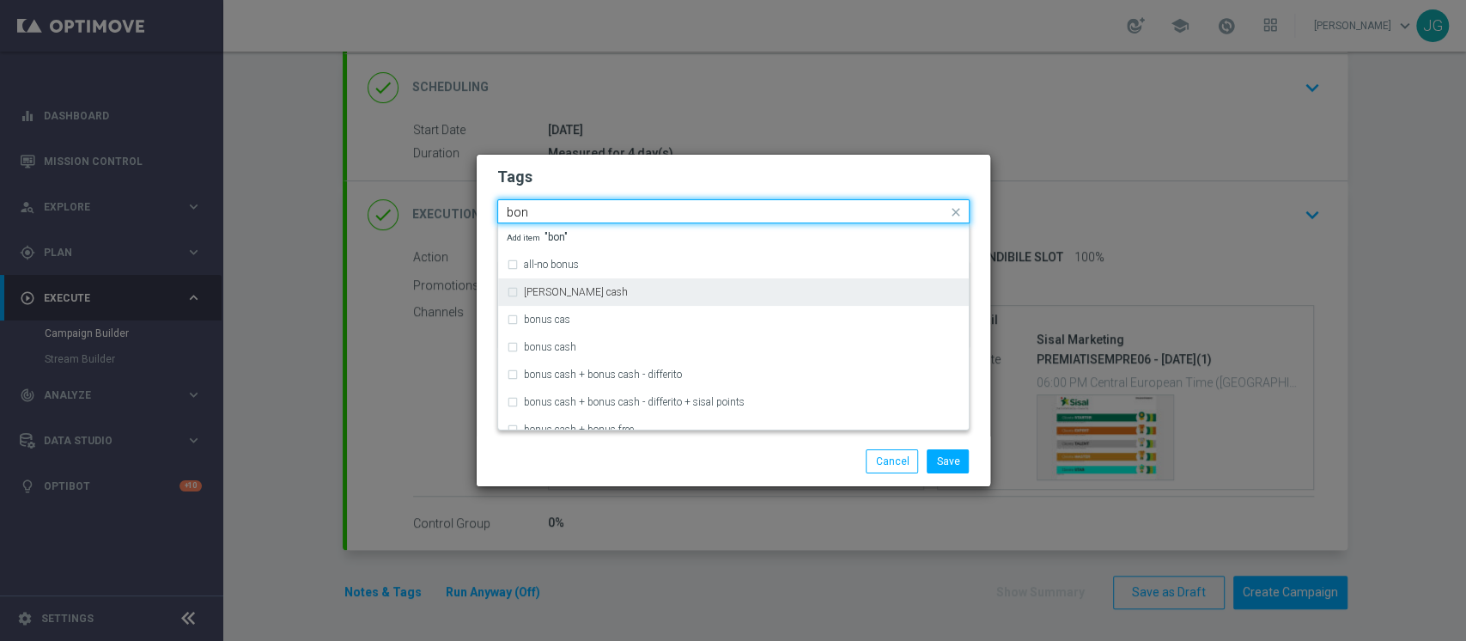
click at [678, 285] on div "bonsu cash" at bounding box center [734, 291] width 454 height 27
type input "bon"
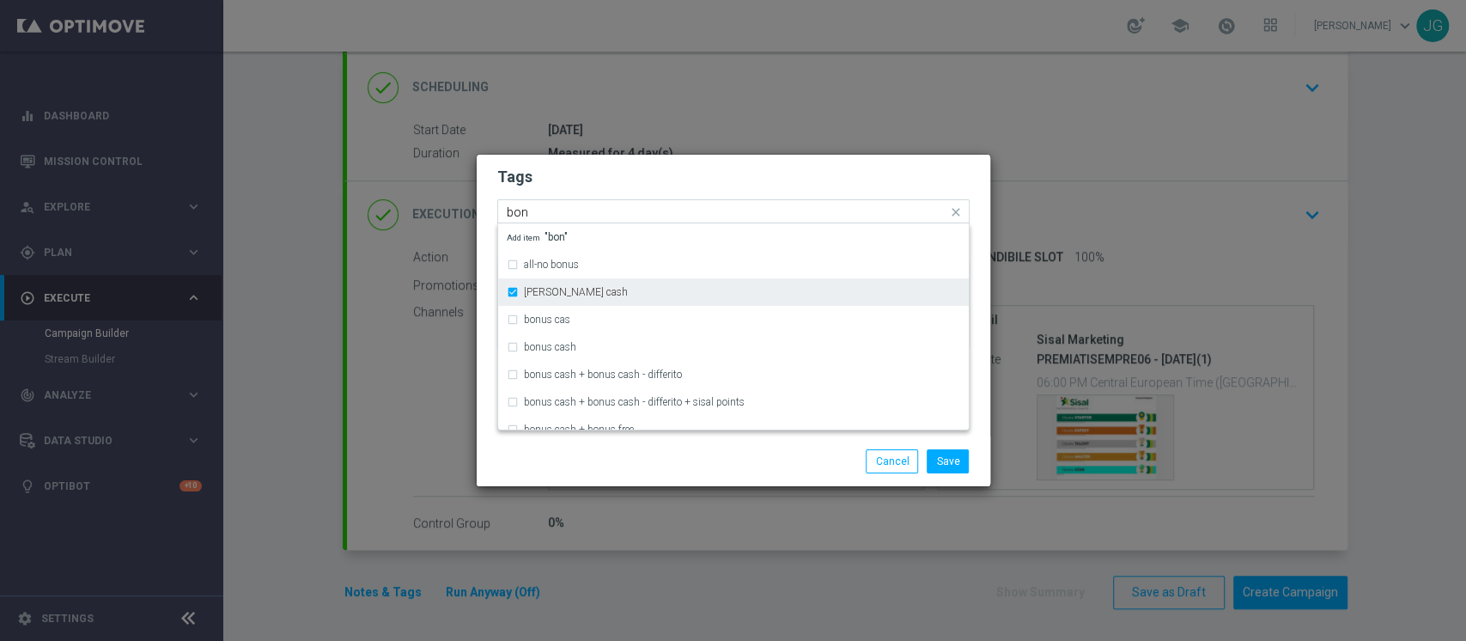
click at [605, 287] on div "bonsu cash" at bounding box center [742, 292] width 436 height 10
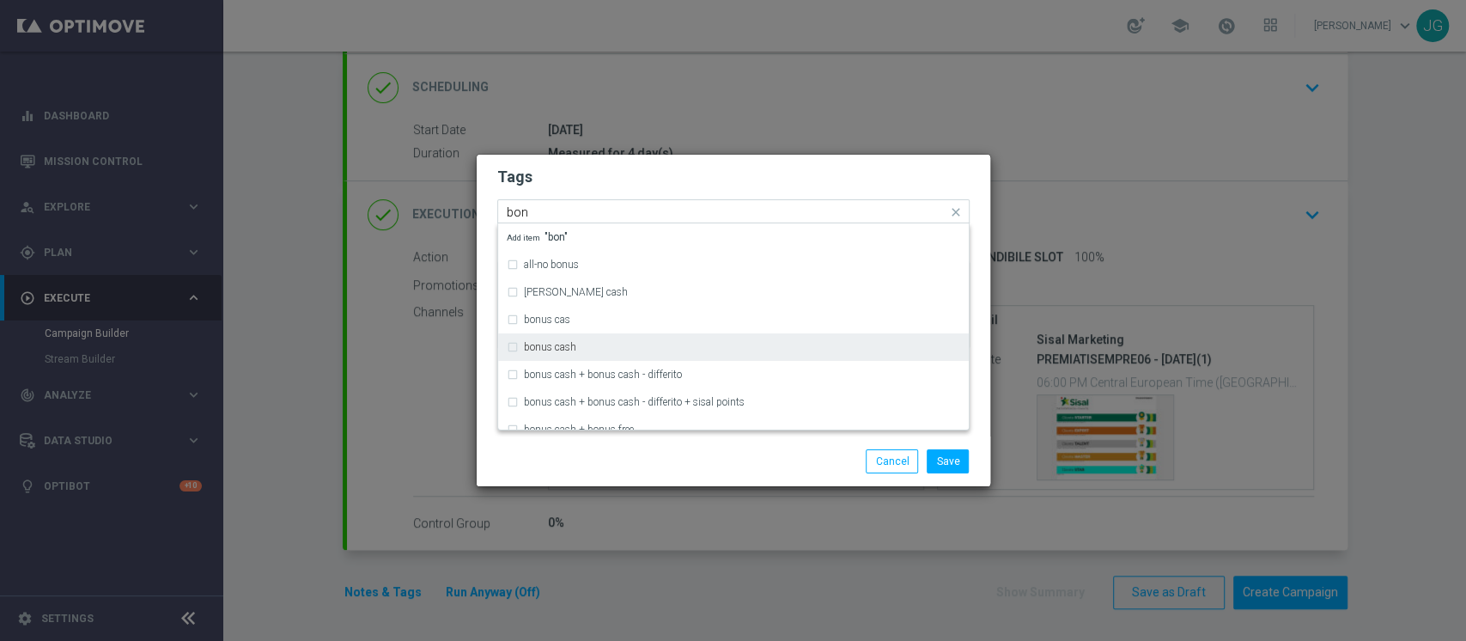
click at [595, 350] on div "bonus cash" at bounding box center [742, 347] width 436 height 10
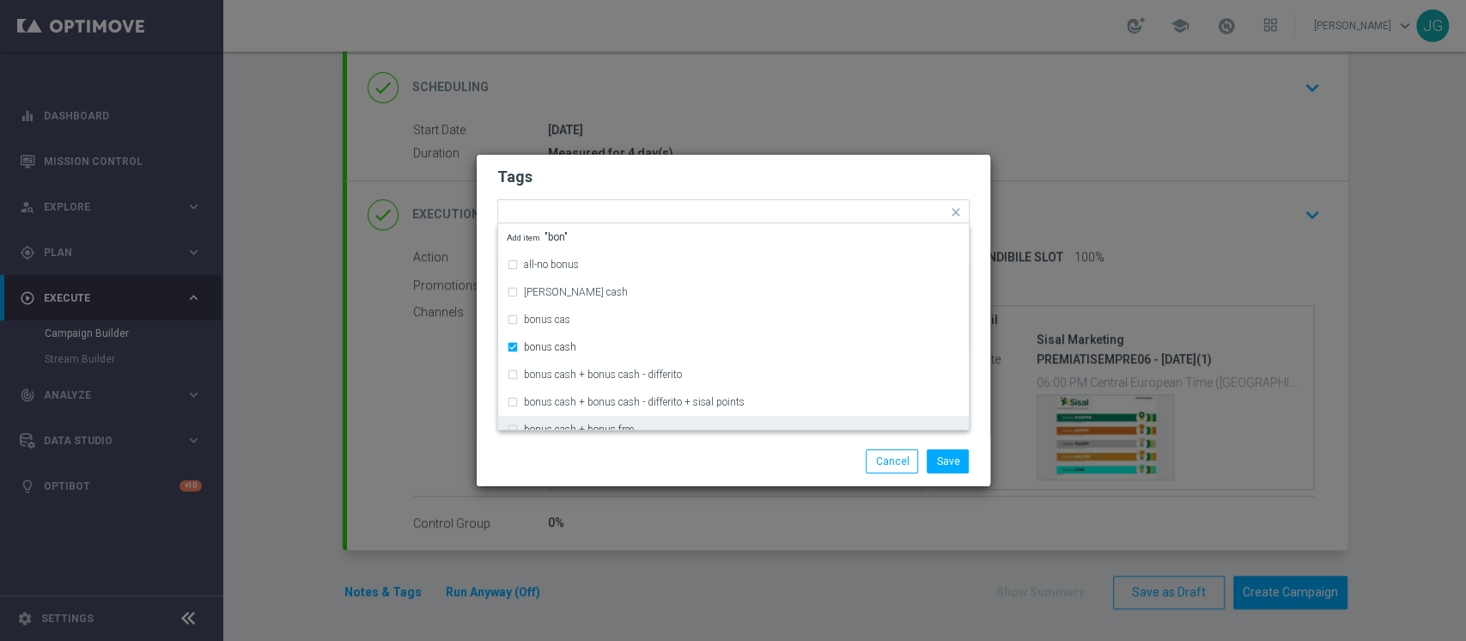
click at [679, 452] on div "Save Cancel" at bounding box center [816, 461] width 332 height 24
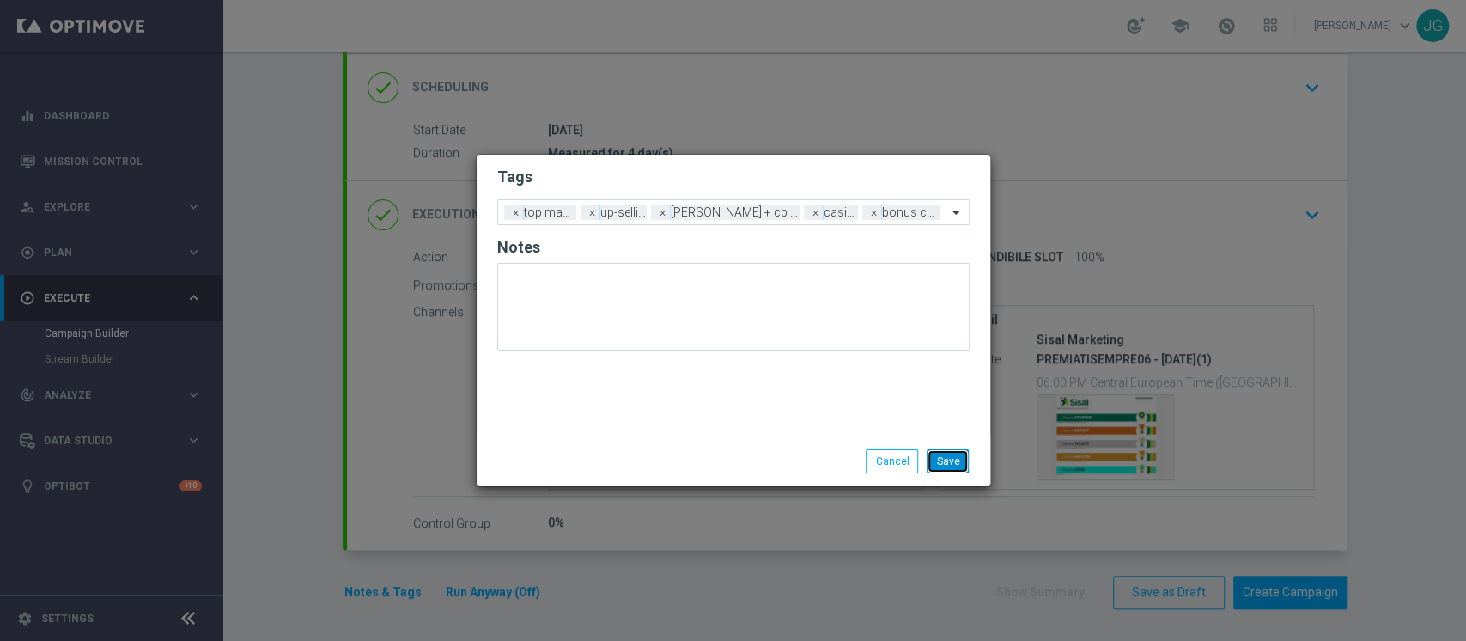
click at [946, 466] on button "Save" at bounding box center [948, 461] width 42 height 24
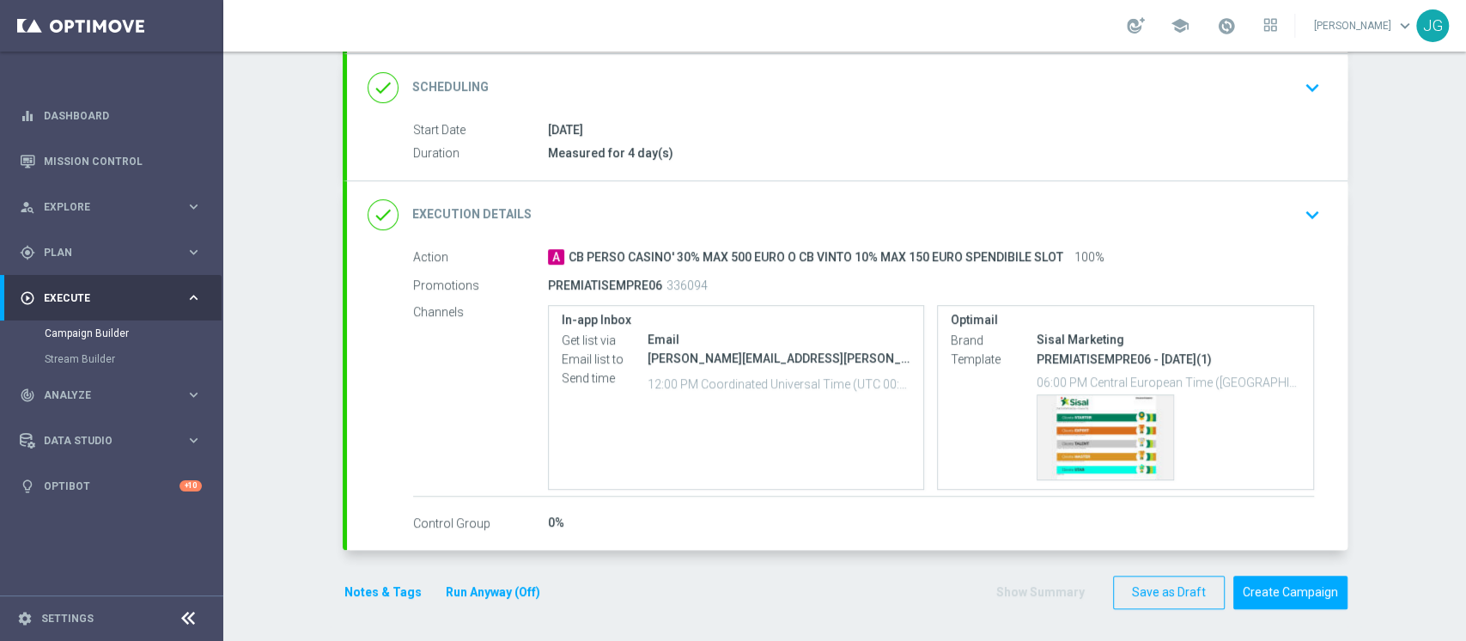
click at [502, 590] on button "Run Anyway (Off)" at bounding box center [493, 592] width 98 height 21
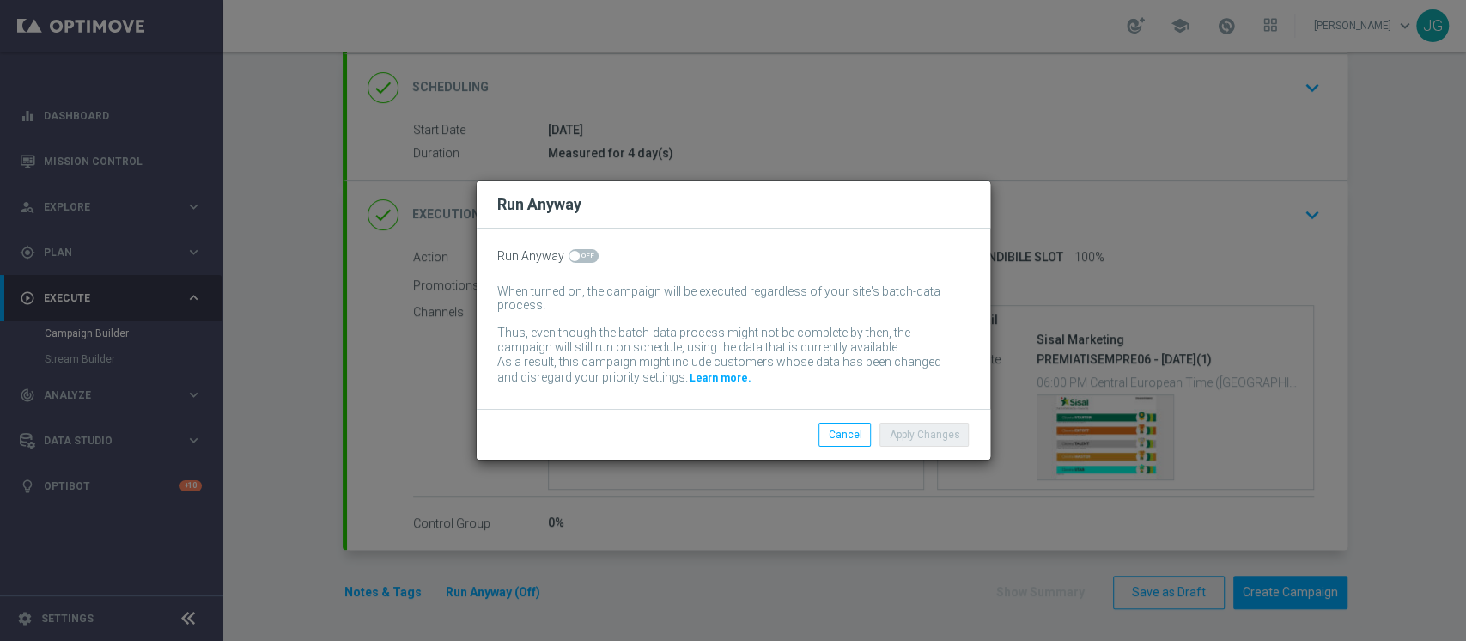
click at [573, 263] on switch at bounding box center [584, 256] width 30 height 15
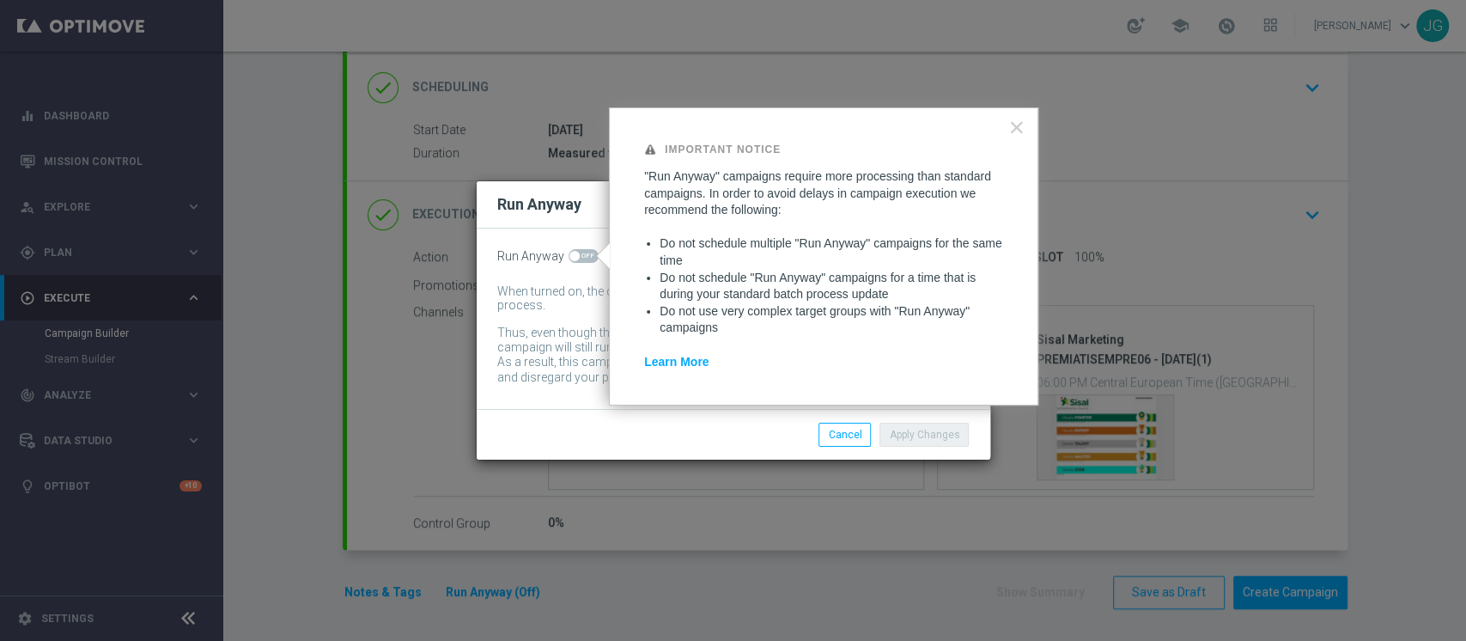
click at [577, 259] on span at bounding box center [584, 256] width 30 height 14
click at [577, 259] on input "checkbox" at bounding box center [584, 256] width 30 height 14
checkbox input "true"
click at [931, 430] on button "Apply Changes" at bounding box center [924, 435] width 89 height 24
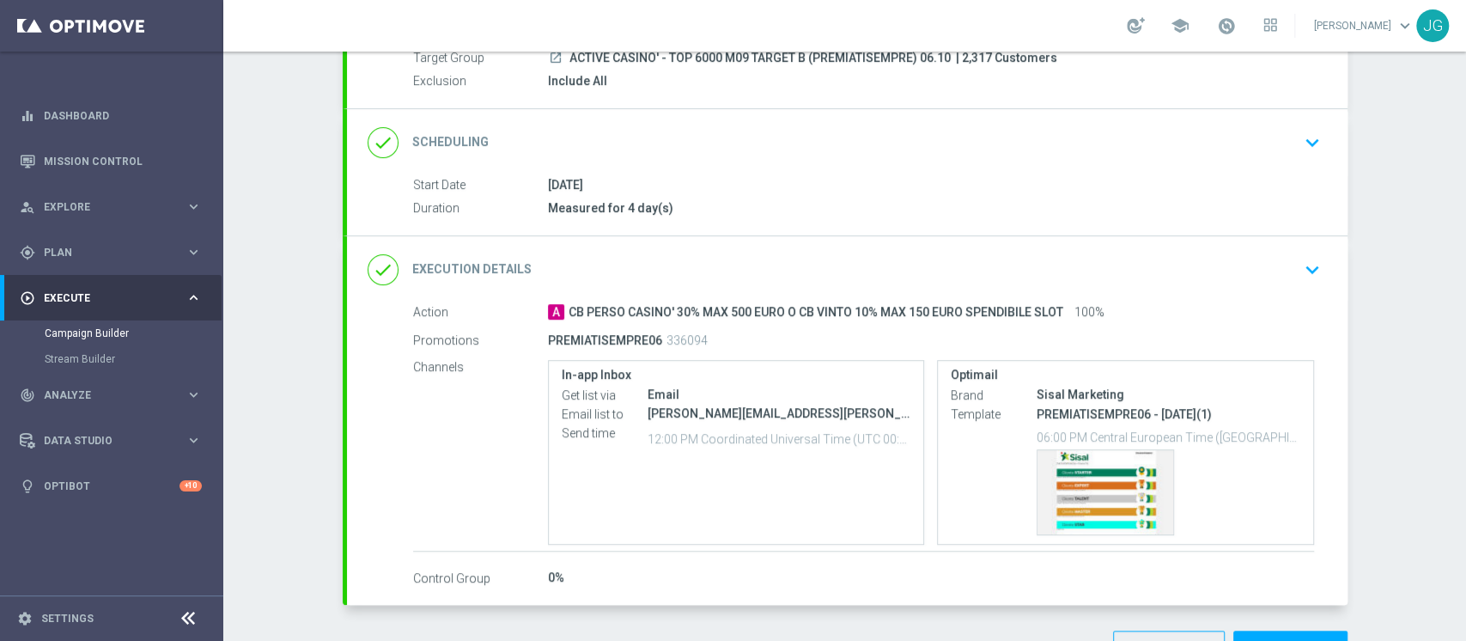
scroll to position [227, 0]
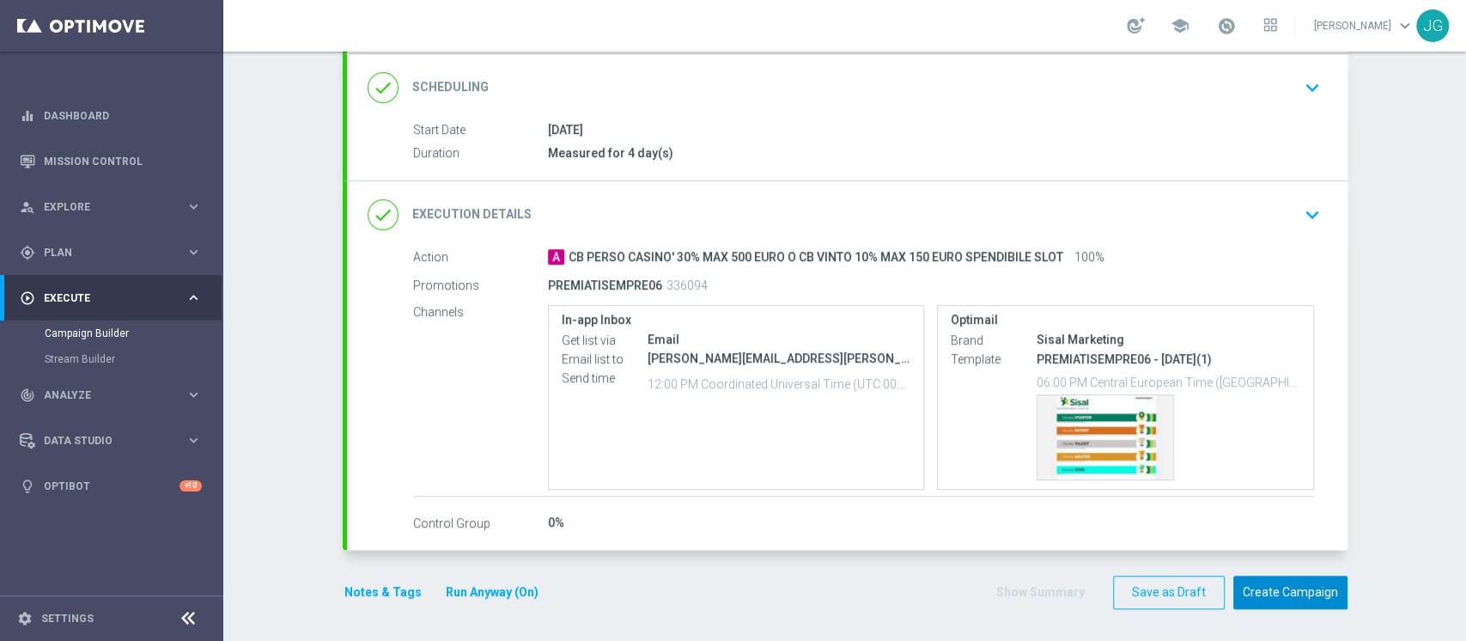
click at [1296, 588] on button "Create Campaign" at bounding box center [1291, 593] width 114 height 34
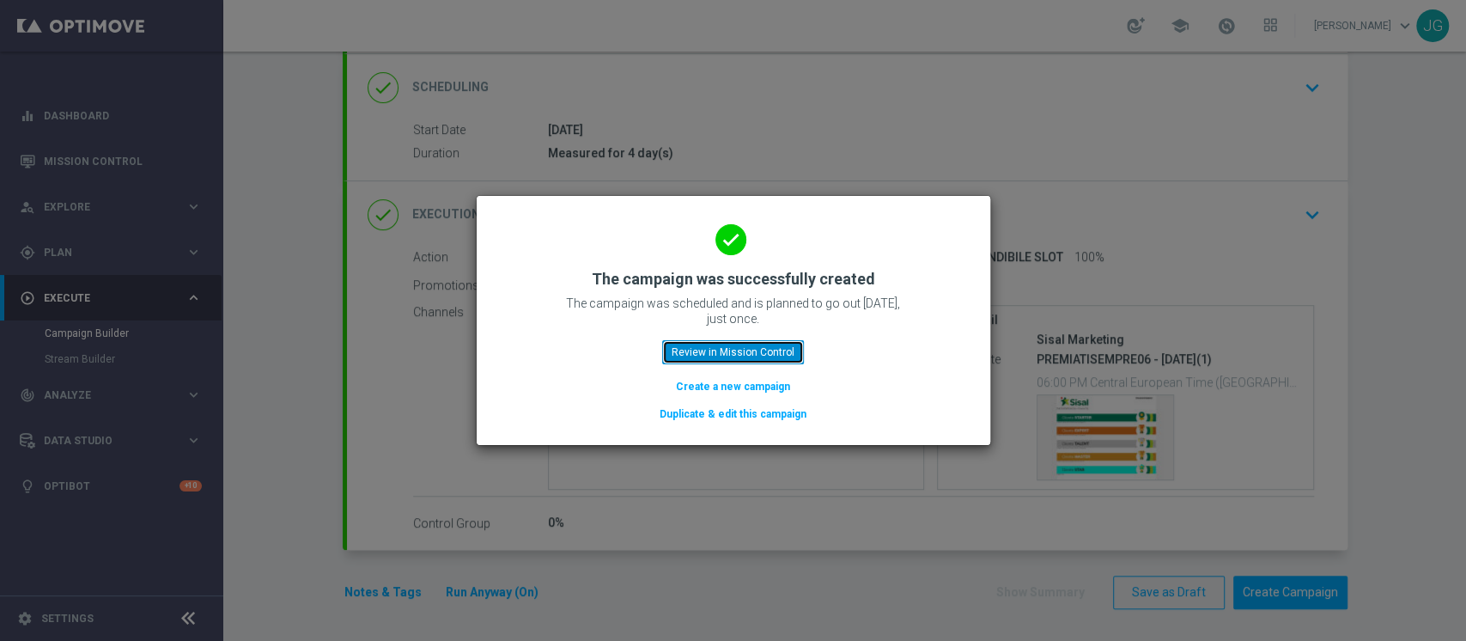
click at [700, 348] on button "Review in Mission Control" at bounding box center [733, 352] width 142 height 24
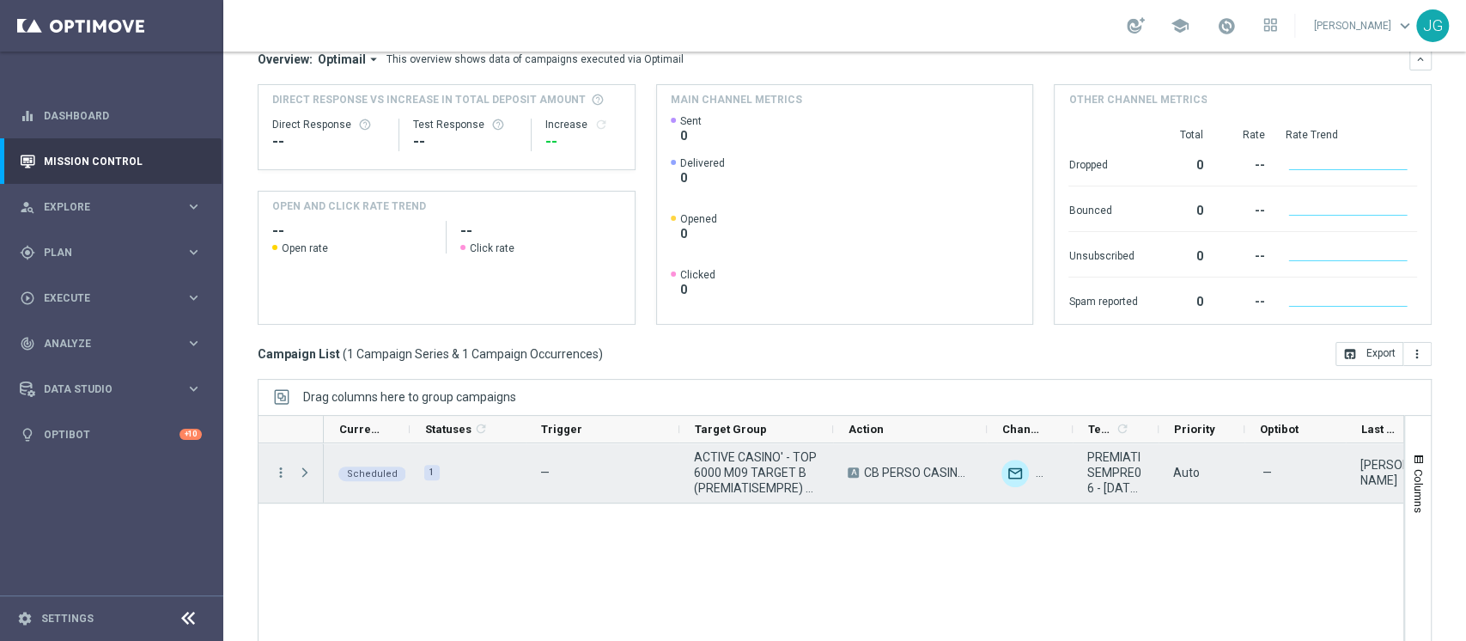
scroll to position [217, 0]
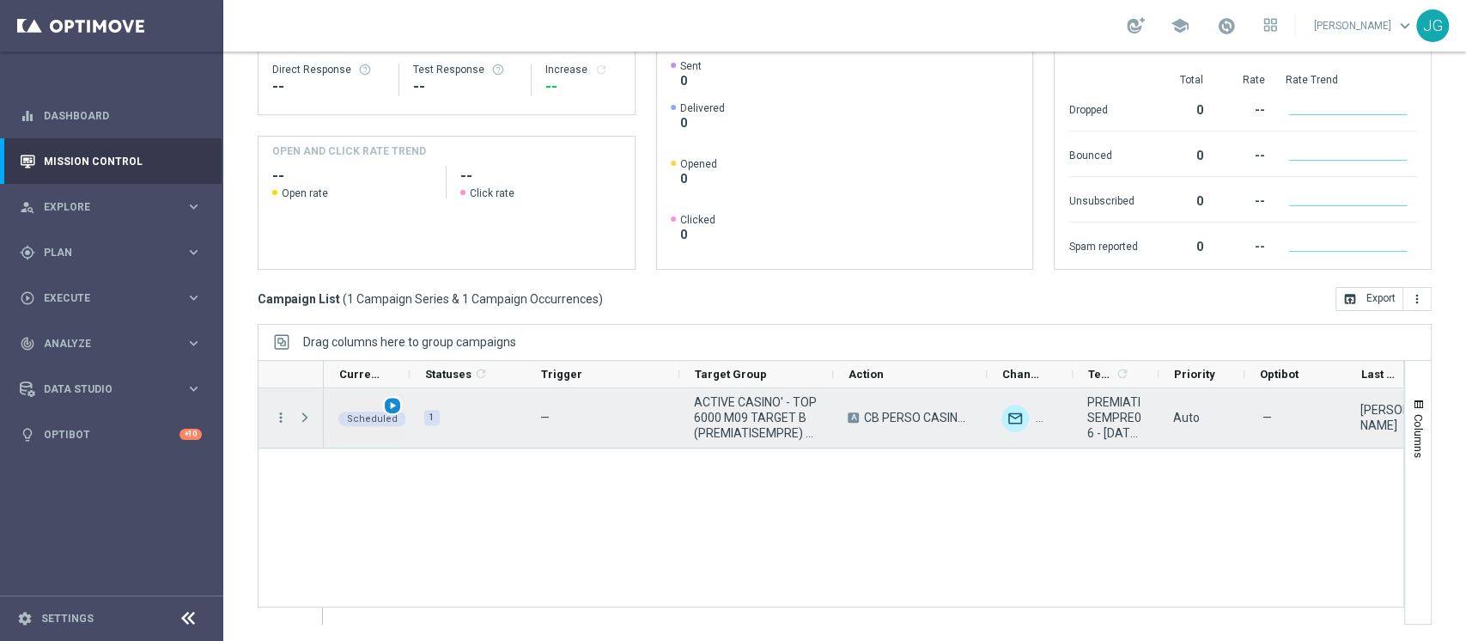
click at [393, 400] on span "play_arrow" at bounding box center [393, 405] width 12 height 12
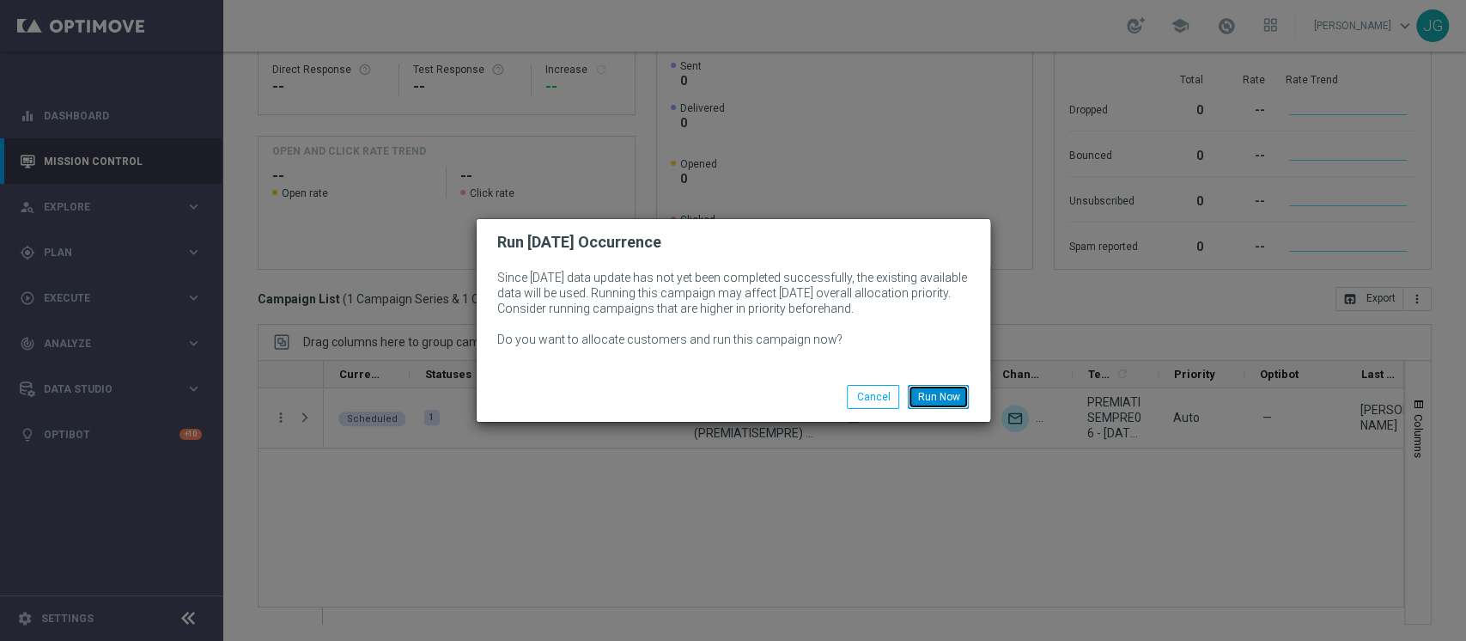
click at [943, 398] on button "Run Now" at bounding box center [938, 397] width 61 height 24
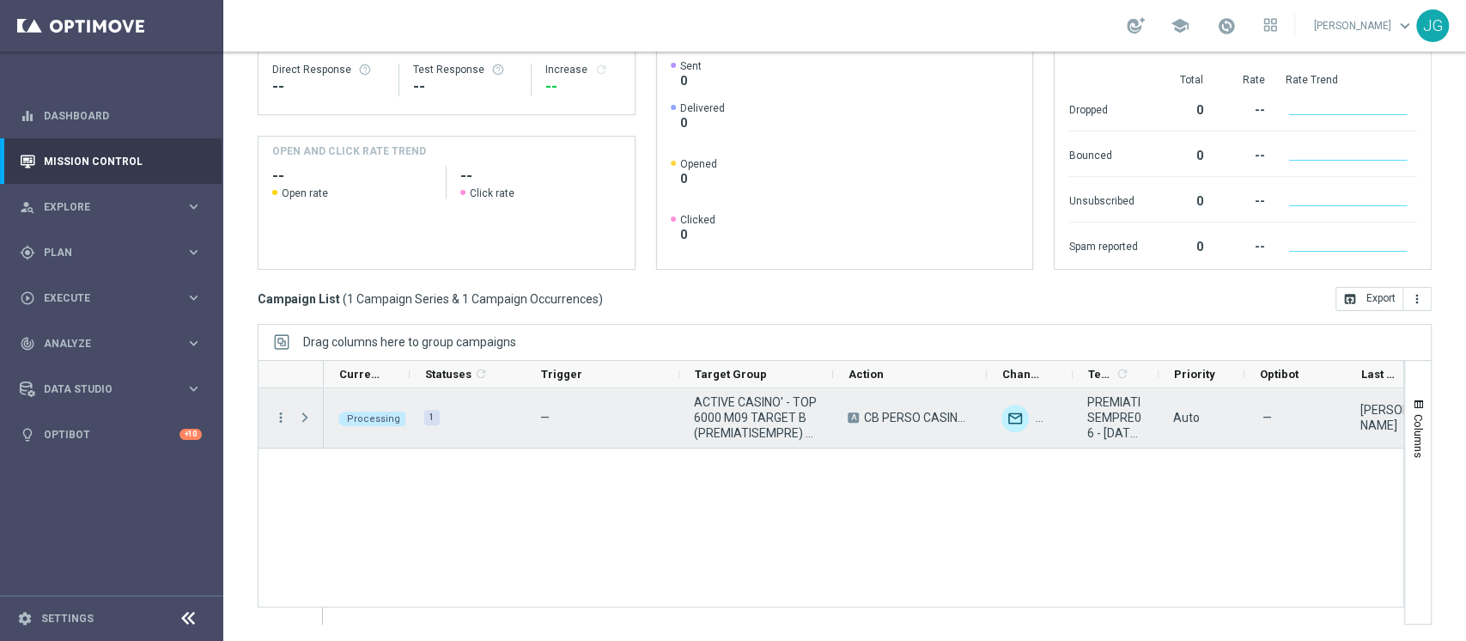
click at [313, 417] on span "Press SPACE to select this row." at bounding box center [306, 417] width 19 height 34
click at [308, 416] on span "Press SPACE to select this row." at bounding box center [304, 418] width 15 height 14
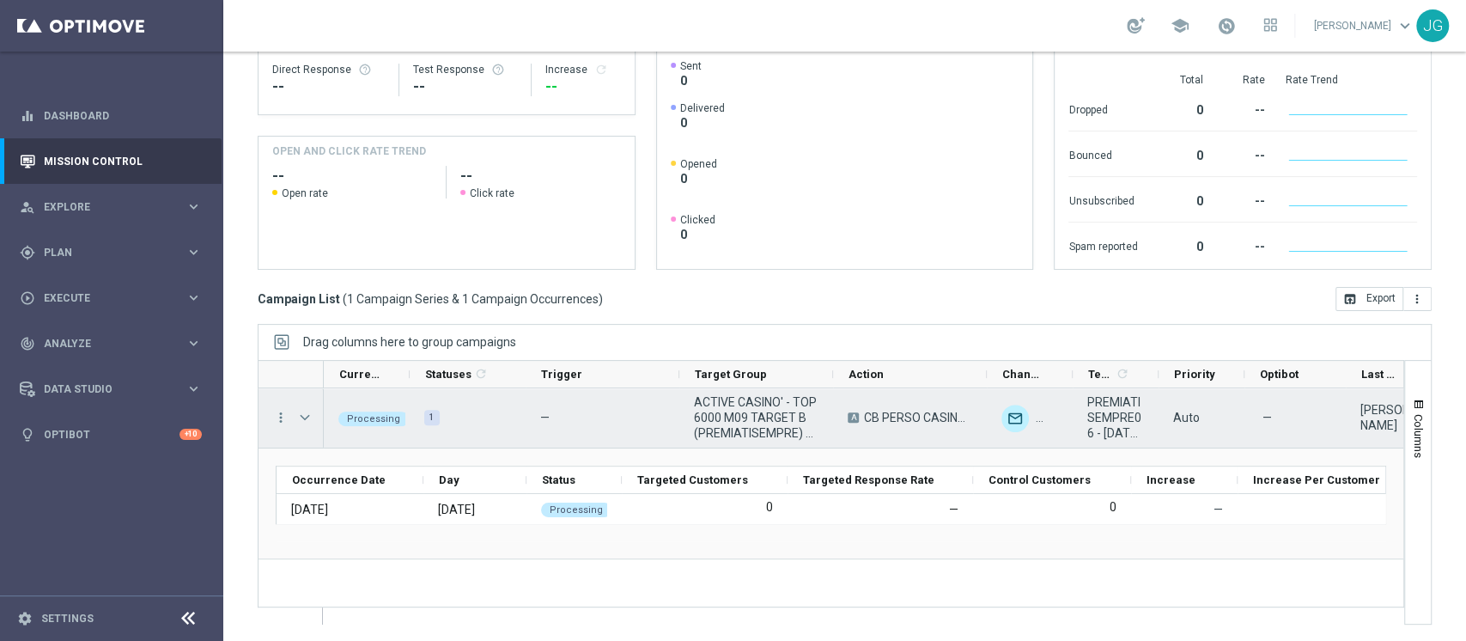
click at [308, 416] on span "Press SPACE to select this row." at bounding box center [304, 418] width 15 height 14
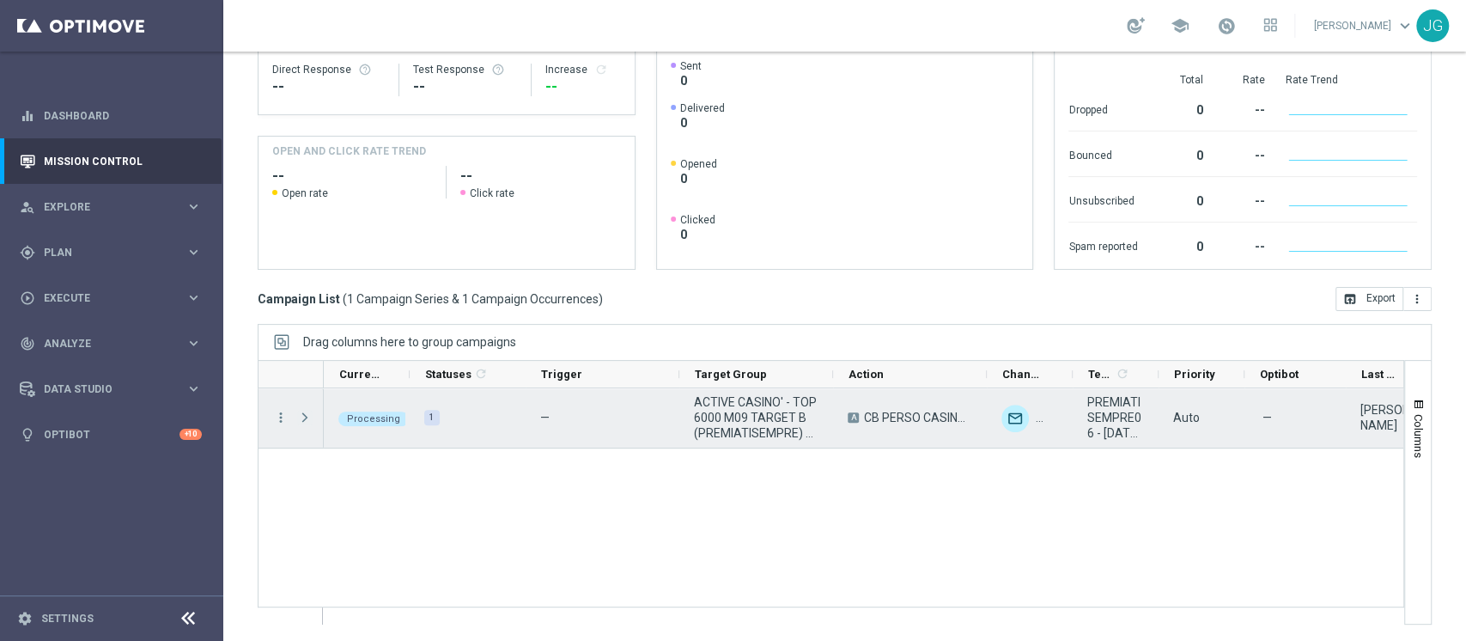
click at [308, 416] on span "Press SPACE to select this row." at bounding box center [304, 418] width 15 height 14
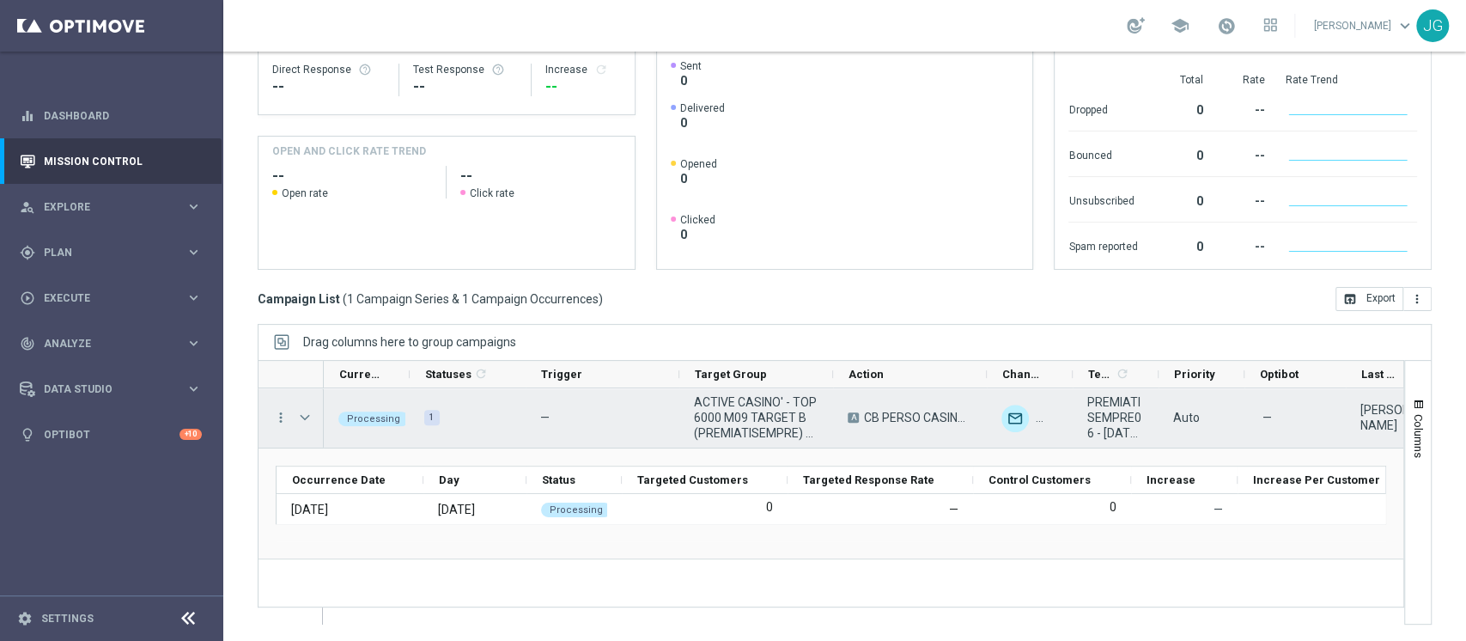
click at [308, 416] on span "Press SPACE to select this row." at bounding box center [304, 418] width 15 height 14
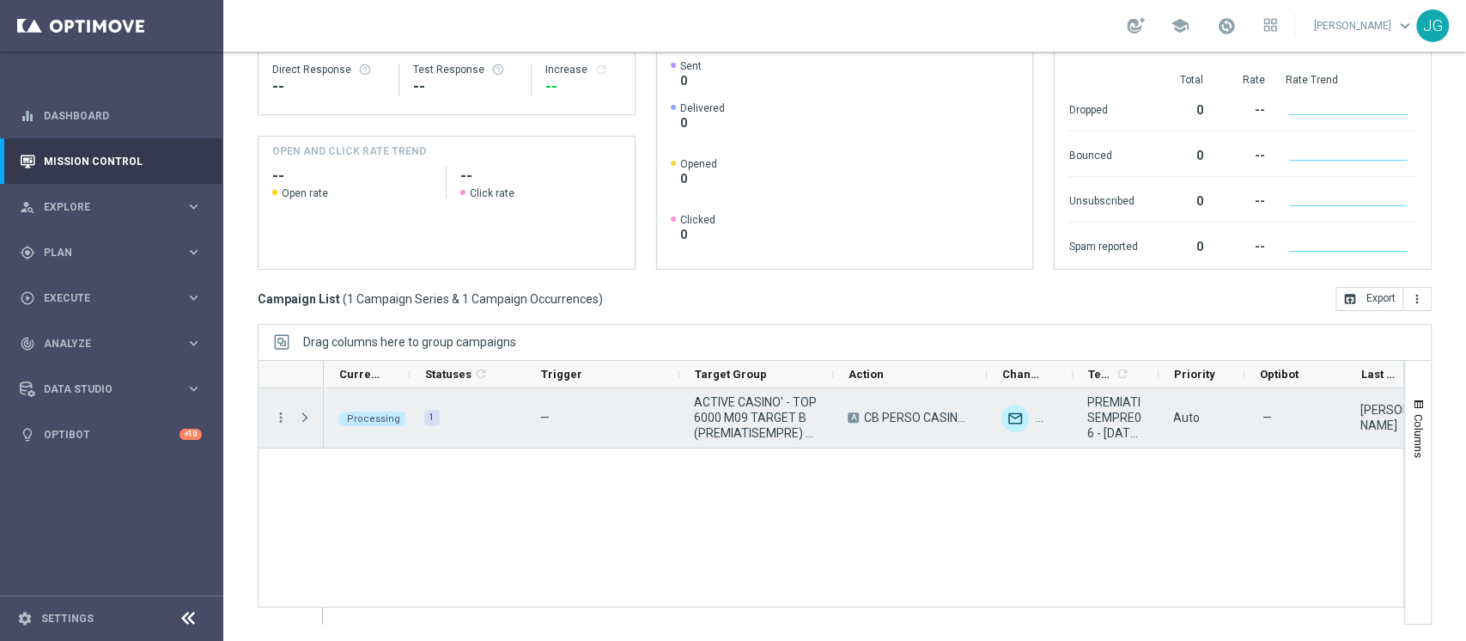
click at [308, 416] on span "Press SPACE to select this row." at bounding box center [304, 418] width 15 height 14
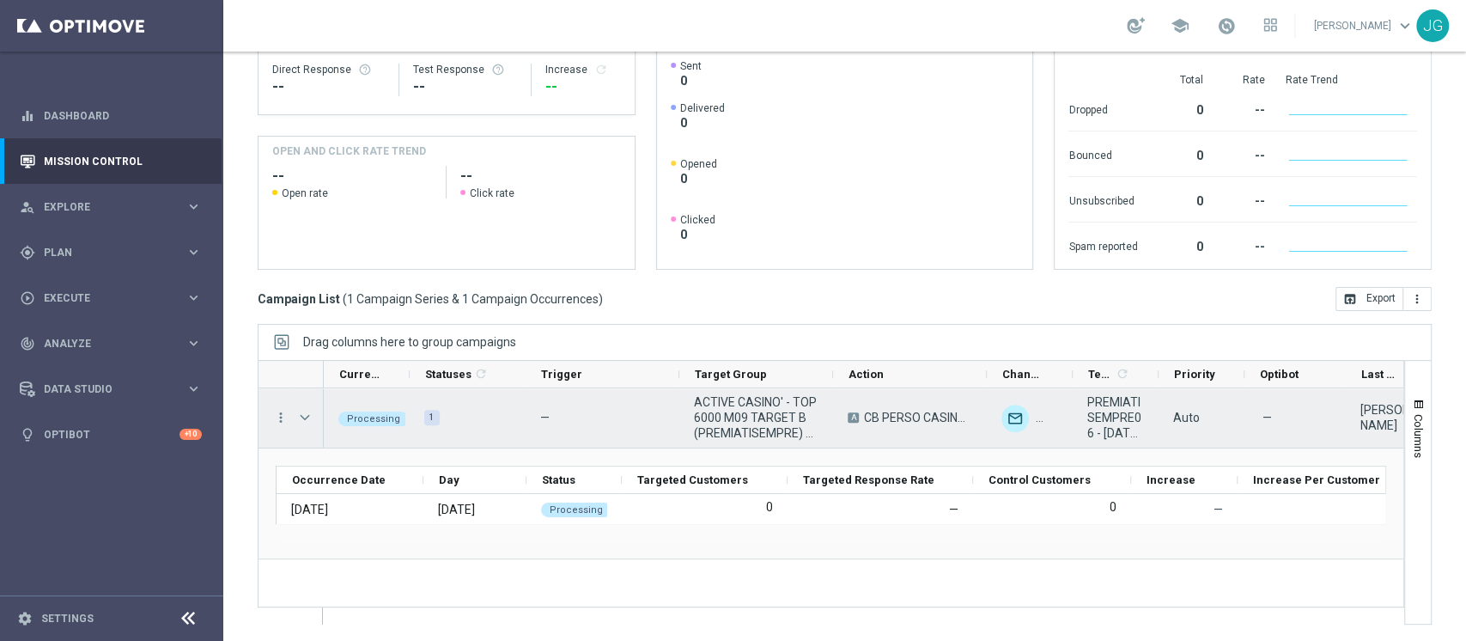
click at [308, 416] on span "Press SPACE to select this row." at bounding box center [304, 418] width 15 height 14
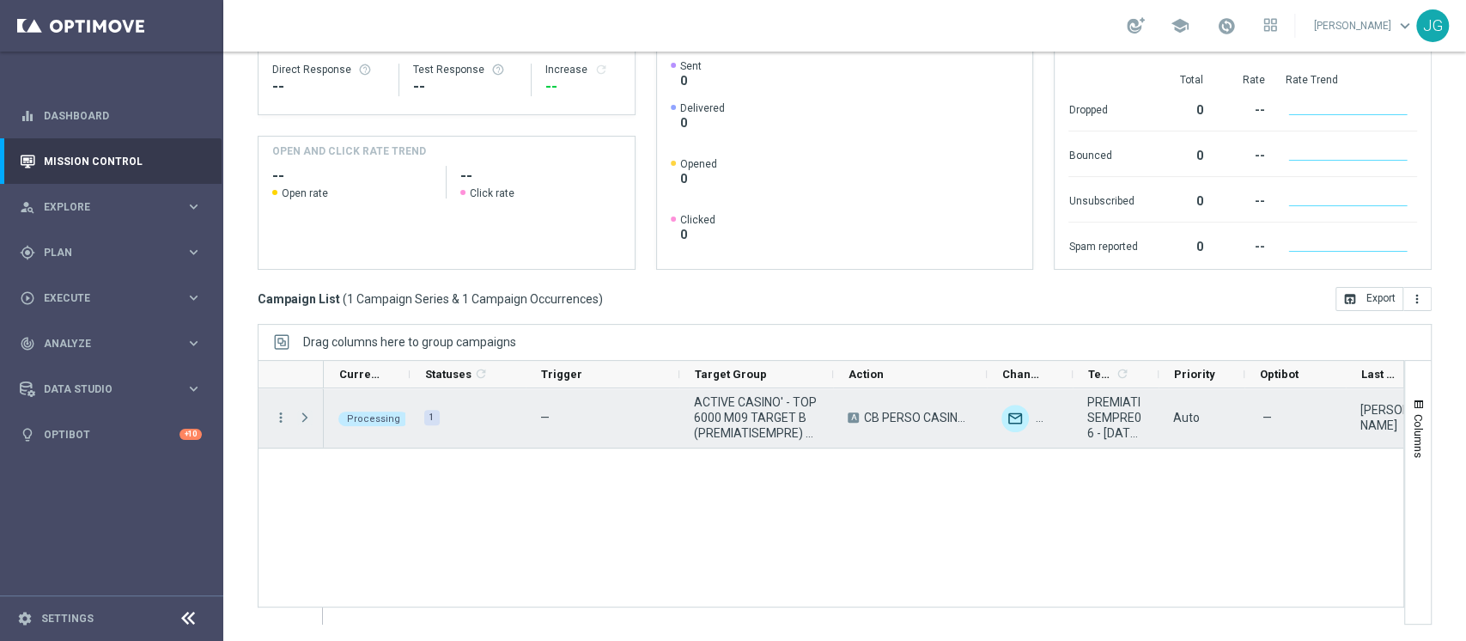
click at [308, 416] on span "Press SPACE to select this row." at bounding box center [304, 418] width 15 height 14
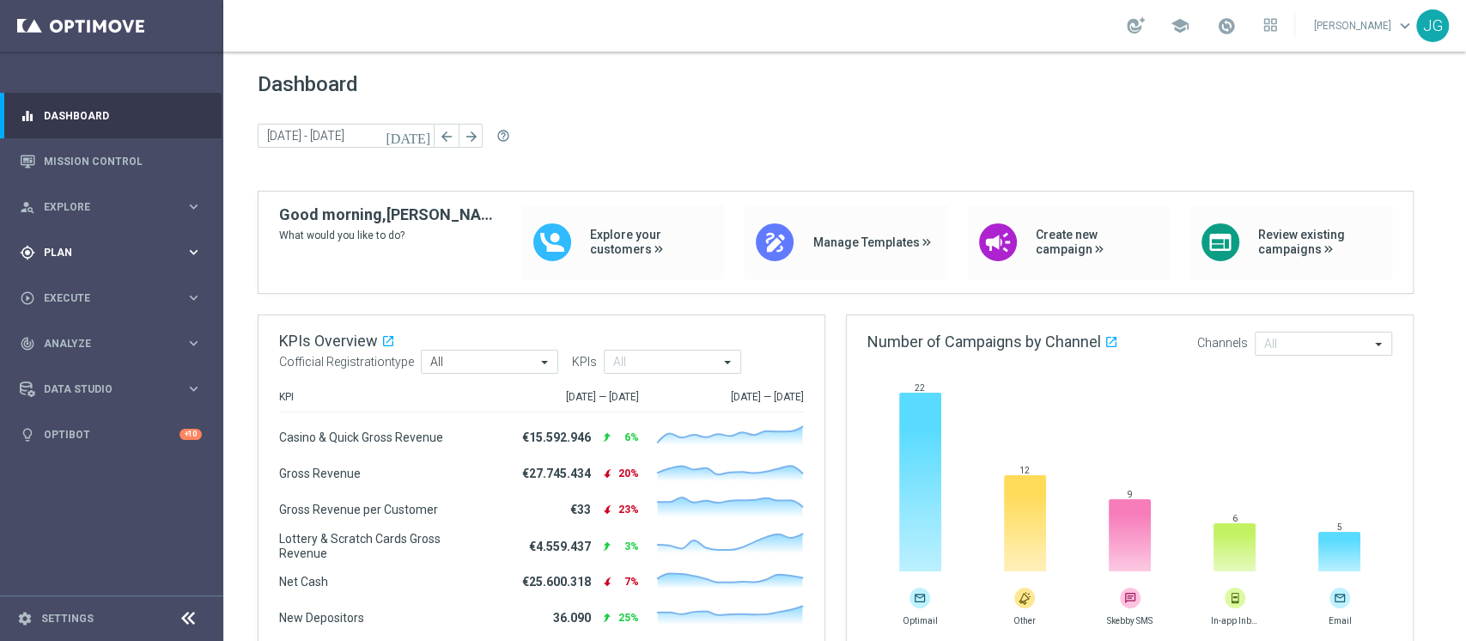
click at [88, 254] on span "Plan" at bounding box center [115, 252] width 142 height 10
click at [94, 430] on span "Execute" at bounding box center [115, 427] width 142 height 10
click at [98, 268] on div "gps_fixed Plan keyboard_arrow_right" at bounding box center [111, 252] width 222 height 46
click at [110, 283] on link "Target Groups" at bounding box center [112, 288] width 134 height 14
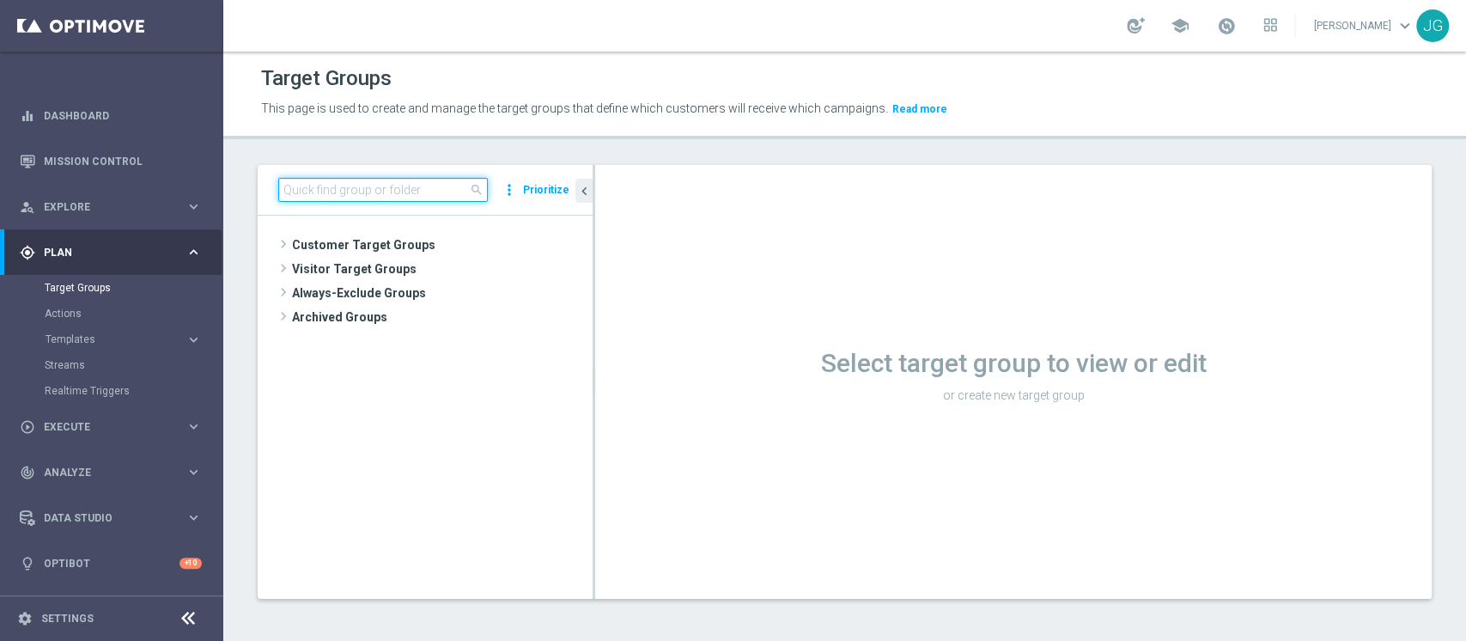
click at [444, 192] on input at bounding box center [383, 190] width 210 height 24
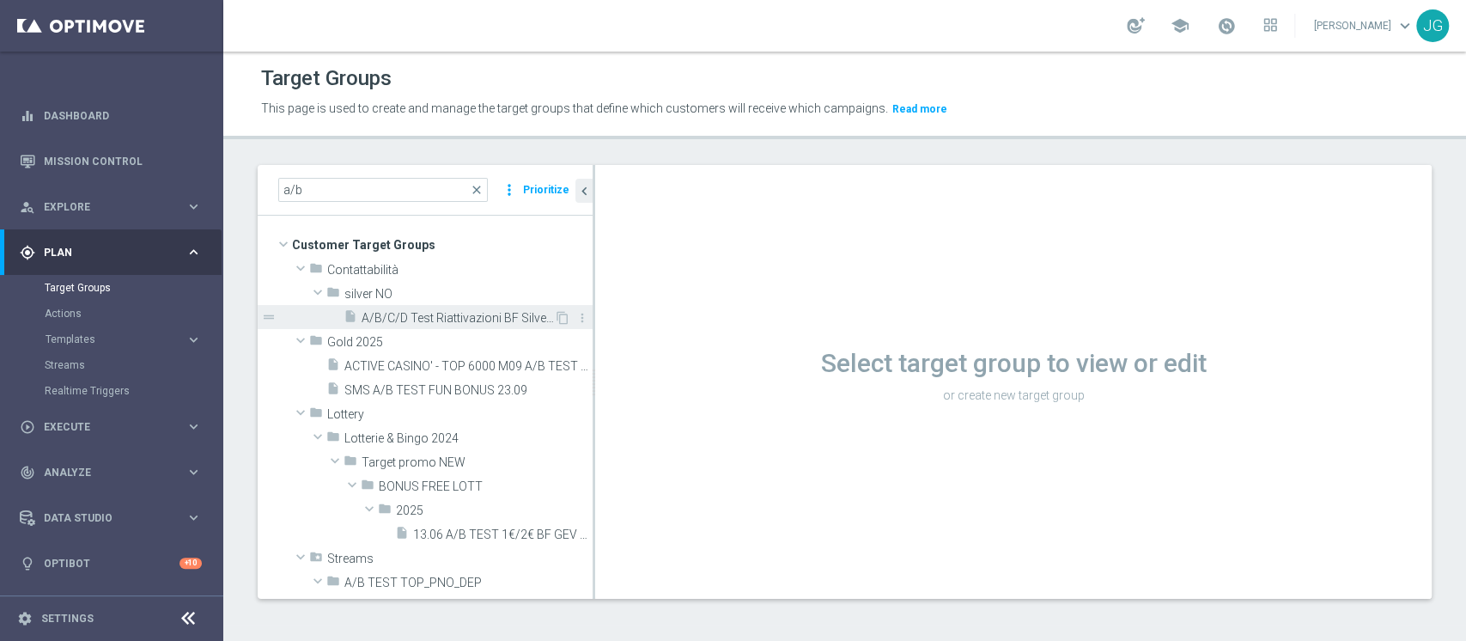
click at [432, 316] on span "A/B/C/D Test Riattivazioni BF Silver no 1906 2€/5€/10€ cross" at bounding box center [458, 318] width 192 height 15
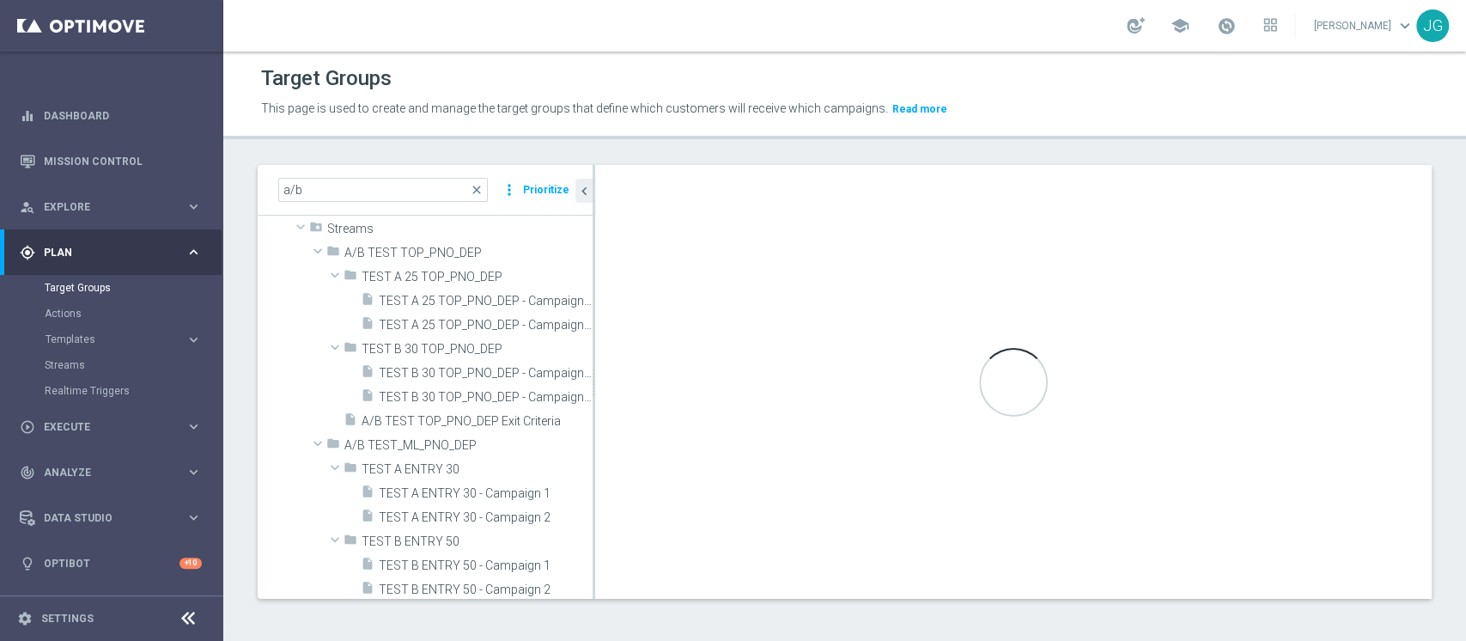
scroll to position [331, 0]
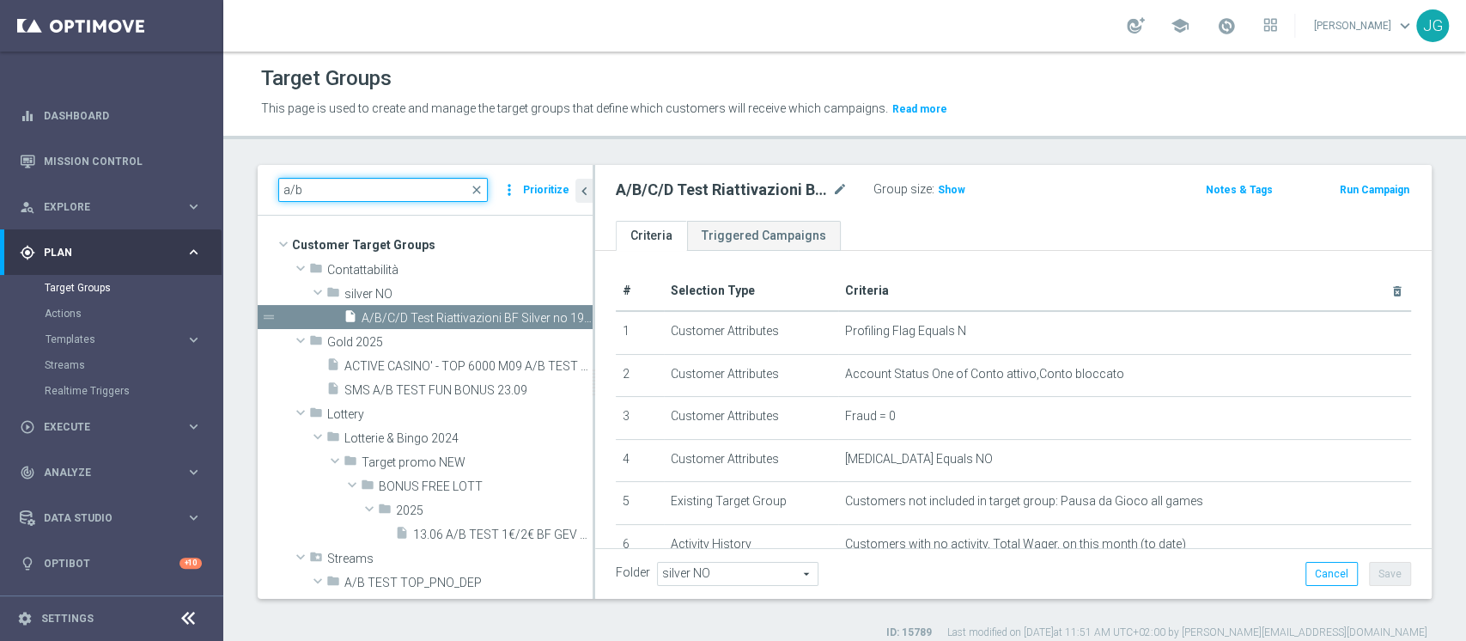
click at [391, 183] on input "a/b" at bounding box center [383, 190] width 210 height 24
type input "a"
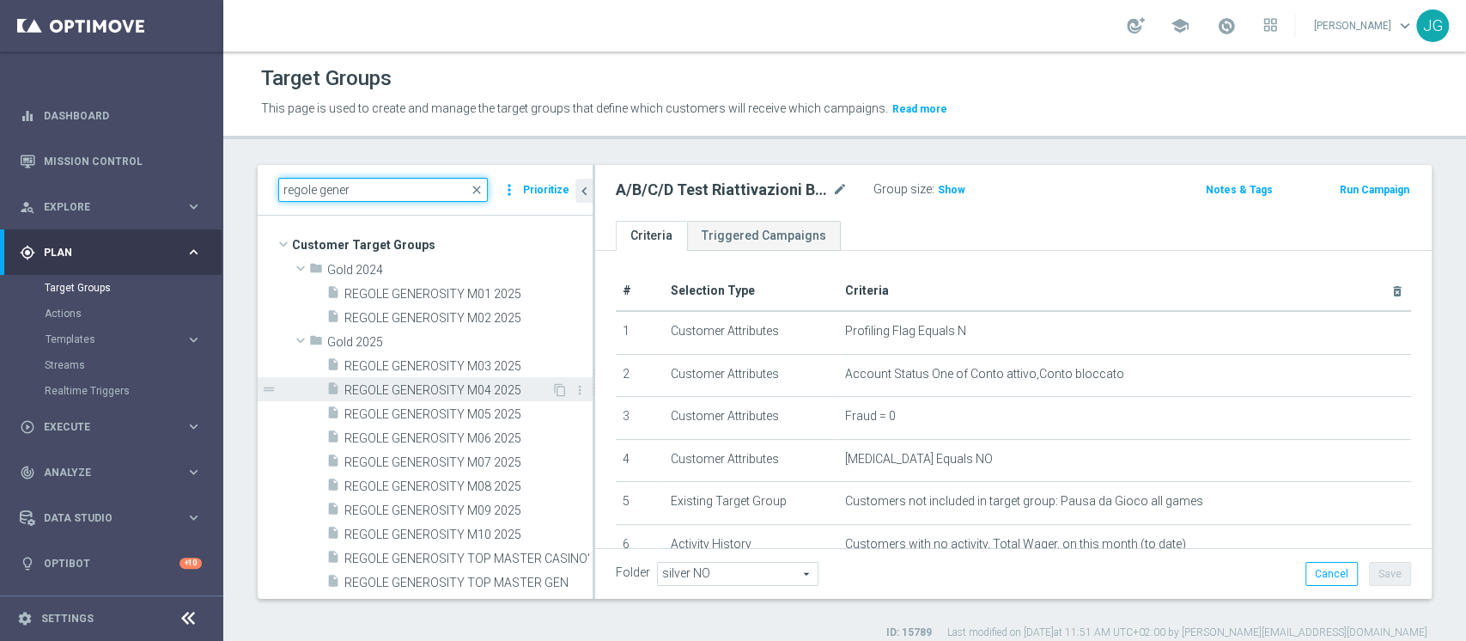
scroll to position [14, 0]
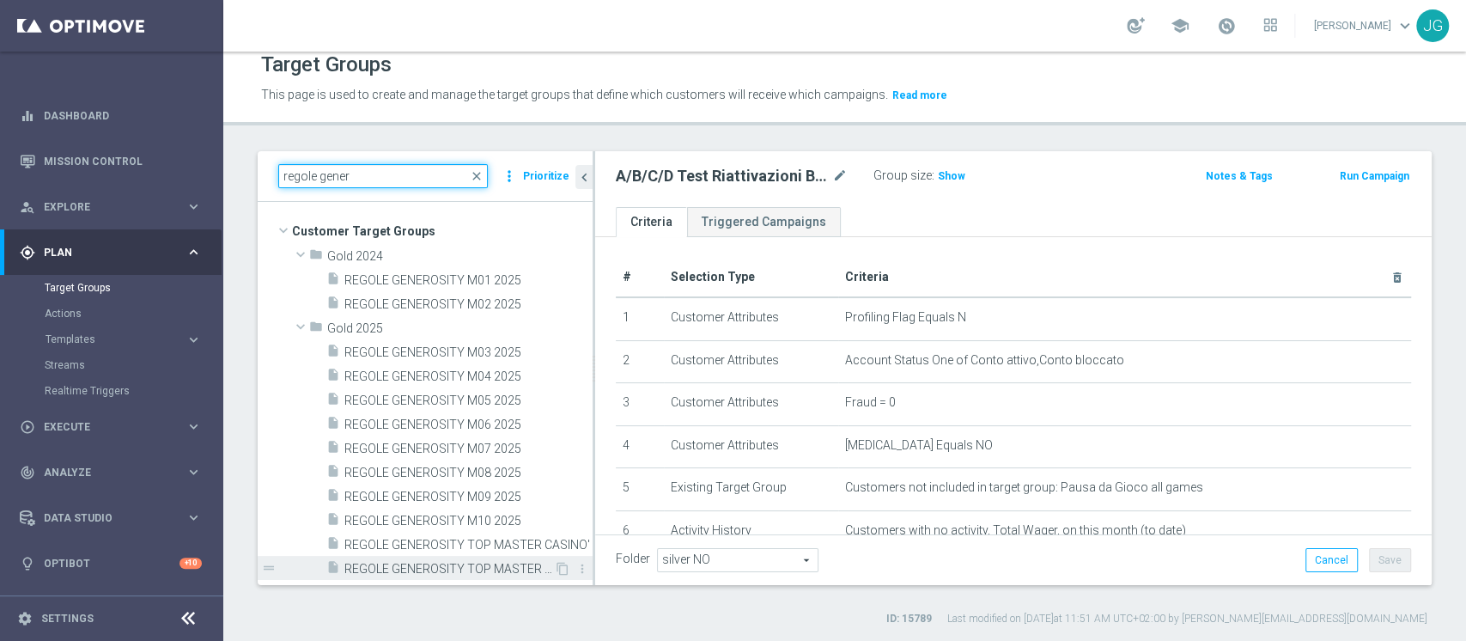
type input "regole gener"
click at [446, 567] on span "REGOLE GENEROSITY TOP MASTER GEN" at bounding box center [449, 569] width 210 height 15
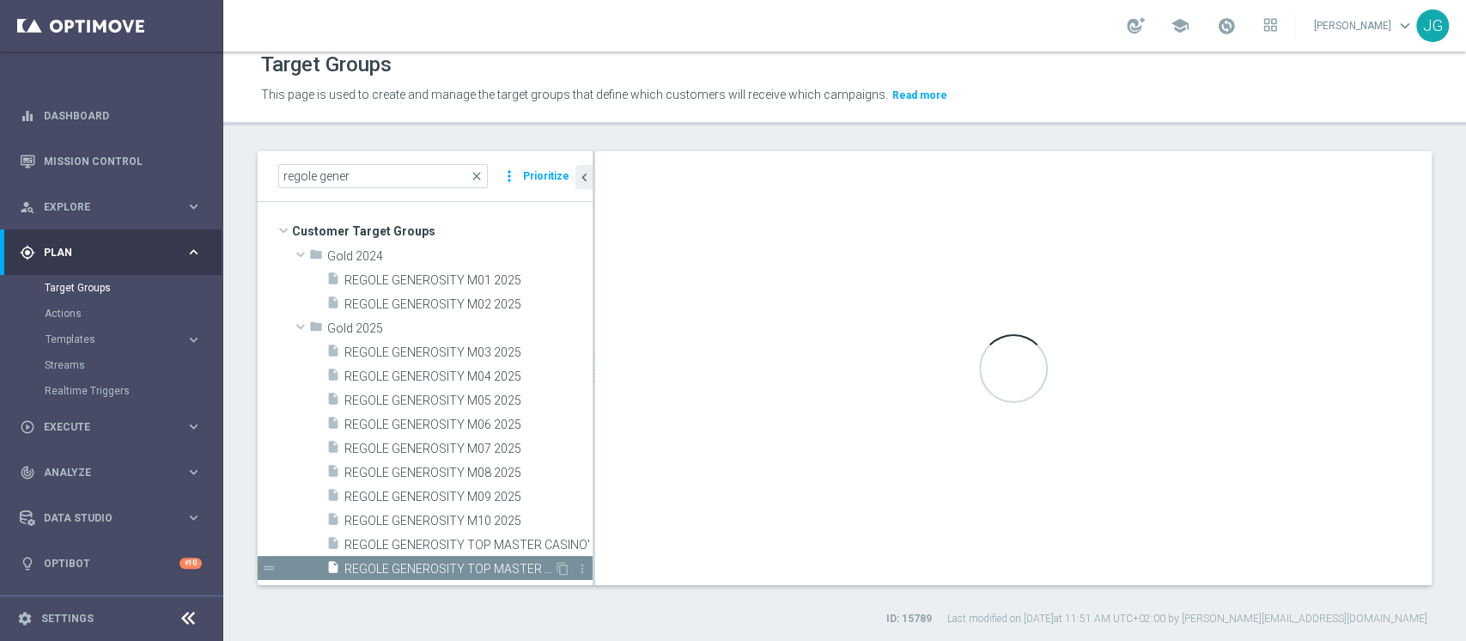
checkbox input "true"
type input "Gold 2025"
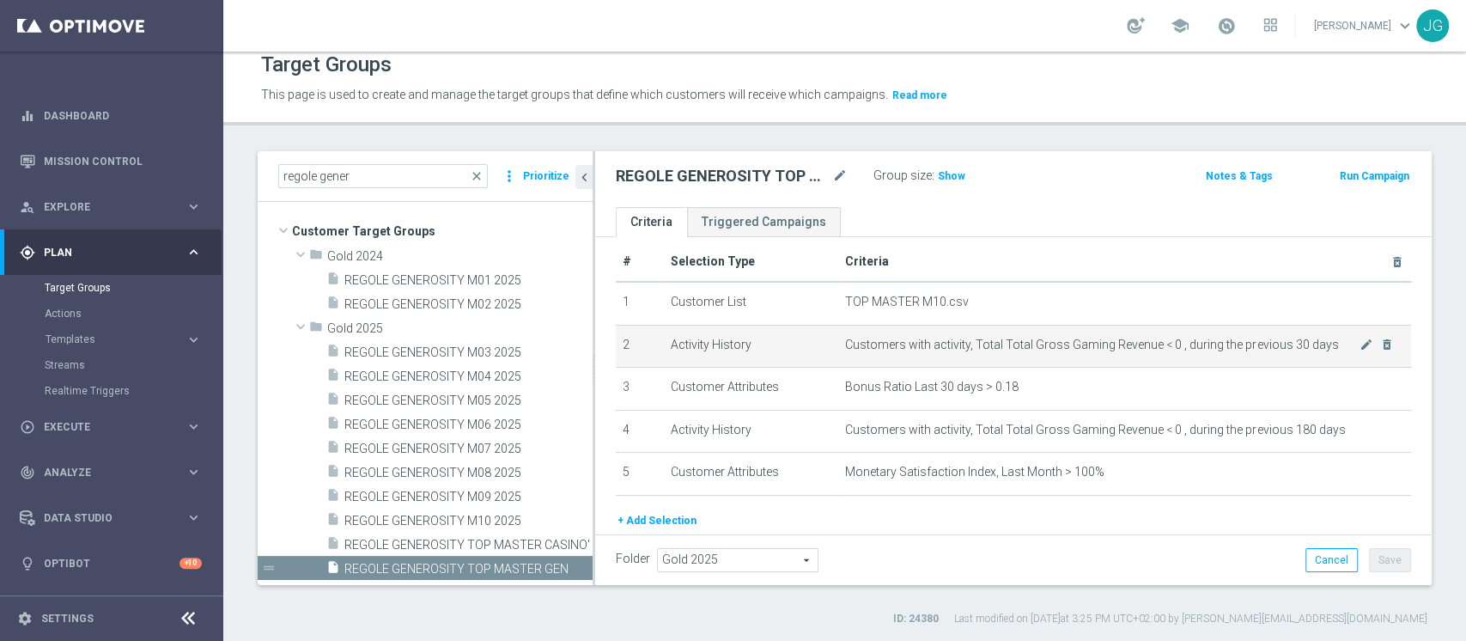
scroll to position [17, 0]
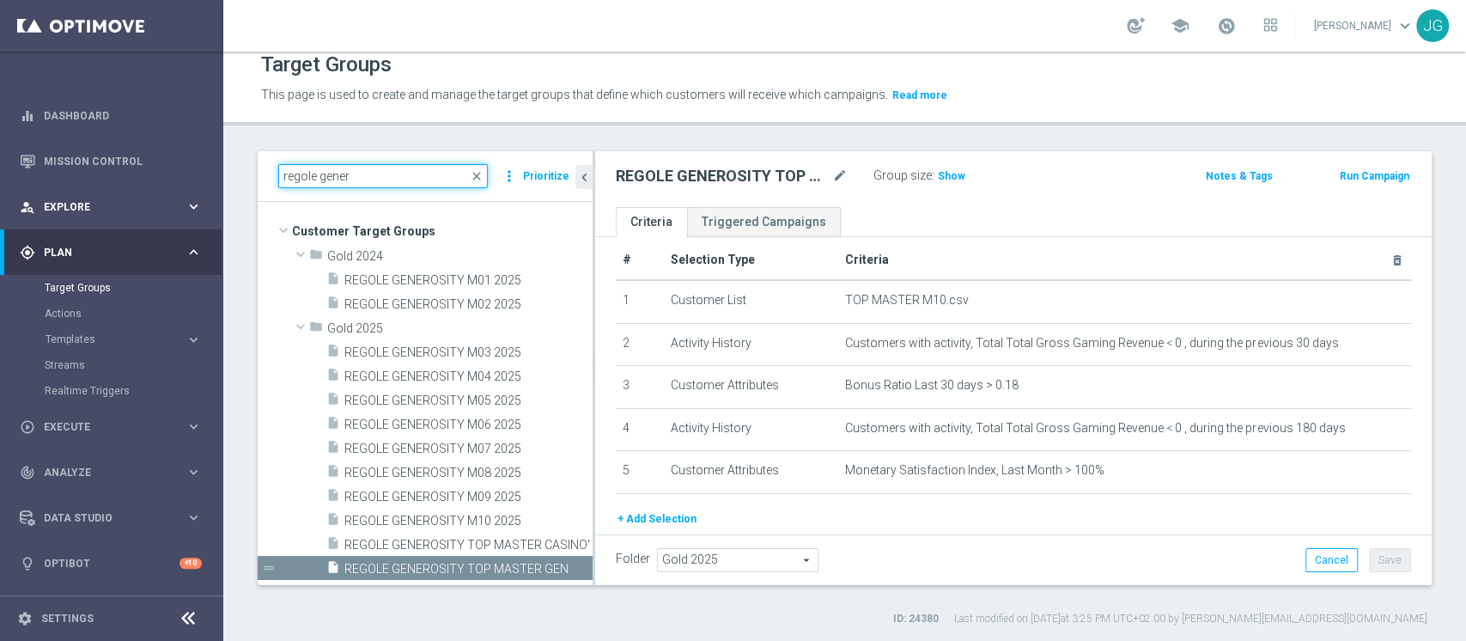
drag, startPoint x: 363, startPoint y: 176, endPoint x: 7, endPoint y: 203, distance: 356.6
click at [15, 204] on main "equalizer Dashboard Mission Control" at bounding box center [733, 320] width 1466 height 641
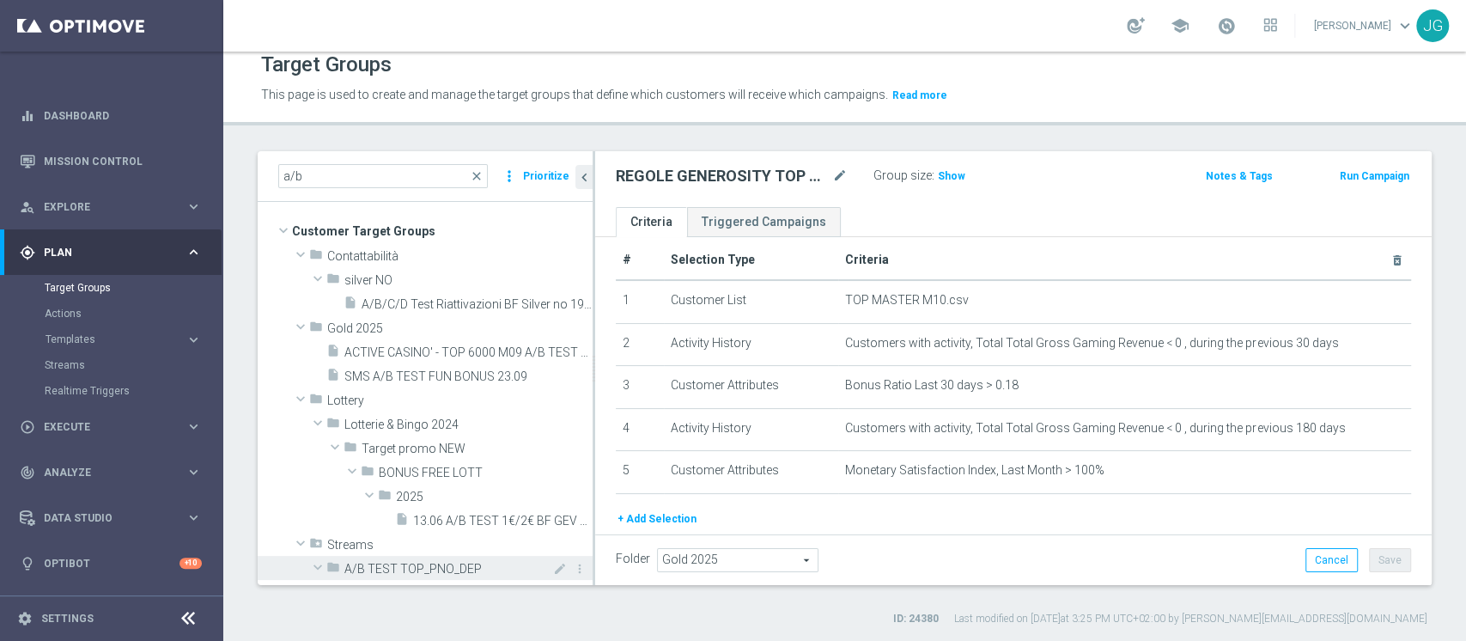
click at [381, 566] on span "A/B TEST TOP_PNO_DEP" at bounding box center [428, 569] width 169 height 15
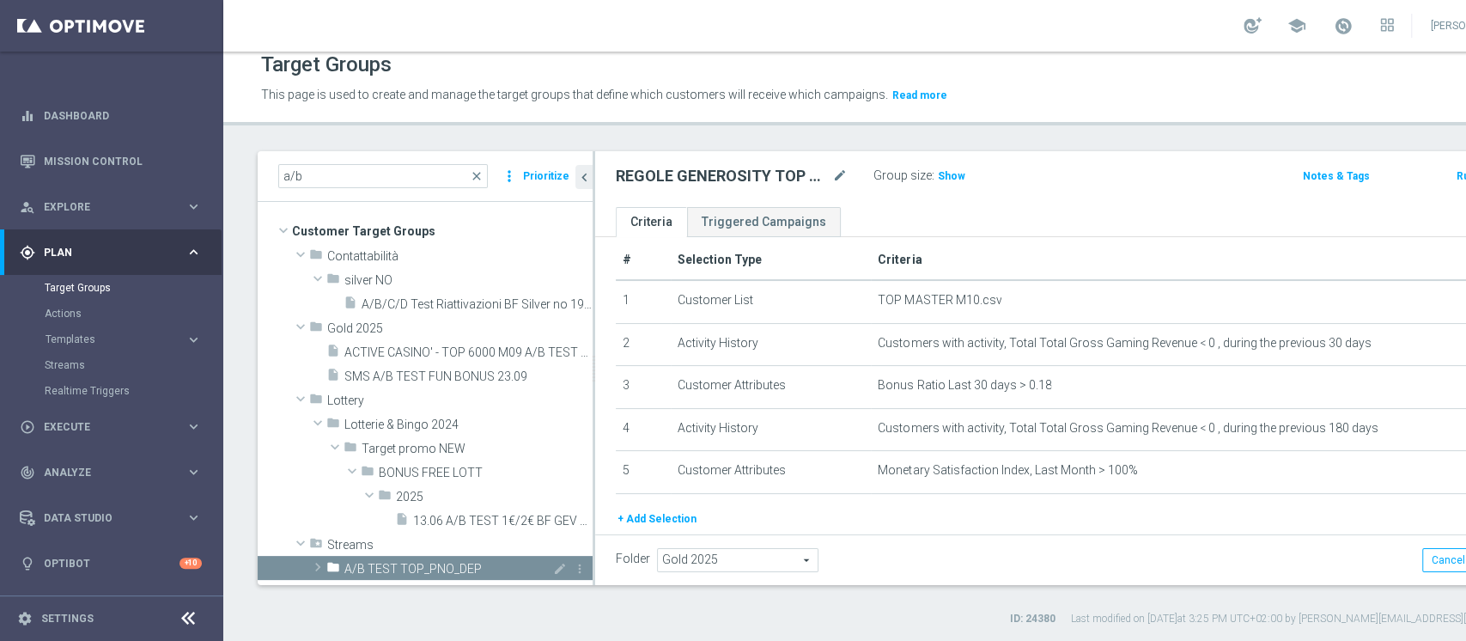
click at [381, 566] on span "A/B TEST TOP_PNO_DEP" at bounding box center [428, 569] width 169 height 15
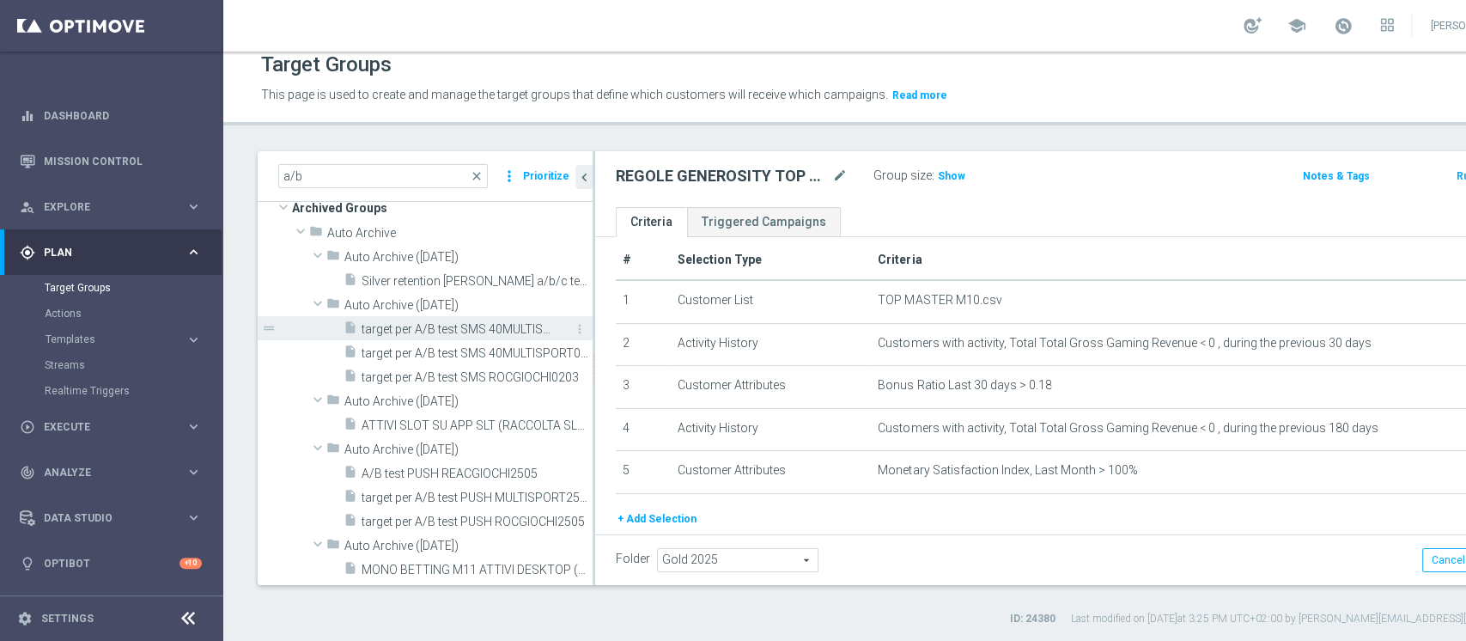
scroll to position [0, 0]
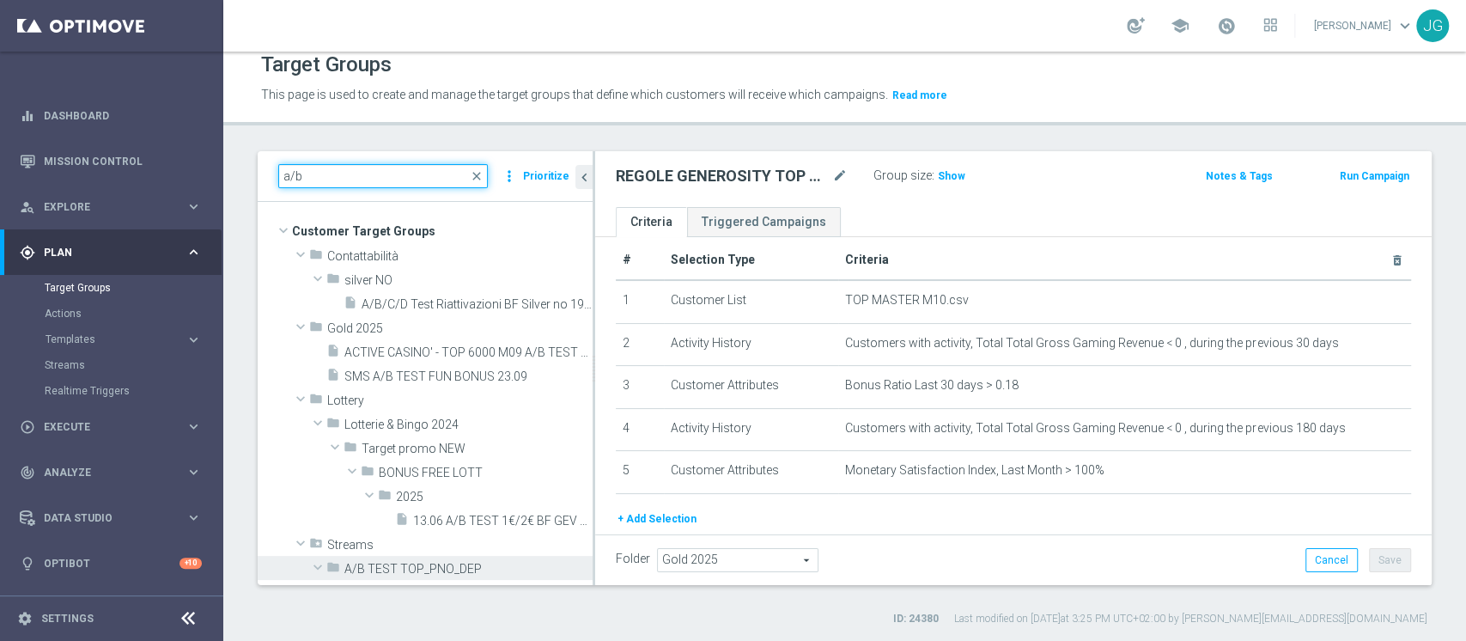
click at [345, 174] on input "a/b" at bounding box center [383, 176] width 210 height 24
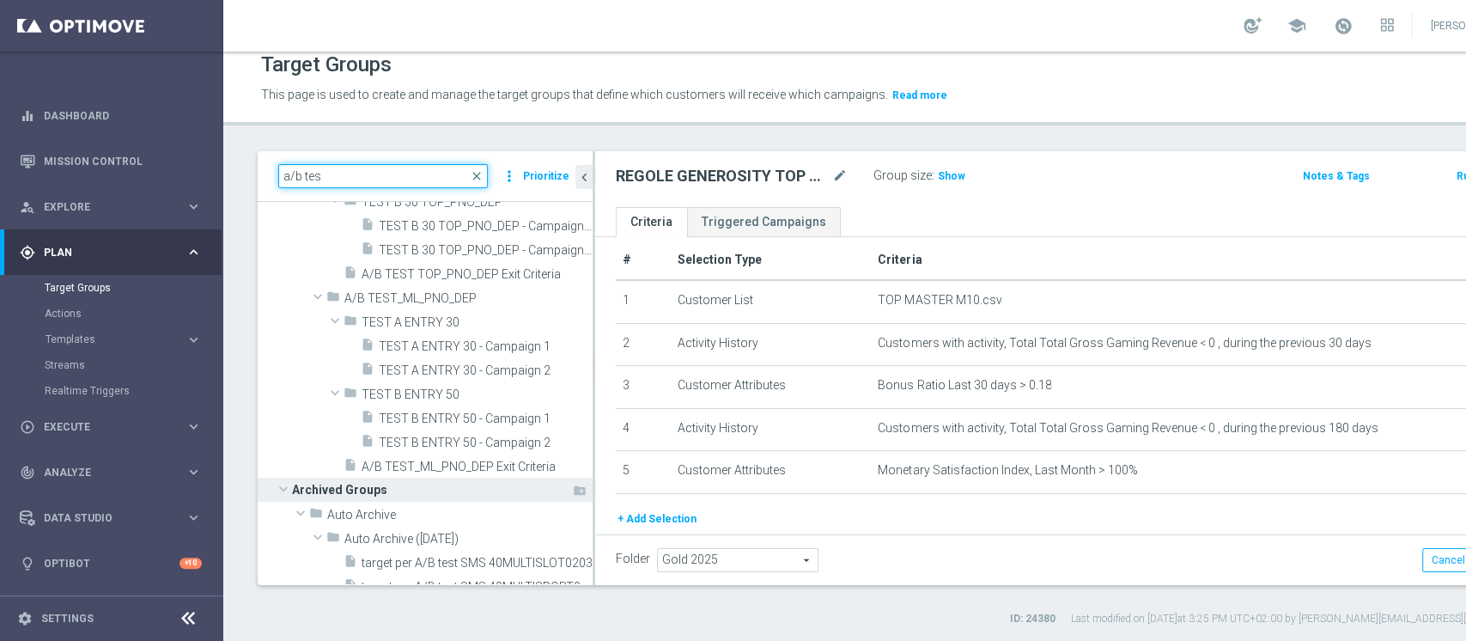
scroll to position [389, 0]
type input "a/b tes"
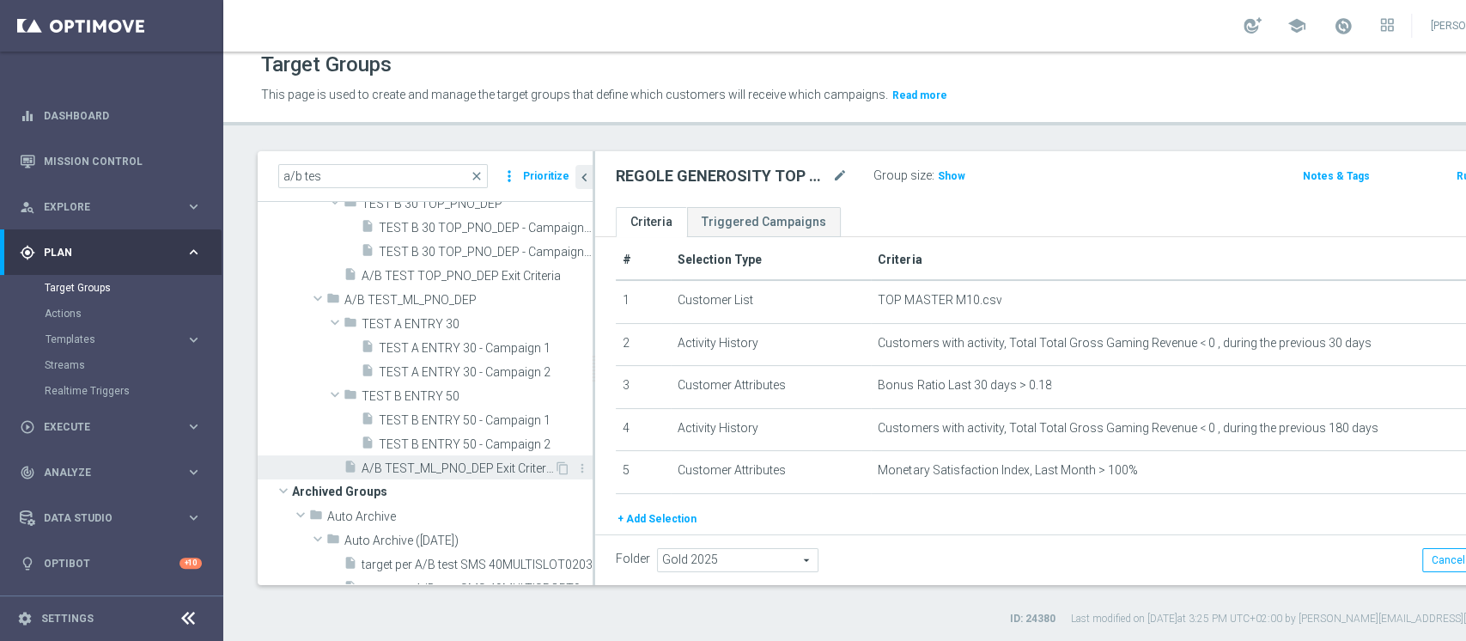
click at [436, 471] on span "A/B TEST_ML_PNO_DEP Exit Criteria" at bounding box center [458, 468] width 192 height 15
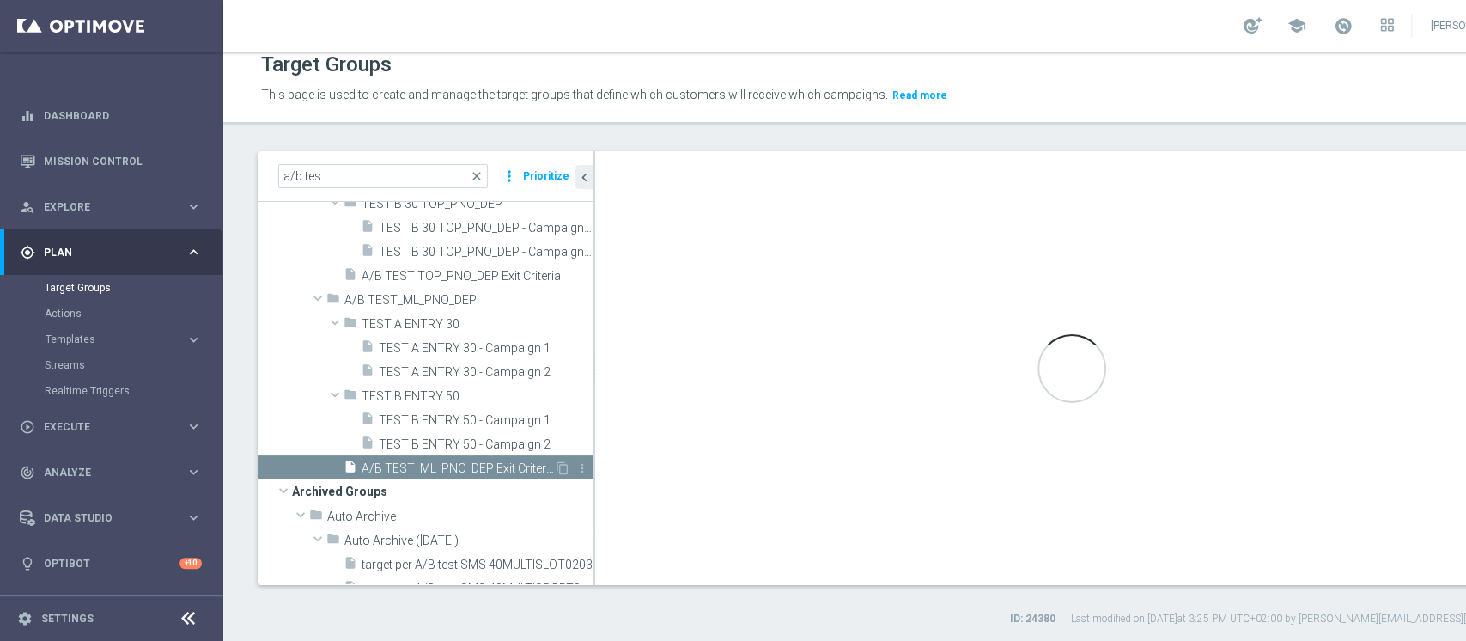
type input "A/B TEST_ML_PNO_DEP"
type textarea "1 OR 2 OR 3 OR 4 OR 5 OR 6 OR 7"
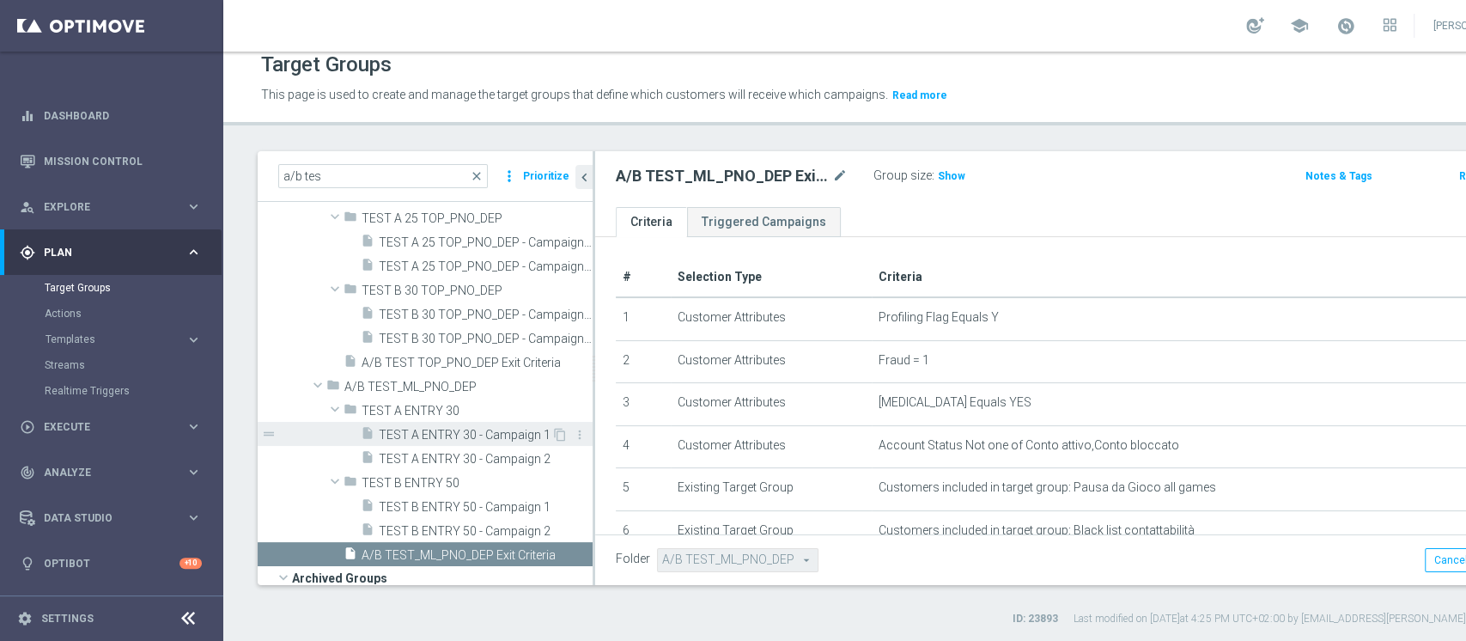
scroll to position [300, 0]
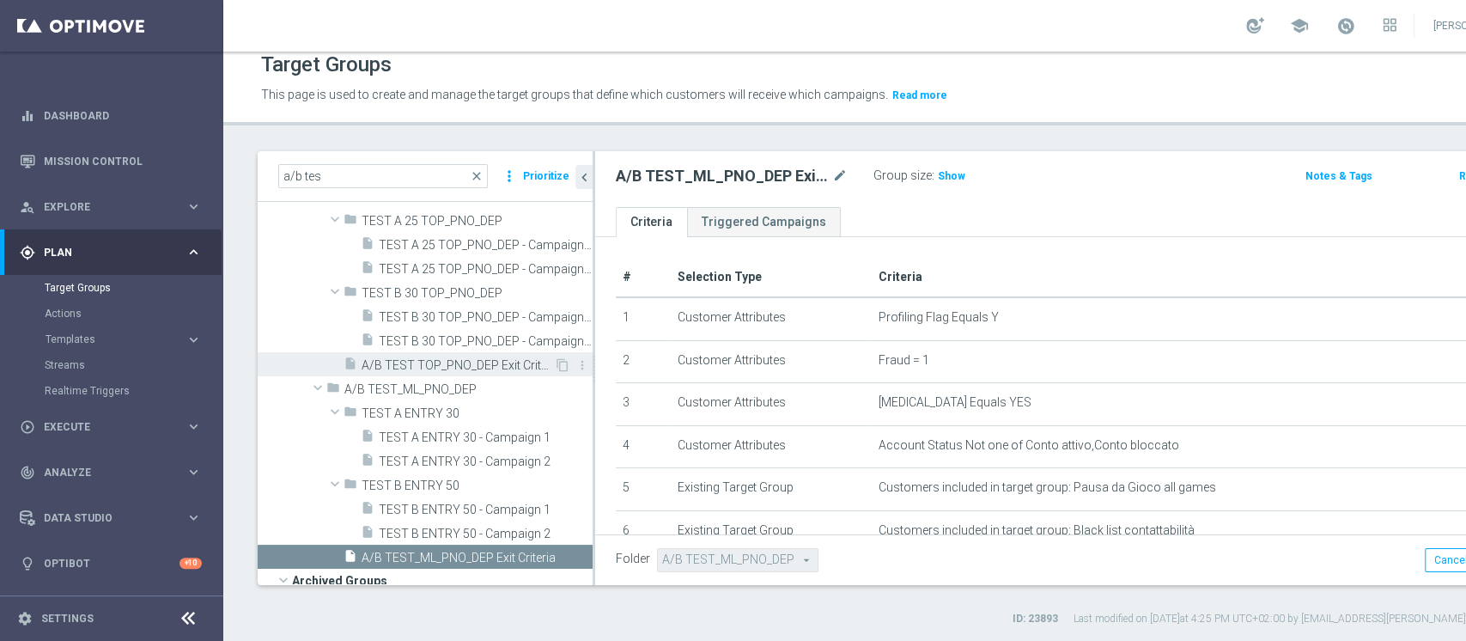
click at [425, 361] on span "A/B TEST TOP_PNO_DEP Exit Criteria" at bounding box center [458, 365] width 192 height 15
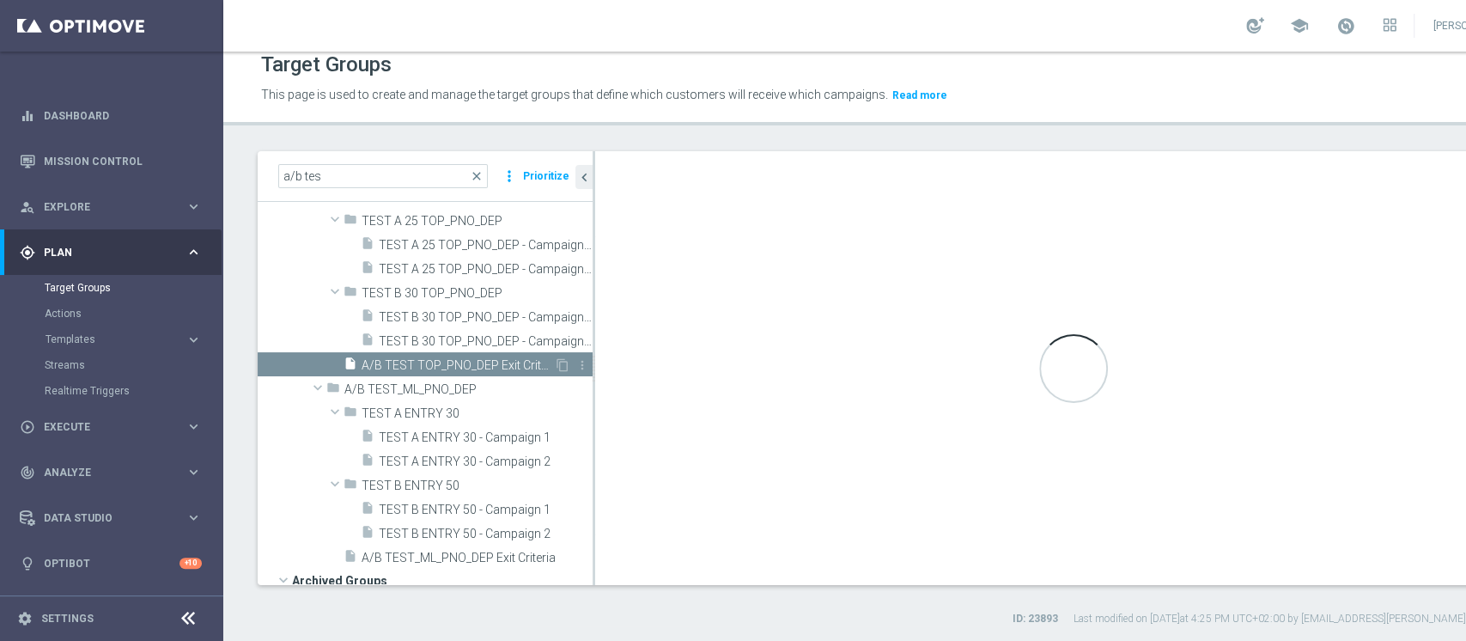
type input "A/B TEST TOP_PNO_DEP"
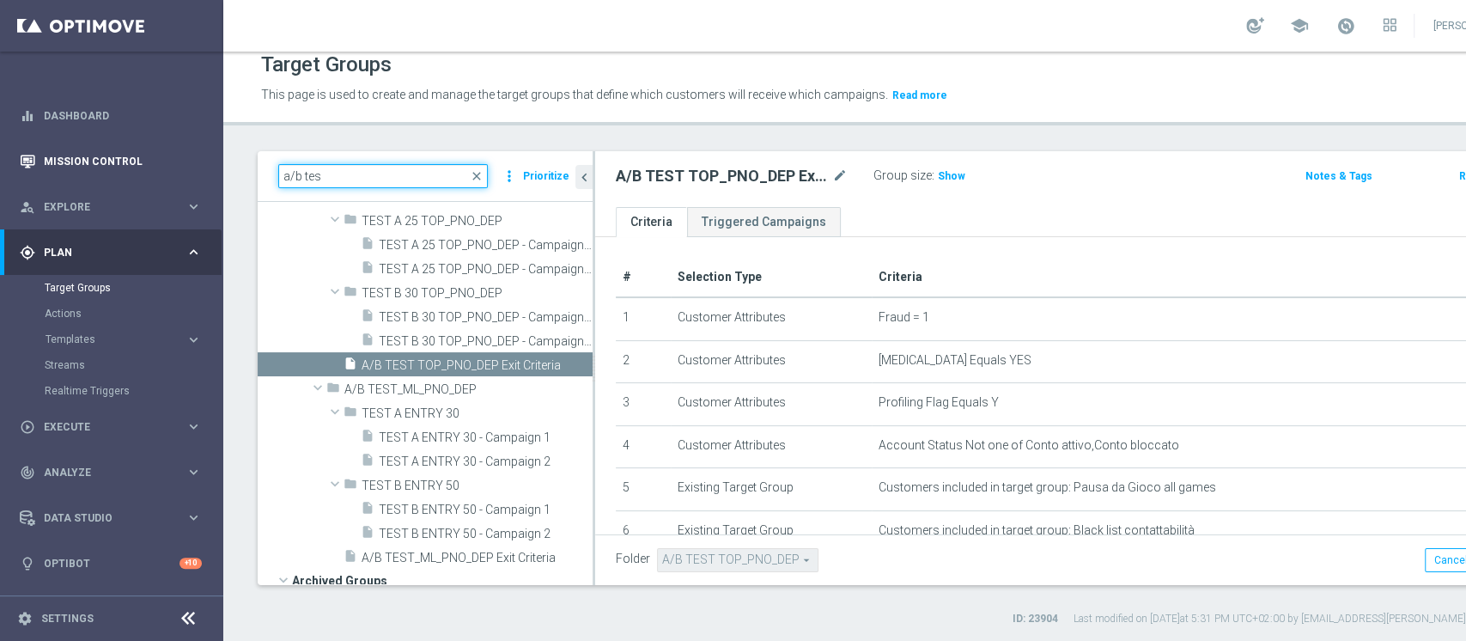
drag, startPoint x: 353, startPoint y: 166, endPoint x: 176, endPoint y: 168, distance: 177.0
click at [176, 168] on main "equalizer Dashboard Mission Control" at bounding box center [733, 320] width 1466 height 641
paste input "1^ PRODOTTO CASINO' - TOP 2.000 GGR CASINO' 2025 13.04 TEST A"
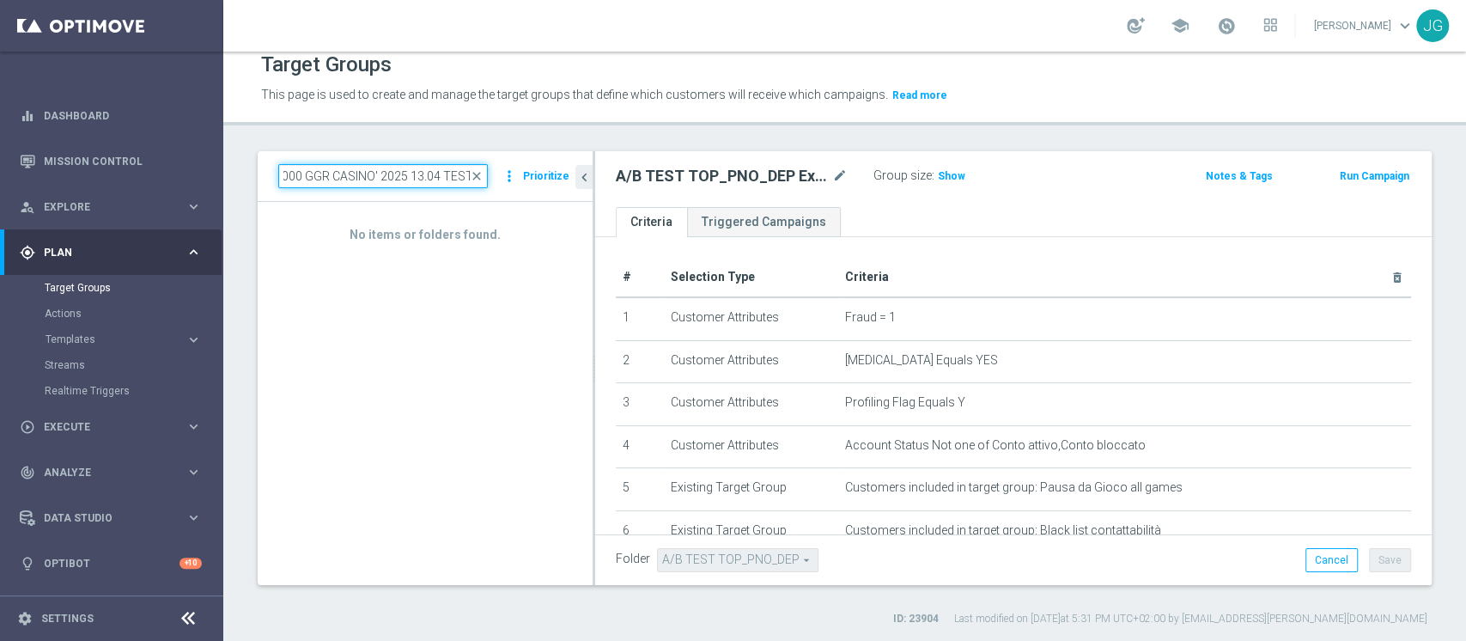
type input "1^ PRODOTTO CASINO' - TOP 2.000 GGR CASINO' 2025 13.04 TEST A"
click at [401, 175] on input "1^ PRODOTTO CASINO' - TOP 2.000 GGR CASINO' 2025 13.04 TEST A" at bounding box center [383, 176] width 210 height 24
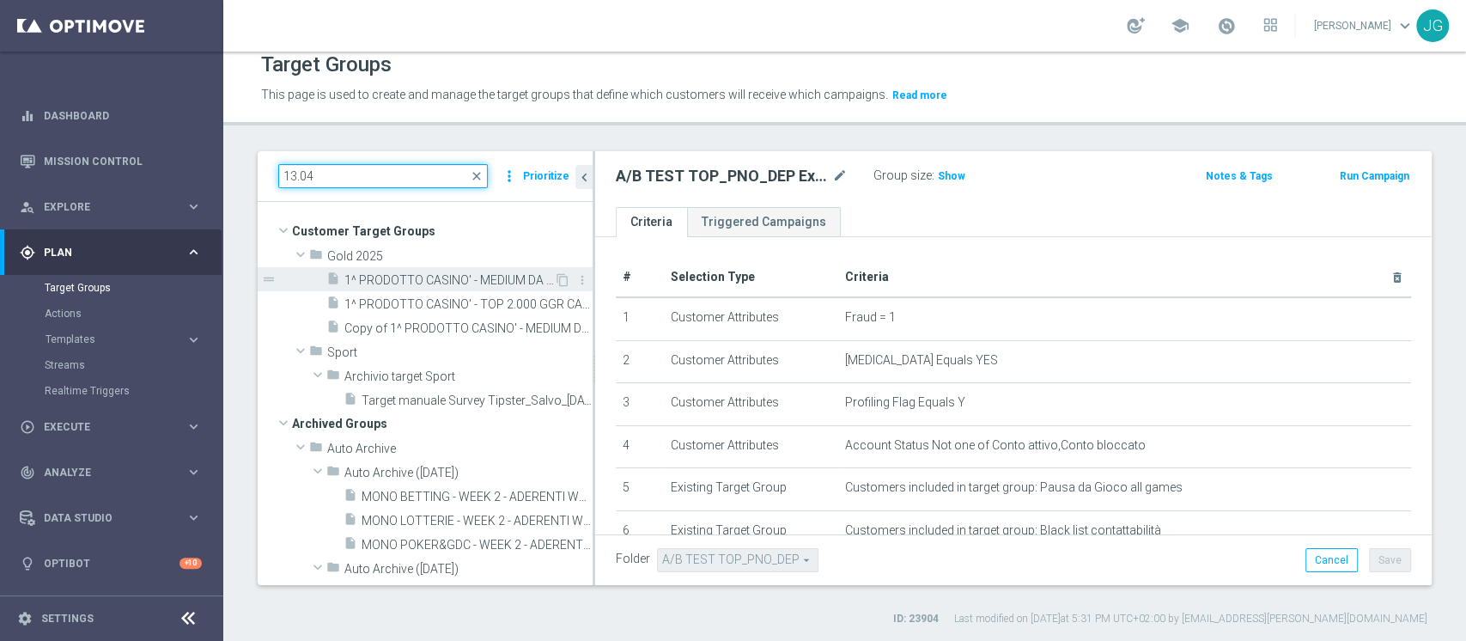
type input "13.04"
click at [464, 282] on span "1^ PRODOTTO CASINO' - MEDIUM DA 2.001 A 6.000 GGR CASINO' 2025 13.04" at bounding box center [449, 280] width 210 height 15
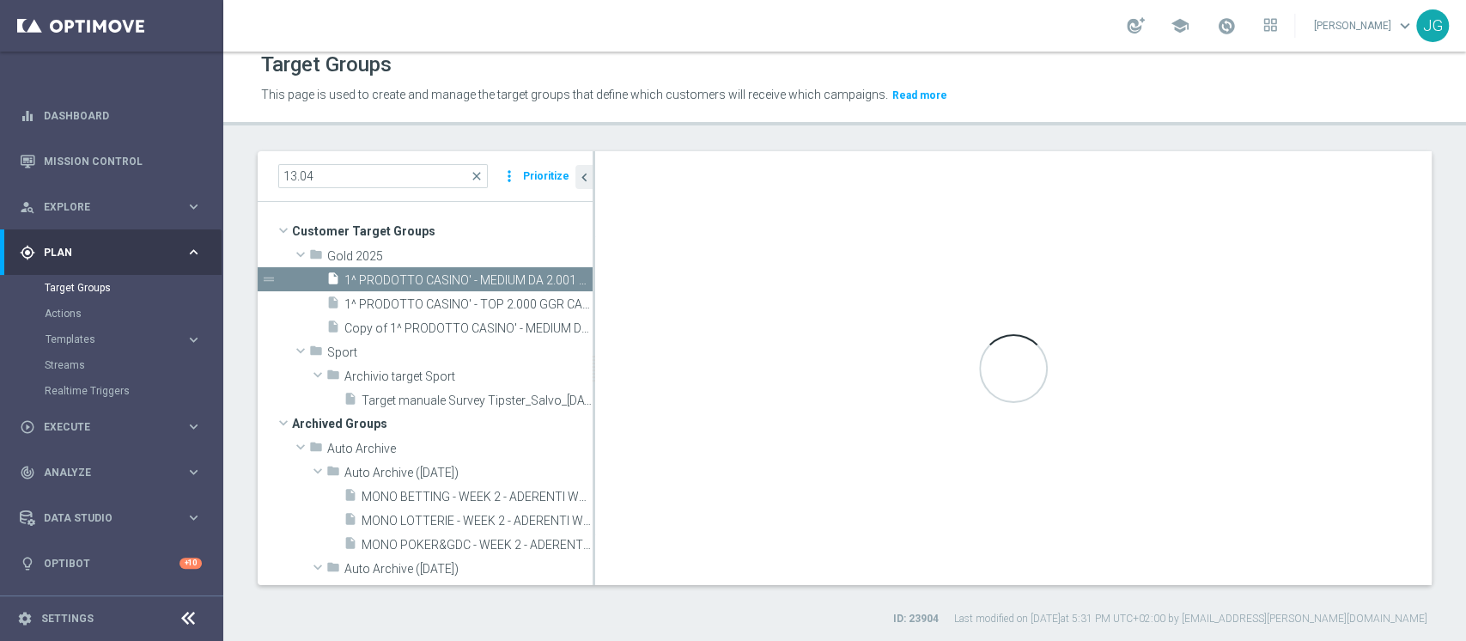
type input "Gold 2025"
type textarea "(1 and 3 and 4 and 5 and 6) OR 2"
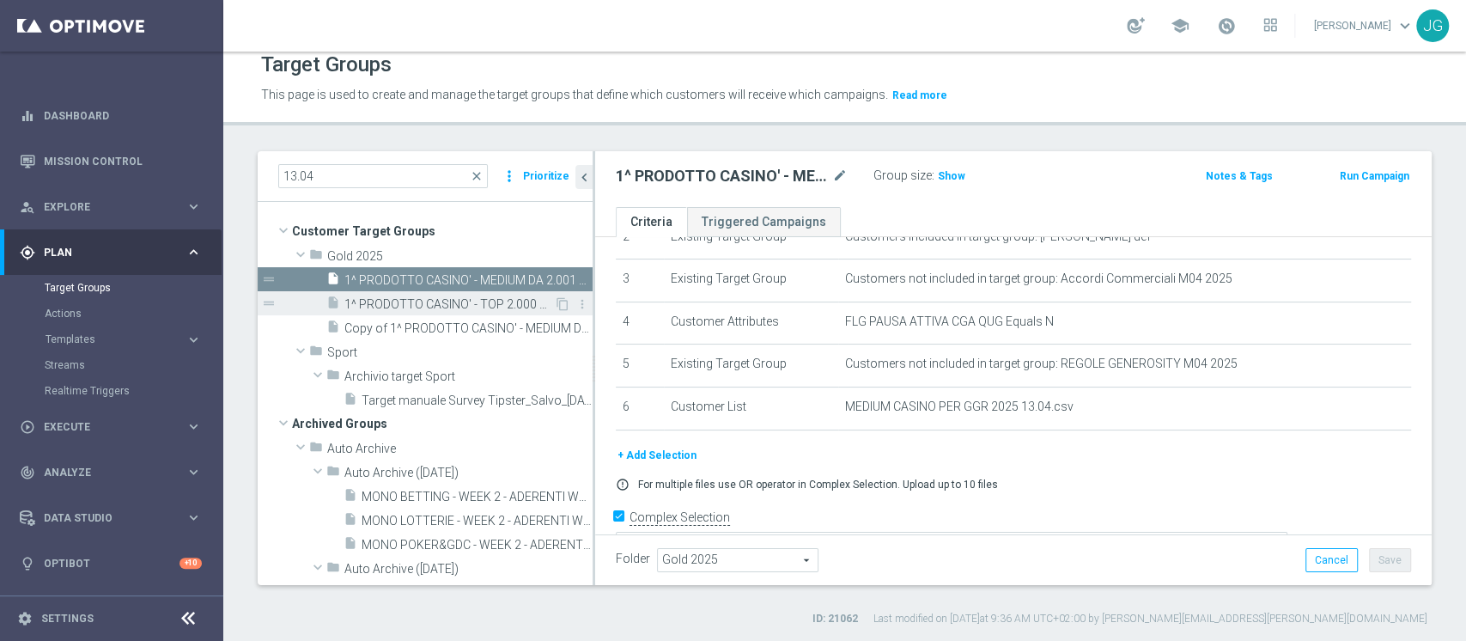
click at [415, 302] on span "1^ PRODOTTO CASINO' - TOP 2.000 GGR CASINO' 2025 13.04" at bounding box center [449, 304] width 210 height 15
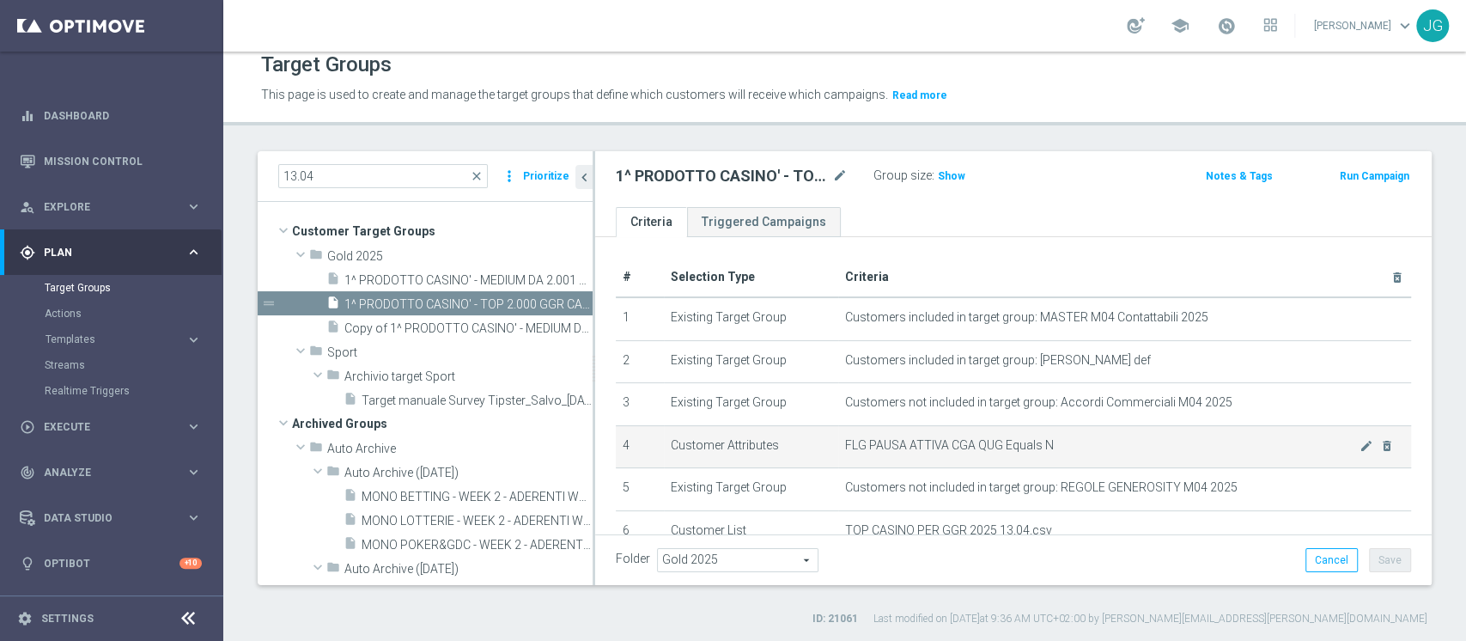
scroll to position [35, 0]
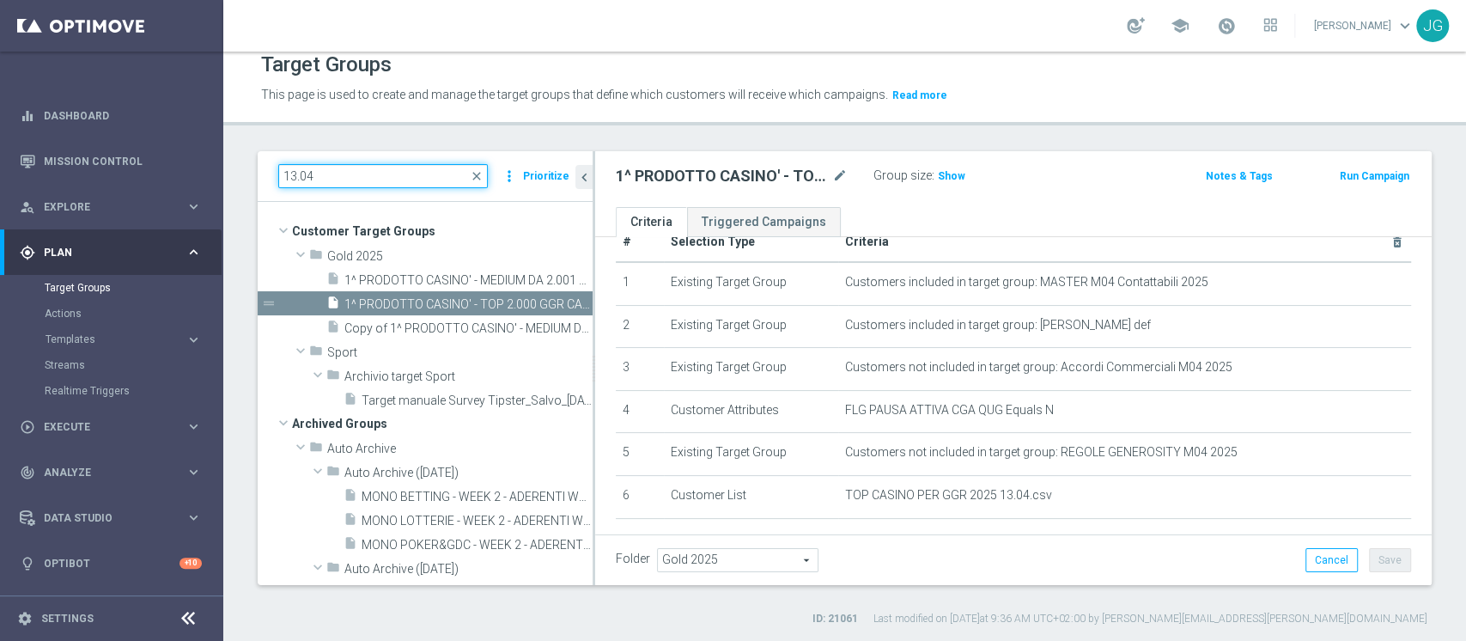
click at [364, 176] on input "13.04" at bounding box center [383, 176] width 210 height 24
type input "1"
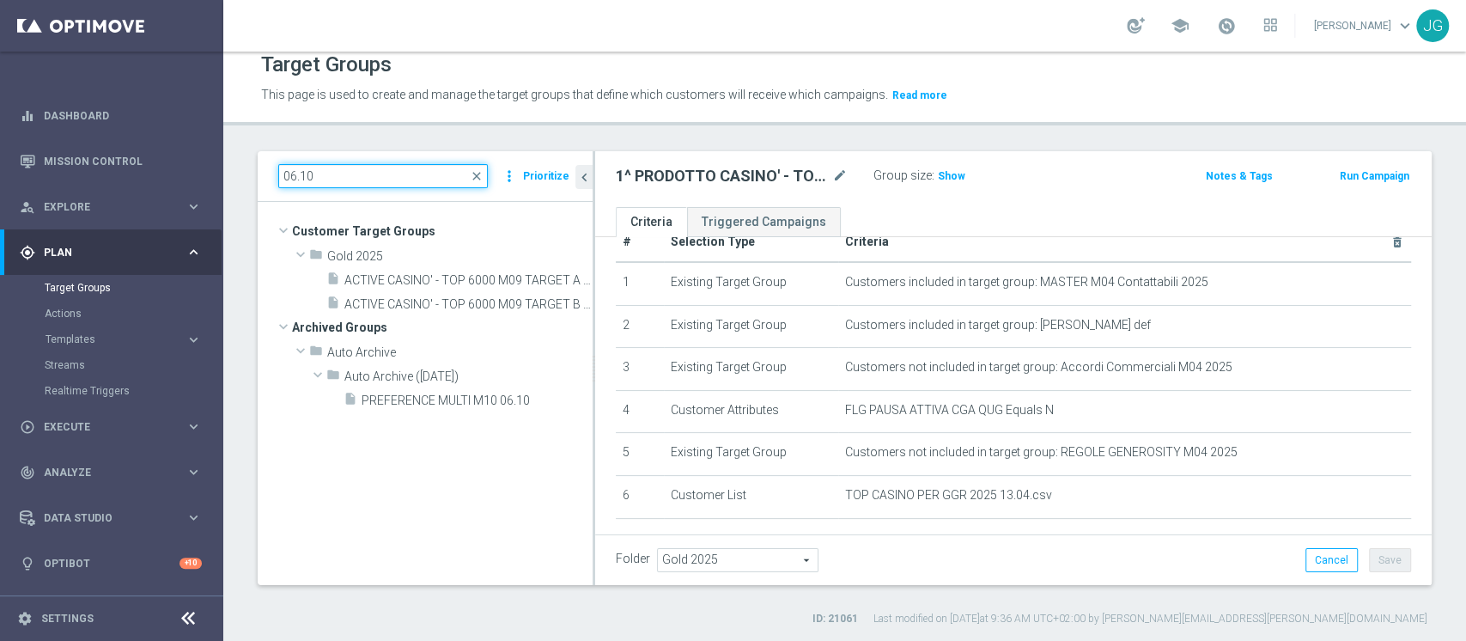
scroll to position [0, 0]
type input "0"
click at [407, 171] on input at bounding box center [383, 176] width 210 height 24
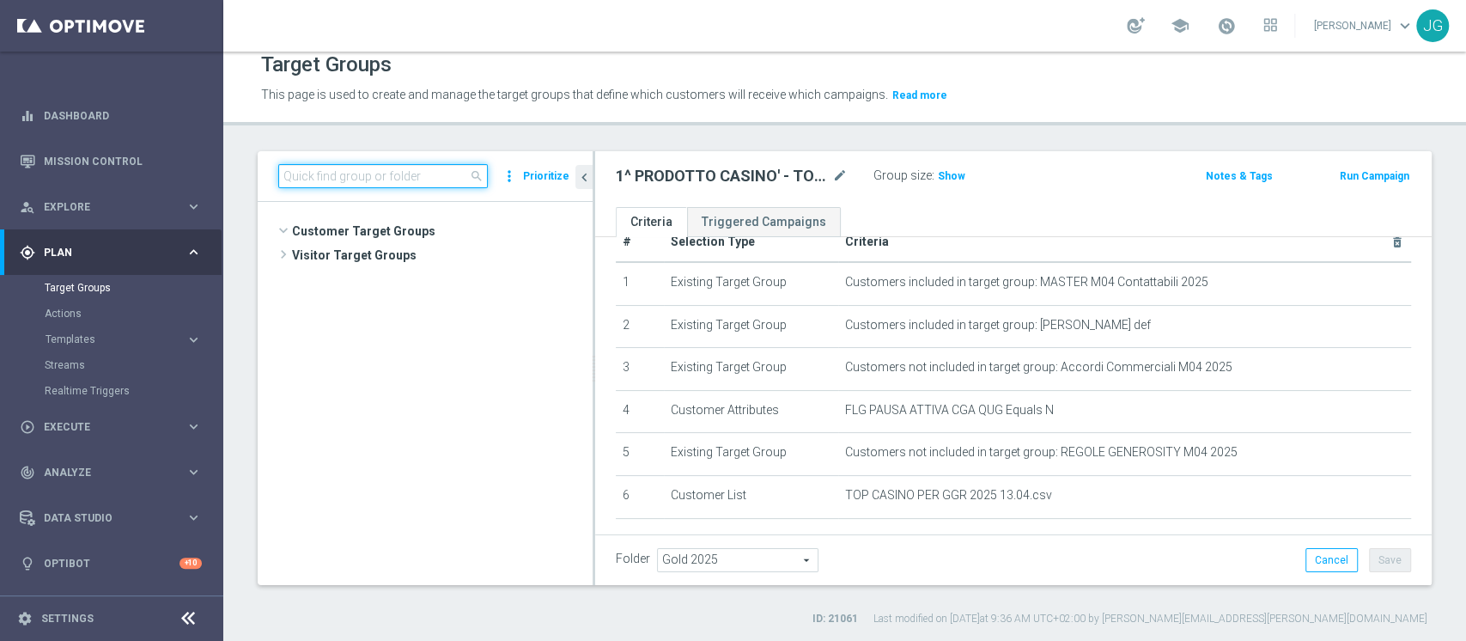
type input "l"
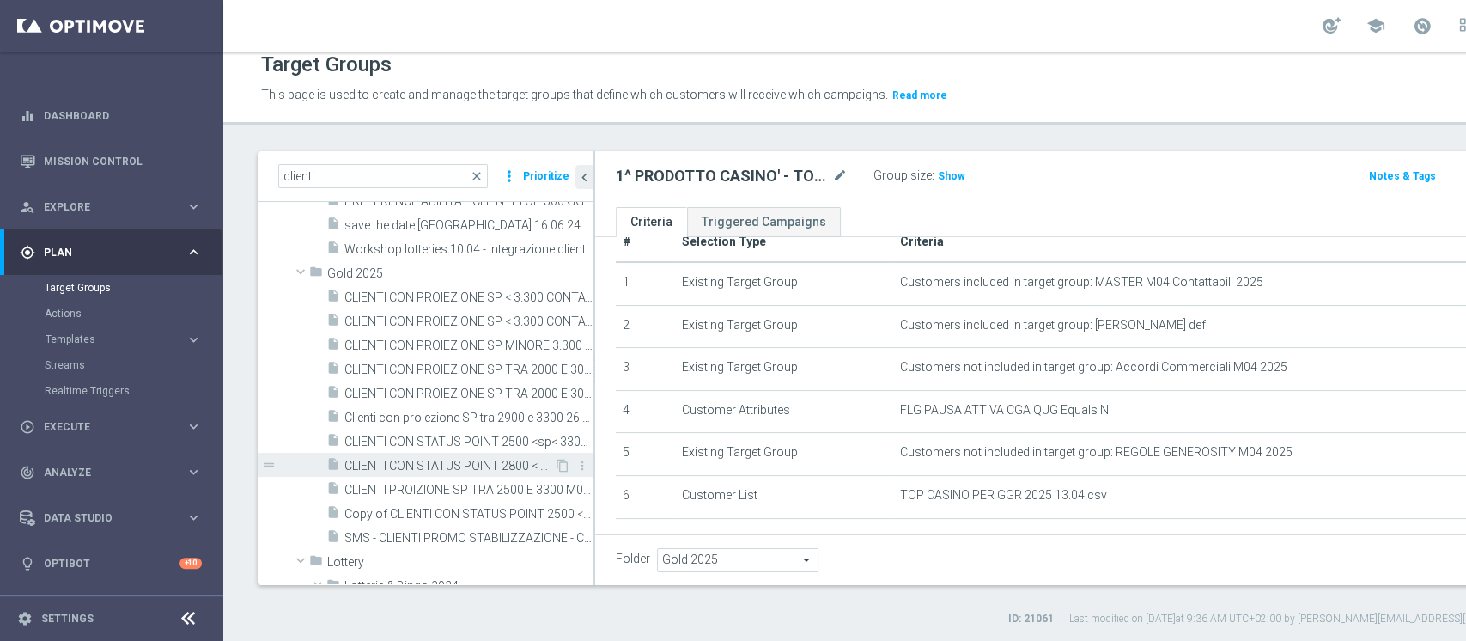
scroll to position [911, 0]
click at [348, 168] on input "clienti" at bounding box center [383, 176] width 210 height 24
type input "c"
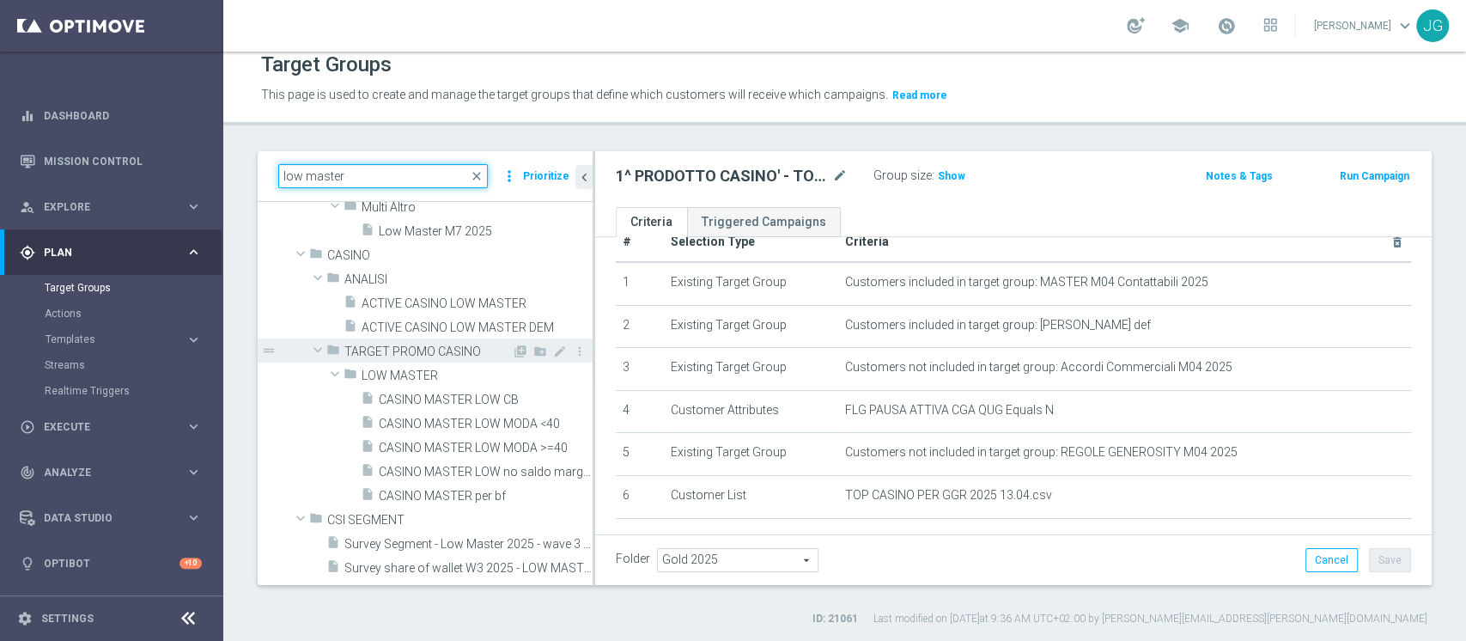
scroll to position [0, 0]
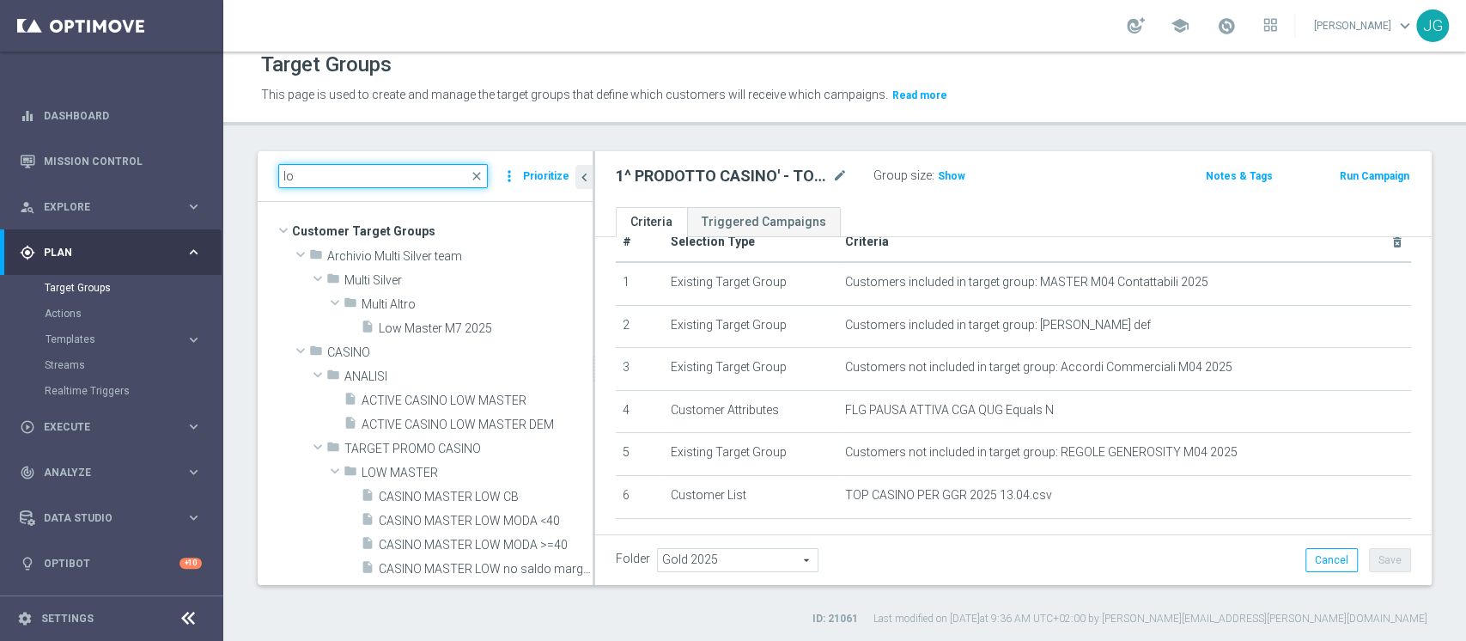
type input "l"
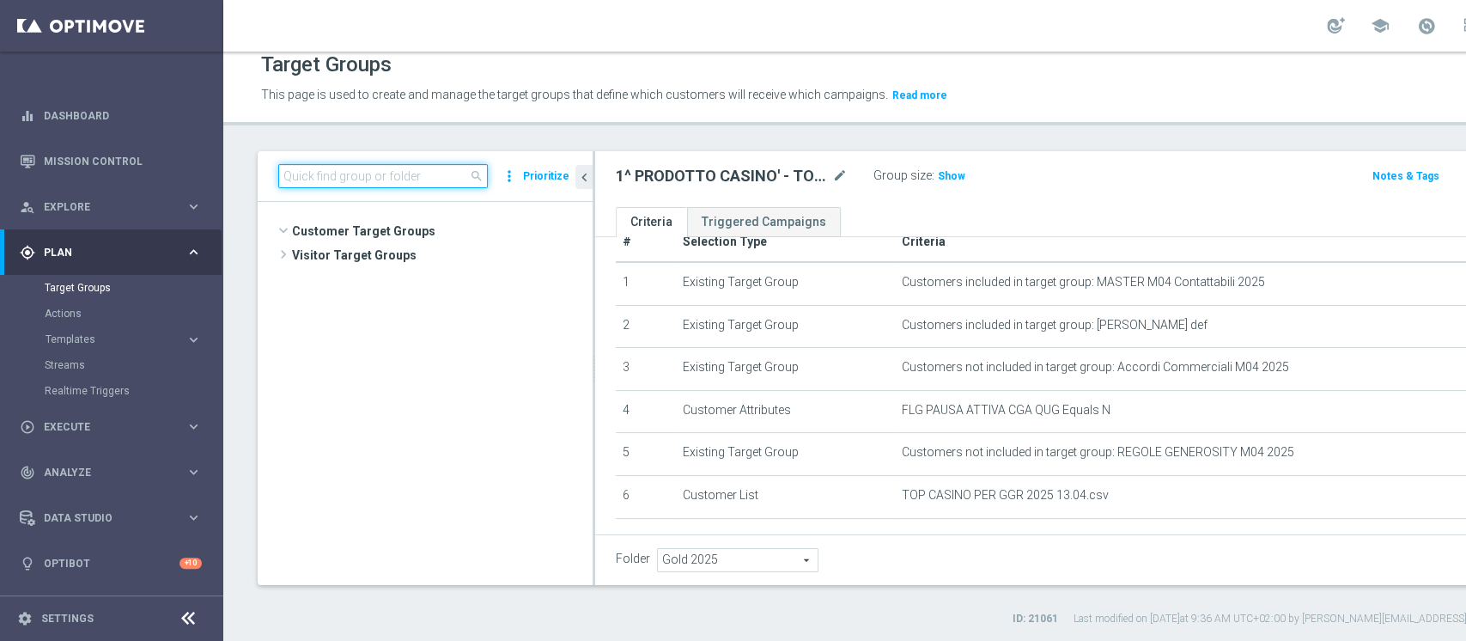
scroll to position [45774, 0]
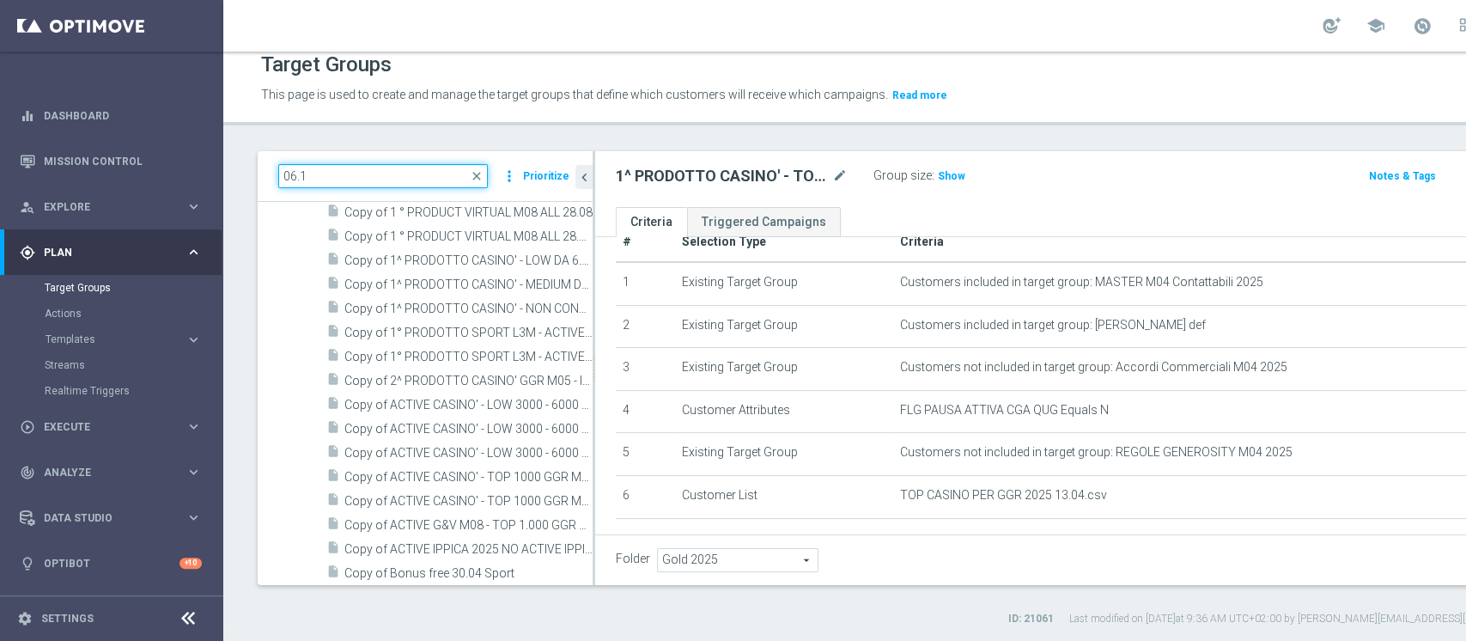
type input "06.10"
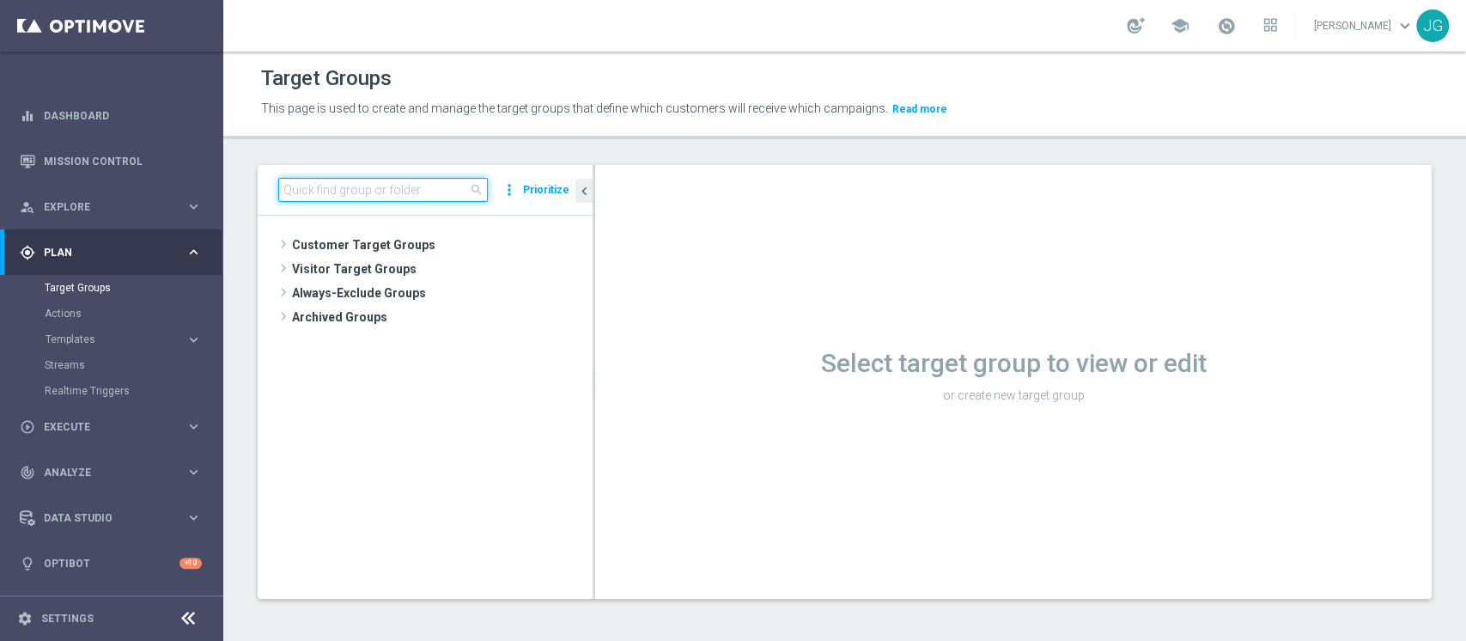
click at [405, 189] on input at bounding box center [383, 190] width 210 height 24
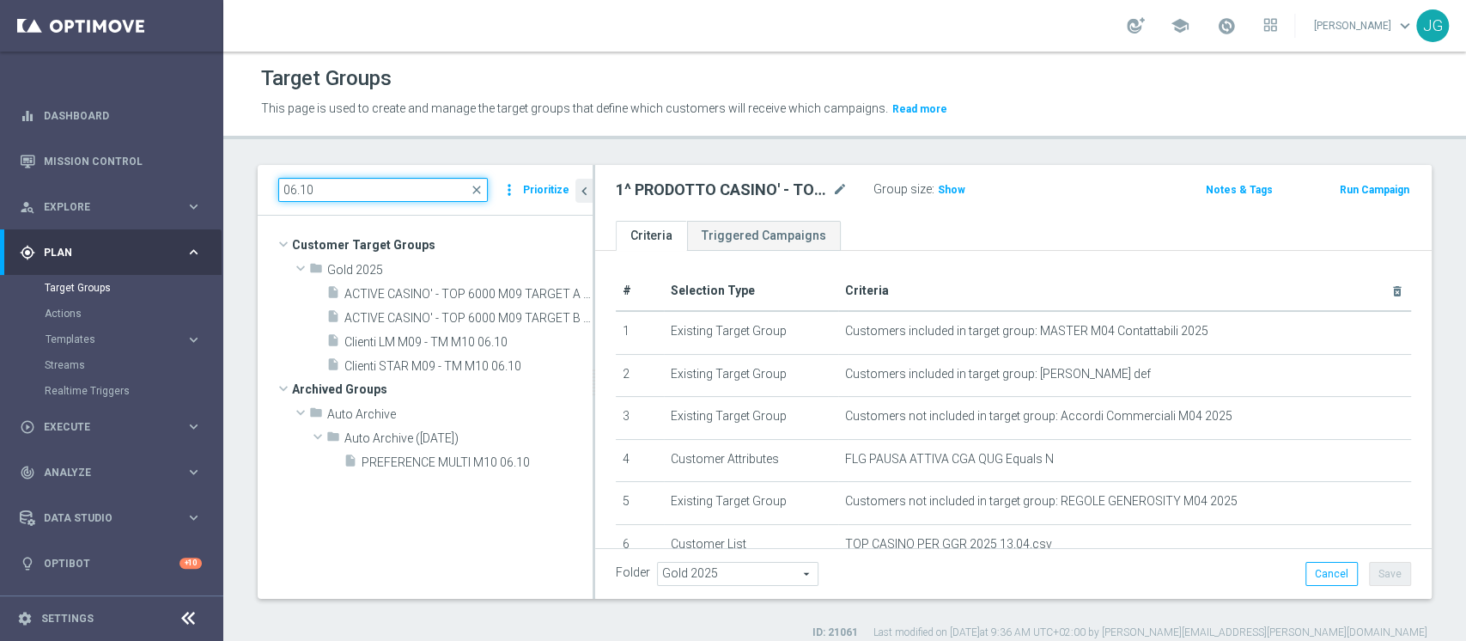
type input "06.10"
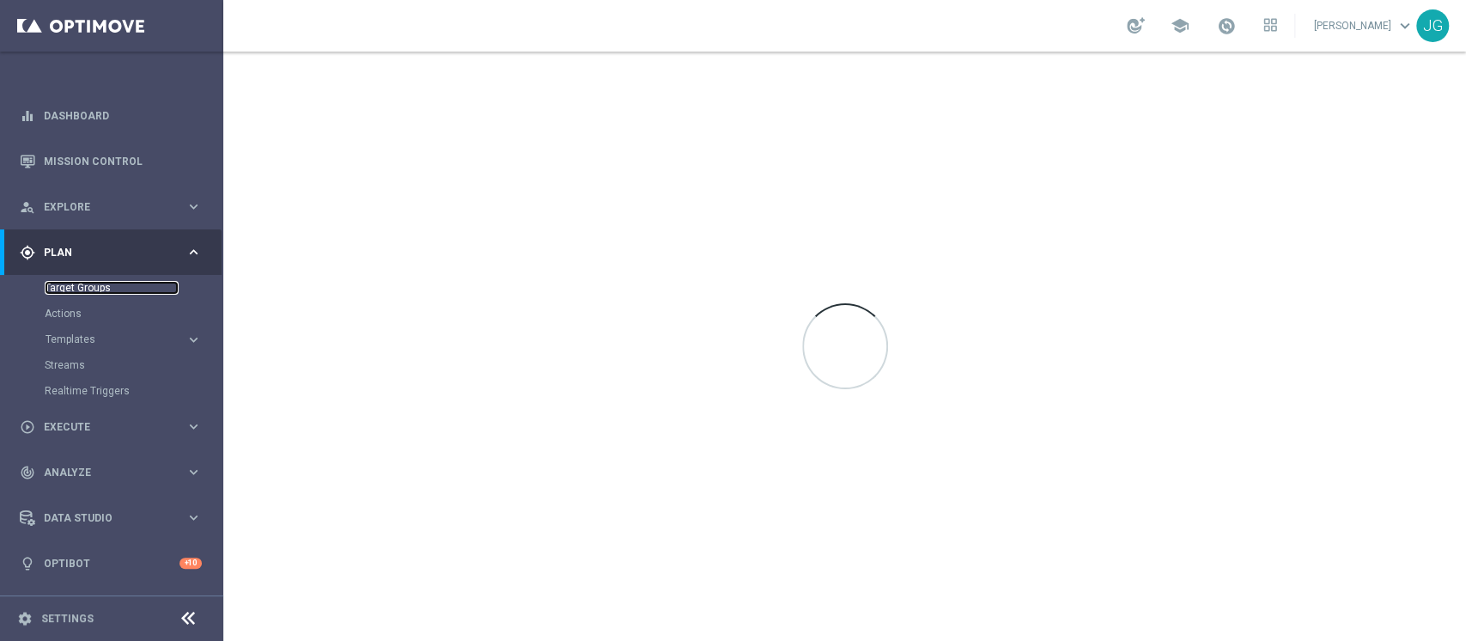
click at [76, 286] on link "Target Groups" at bounding box center [112, 288] width 134 height 14
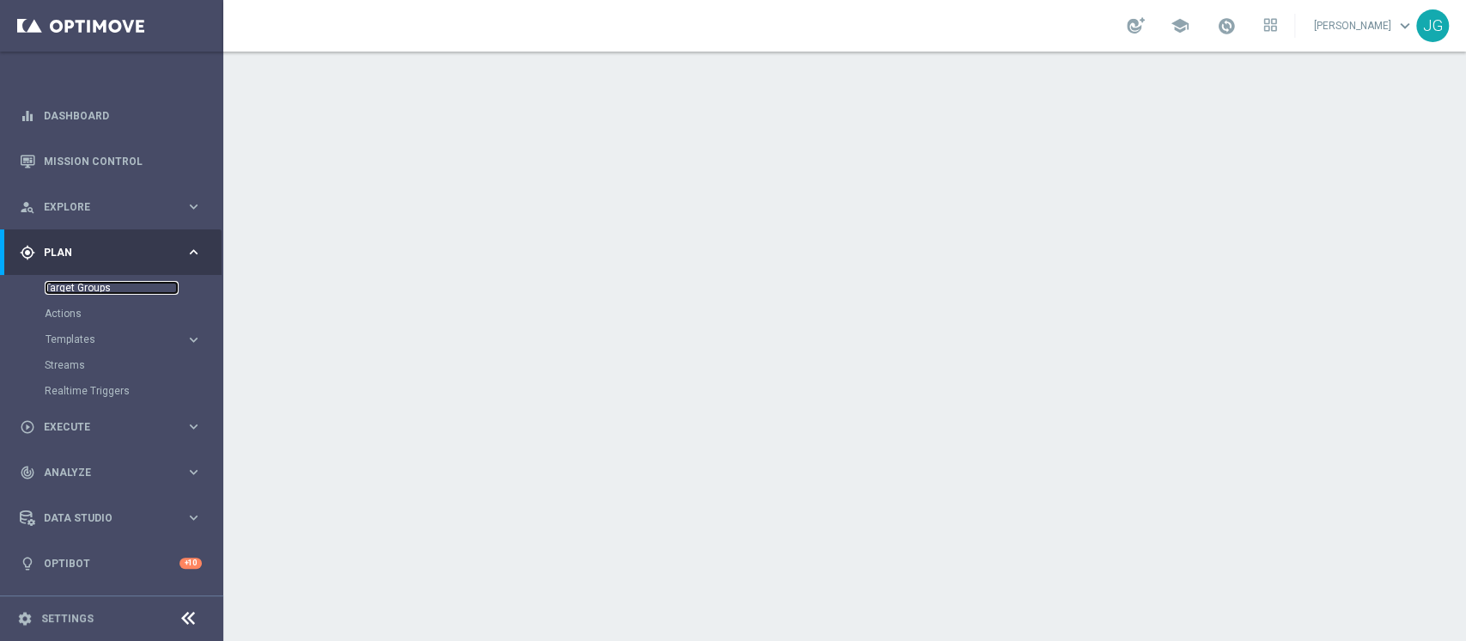
click at [53, 292] on link "Target Groups" at bounding box center [112, 288] width 134 height 14
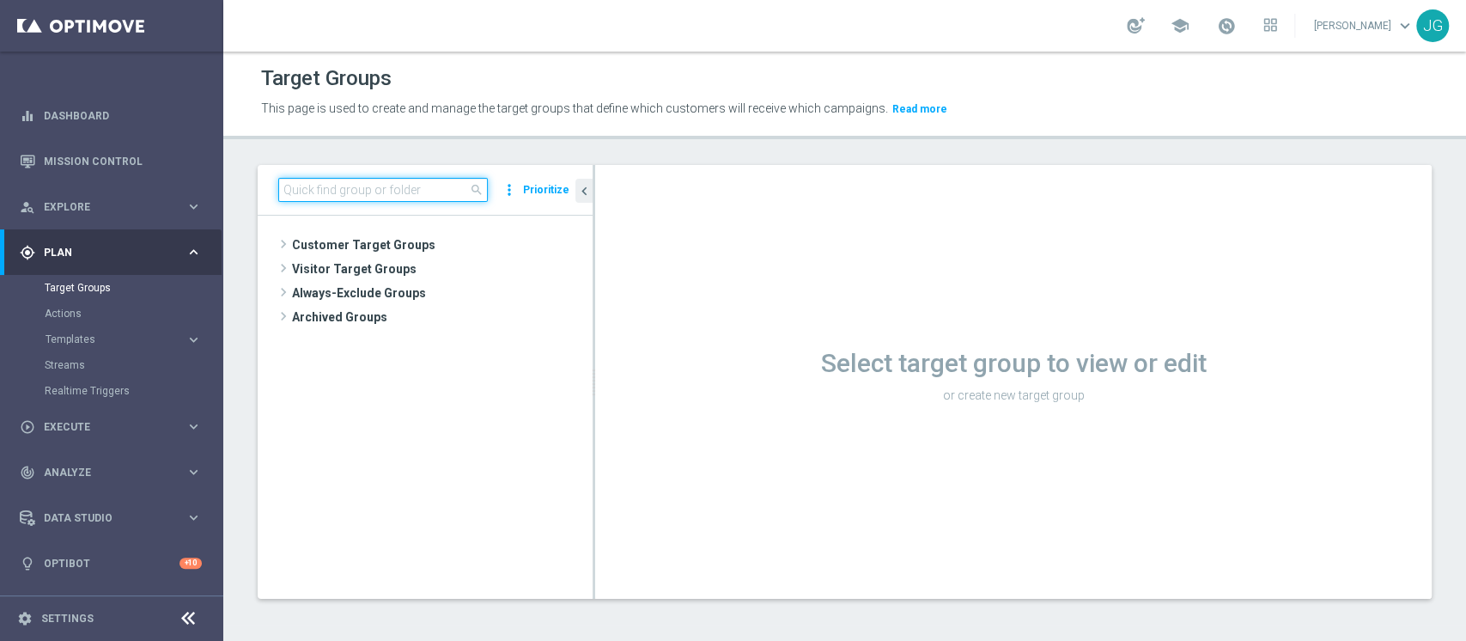
click at [345, 187] on input at bounding box center [383, 190] width 210 height 24
paste input "1^ PRODOTTO CASINO' - TOP 2.000 GGR CASINO' 2025"
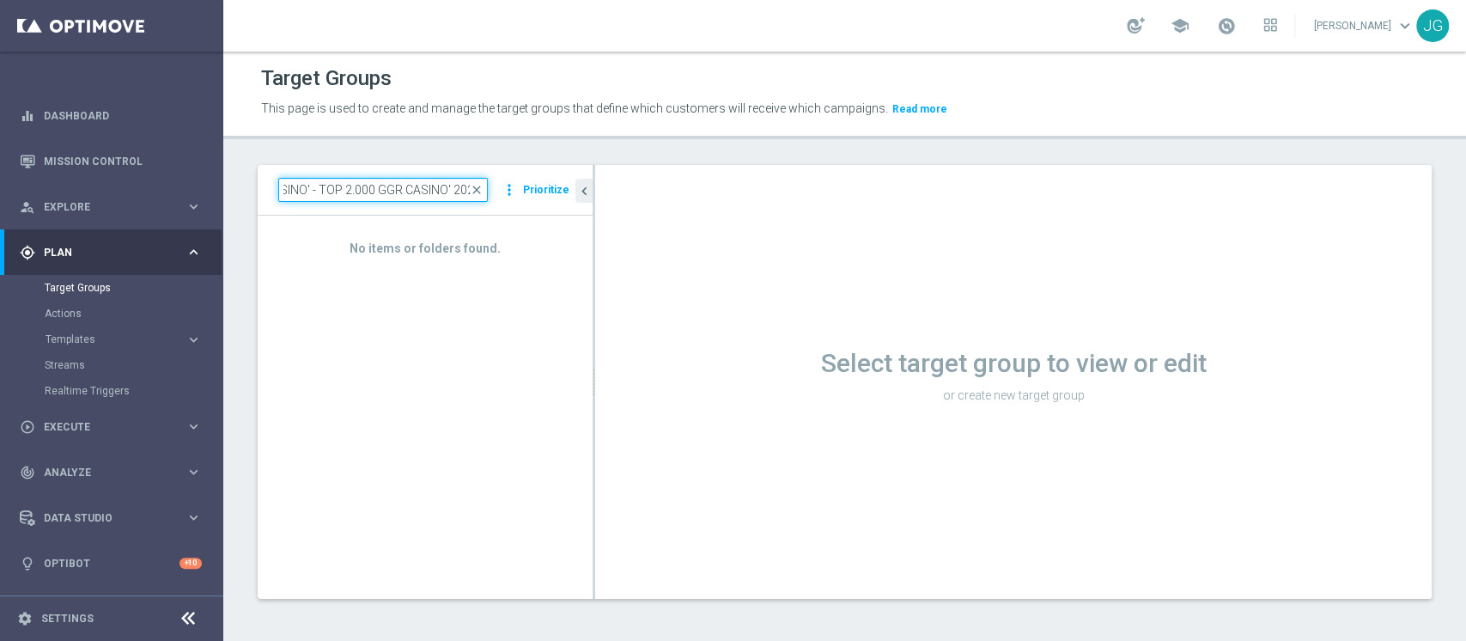
type input "1^ PRODOTTO CASINO' - TOP 2.000 GGR CASINO' 2025"
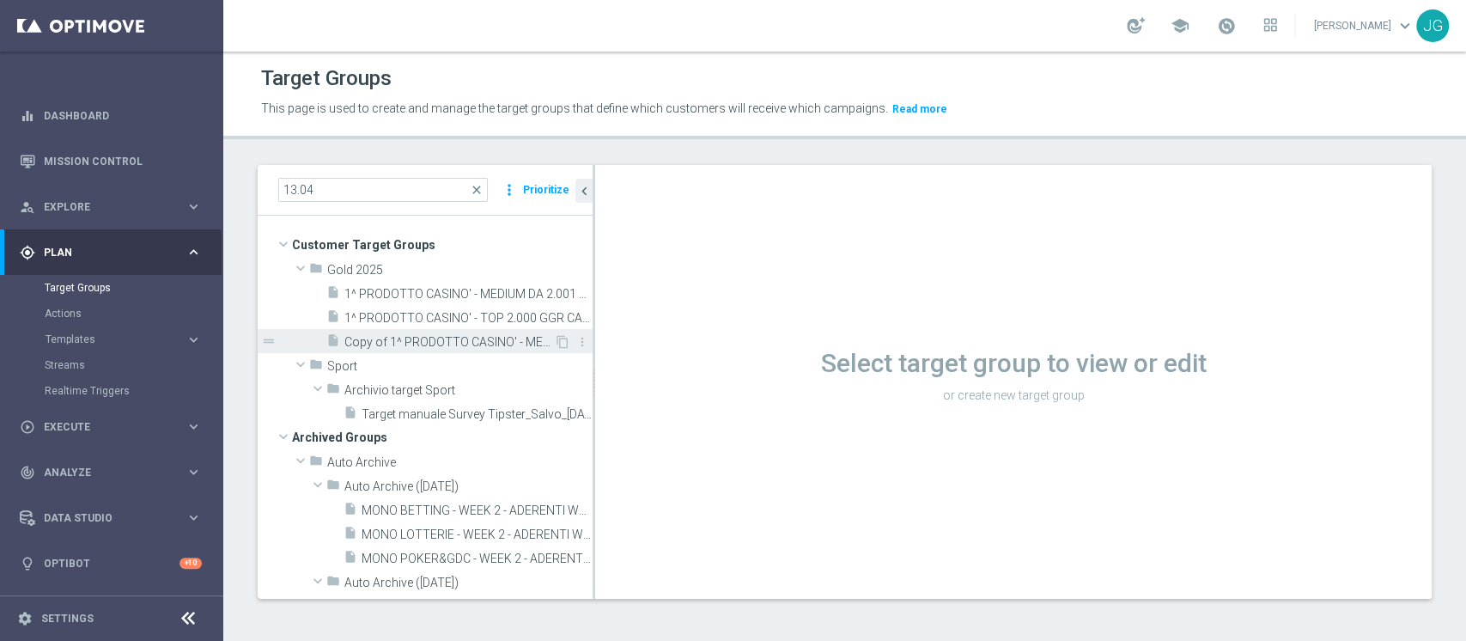
click at [399, 343] on span "Copy of 1^ PRODOTTO CASINO' - MEDIUM DA 2.001 A 6.000 GGR CASINO' 2025 13.04" at bounding box center [449, 342] width 210 height 15
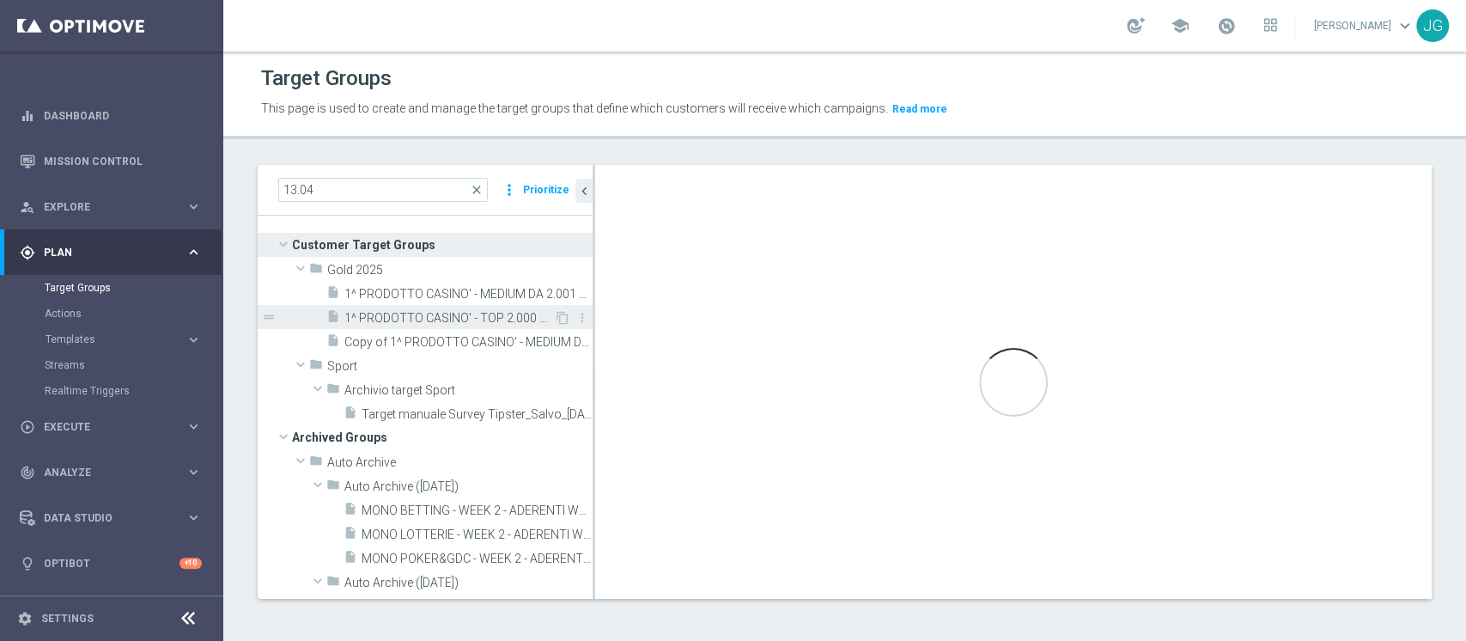
click at [458, 311] on span "1^ PRODOTTO CASINO' - TOP 2.000 GGR CASINO' 2025 13.04" at bounding box center [449, 318] width 210 height 15
click at [462, 338] on span "Copy of 1^ PRODOTTO CASINO' - MEDIUM DA 2.001 A 6.000 GGR CASINO' 2025 13.04" at bounding box center [449, 342] width 210 height 15
click at [1217, 21] on span at bounding box center [1226, 25] width 19 height 19
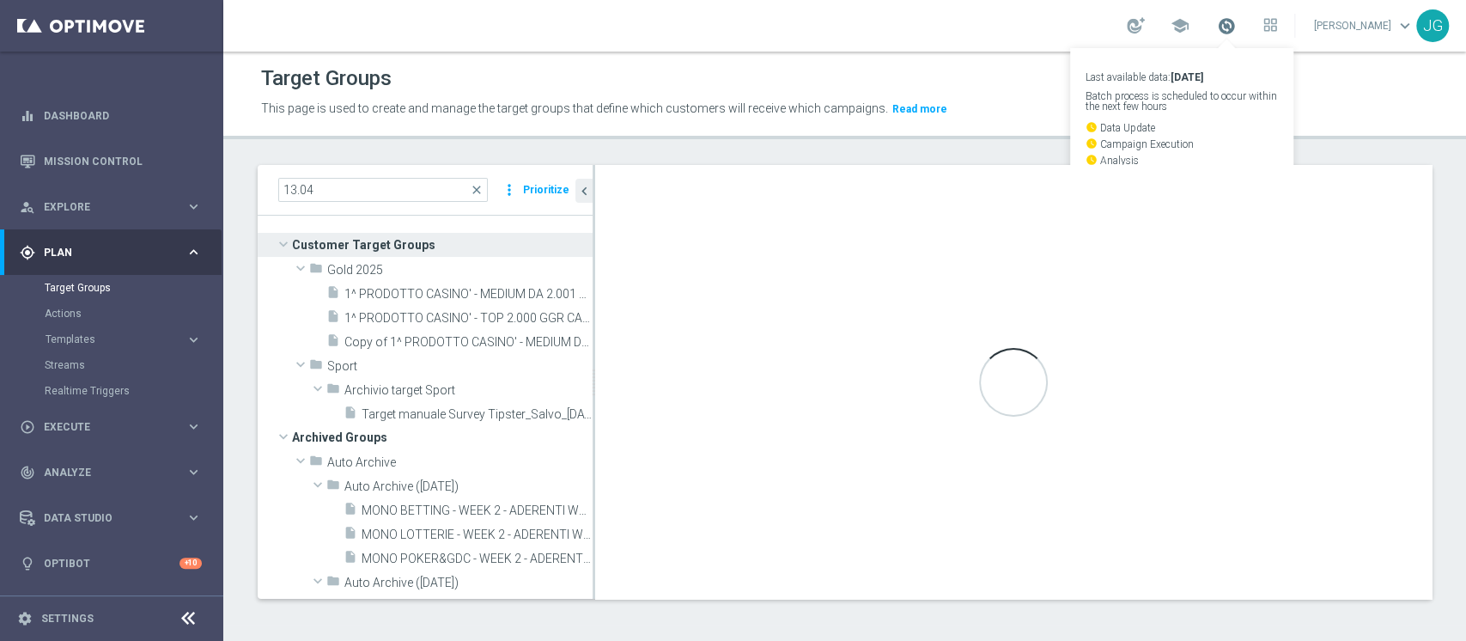
click at [1217, 21] on span at bounding box center [1226, 25] width 19 height 19
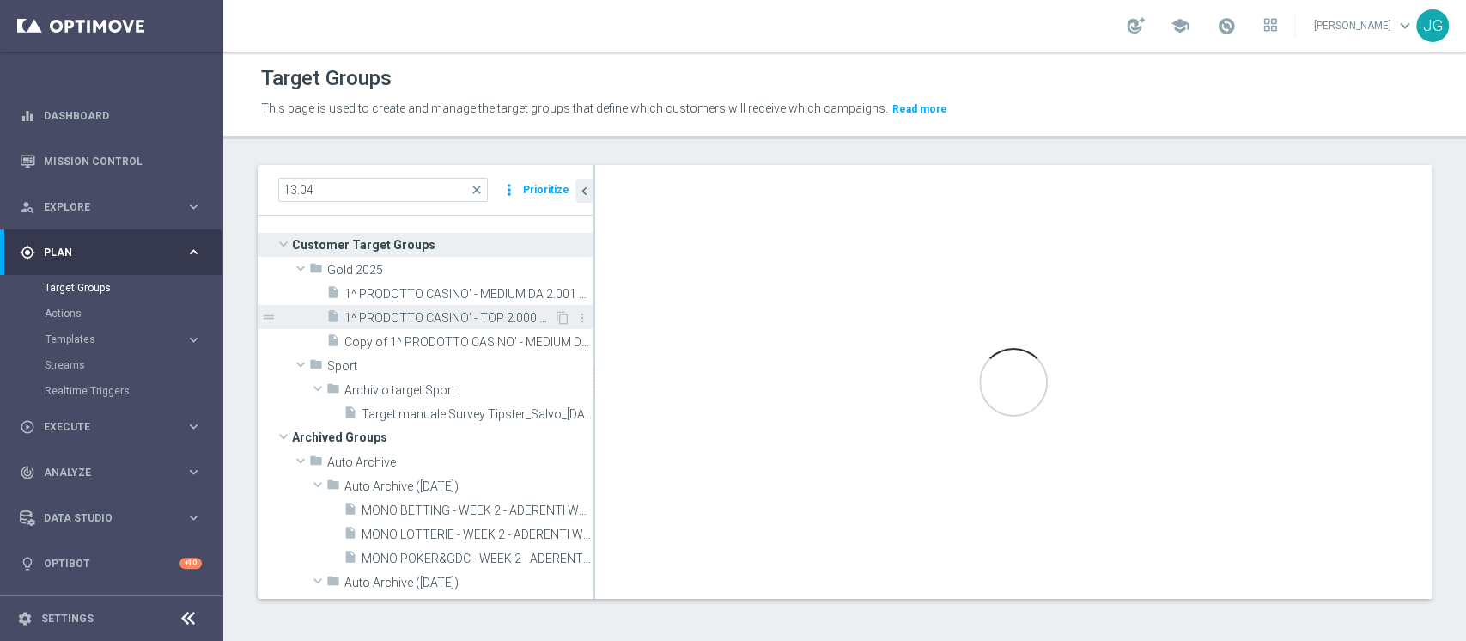
click at [473, 316] on span "1^ PRODOTTO CASINO' - TOP 2.000 GGR CASINO' 2025 13.04" at bounding box center [449, 318] width 210 height 15
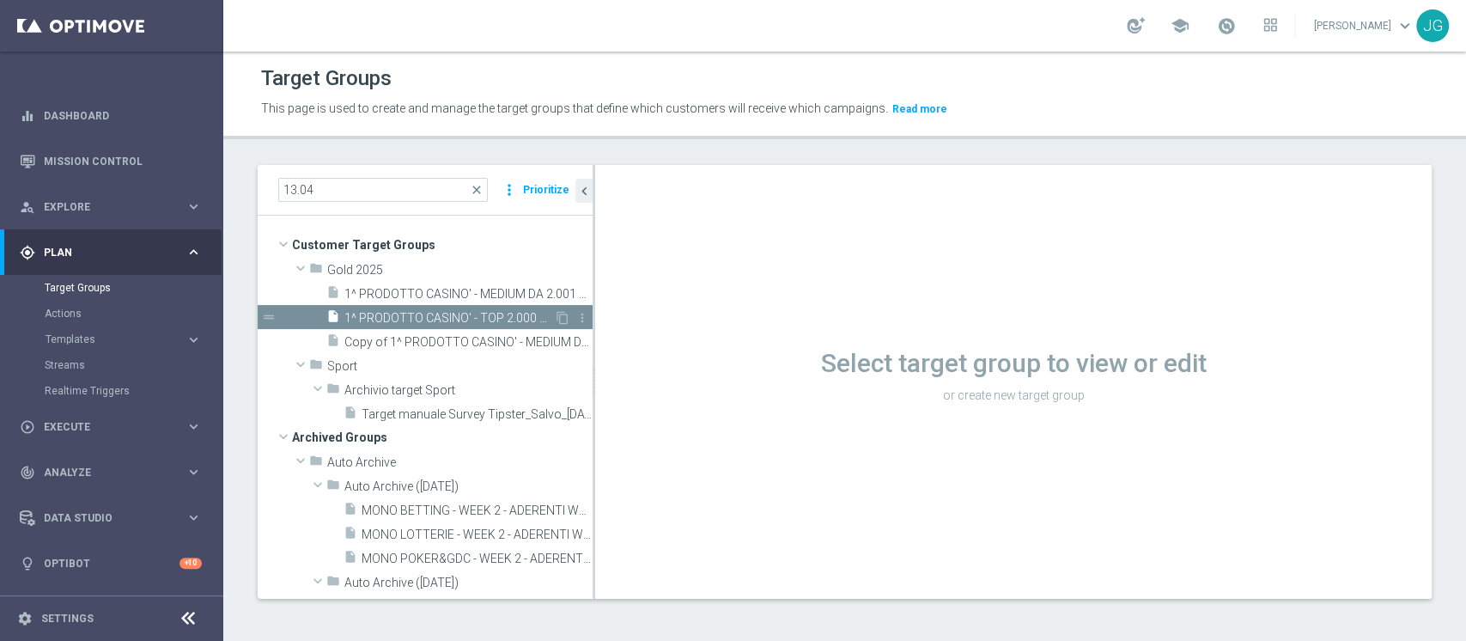
click at [457, 313] on span "1^ PRODOTTO CASINO' - TOP 2.000 GGR CASINO' 2025 13.04" at bounding box center [449, 318] width 210 height 15
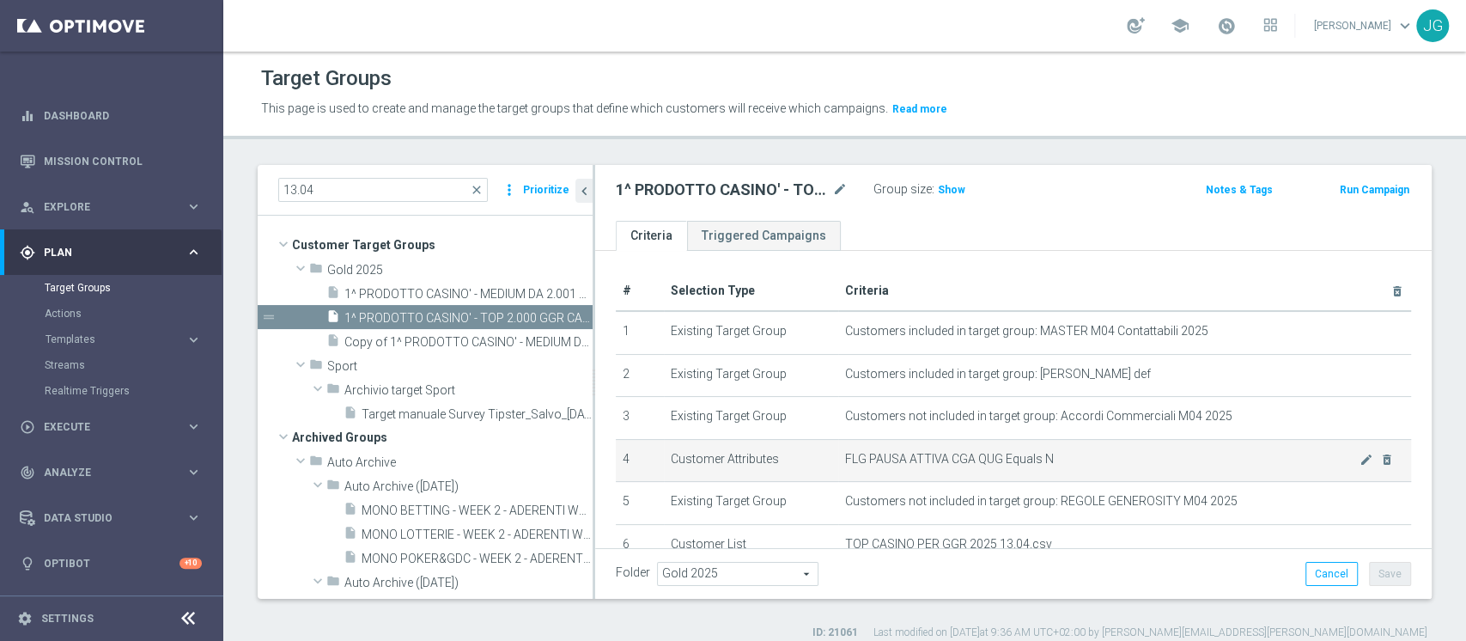
scroll to position [146, 0]
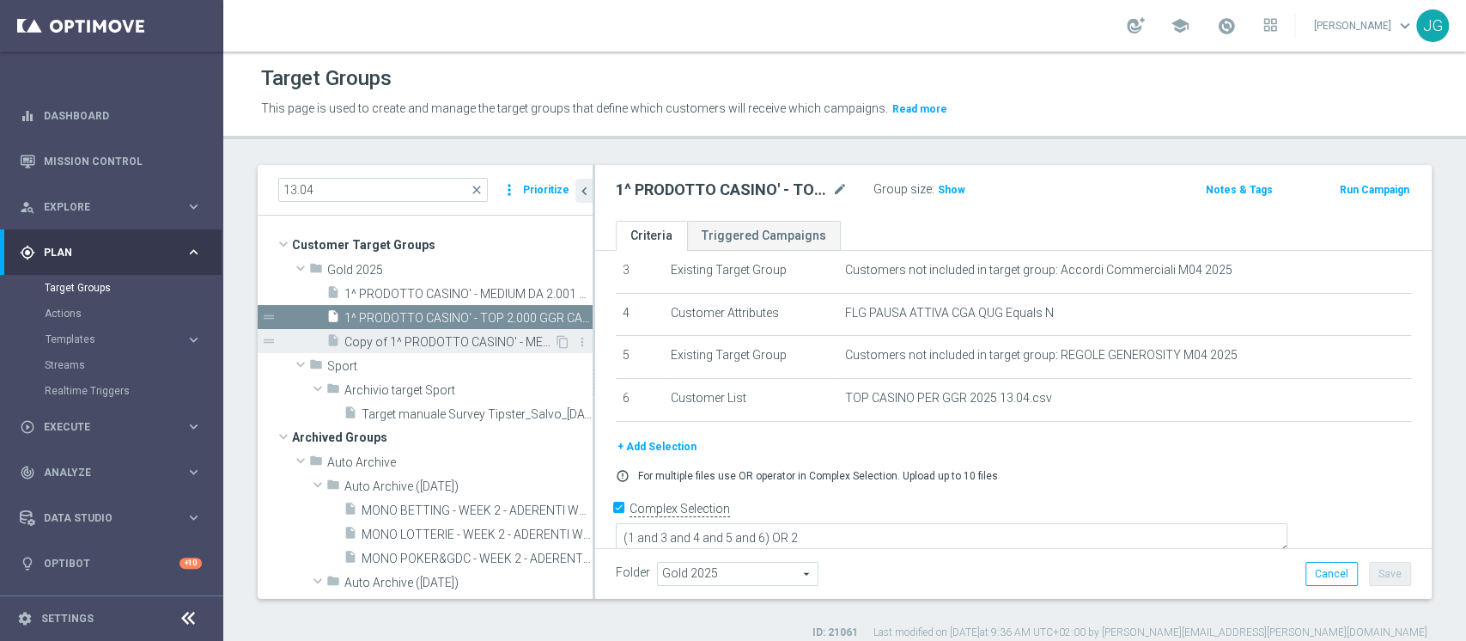
click at [450, 337] on span "Copy of 1^ PRODOTTO CASINO' - MEDIUM DA 2.001 A 6.000 GGR CASINO' 2025 13.04" at bounding box center [449, 342] width 210 height 15
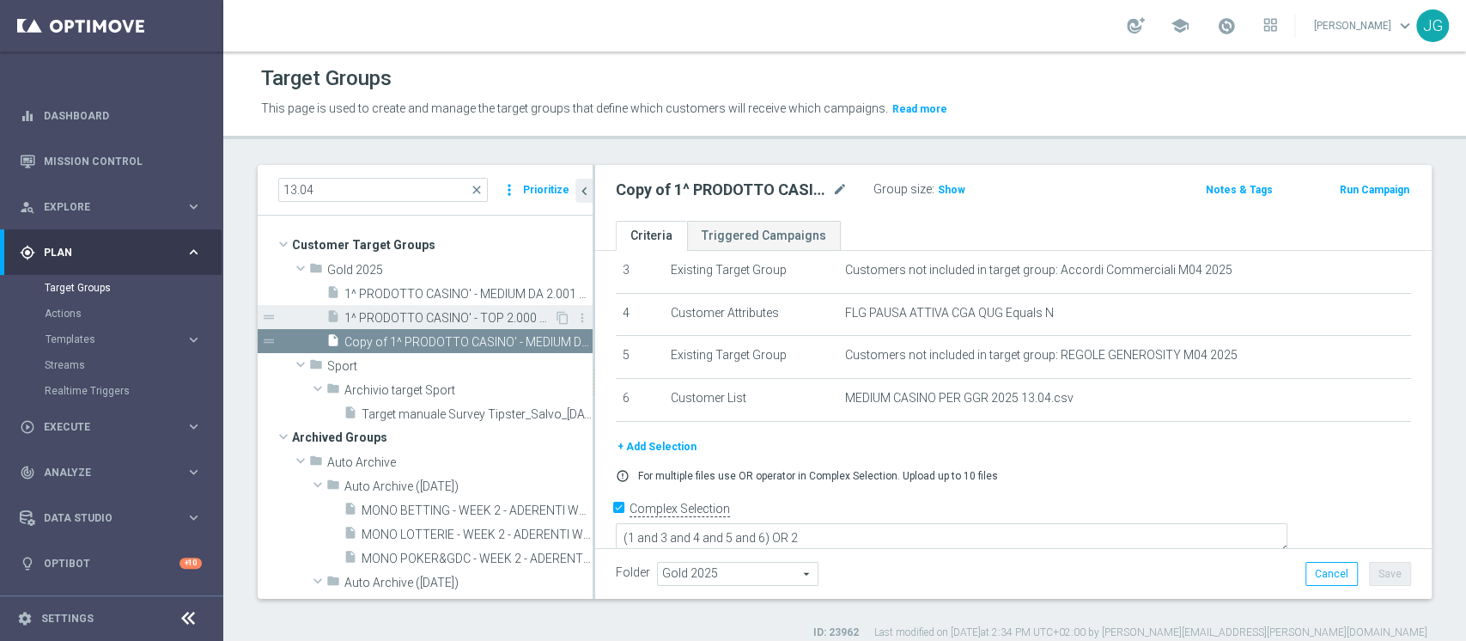
click at [460, 320] on span "1^ PRODOTTO CASINO' - TOP 2.000 GGR CASINO' 2025 13.04" at bounding box center [449, 318] width 210 height 15
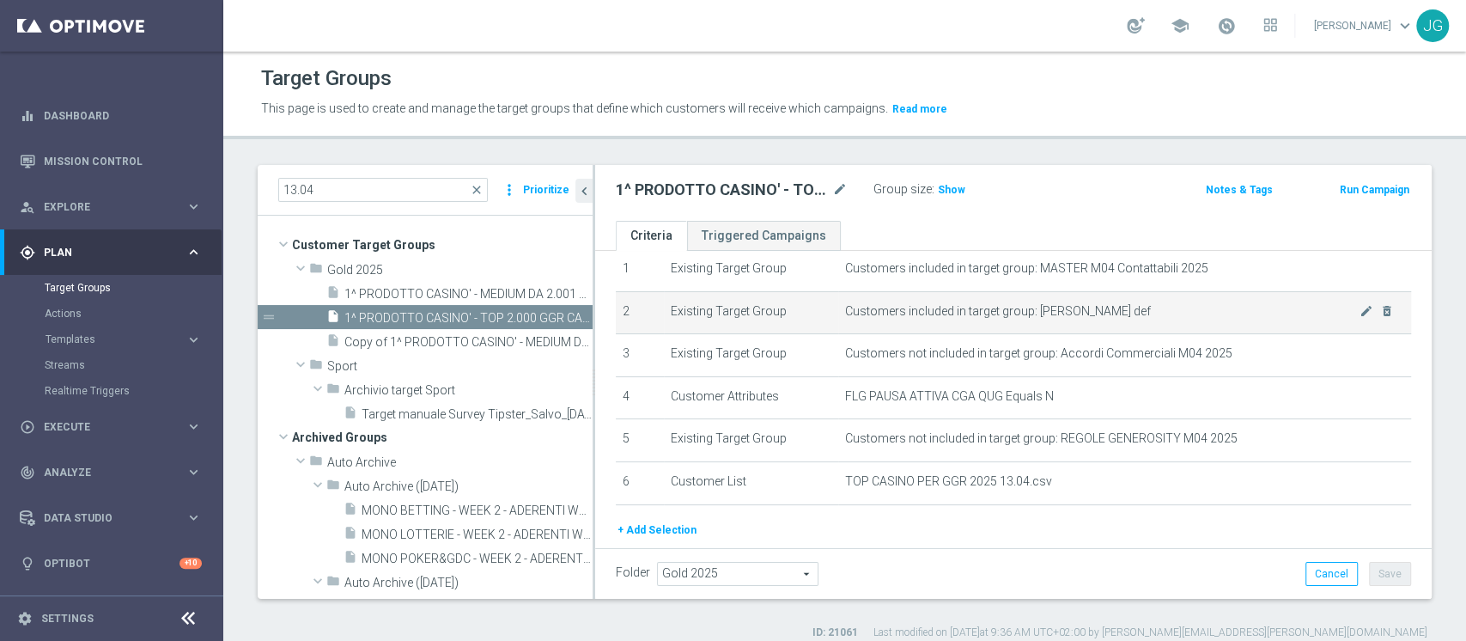
scroll to position [73, 0]
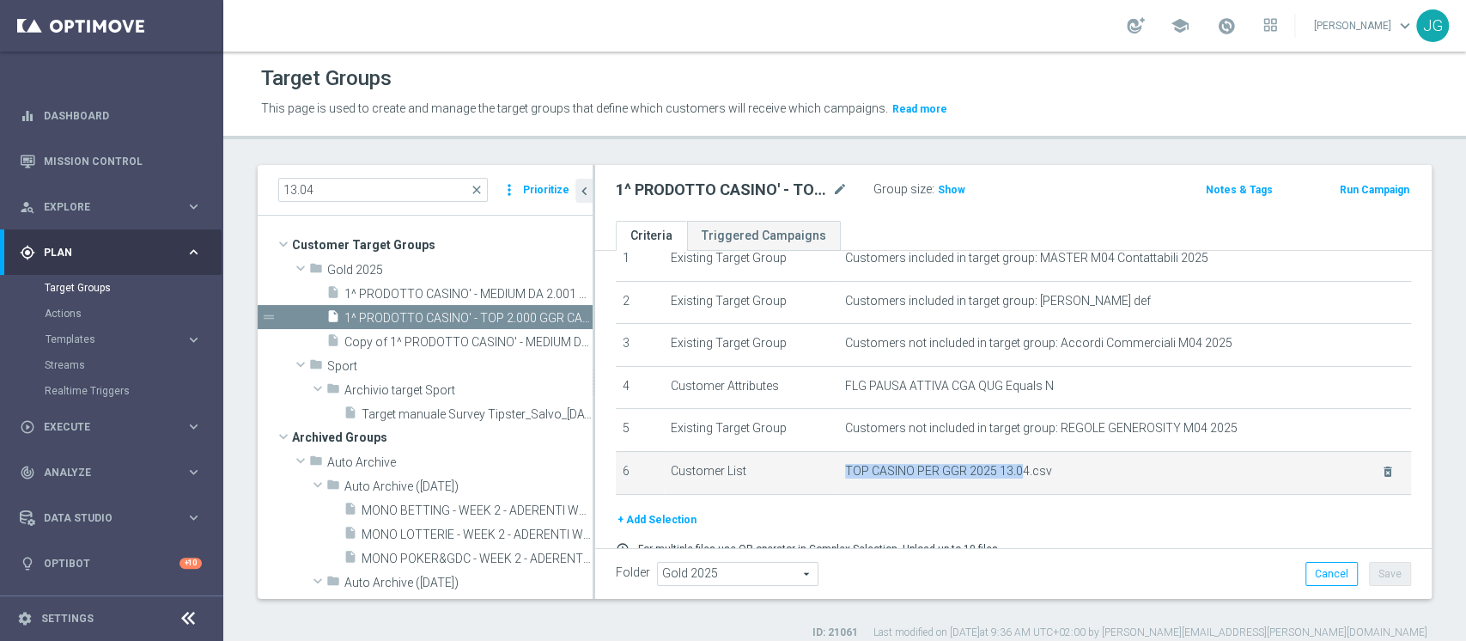
drag, startPoint x: 832, startPoint y: 467, endPoint x: 1011, endPoint y: 464, distance: 178.7
click at [1011, 464] on td "TOP CASINO PER GGR 2025 13.04.csv delete_forever" at bounding box center [1124, 472] width 573 height 43
click at [1006, 474] on span "TOP CASINO PER GGR 2025 13.04.csv" at bounding box center [1102, 471] width 515 height 15
drag, startPoint x: 1014, startPoint y: 472, endPoint x: 826, endPoint y: 468, distance: 188.2
click at [826, 468] on tr "6 Customer List TOP CASINO PER GGR 2025 13.04.csv delete_forever" at bounding box center [1013, 472] width 795 height 43
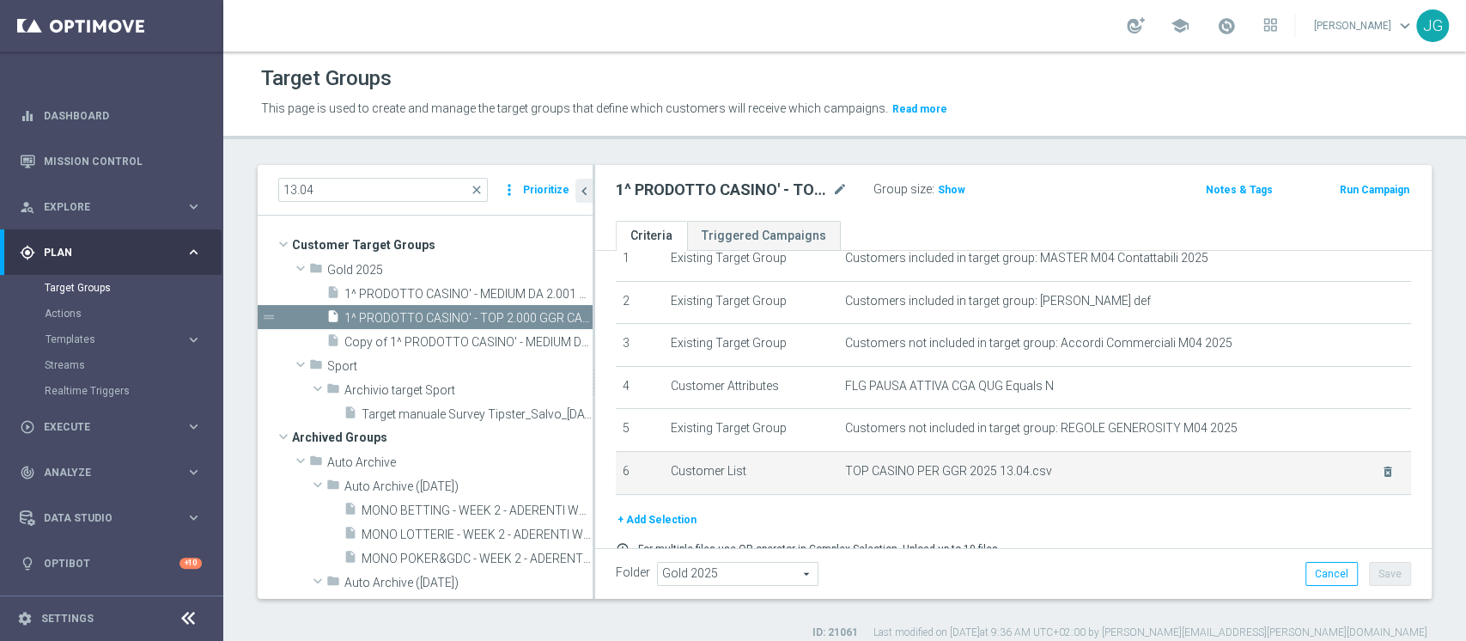
copy tr "TOP CASINO PER GGR 2025 13.04"
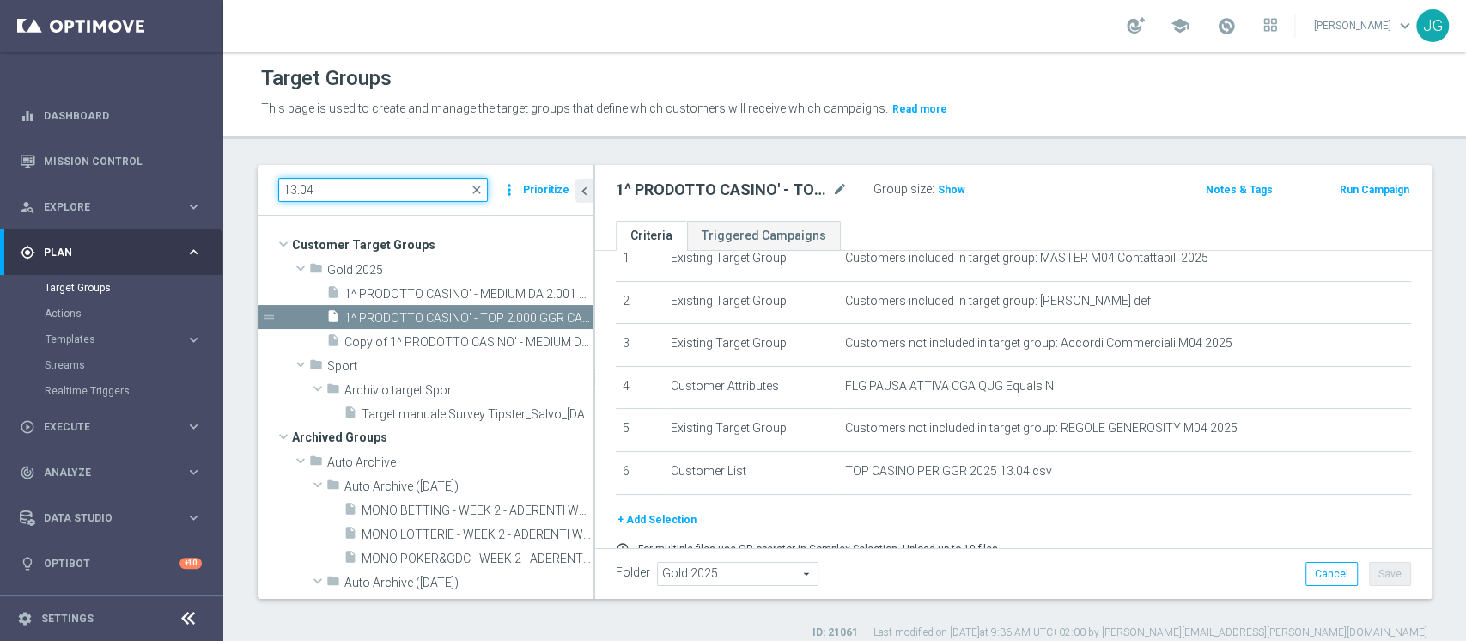
drag, startPoint x: 392, startPoint y: 187, endPoint x: 235, endPoint y: 168, distance: 157.5
click at [235, 168] on div "13.04 close more_vert Prioritize Customer Target Groups library_add create_new_…" at bounding box center [844, 402] width 1243 height 475
paste input "TOP CASINO PER GGR 2025"
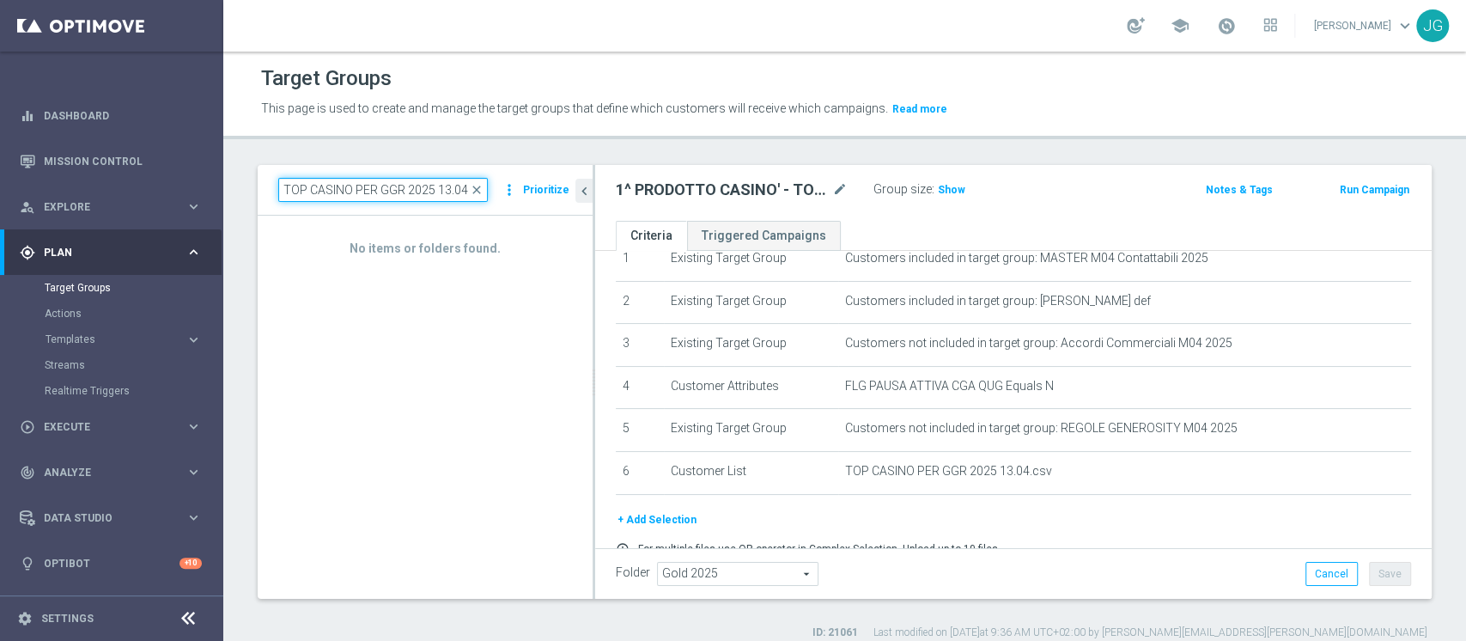
click at [294, 186] on input "TOP CASINO PER GGR 2025 13.04" at bounding box center [383, 190] width 210 height 24
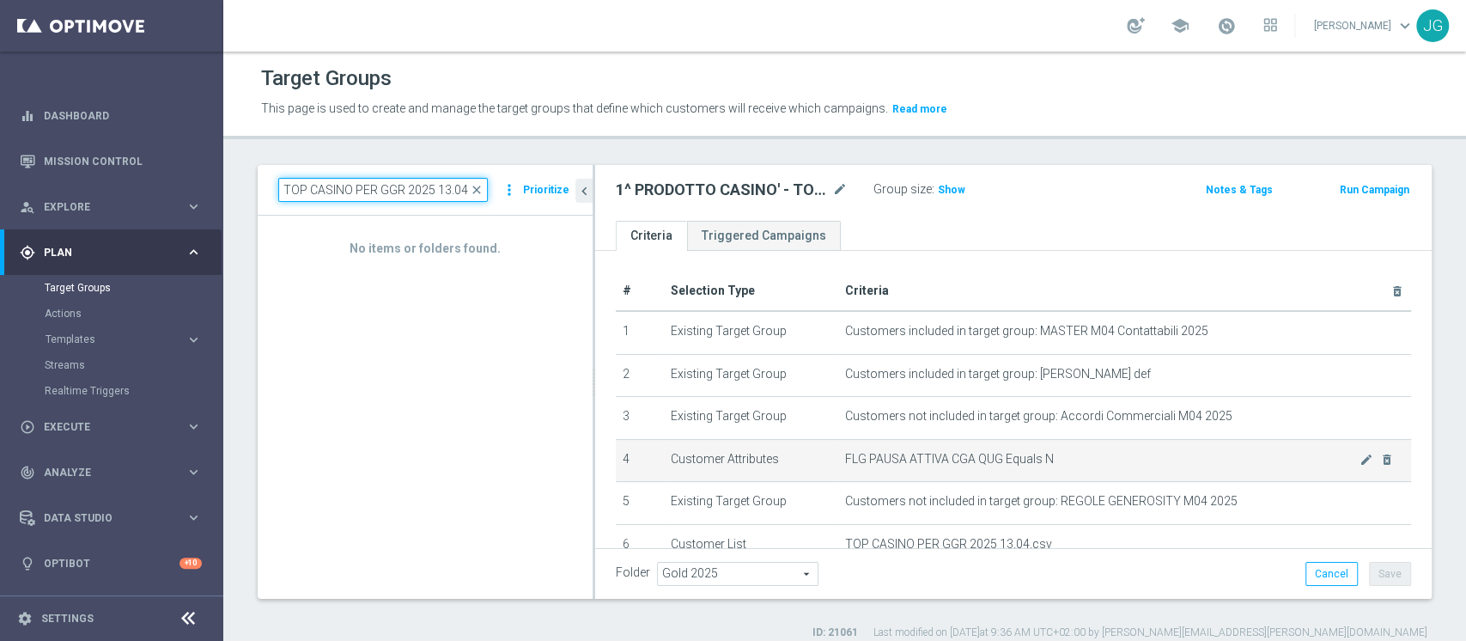
scroll to position [1, 0]
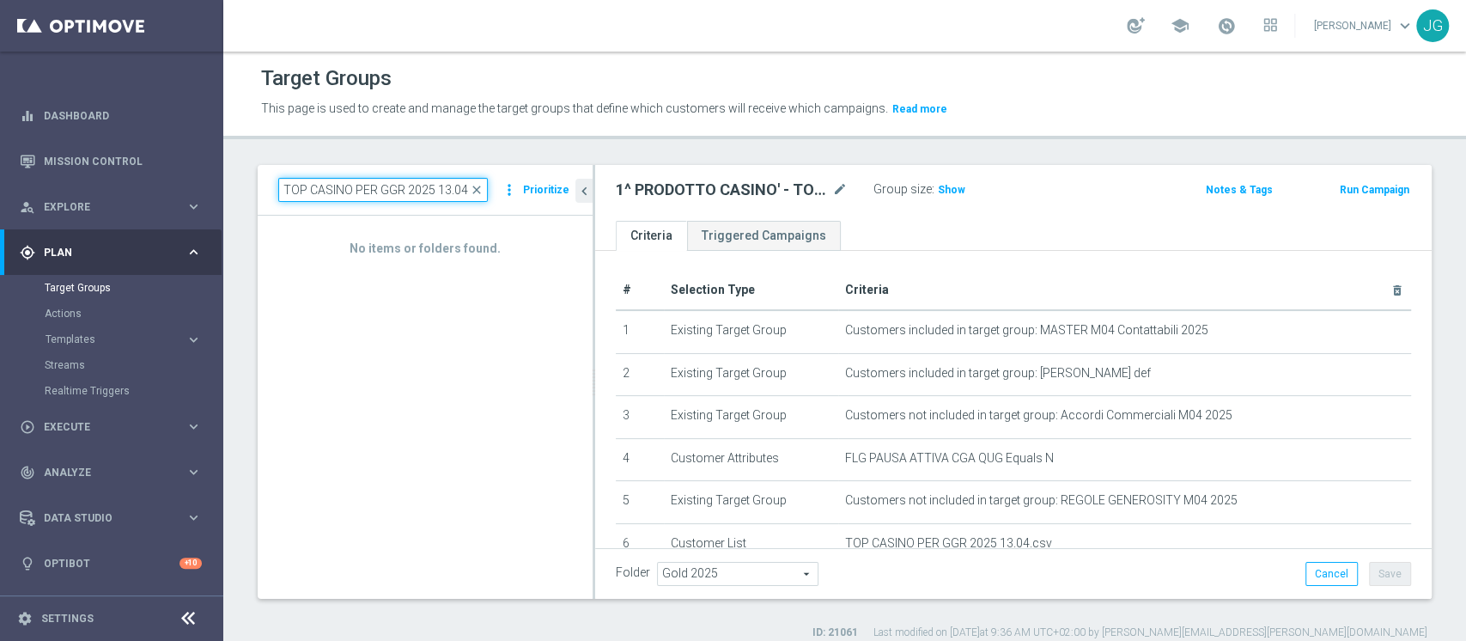
type input "TOP CASINO PER GGR 2025 13.04"
